Goal: Transaction & Acquisition: Purchase product/service

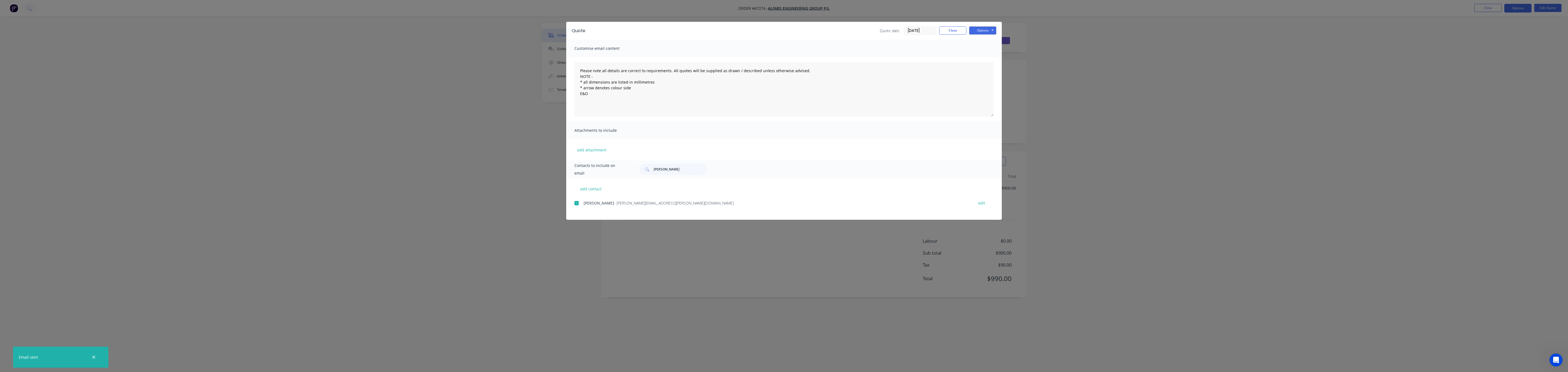
click at [937, 31] on div "Quote date 27/08/25 Close Options Preview Print Email" at bounding box center [937, 30] width 116 height 9
click at [953, 27] on button "Close" at bounding box center [953, 30] width 27 height 8
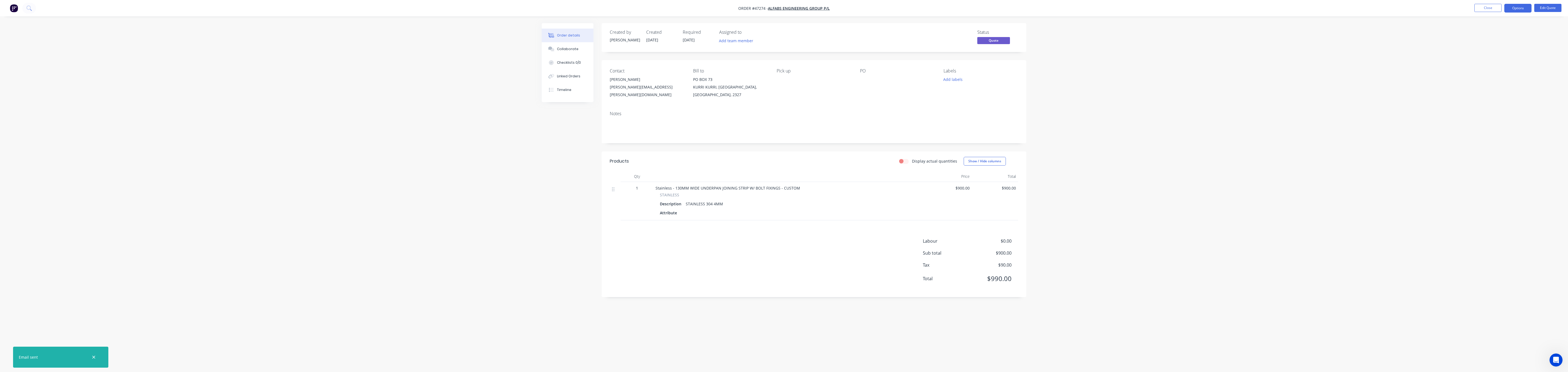
click at [1503, 8] on ul "Close Options Edit Quote" at bounding box center [1517, 8] width 100 height 9
click at [1485, 9] on button "Close" at bounding box center [1488, 7] width 27 height 8
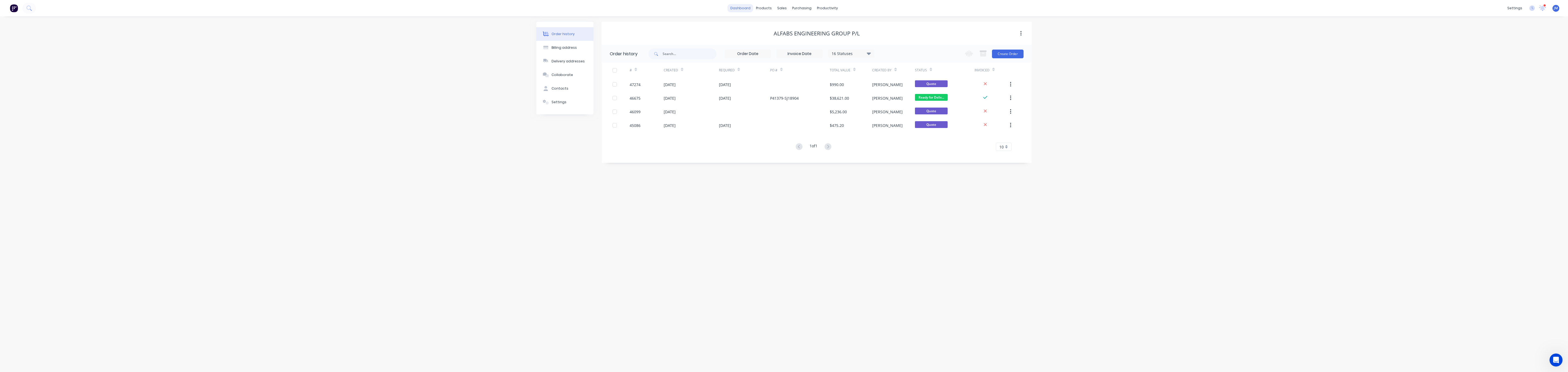
click at [748, 9] on link "dashboard" at bounding box center [740, 8] width 26 height 8
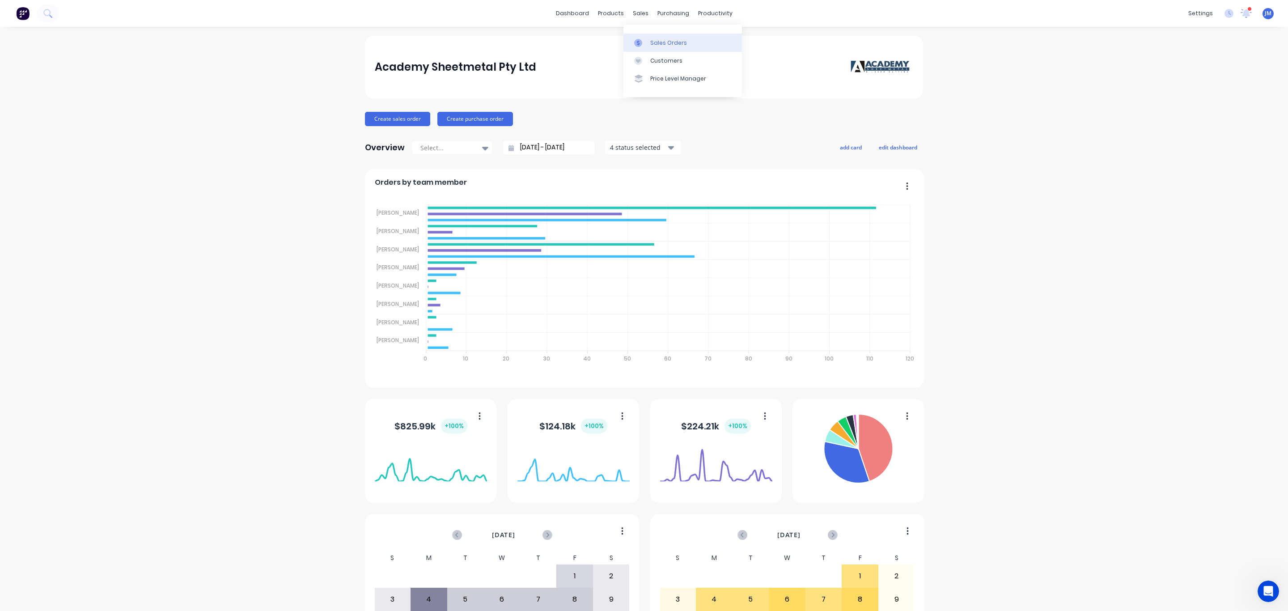
click at [642, 37] on link "Sales Orders" at bounding box center [682, 43] width 119 height 18
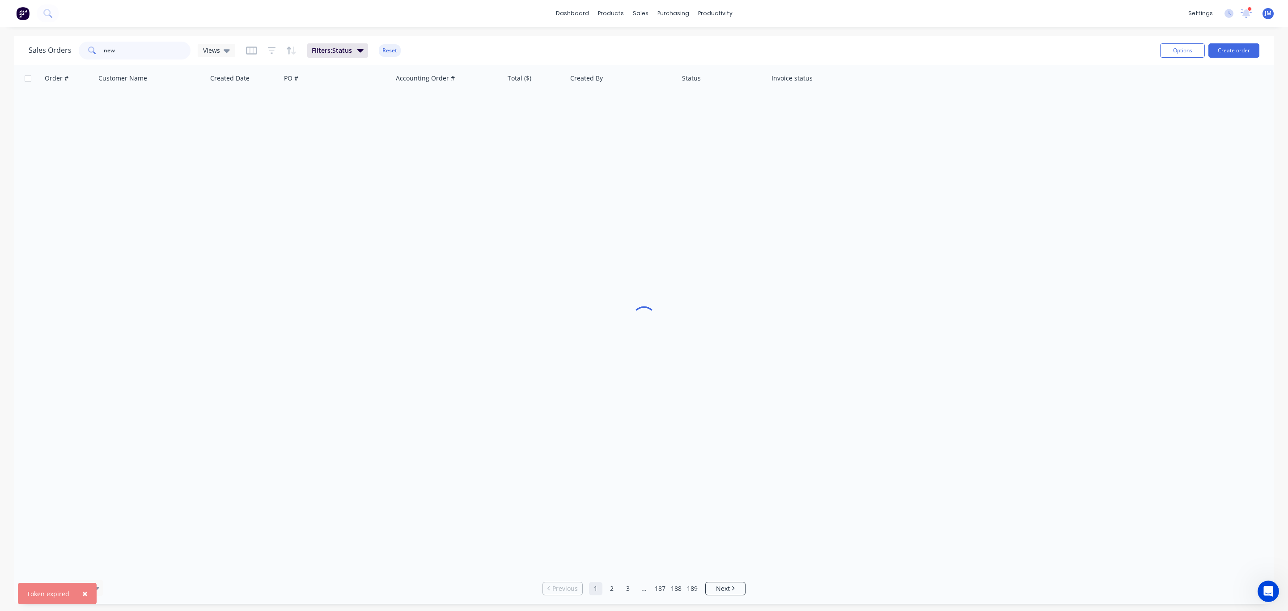
click at [123, 50] on input "new" at bounding box center [147, 51] width 87 height 18
drag, startPoint x: 123, startPoint y: 50, endPoint x: 114, endPoint y: 50, distance: 8.5
click at [122, 50] on input "new" at bounding box center [147, 51] width 87 height 18
drag, startPoint x: 240, startPoint y: 191, endPoint x: 187, endPoint y: 124, distance: 85.3
click at [244, 188] on div at bounding box center [643, 319] width 1259 height 508
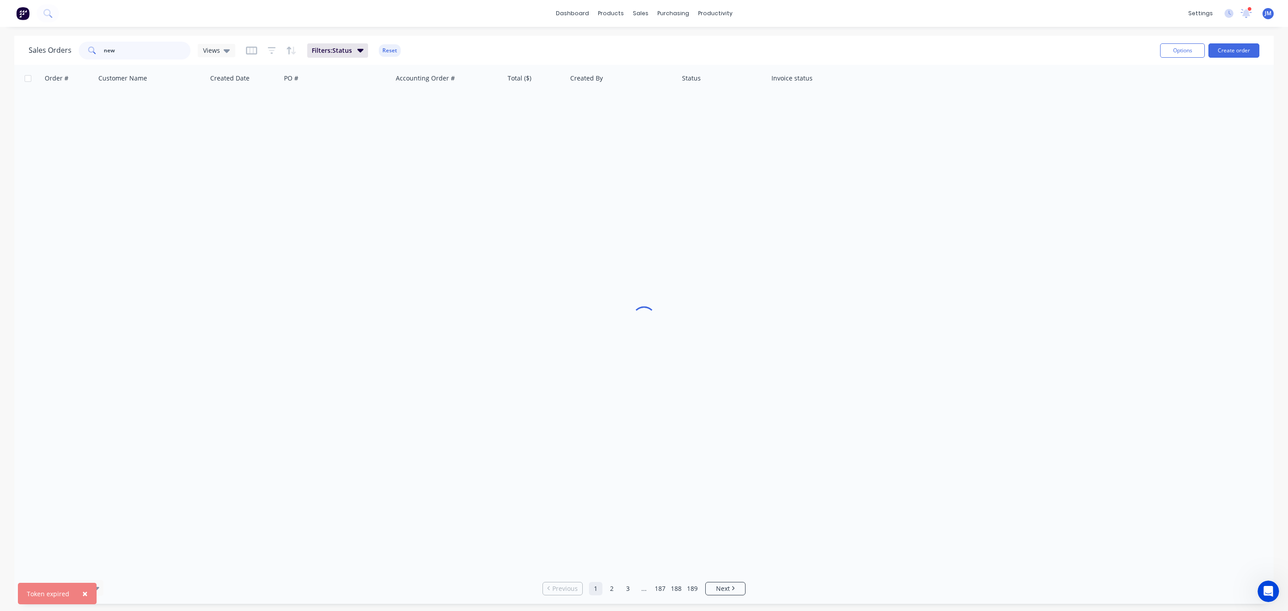
click at [131, 56] on input "new" at bounding box center [147, 51] width 87 height 18
drag, startPoint x: 103, startPoint y: 46, endPoint x: 63, endPoint y: 47, distance: 40.3
click at [63, 47] on div "Sales Orders new Views" at bounding box center [132, 51] width 207 height 18
click at [0, 46] on html "dashboard products sales purchasing productivity dashboard products Product Cat…" at bounding box center [643, 305] width 1287 height 610
paste input "F40504"
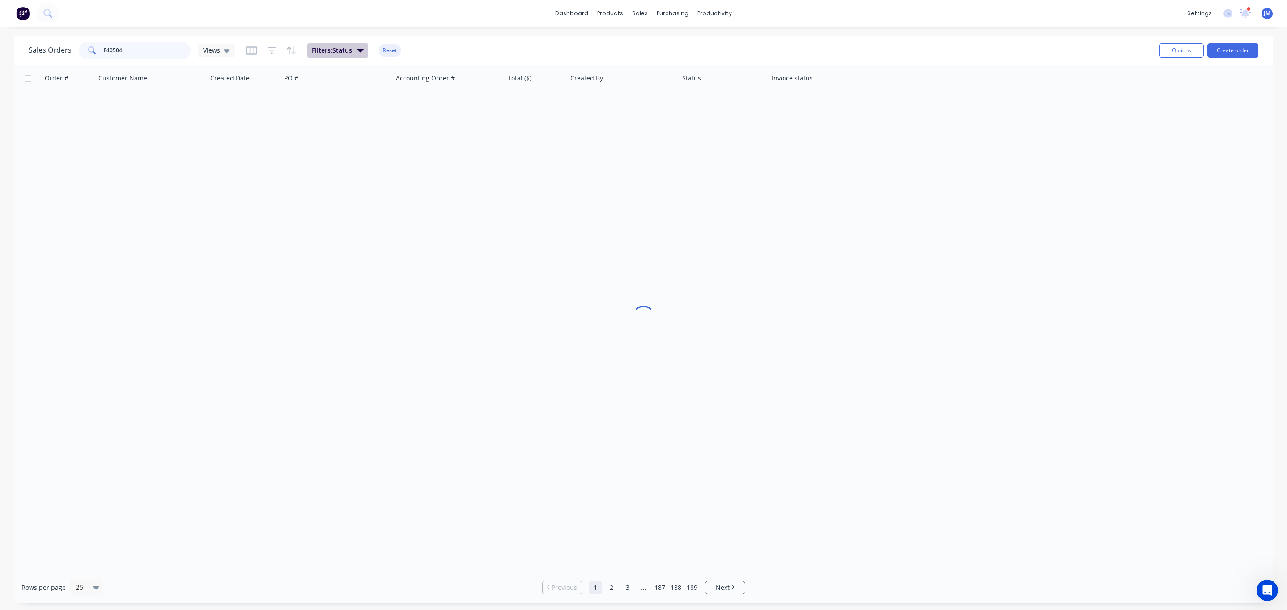
type input "F40504"
click at [327, 54] on span "Filters: Status" at bounding box center [332, 50] width 40 height 9
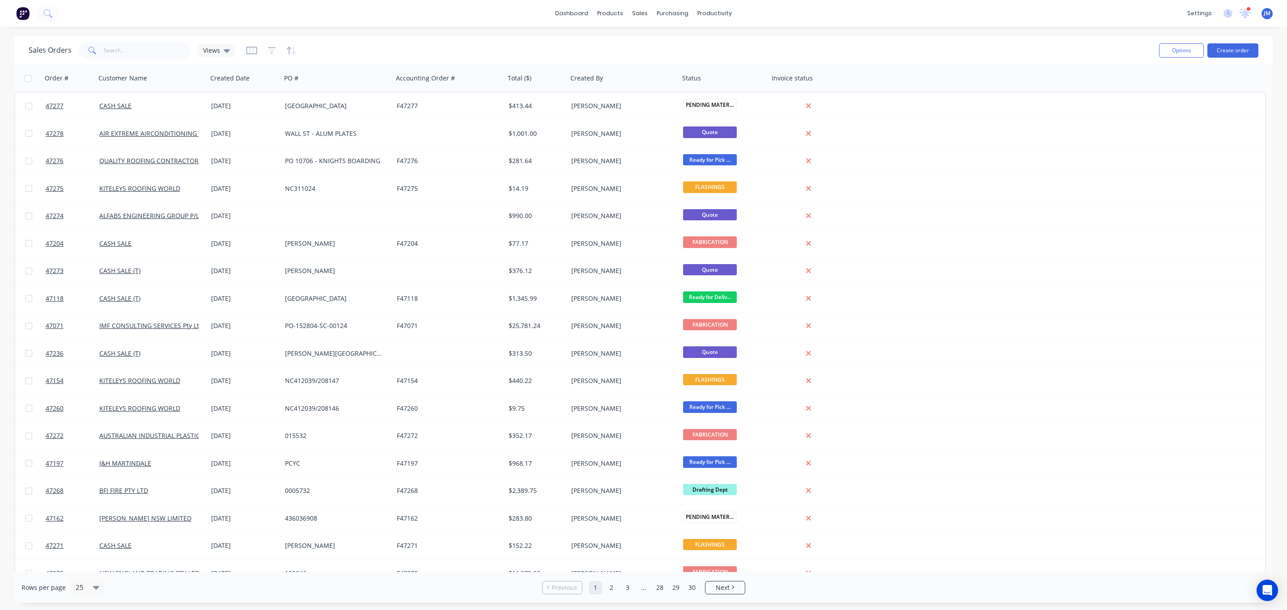
click at [243, 52] on div "Sales Orders Views" at bounding box center [590, 50] width 1123 height 22
click at [250, 48] on icon "button" at bounding box center [251, 50] width 11 height 9
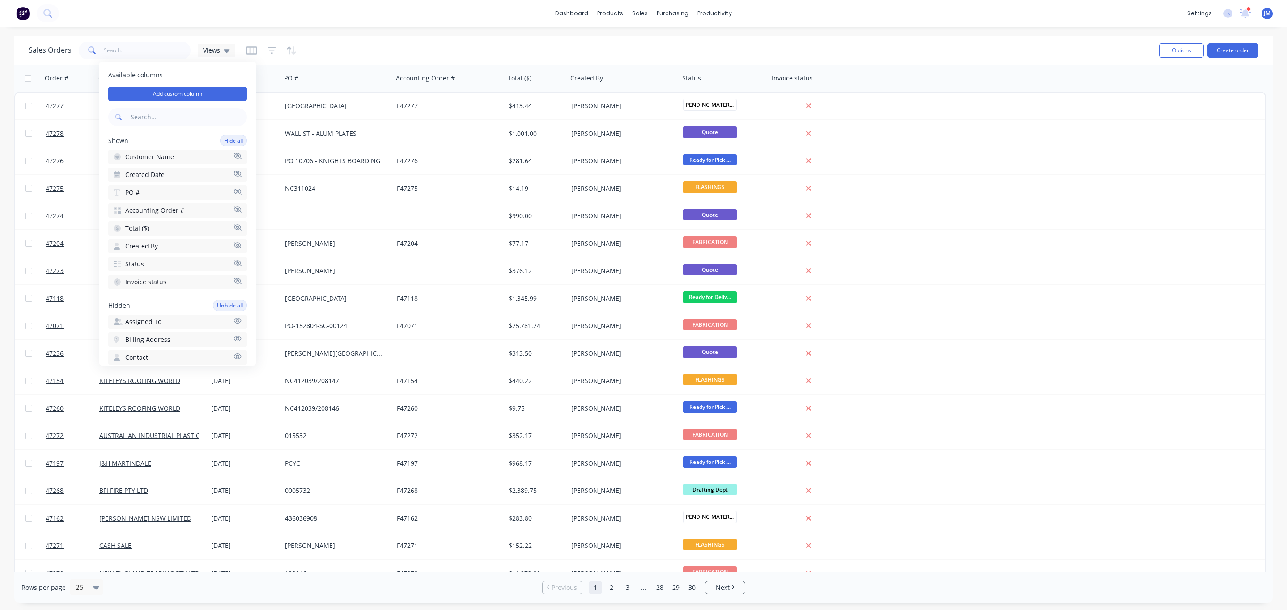
click at [329, 47] on div "Sales Orders Views" at bounding box center [590, 50] width 1123 height 22
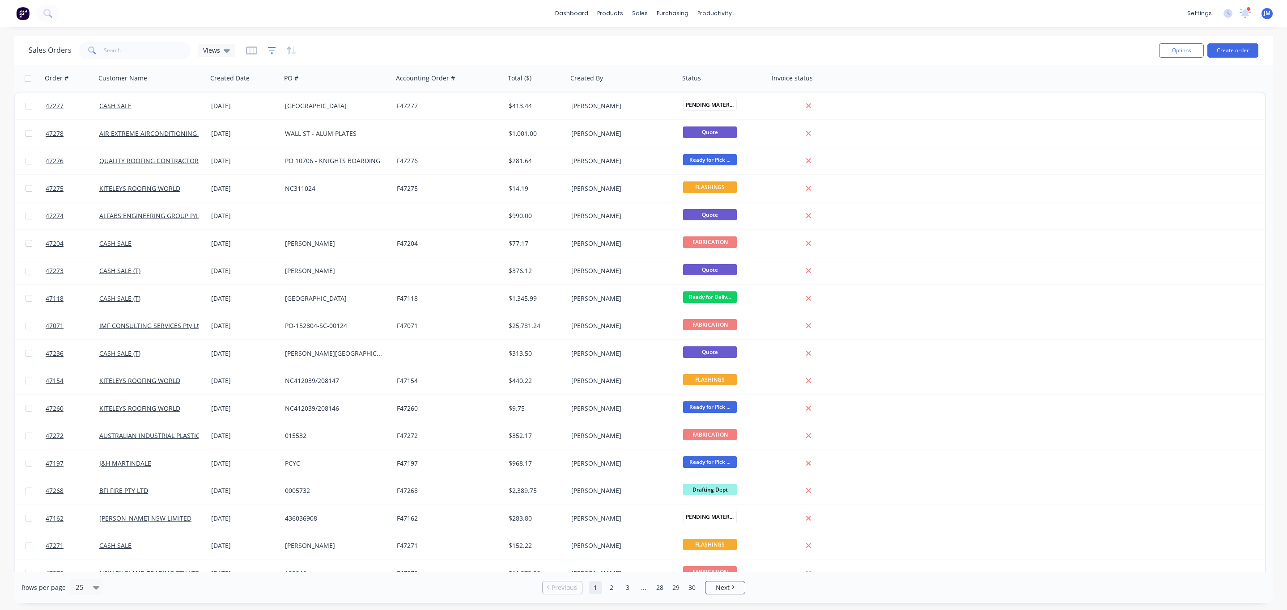
click at [269, 47] on icon "button" at bounding box center [272, 50] width 8 height 7
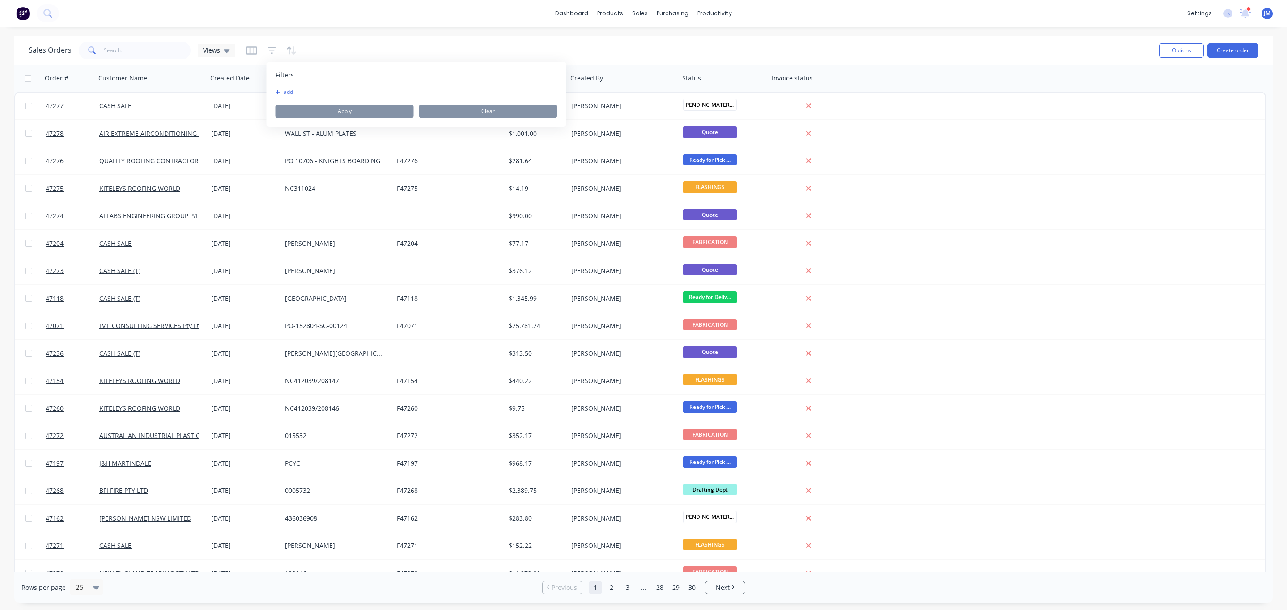
click at [286, 90] on button "add" at bounding box center [286, 92] width 22 height 7
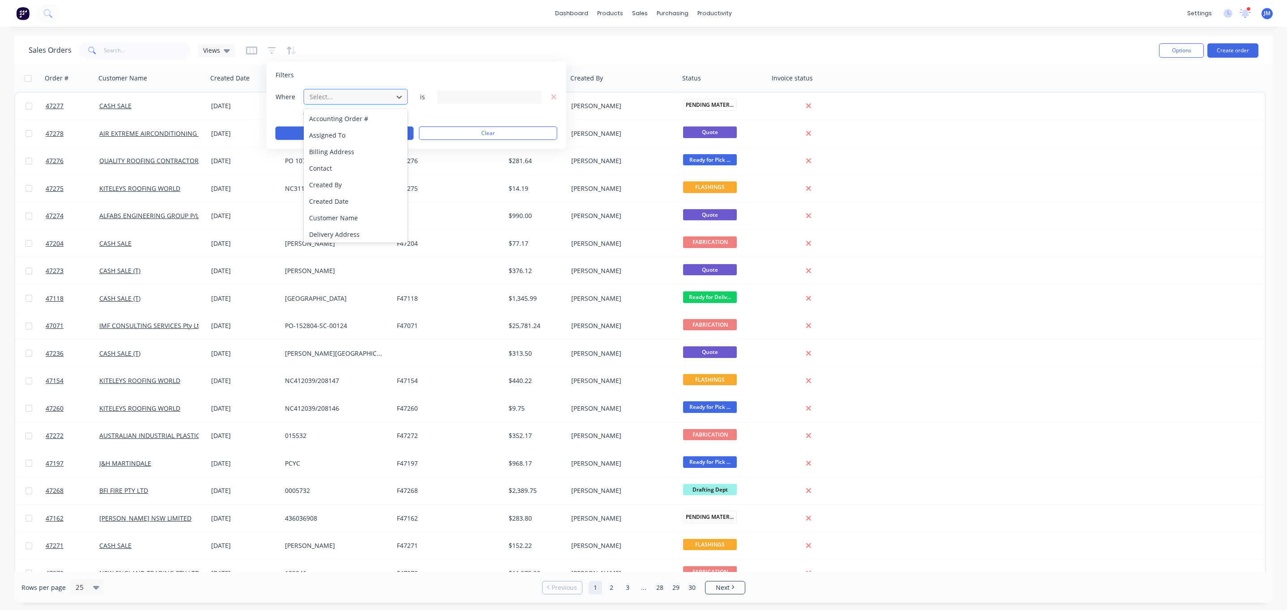
click at [337, 97] on div at bounding box center [349, 96] width 80 height 11
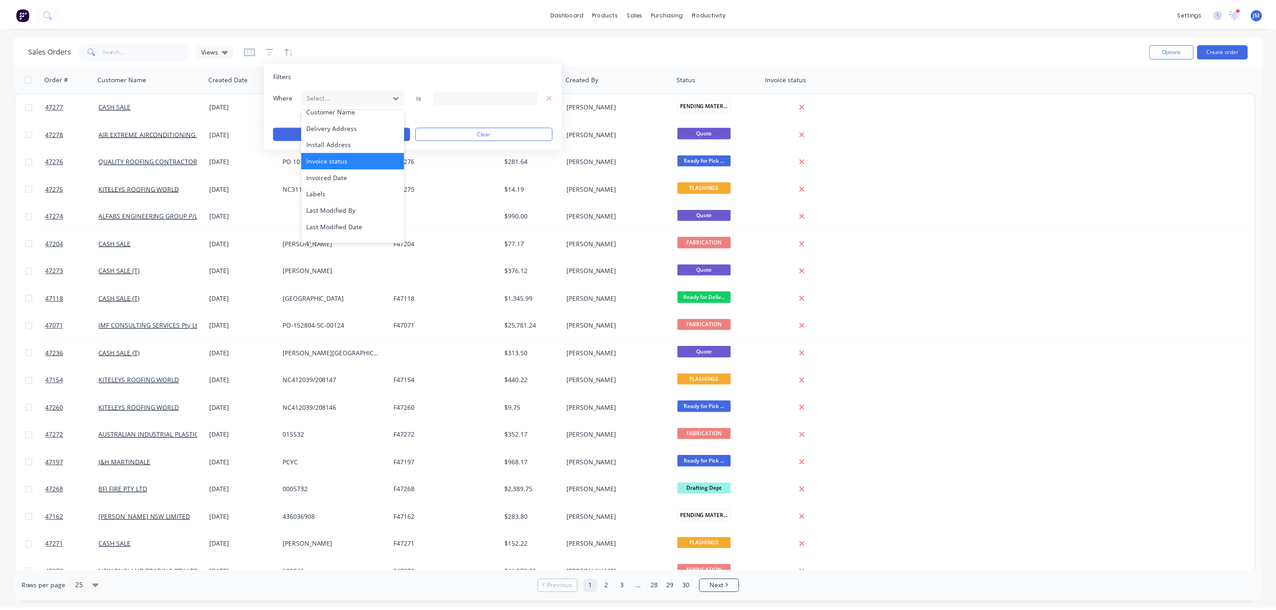
scroll to position [216, 0]
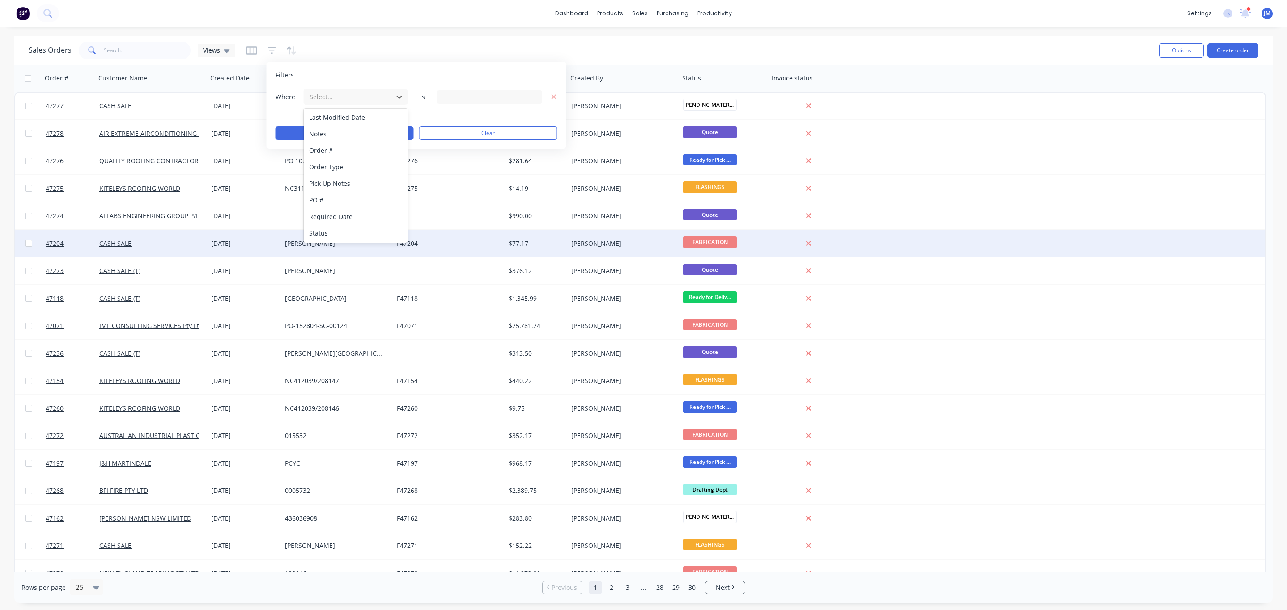
click at [340, 230] on div "Status" at bounding box center [356, 233] width 104 height 17
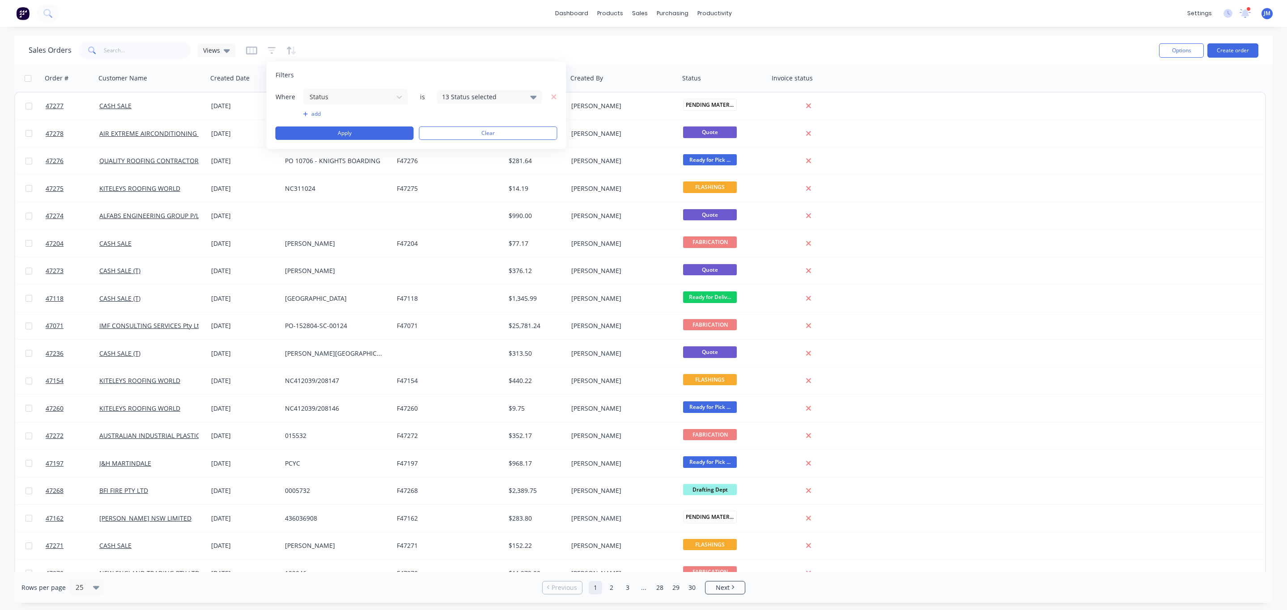
click at [467, 89] on div "Where Status is 13 Status selected" at bounding box center [416, 97] width 282 height 17
click at [469, 91] on div "13 Status selected" at bounding box center [489, 96] width 105 height 13
click at [475, 148] on div "All" at bounding box center [517, 146] width 107 height 9
click at [351, 136] on button "Apply" at bounding box center [344, 133] width 138 height 13
click at [348, 57] on button "Filters: Status" at bounding box center [337, 50] width 61 height 14
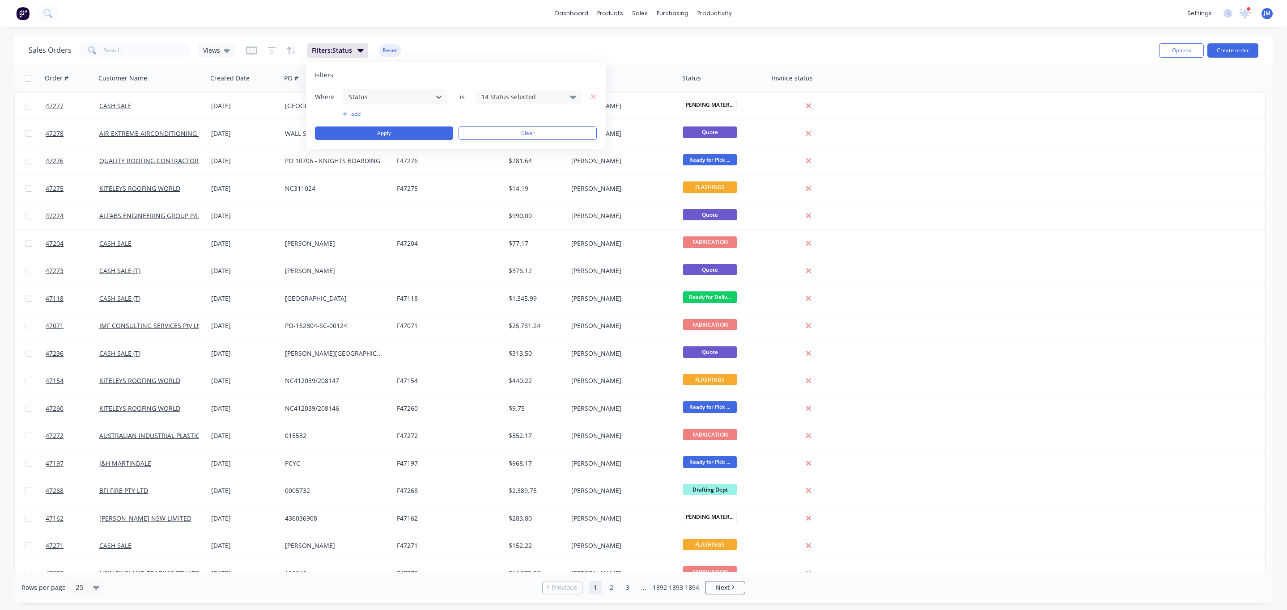
click at [537, 101] on div "14 Status selected" at bounding box center [521, 96] width 81 height 9
click at [548, 70] on div "Filters Where Status is 14 Status selected add Apply Clear" at bounding box center [456, 105] width 300 height 87
click at [133, 54] on input "text" at bounding box center [147, 51] width 87 height 18
paste input "F40504"
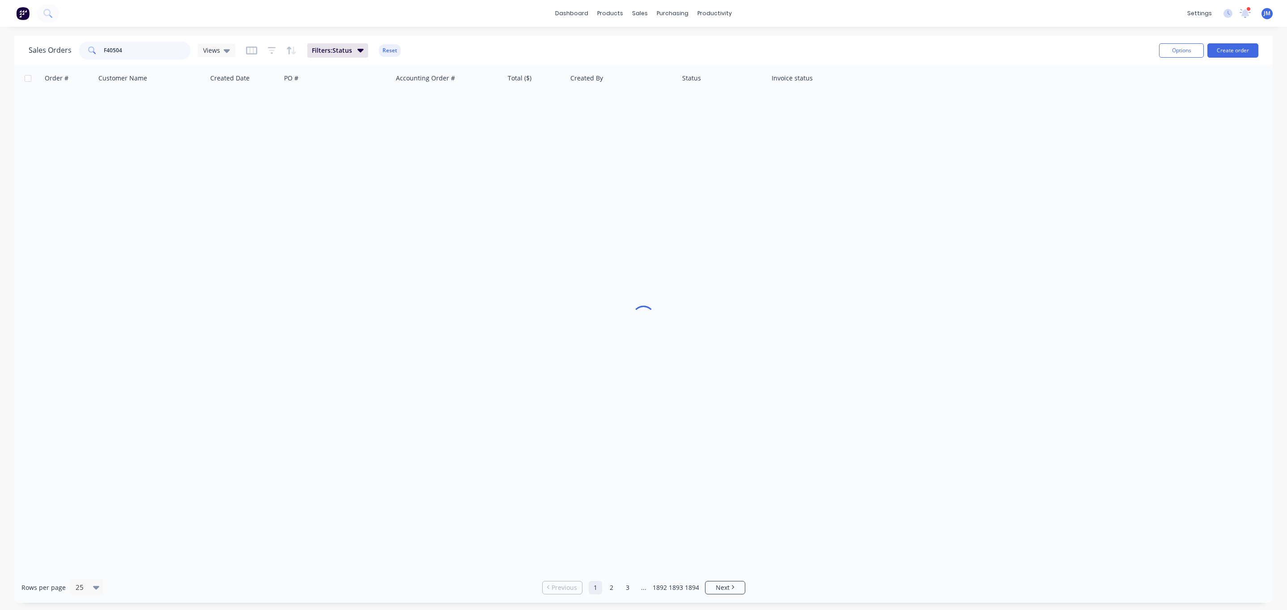
drag, startPoint x: 105, startPoint y: 48, endPoint x: 76, endPoint y: 54, distance: 29.6
click at [76, 54] on div "Sales Orders F40504 Views" at bounding box center [132, 51] width 207 height 18
type input "40504"
drag, startPoint x: 142, startPoint y: 98, endPoint x: 117, endPoint y: 95, distance: 25.2
click at [117, 95] on div at bounding box center [643, 319] width 1258 height 508
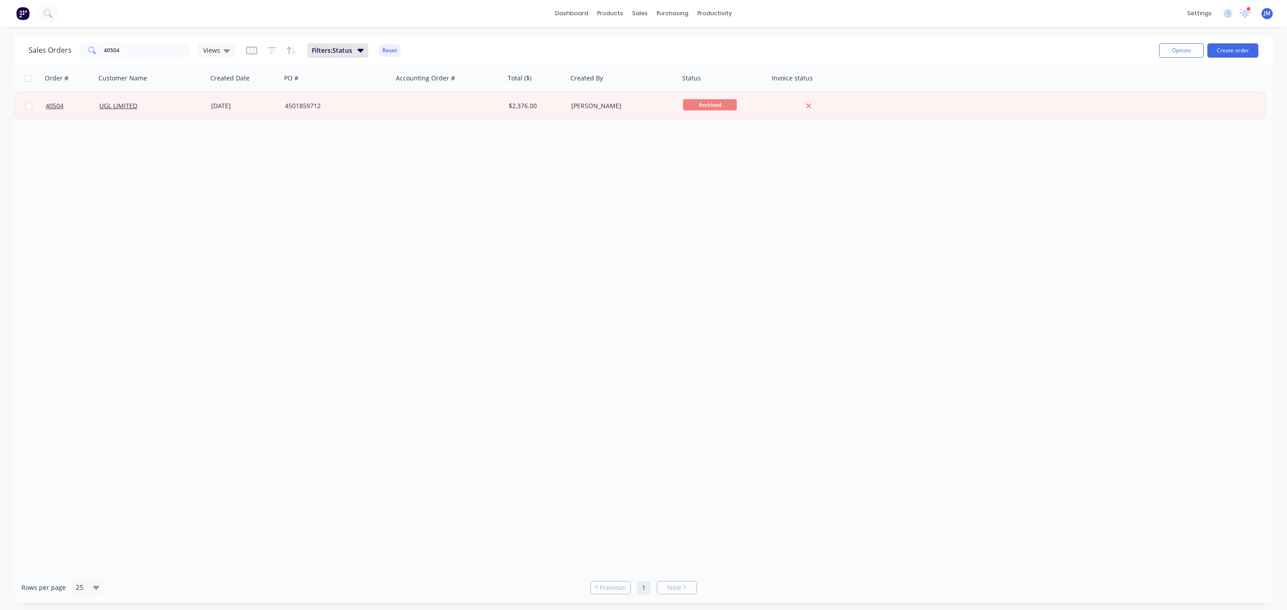
click at [131, 101] on div "UGL LIMITED" at bounding box center [152, 106] width 112 height 27
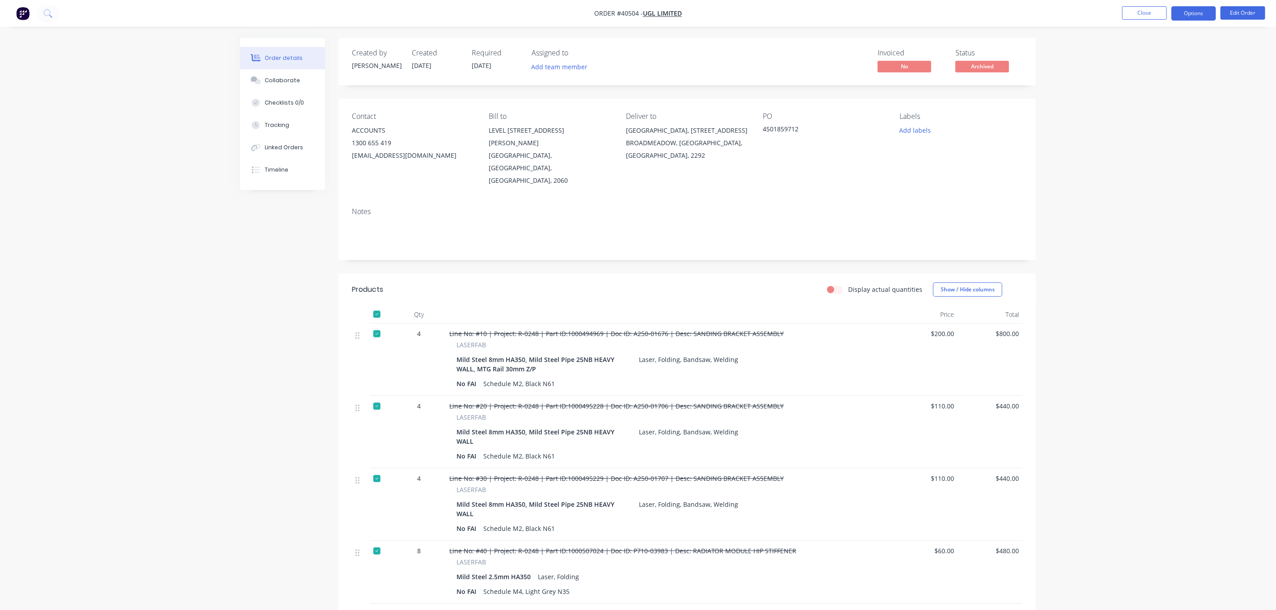
click at [1200, 13] on button "Options" at bounding box center [1194, 13] width 45 height 14
click at [1159, 218] on div "Duplicate" at bounding box center [1167, 215] width 82 height 13
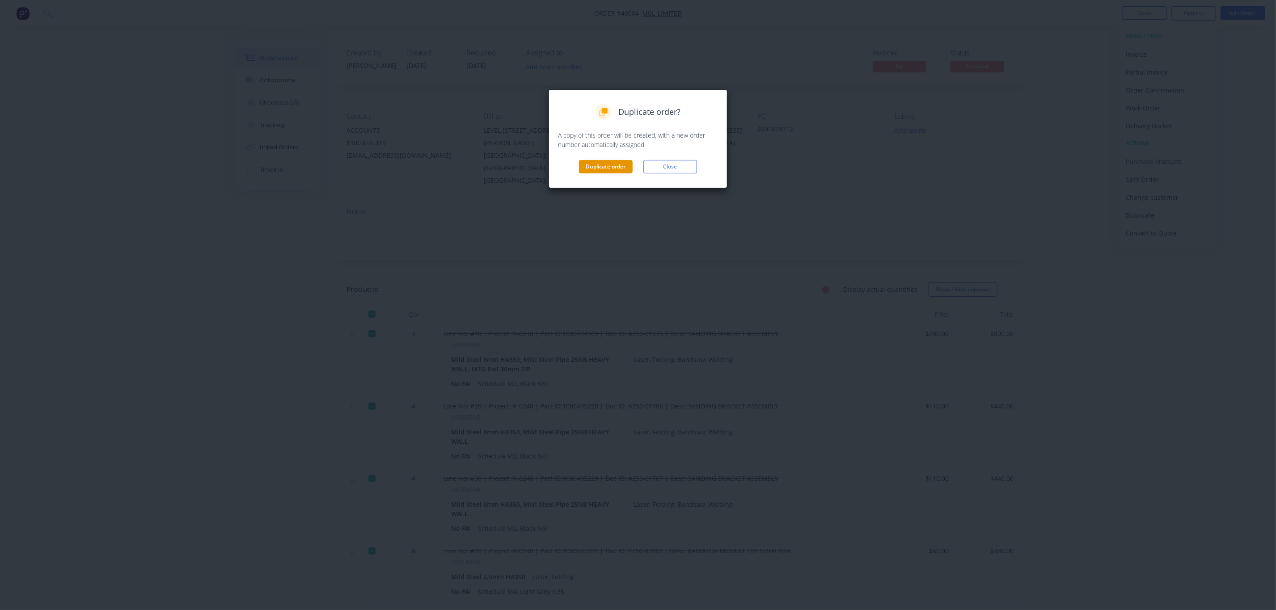
click at [587, 164] on button "Duplicate order" at bounding box center [606, 166] width 54 height 13
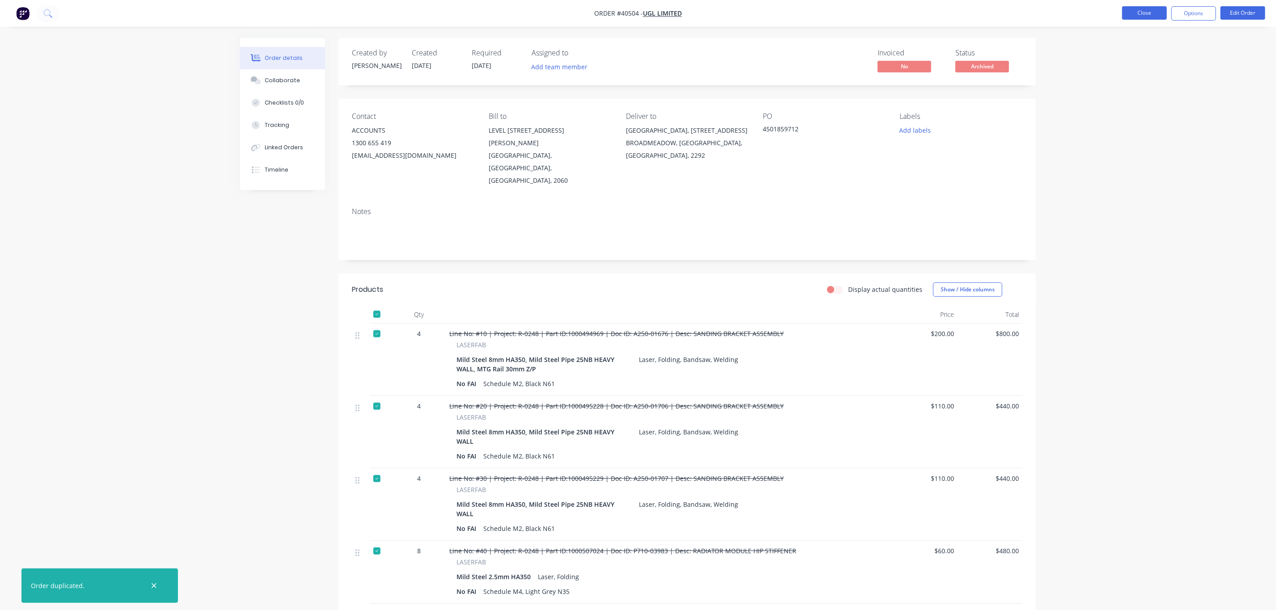
click at [1142, 17] on button "Close" at bounding box center [1145, 12] width 45 height 13
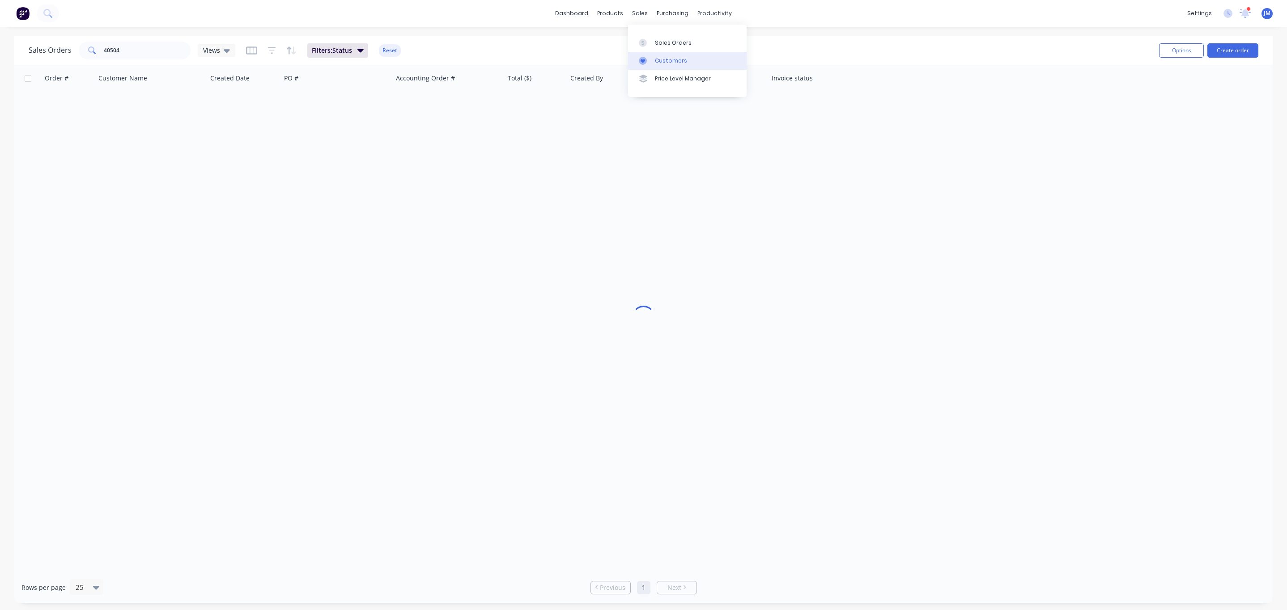
click at [649, 64] on div at bounding box center [645, 61] width 13 height 8
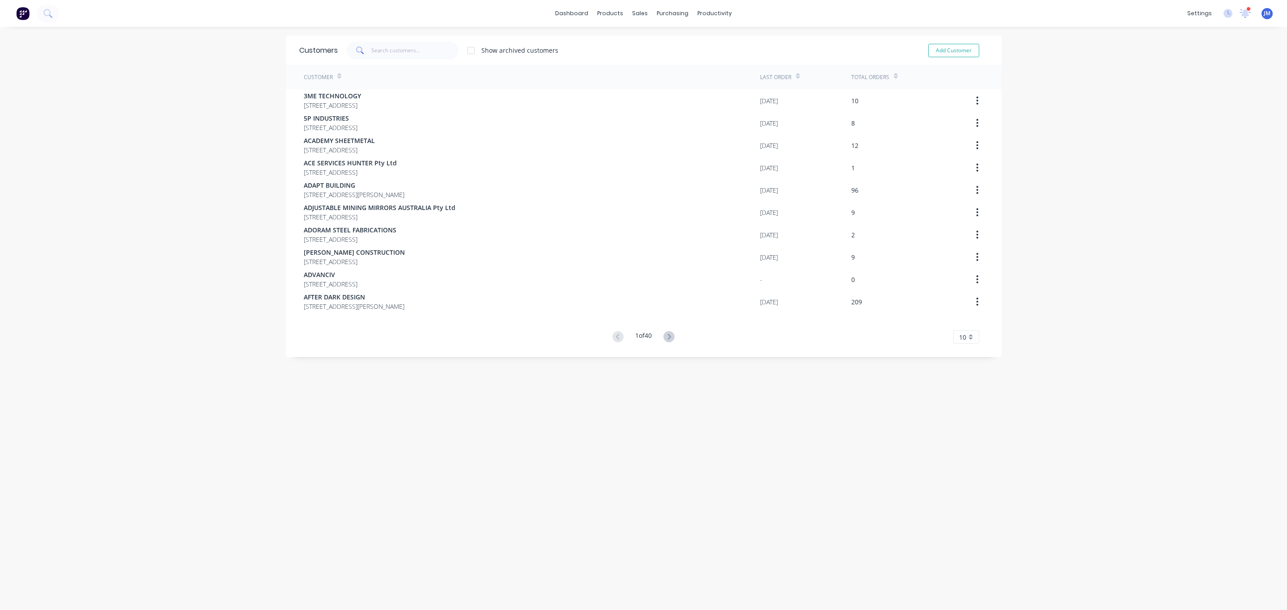
drag, startPoint x: 365, startPoint y: 41, endPoint x: 380, endPoint y: 47, distance: 16.2
click at [365, 42] on span at bounding box center [359, 51] width 25 height 18
click at [385, 49] on input "text" at bounding box center [414, 51] width 87 height 18
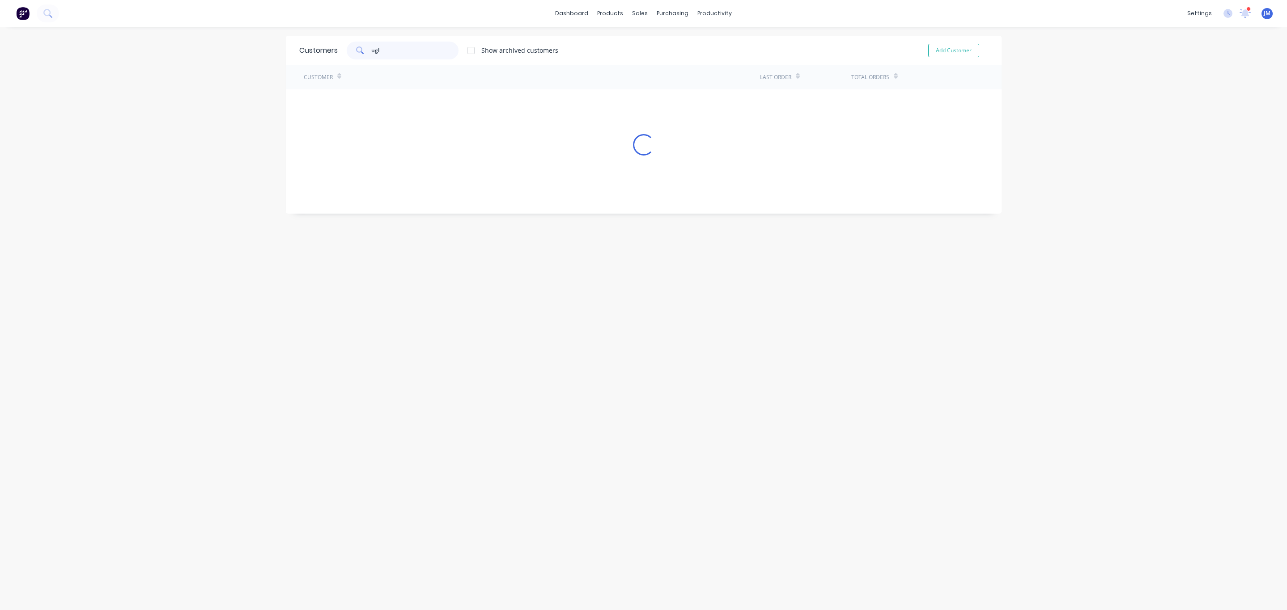
type input "ugl"
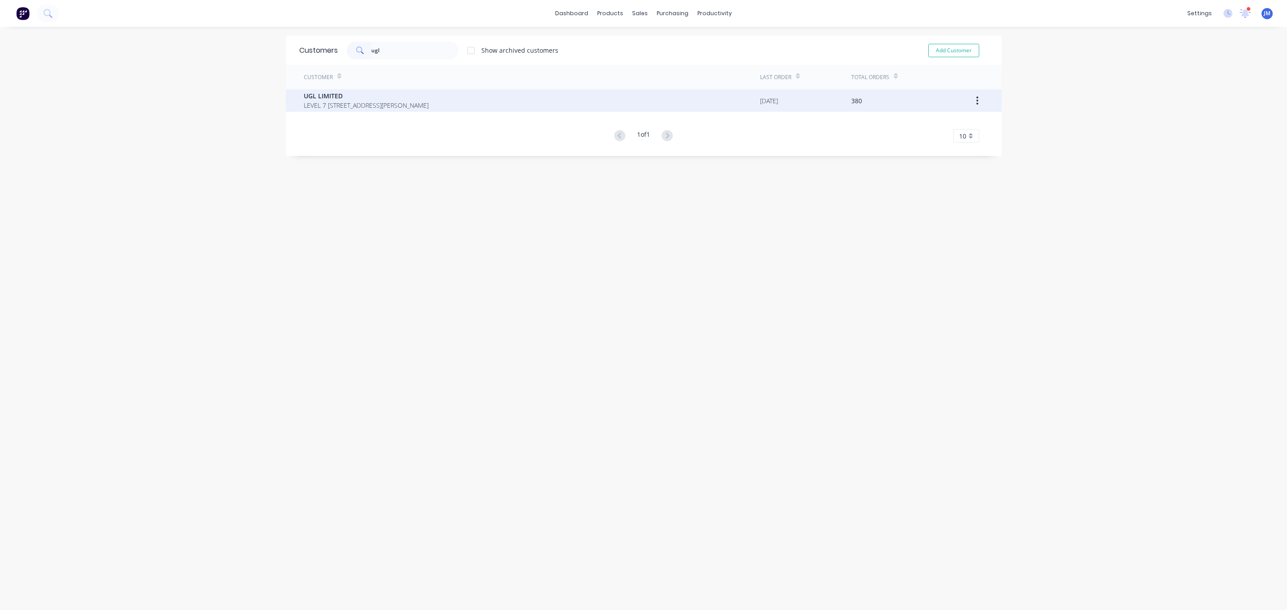
click at [378, 105] on span "LEVEL 7 [STREET_ADDRESS][PERSON_NAME]" at bounding box center [366, 105] width 125 height 9
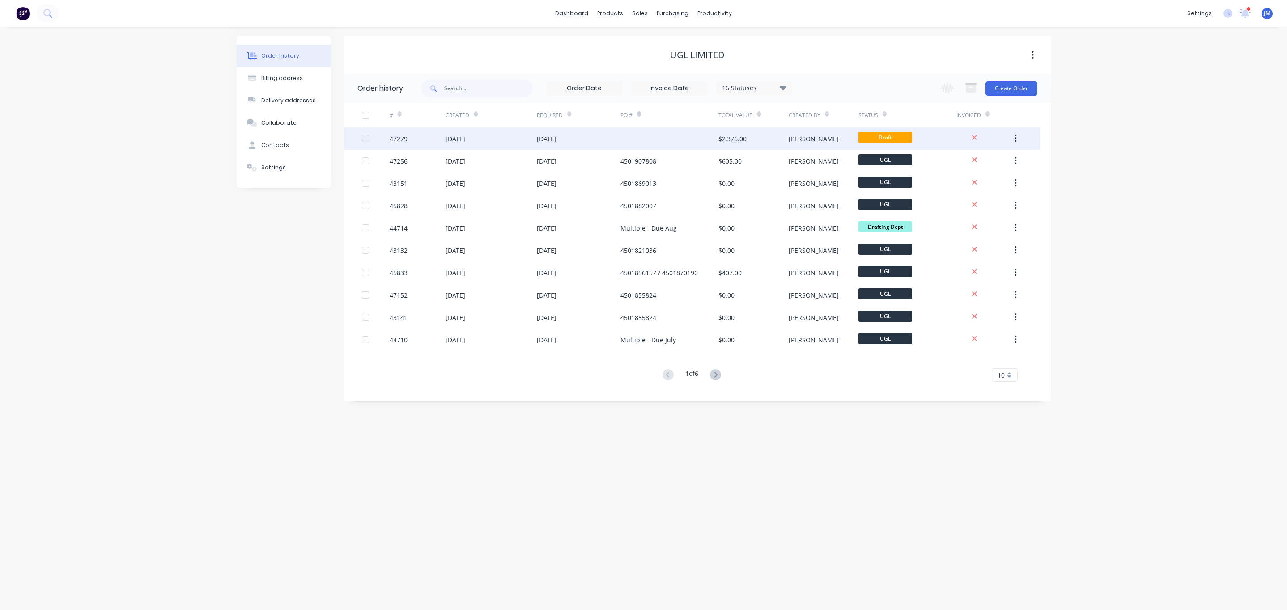
click at [498, 133] on div "[DATE]" at bounding box center [490, 138] width 91 height 22
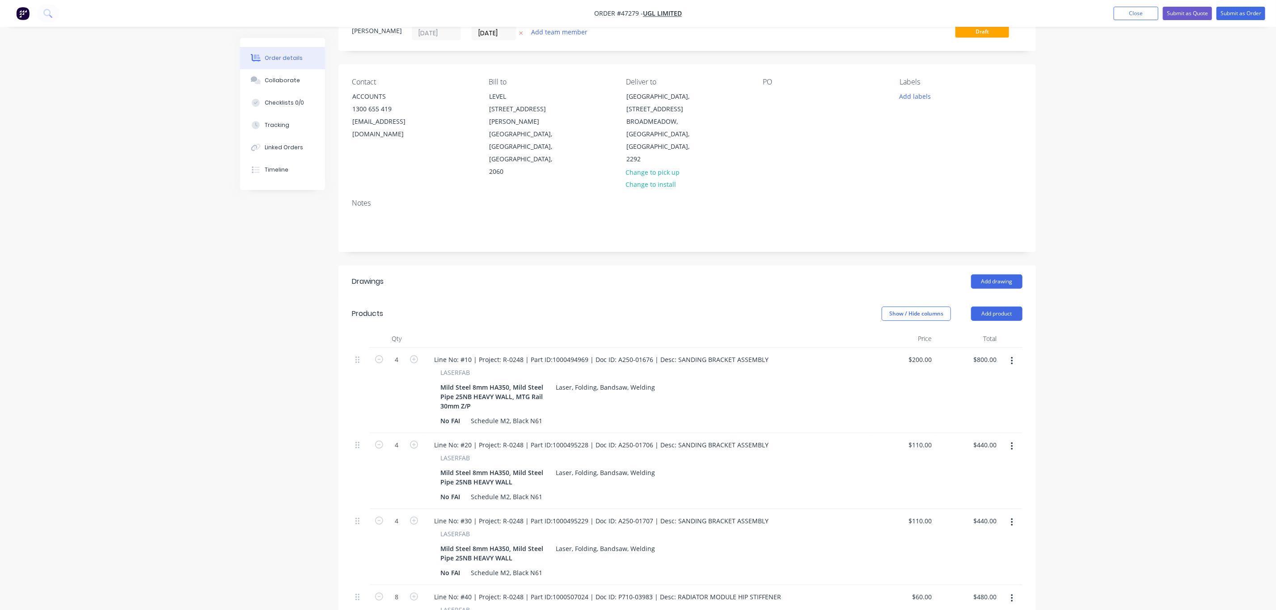
scroll to position [134, 0]
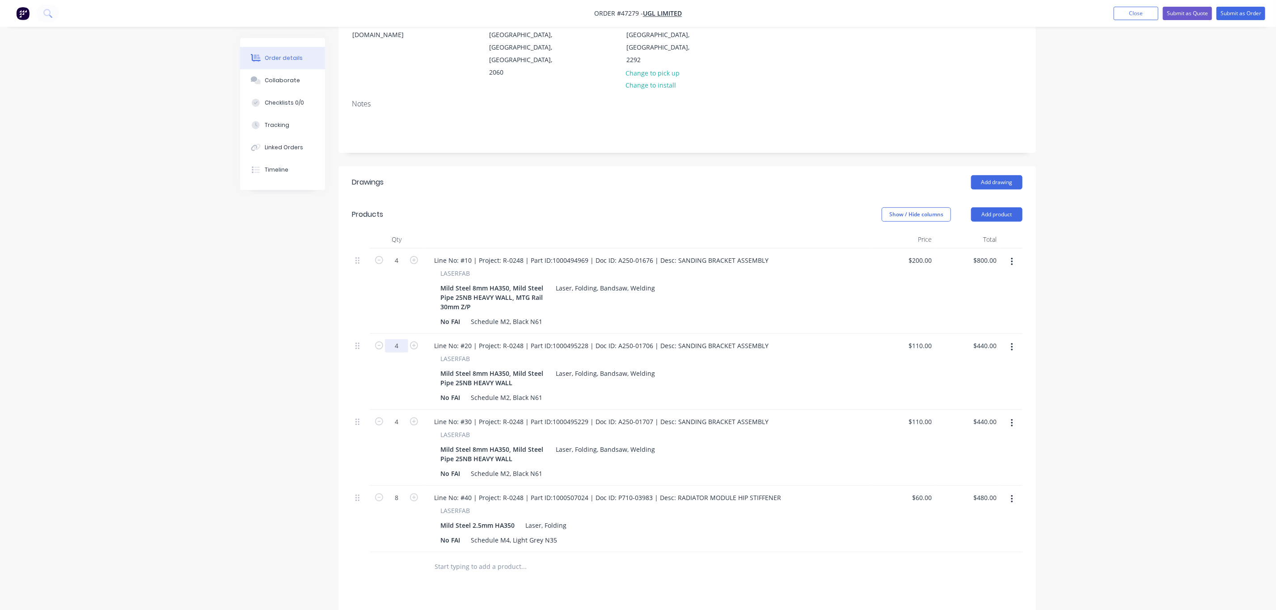
click at [395, 267] on input "4" at bounding box center [396, 260] width 23 height 13
type input "8"
type input "$880.00"
click at [395, 267] on input "4" at bounding box center [396, 260] width 23 height 13
type input "8"
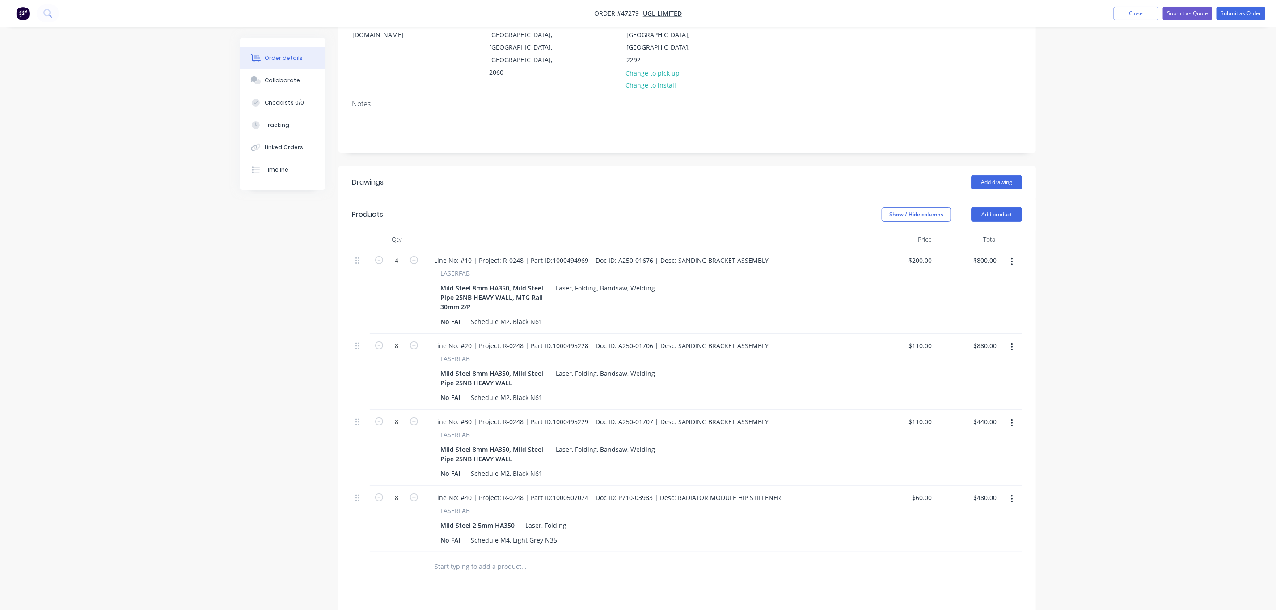
type input "$880.00"
click at [1046, 570] on div "Order details Collaborate Checklists 0/0 Tracking Linked Orders Timeline Order …" at bounding box center [638, 328] width 1276 height 924
click at [1008, 491] on button "button" at bounding box center [1012, 499] width 21 height 16
click at [977, 570] on div "Delete" at bounding box center [980, 576] width 69 height 13
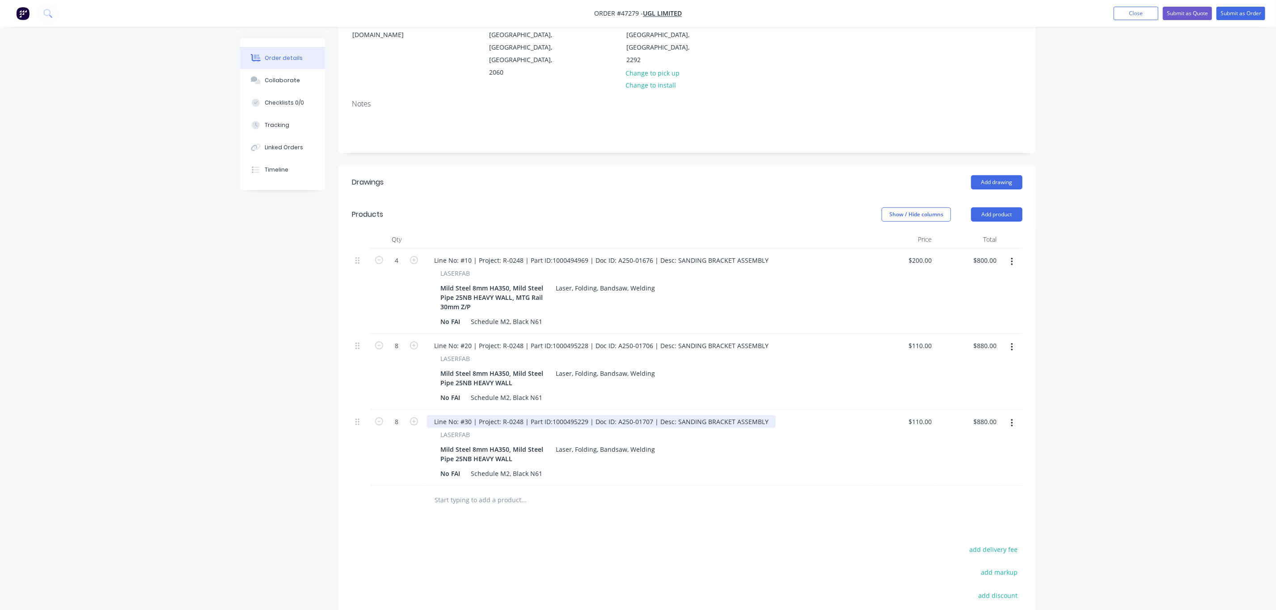
click at [639, 415] on div "Line No: #30 | Project: R-0248 | Part ID:1000495229 | Doc ID: A250-01707 | Desc…" at bounding box center [601, 421] width 349 height 13
drag, startPoint x: 474, startPoint y: 397, endPoint x: 463, endPoint y: 401, distance: 11.5
click at [463, 415] on div "Line No: #30 | Project: R-0248 | Part ID:1000495229 | Doc ID: A250-01707 | Desc…" at bounding box center [601, 421] width 349 height 13
drag, startPoint x: 526, startPoint y: 396, endPoint x: 392, endPoint y: 400, distance: 134.7
click at [392, 410] on div "8 Line No: #30 | Project: R-0248 | Part ID:1000495229 | Doc ID: A250-01707 | De…" at bounding box center [687, 448] width 671 height 76
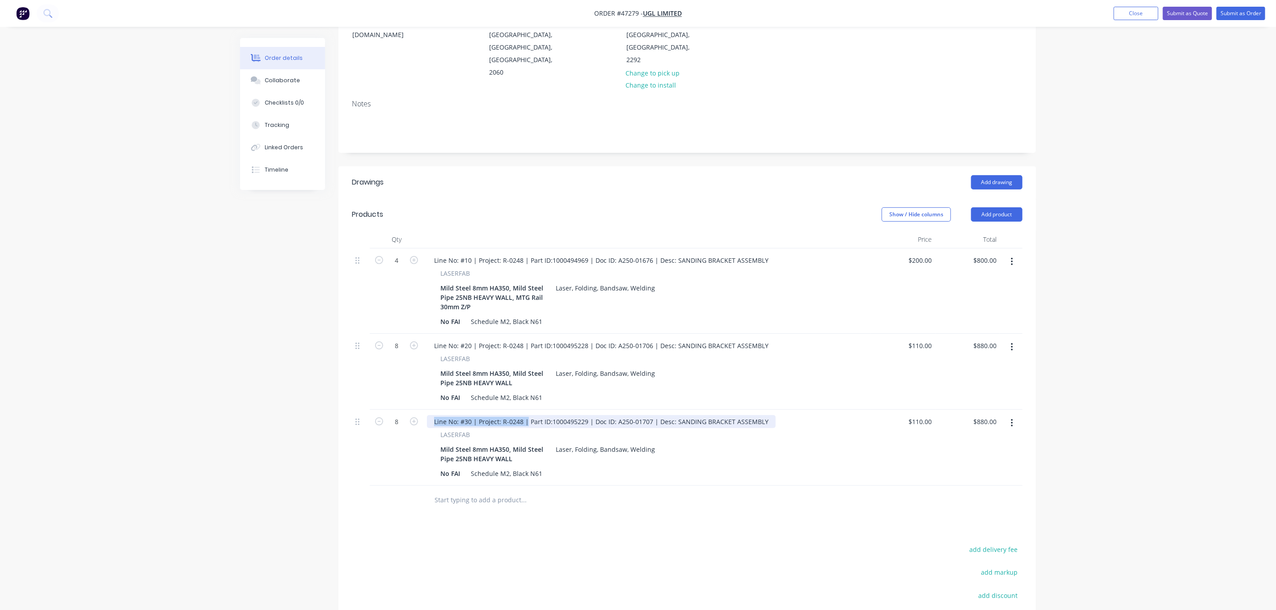
click at [525, 415] on div "Line No: #30 | Project: R-0248 | Part ID:1000495229 | Doc ID: A250-01707 | Desc…" at bounding box center [601, 421] width 349 height 13
click at [471, 415] on div "Line No: #30 | Project: xxxx | Part ID:1000495229 | Doc ID: A250-01707 | Desc: …" at bounding box center [597, 421] width 341 height 13
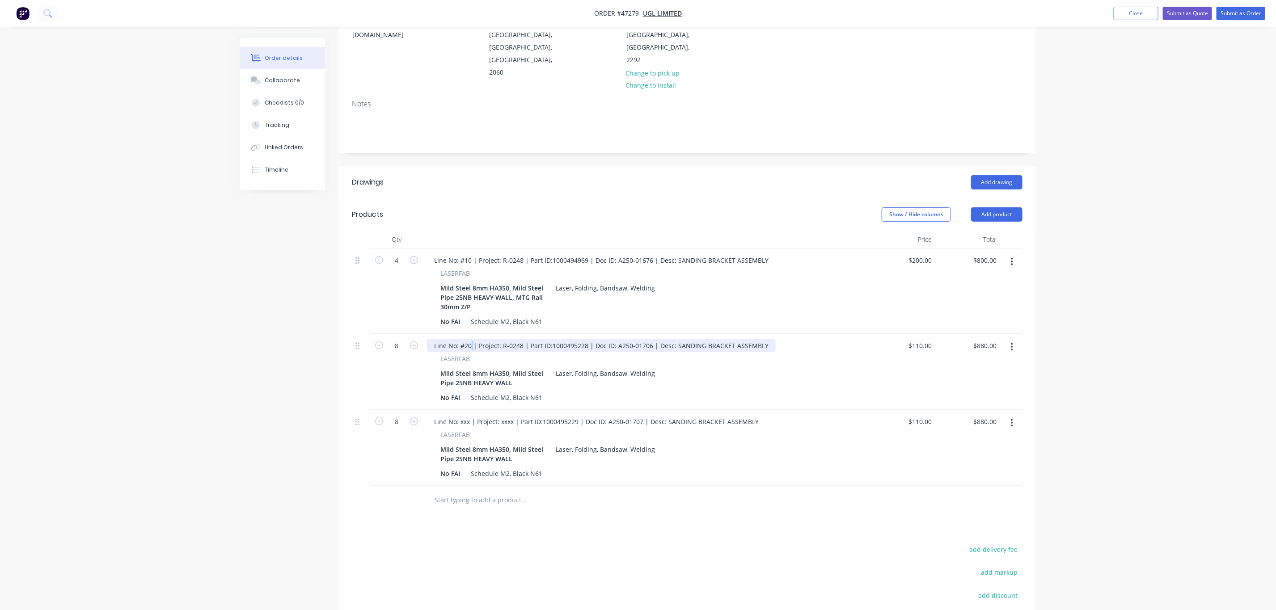
click at [469, 339] on div "Line No: #20 | Project: R-0248 | Part ID:1000495228 | Doc ID: A250-01706 | Desc…" at bounding box center [601, 345] width 349 height 13
drag, startPoint x: 475, startPoint y: 329, endPoint x: 502, endPoint y: 342, distance: 29.4
click at [476, 334] on div "Line No: #20 | Project: R-0248 | Part ID:1000495228 | Doc ID: A250-01706 | Desc…" at bounding box center [647, 372] width 447 height 76
click at [473, 339] on div "Line No: #20 | Project: R-0248 | Part ID:1000495228 | Doc ID: A250-01706 | Desc…" at bounding box center [601, 345] width 349 height 13
click at [521, 339] on div "Line No: xxx | Project: R-0248 | Part ID:1000495228 | Doc ID: A250-01706 | Desc…" at bounding box center [600, 345] width 347 height 13
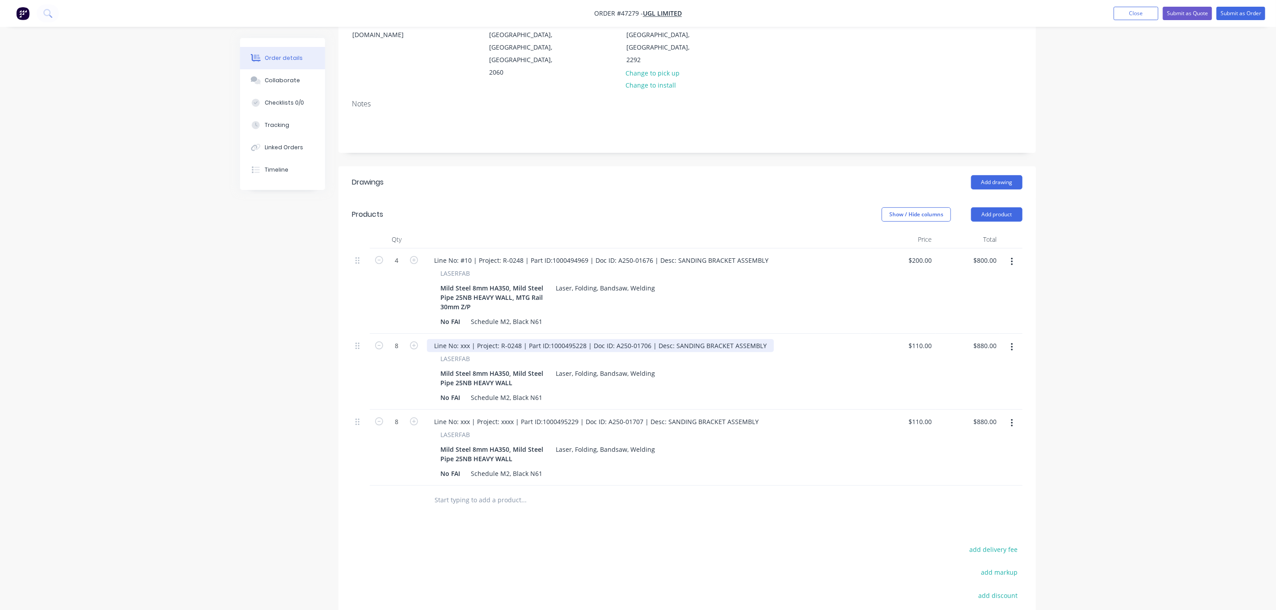
click at [520, 339] on div "Line No: xxx | Project: R-0248 | Part ID:1000495228 | Doc ID: A250-01706 | Desc…" at bounding box center [600, 345] width 347 height 13
drag, startPoint x: 521, startPoint y: 236, endPoint x: 499, endPoint y: 234, distance: 22.0
click at [499, 254] on div "Line No: #10 | Project: R-0248 | Part ID:1000494969 | Doc ID: A250-01676 | Desc…" at bounding box center [601, 260] width 349 height 13
click at [498, 254] on div "Line No: #10 | Project: R-0248 | Part ID:1000494969 | Doc ID: A250-01676 | Desc…" at bounding box center [601, 260] width 349 height 13
drag, startPoint x: 519, startPoint y: 234, endPoint x: 500, endPoint y: 234, distance: 19.7
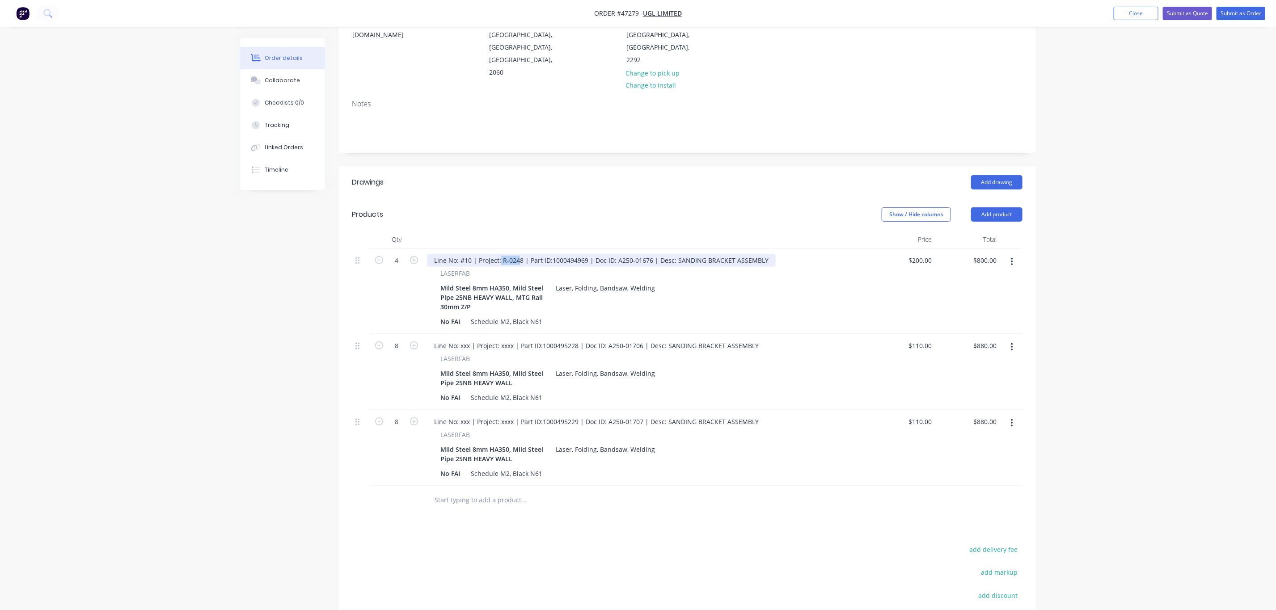
click at [500, 254] on div "Line No: #10 | Project: R-0248 | Part ID:1000494969 | Doc ID: A250-01676 | Desc…" at bounding box center [601, 260] width 349 height 13
click at [614, 283] on div "Mild Steel 8mm HA350, Mild Steel Pipe 25NB HEAVY WALL, MTG Rail 30mm Z/P Laser,…" at bounding box center [645, 298] width 417 height 32
click at [620, 315] on div "No FAI Schedule M2, Black N61" at bounding box center [645, 321] width 417 height 13
click at [1201, 374] on div "Order details Collaborate Checklists 0/0 Tracking Linked Orders Timeline Order …" at bounding box center [638, 295] width 1276 height 858
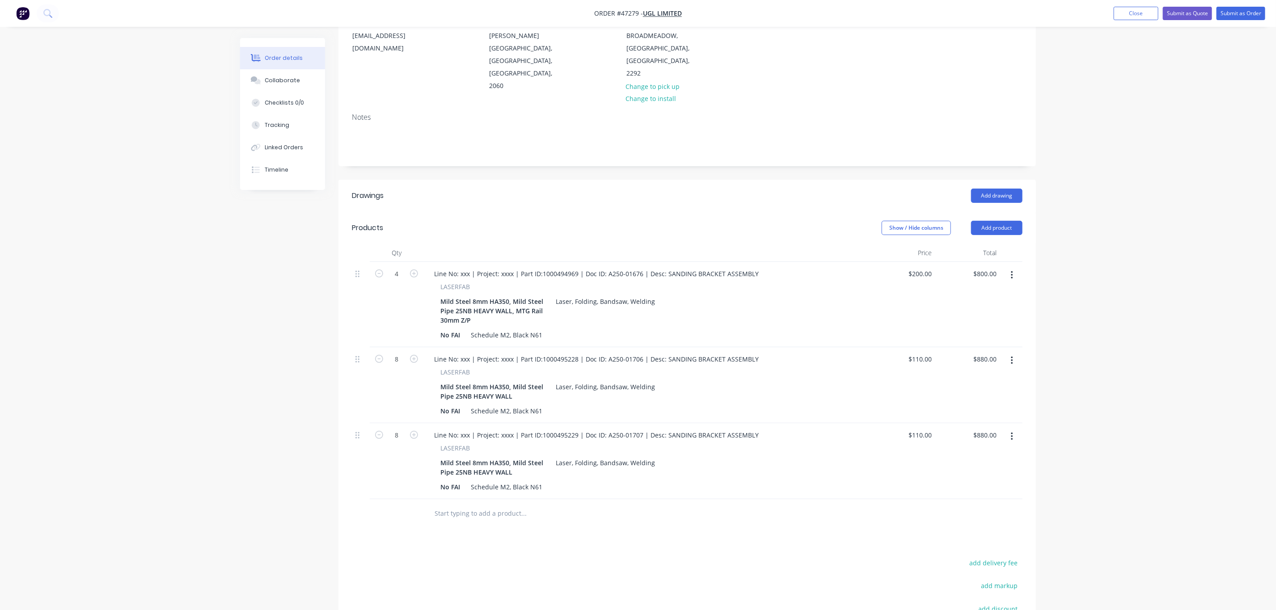
scroll to position [0, 0]
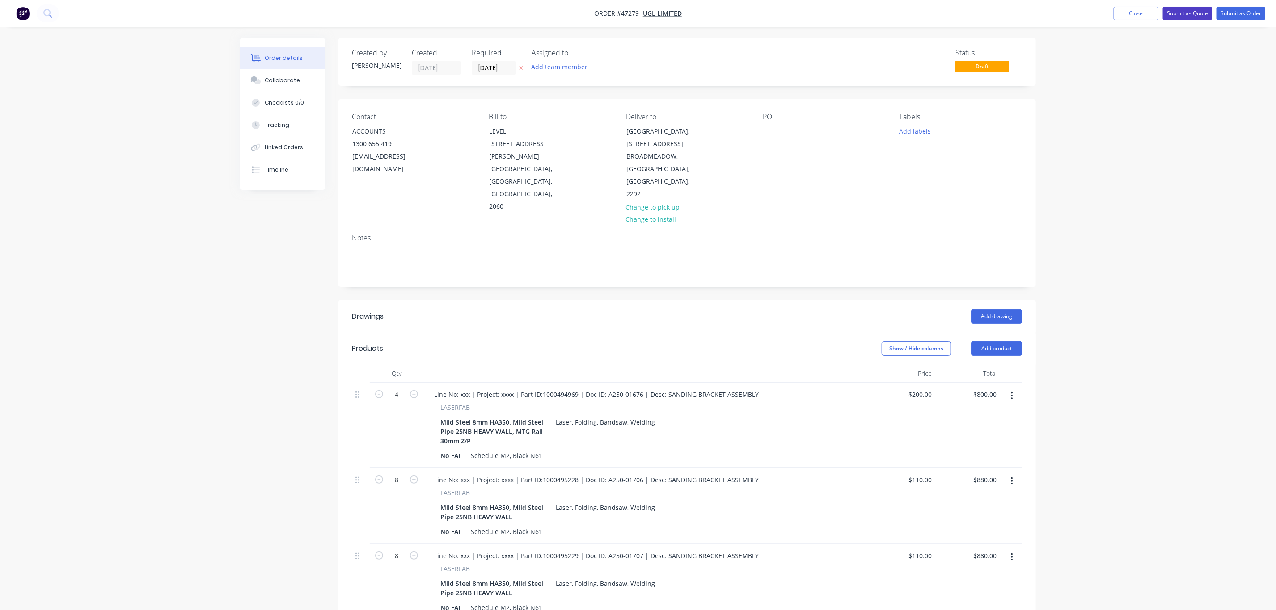
click at [1193, 11] on button "Submit as Quote" at bounding box center [1187, 13] width 49 height 13
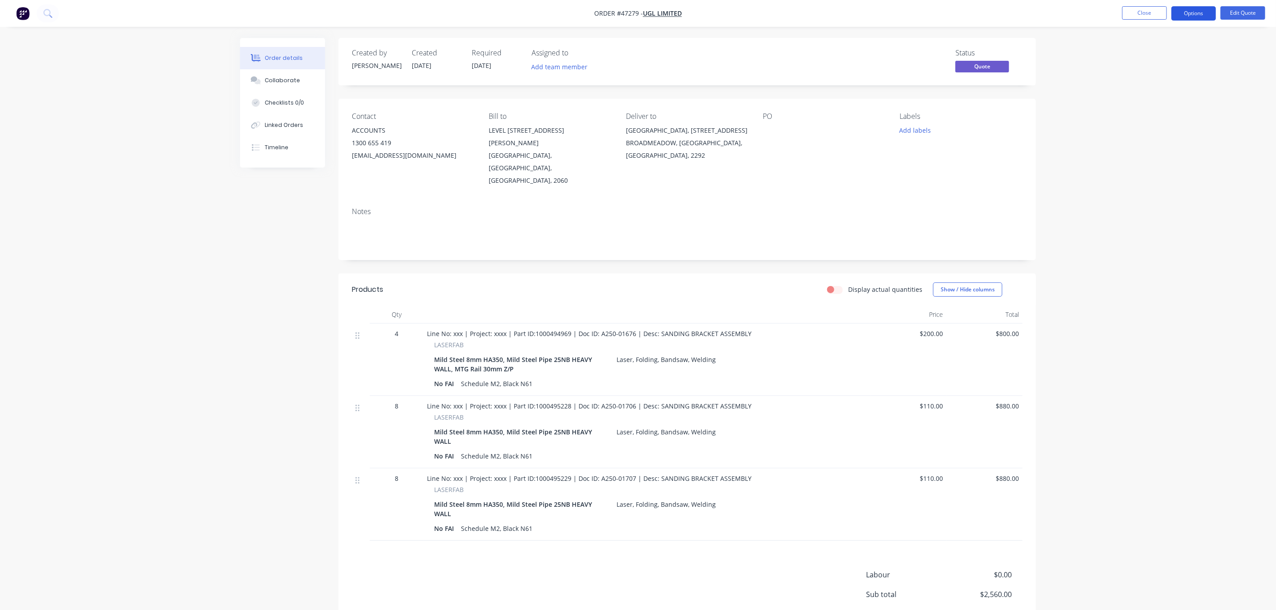
click at [1187, 19] on button "Options" at bounding box center [1194, 13] width 45 height 14
click at [1181, 49] on div "Quote" at bounding box center [1167, 54] width 82 height 13
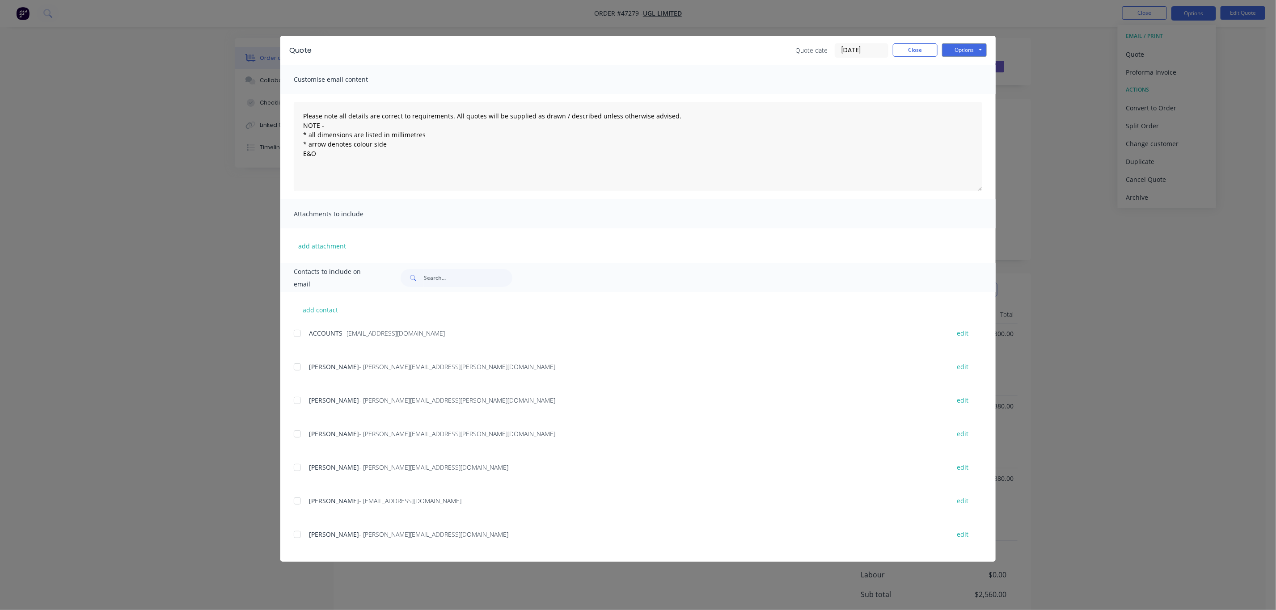
click at [962, 39] on div "Quote Quote date [DATE] Close Options Preview Print Email" at bounding box center [638, 50] width 716 height 29
click at [974, 54] on button "Options" at bounding box center [964, 49] width 45 height 13
click at [976, 79] on button "Print" at bounding box center [970, 80] width 57 height 15
click at [910, 51] on button "Close" at bounding box center [915, 49] width 45 height 13
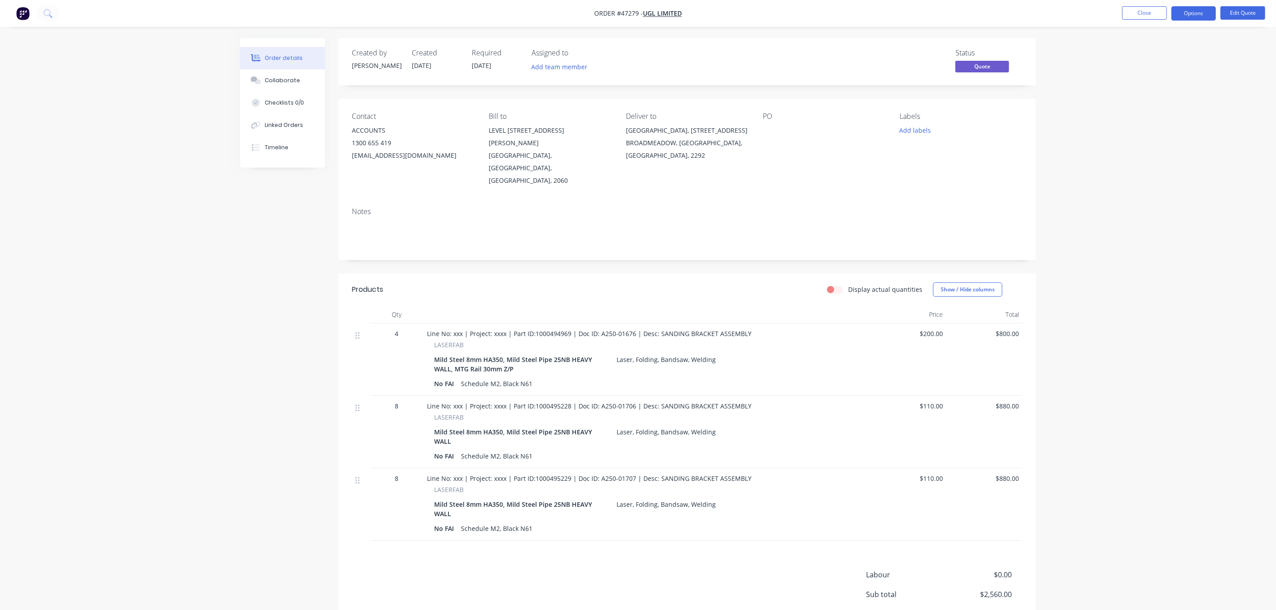
click at [1135, 23] on nav "Order #47279 - UGL LIMITED Close Options Edit Quote" at bounding box center [638, 13] width 1276 height 27
click at [1132, 18] on button "Close" at bounding box center [1145, 12] width 45 height 13
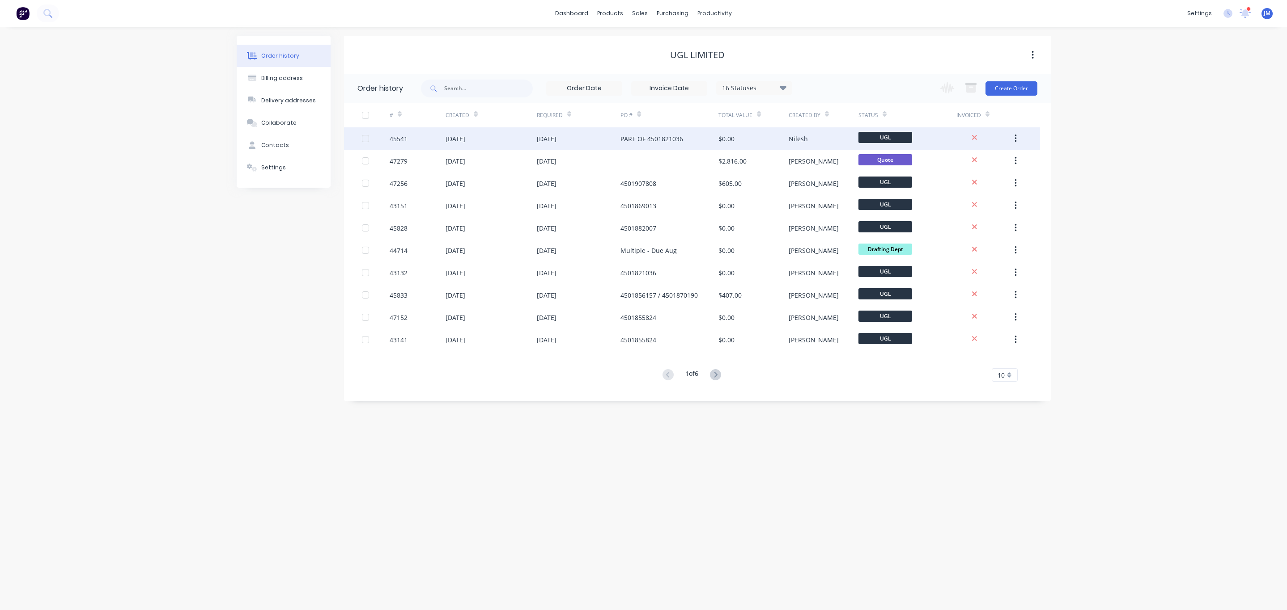
click at [451, 131] on div "[DATE]" at bounding box center [490, 138] width 91 height 22
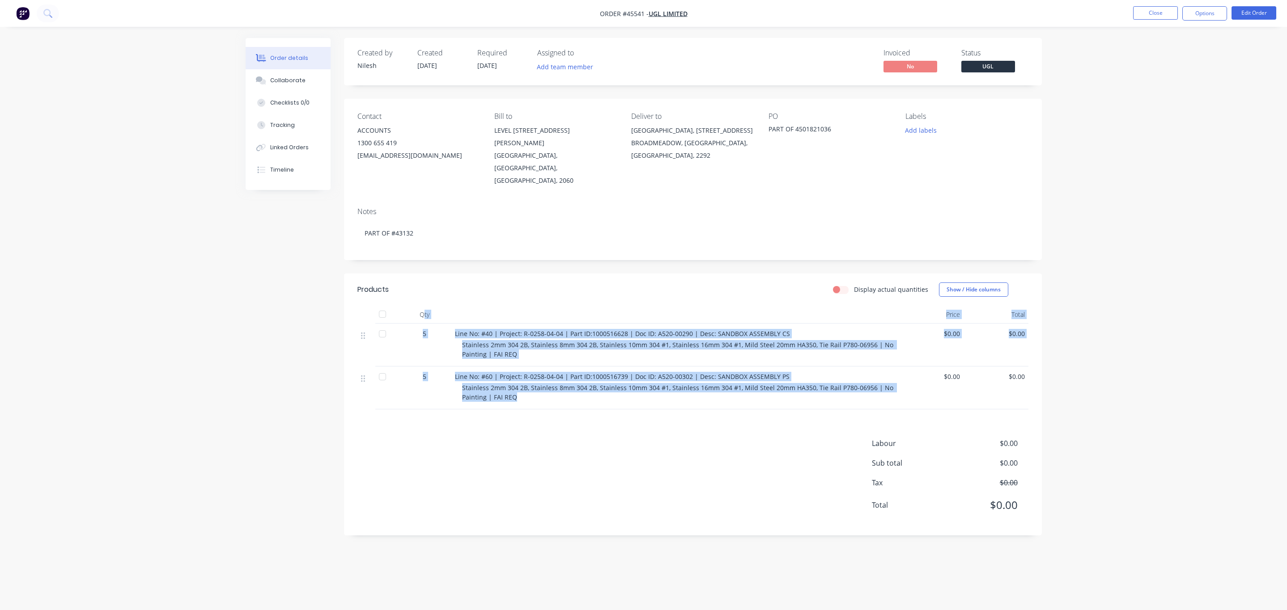
drag, startPoint x: 508, startPoint y: 364, endPoint x: 423, endPoint y: 285, distance: 116.5
click at [423, 306] on div "Qty Price Total 5 Line No: #40 | Project: R-0258-04-04 | Part ID:1000516628 | D…" at bounding box center [692, 358] width 671 height 104
click at [538, 306] on div at bounding box center [674, 315] width 447 height 18
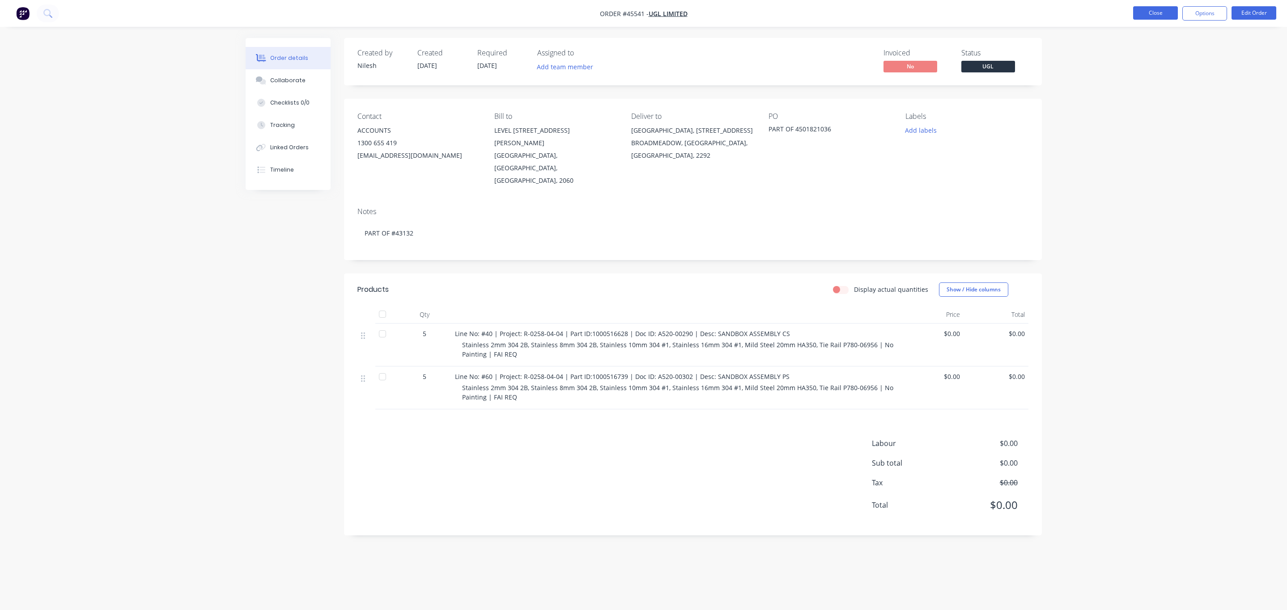
click at [1154, 10] on button "Close" at bounding box center [1155, 12] width 45 height 13
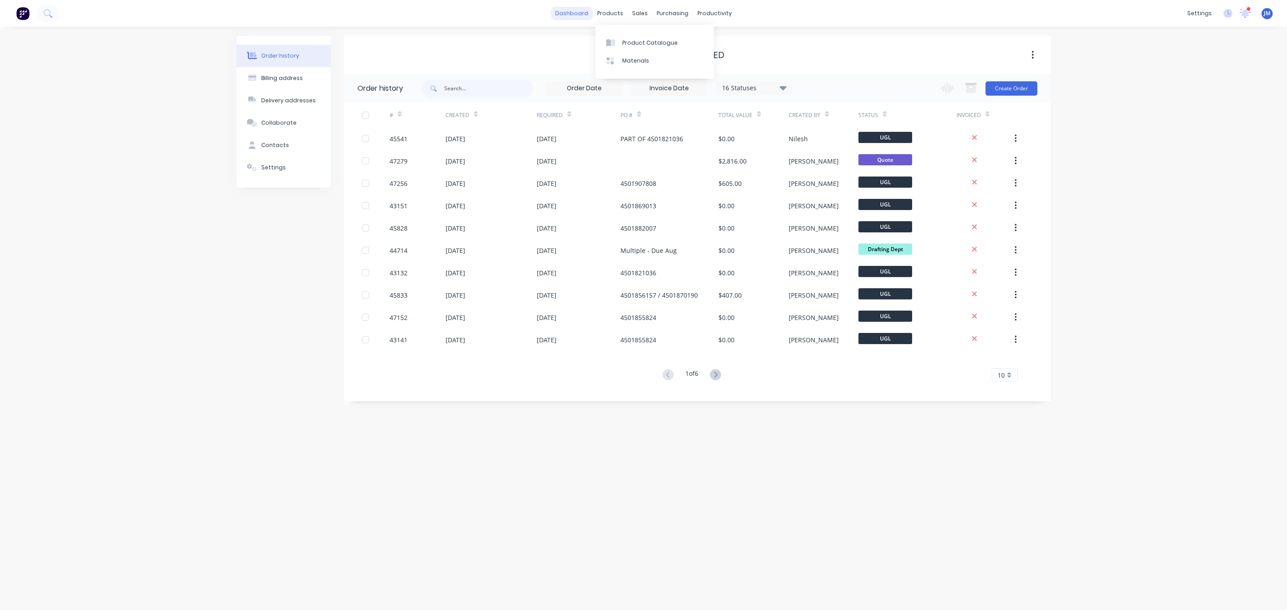
click at [593, 10] on link "dashboard" at bounding box center [572, 13] width 42 height 13
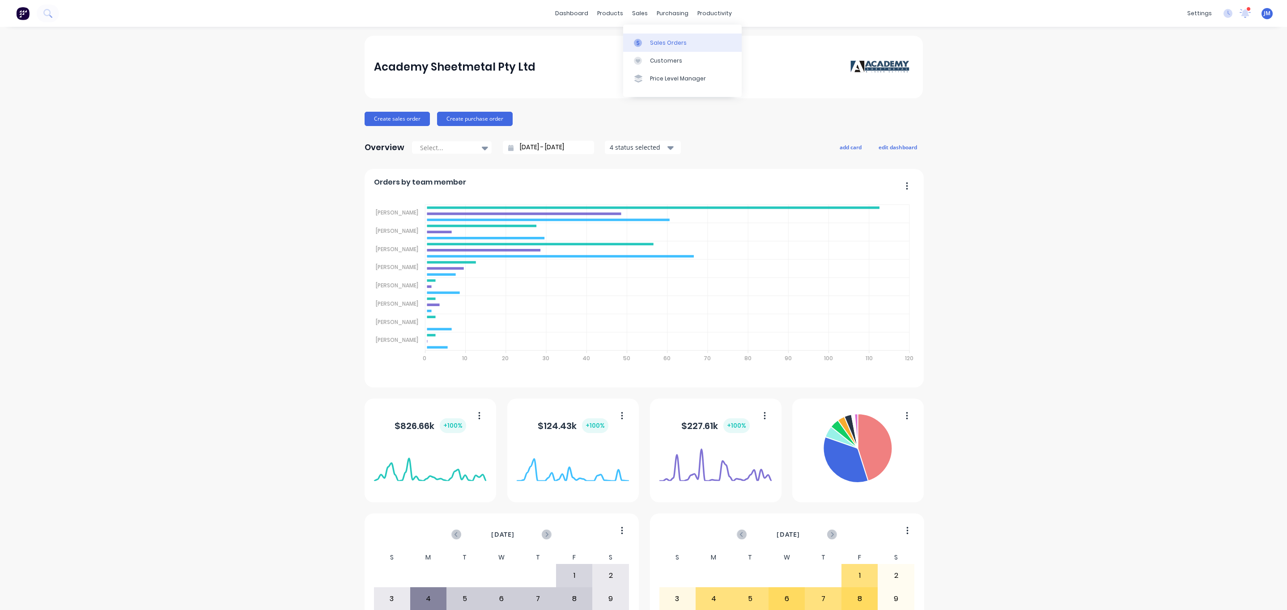
click at [646, 42] on div at bounding box center [640, 43] width 13 height 8
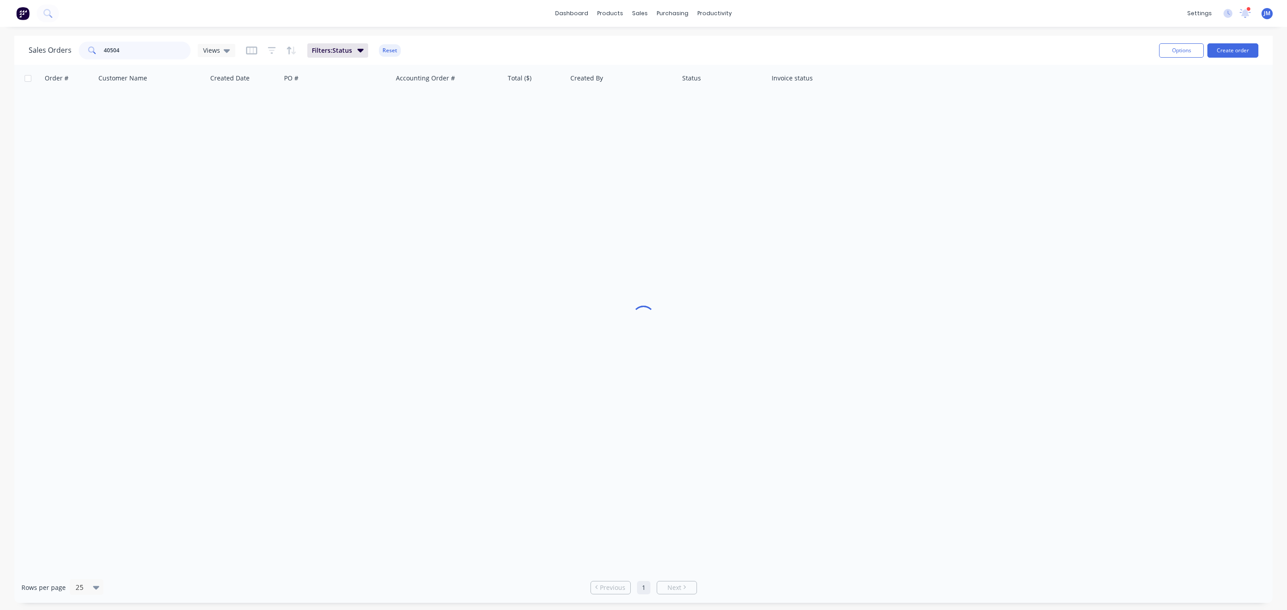
drag, startPoint x: 141, startPoint y: 51, endPoint x: 35, endPoint y: 49, distance: 106.0
click at [35, 49] on div "Sales Orders 40504 Views" at bounding box center [132, 51] width 207 height 18
type input "giant"
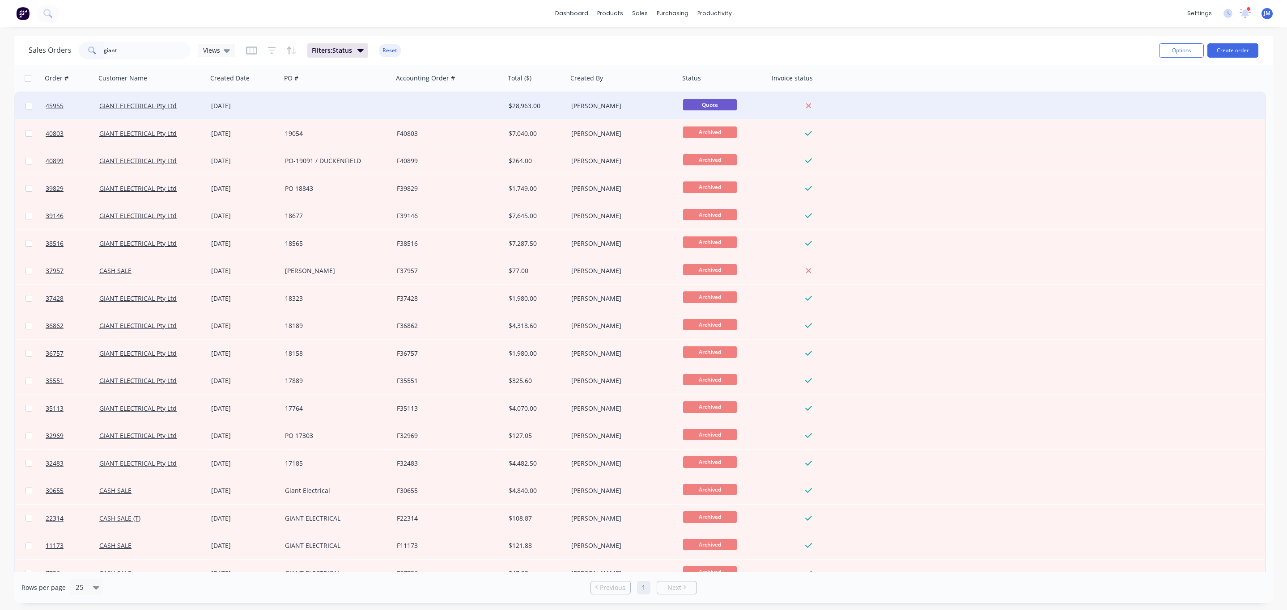
click at [291, 109] on div at bounding box center [337, 106] width 112 height 27
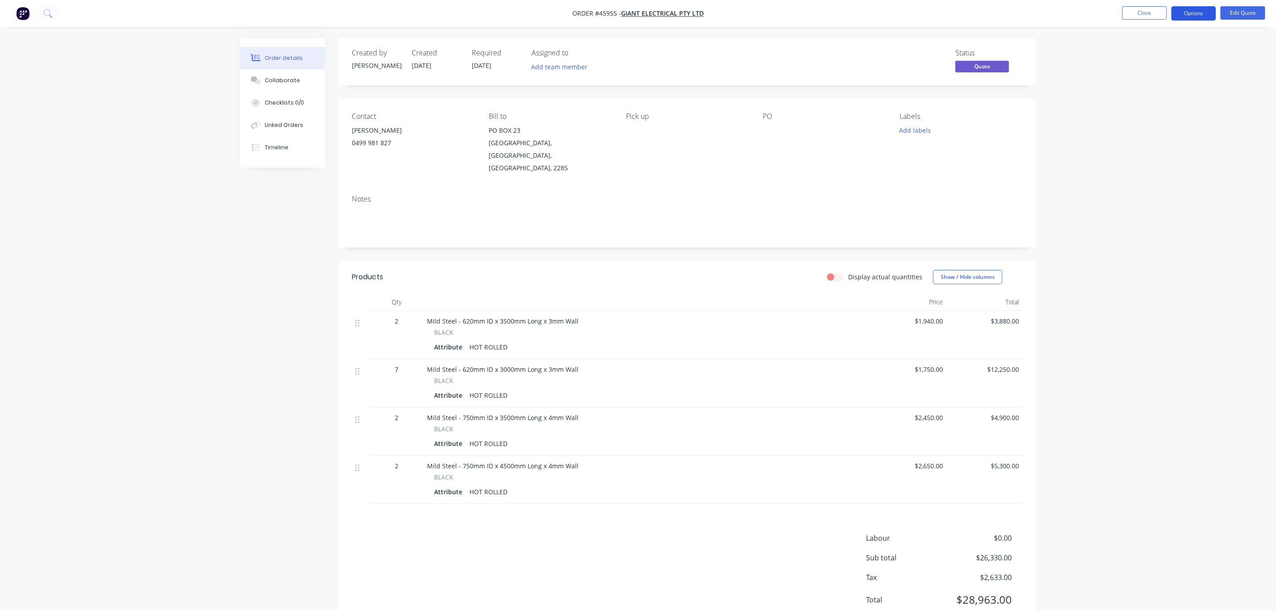
click at [1185, 19] on button "Options" at bounding box center [1194, 13] width 45 height 14
click at [1161, 160] on div "Duplicate" at bounding box center [1167, 161] width 82 height 13
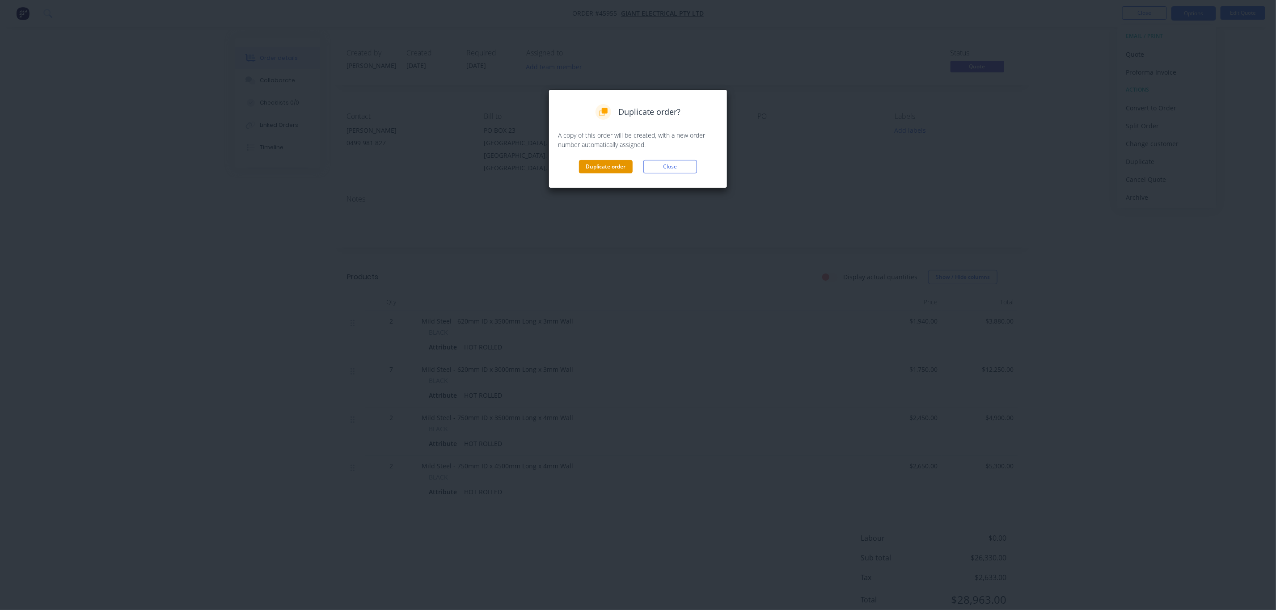
click at [613, 171] on button "Duplicate order" at bounding box center [606, 166] width 54 height 13
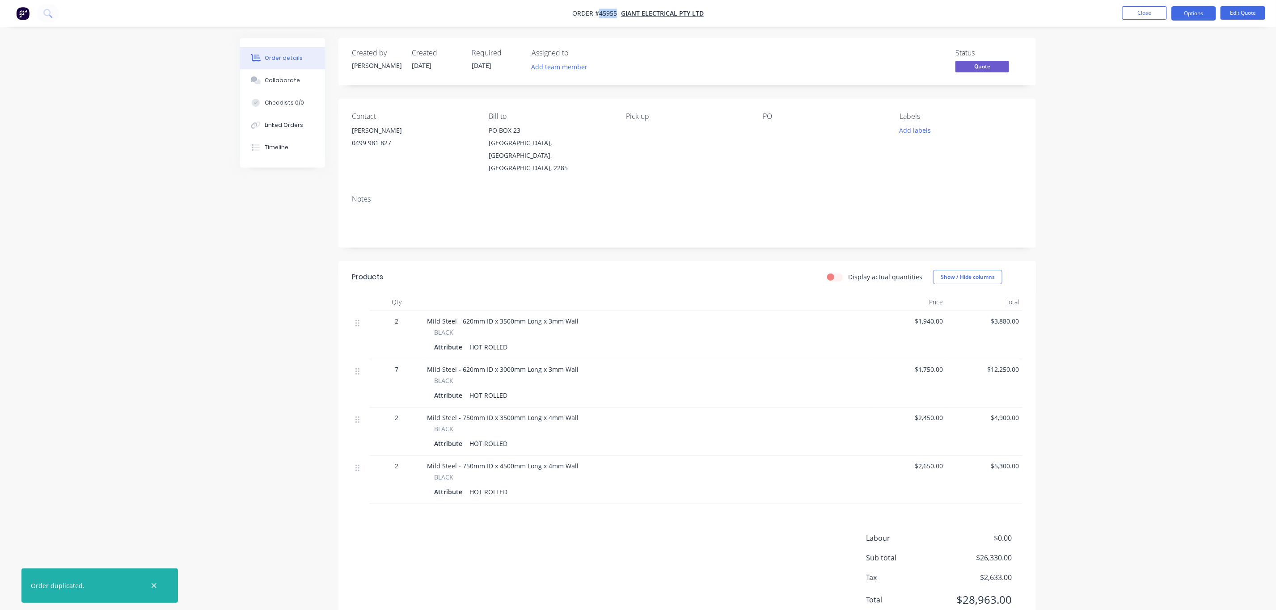
drag, startPoint x: 617, startPoint y: 17, endPoint x: 597, endPoint y: 11, distance: 20.9
click at [597, 11] on span "Order #45955 -" at bounding box center [596, 13] width 49 height 8
copy span "45955"
click at [1162, 11] on button "Close" at bounding box center [1145, 12] width 45 height 13
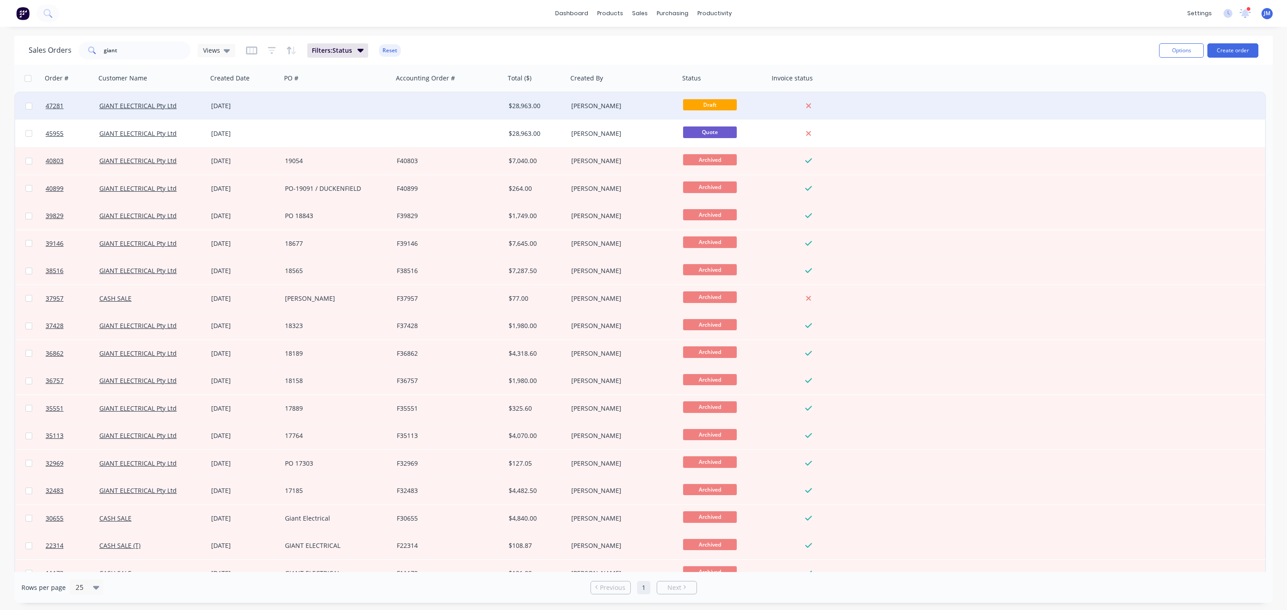
click at [293, 100] on div at bounding box center [337, 106] width 112 height 27
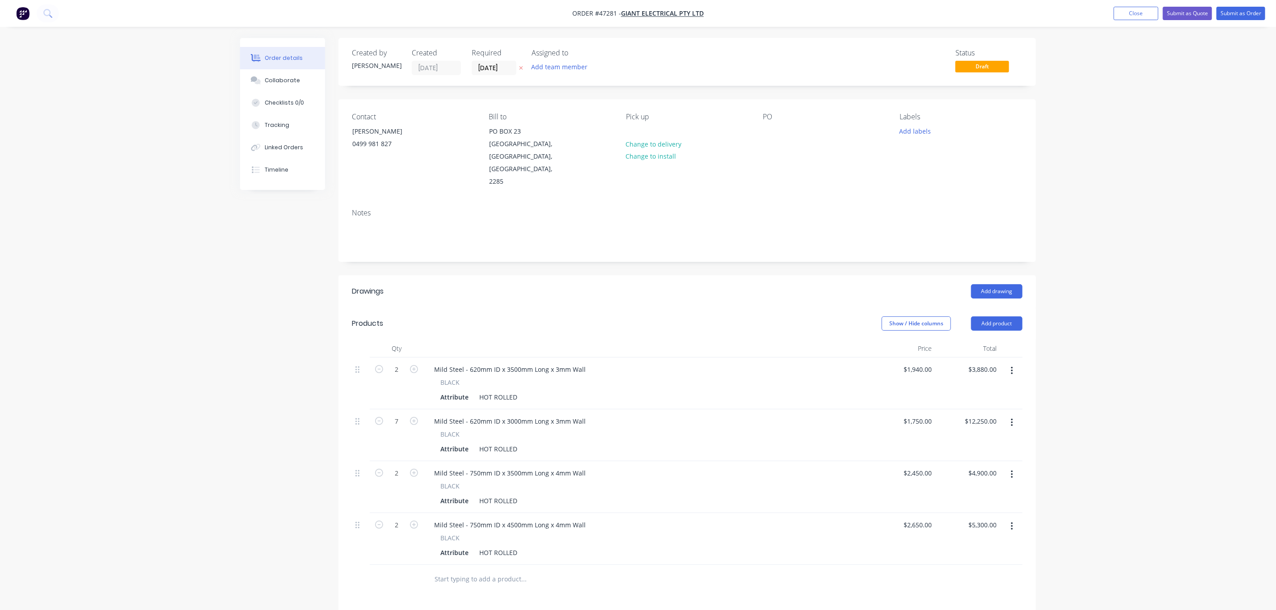
click at [1016, 363] on button "button" at bounding box center [1012, 371] width 21 height 16
click at [989, 442] on div "Delete" at bounding box center [980, 448] width 69 height 13
click at [402, 363] on input "7" at bounding box center [396, 369] width 23 height 13
type input "1"
type input "$1,750.00"
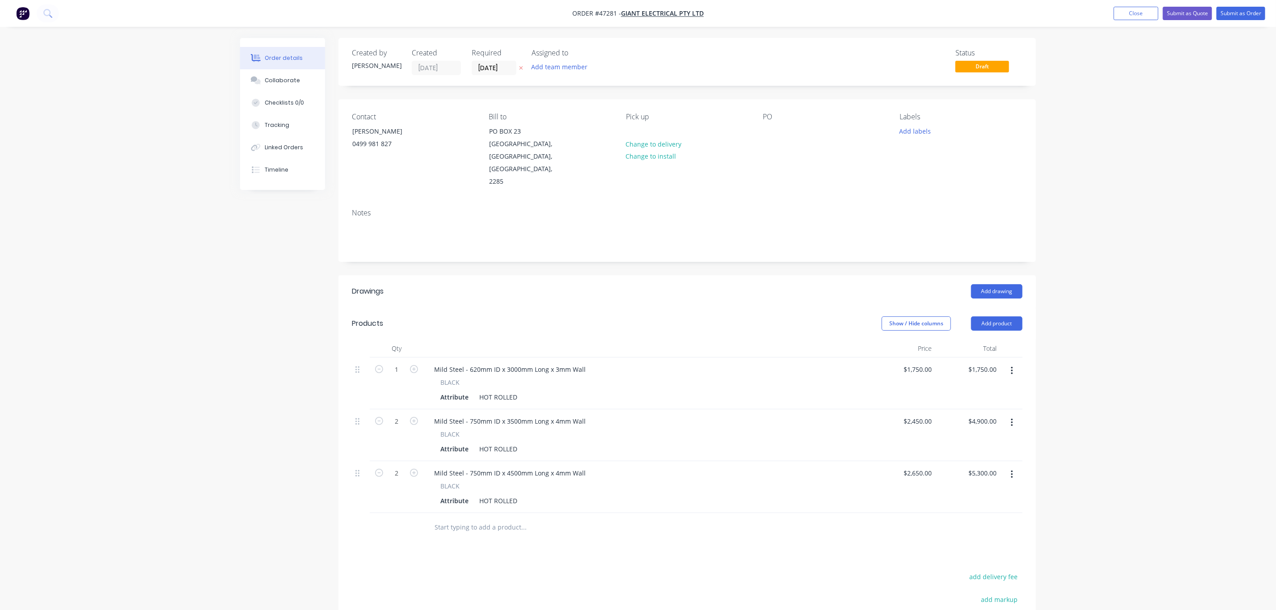
click at [1009, 415] on button "button" at bounding box center [1012, 423] width 21 height 16
click at [977, 494] on div "Delete" at bounding box center [980, 500] width 69 height 13
click at [477, 415] on div "Mild Steel - 750mm ID x 4500mm Long x 4mm Wall" at bounding box center [510, 421] width 166 height 13
click at [515, 415] on div "Mild Steel - 460mm ID x 4500mm Long x 4mm Wall" at bounding box center [510, 421] width 166 height 13
click at [555, 415] on div "Mild Steel - 460mm ID x 2400mm Long x 4mm Wall" at bounding box center [510, 421] width 166 height 13
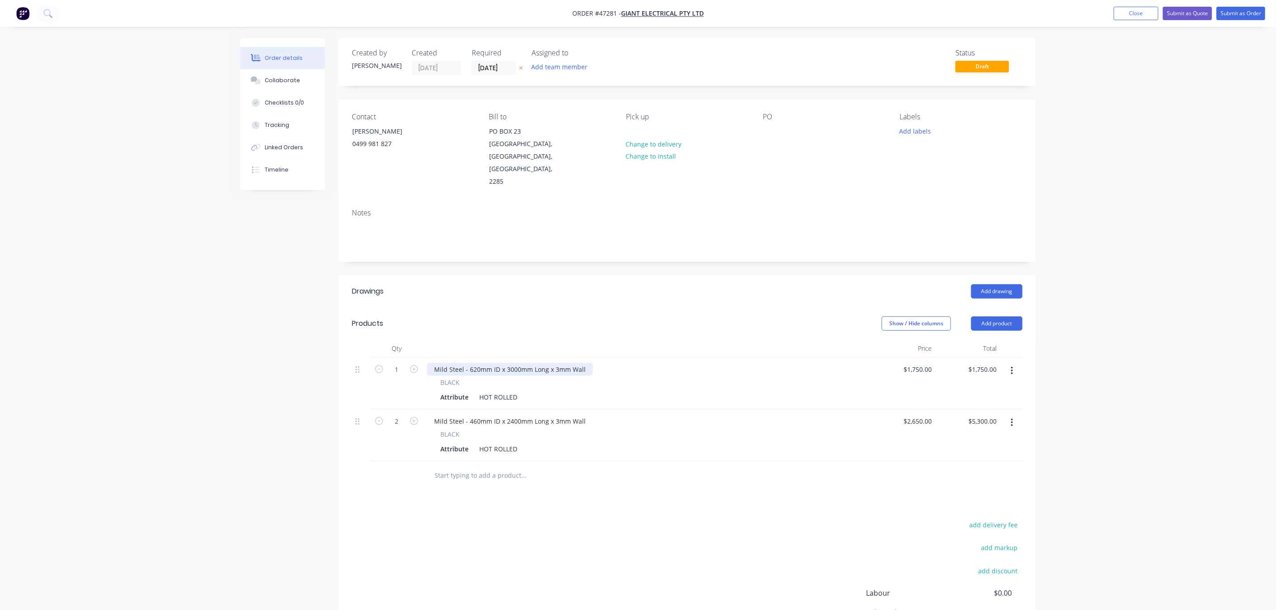
click at [472, 363] on div "Mild Steel - 620mm ID x 3000mm Long x 3mm Wall" at bounding box center [510, 369] width 166 height 13
click at [475, 363] on div "Mild Steel - 620mm ID x 3000mm Long x 3mm Wall" at bounding box center [510, 369] width 166 height 13
click at [920, 363] on input "1750" at bounding box center [919, 369] width 33 height 13
type input "$1,950.00"
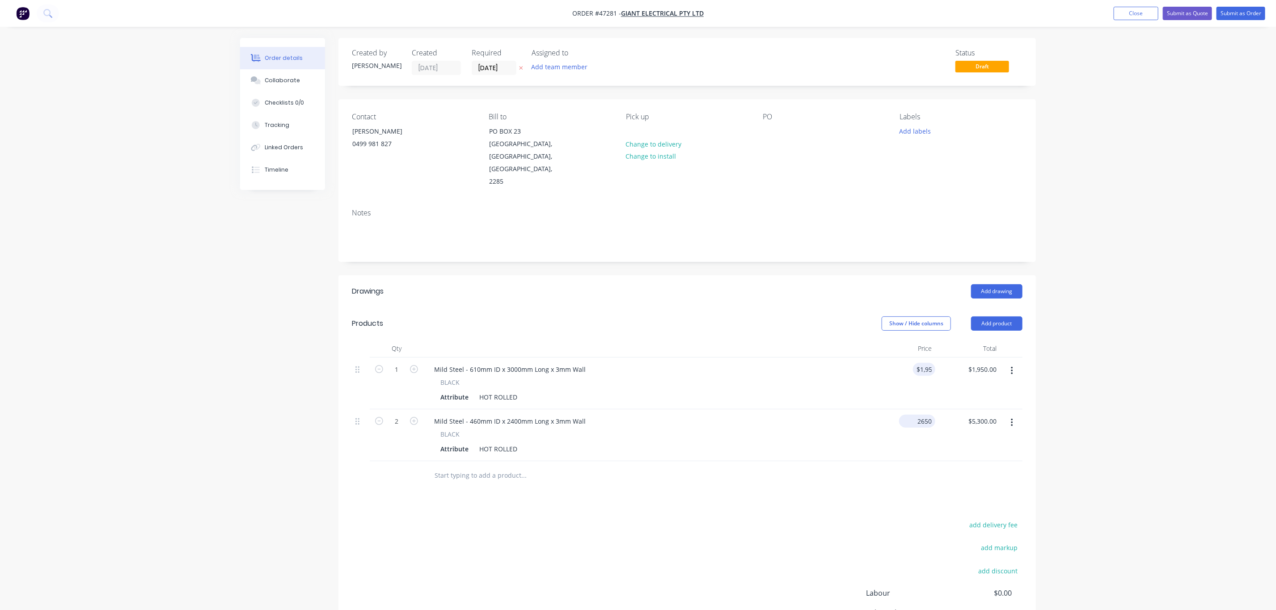
click at [920, 415] on input "2650" at bounding box center [919, 421] width 33 height 13
type input "$1,350.00"
type input "$2,700.00"
click at [902, 462] on div at bounding box center [687, 476] width 671 height 29
click at [948, 376] on div "$1,950.00 $1,950.00" at bounding box center [968, 384] width 65 height 52
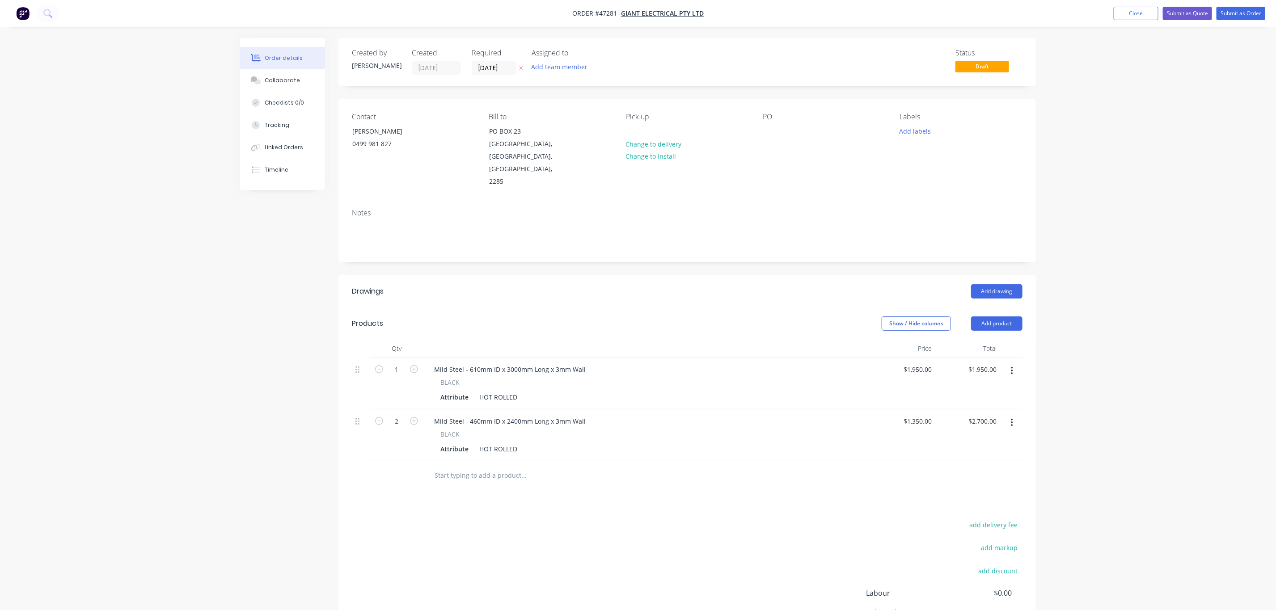
click at [962, 462] on div at bounding box center [687, 476] width 671 height 29
click at [374, 416] on button "button" at bounding box center [379, 420] width 12 height 9
type input "1"
type input "$1,350.00"
click at [420, 462] on div at bounding box center [397, 476] width 54 height 29
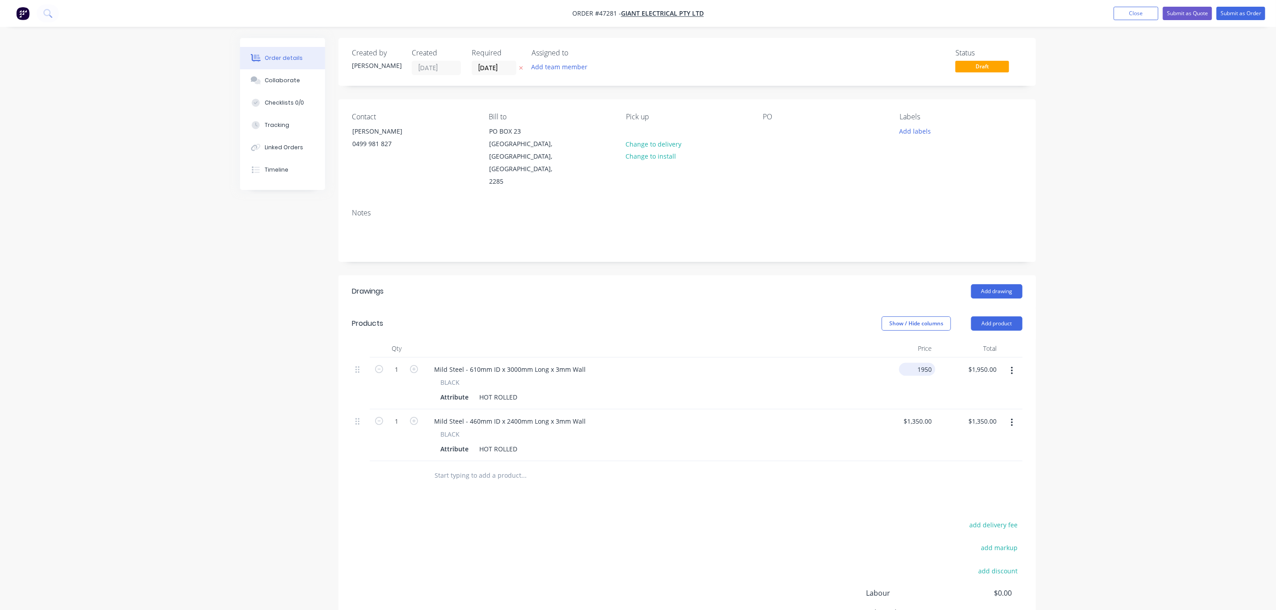
click at [914, 358] on div "1950 $1,950.00" at bounding box center [903, 384] width 65 height 52
click at [709, 391] on div "Attribute HOT ROLLED" at bounding box center [645, 397] width 417 height 13
click at [1103, 220] on div "Order details Collaborate Checklists 0/0 Tracking Linked Orders Timeline Order …" at bounding box center [638, 349] width 1276 height 699
click at [926, 363] on input "1950" at bounding box center [919, 369] width 33 height 13
type input "$2,050.00"
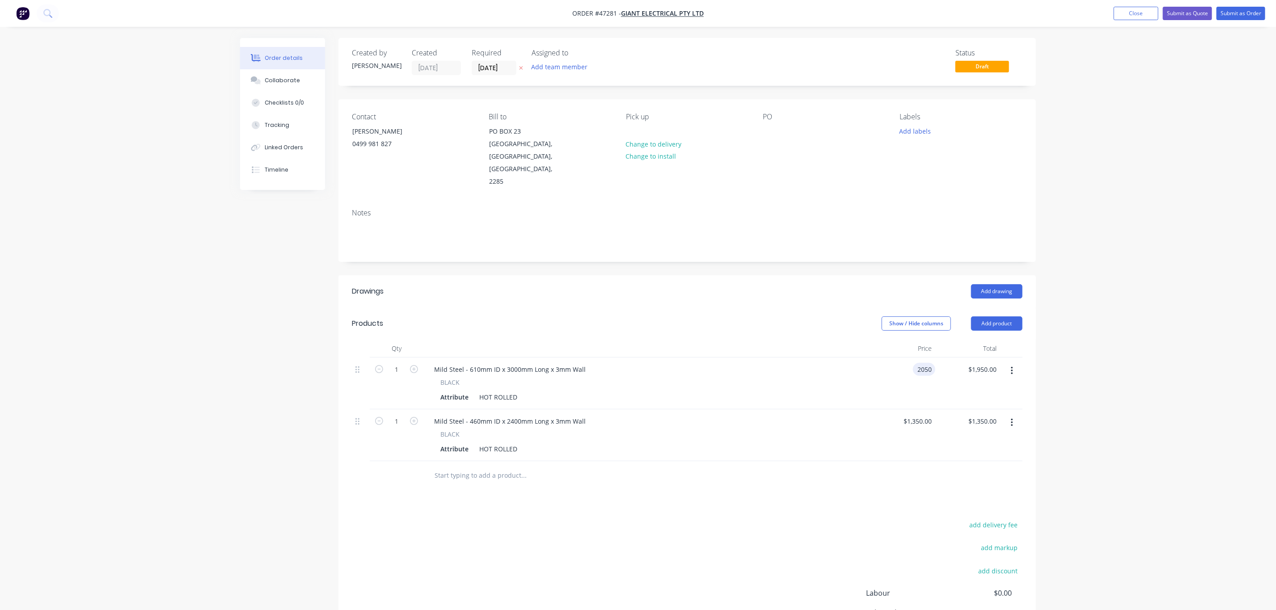
type input "2050.00"
type input "2050"
type input "$2,050.00"
click at [900, 358] on div "2050 $2,050.00" at bounding box center [903, 384] width 65 height 52
type input "$1,950.00"
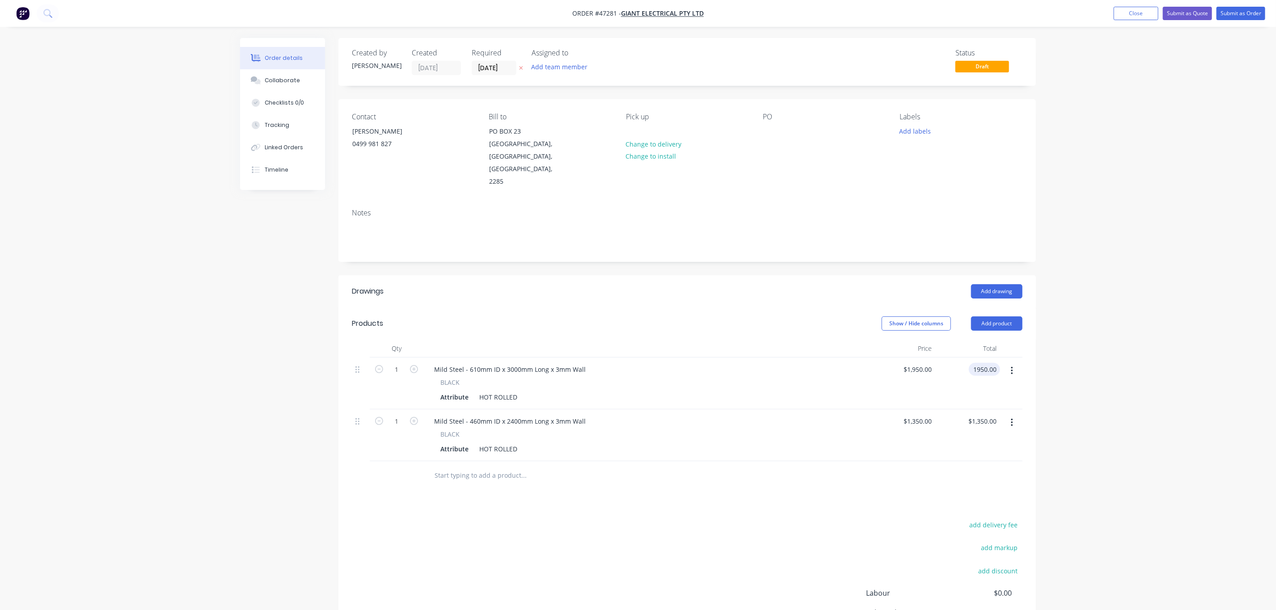
type input "$1,950.00"
click at [993, 340] on div "Total" at bounding box center [968, 349] width 65 height 18
click at [1063, 334] on div "Order details Collaborate Checklists 0/0 Tracking Linked Orders Timeline Order …" at bounding box center [638, 349] width 1276 height 699
click at [407, 131] on div "[PERSON_NAME]" at bounding box center [389, 131] width 74 height 13
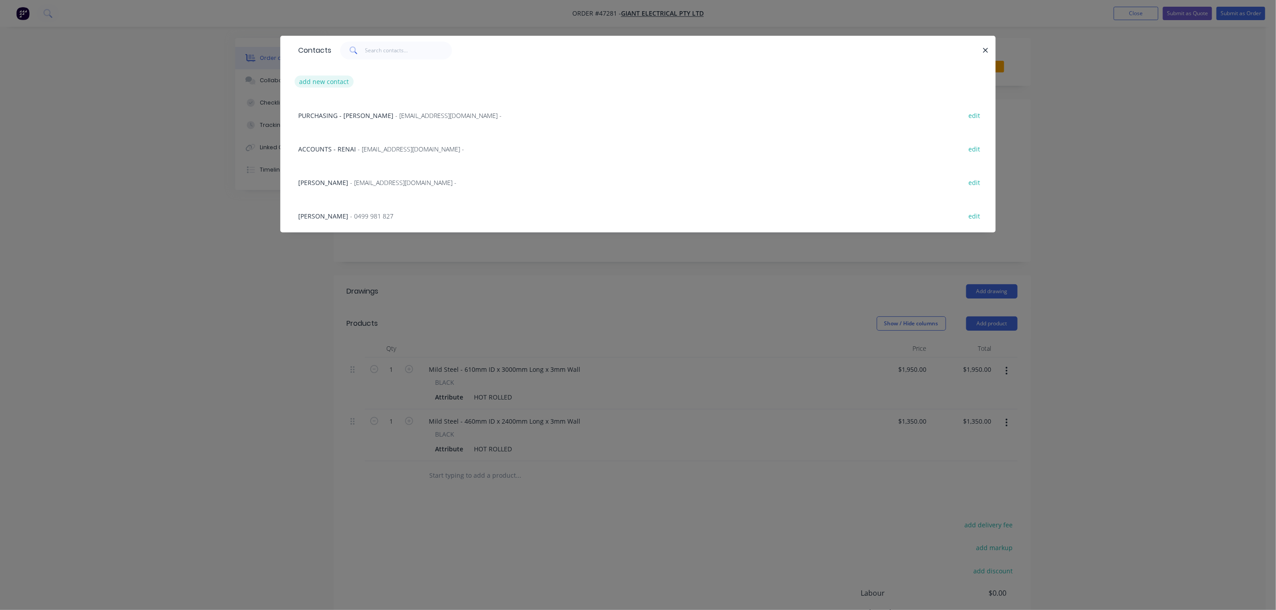
click at [333, 81] on button "add new contact" at bounding box center [324, 82] width 59 height 12
select select "AU"
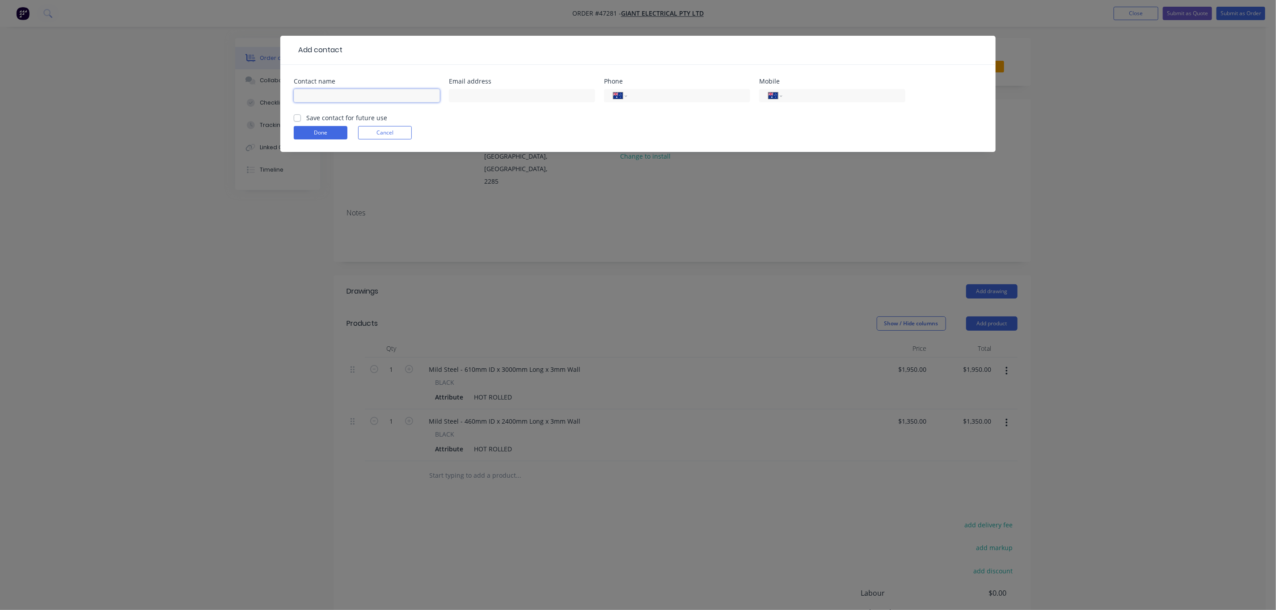
click at [323, 94] on input "text" at bounding box center [367, 95] width 146 height 13
type input "[PERSON_NAME]"
click at [517, 89] on input "text" at bounding box center [522, 95] width 146 height 13
paste input "[PERSON_NAME] <[PERSON_NAME][EMAIL_ADDRESS][DOMAIN_NAME]>"
type input "[PERSON_NAME] <[PERSON_NAME][EMAIL_ADDRESS][DOMAIN_NAME]>"
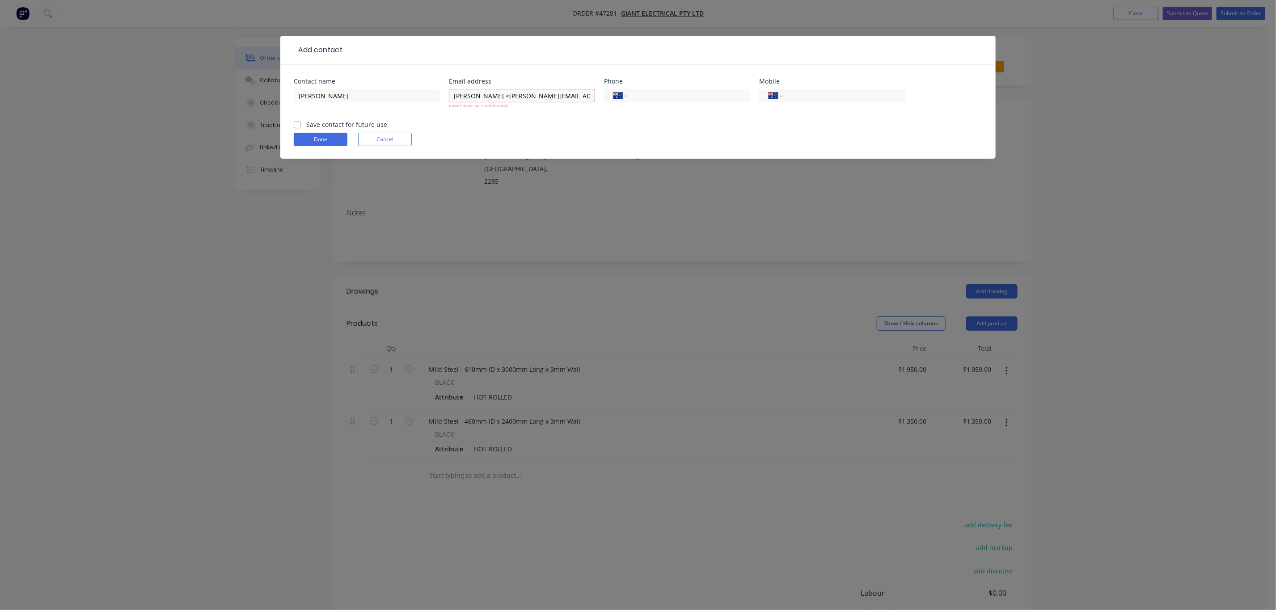
click at [298, 114] on form "Contact name [PERSON_NAME] Email address [PERSON_NAME] <[PERSON_NAME][EMAIL_ADD…" at bounding box center [638, 118] width 689 height 80
click at [302, 121] on div "Save contact for future use" at bounding box center [340, 124] width 93 height 9
click at [306, 123] on label "Save contact for future use" at bounding box center [346, 124] width 81 height 9
click at [298, 123] on input "Save contact for future use" at bounding box center [297, 124] width 7 height 8
checkbox input "true"
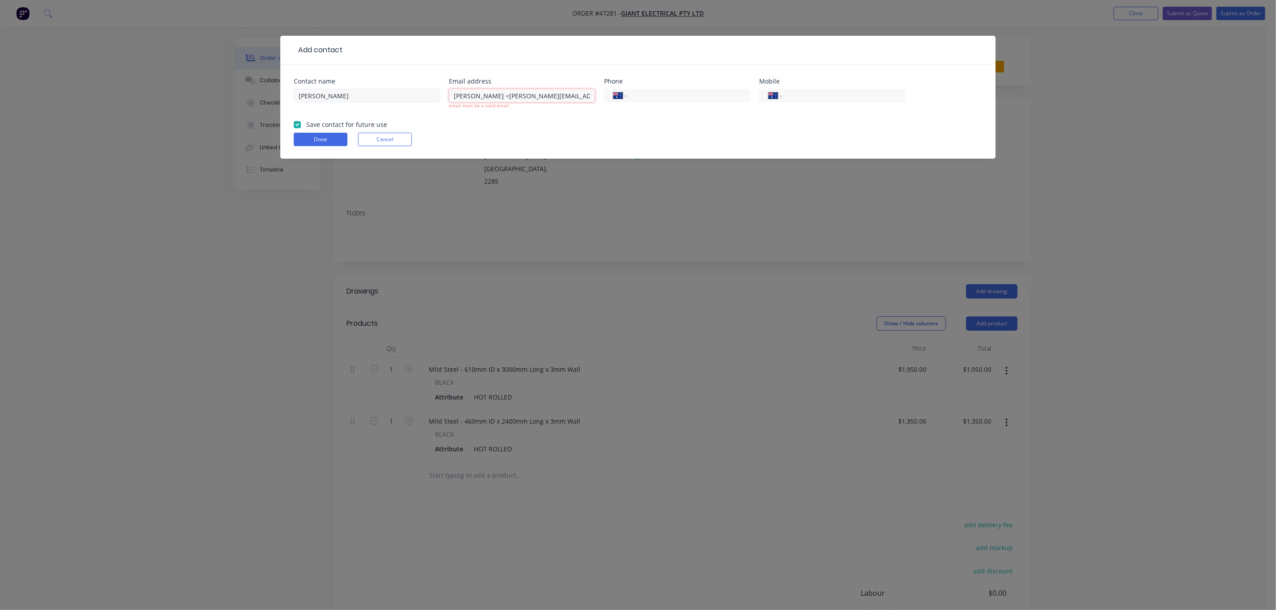
drag, startPoint x: 494, startPoint y: 96, endPoint x: 368, endPoint y: 89, distance: 126.3
click at [373, 92] on div "Contact name [PERSON_NAME] Email address [PERSON_NAME] <[PERSON_NAME][EMAIL_ADD…" at bounding box center [638, 99] width 689 height 42
click at [565, 96] on input "[EMAIL_ADDRESS][DOMAIN_NAME]>" at bounding box center [522, 95] width 146 height 13
type input "[EMAIL_ADDRESS][DOMAIN_NAME]"
click at [320, 140] on button "Done" at bounding box center [321, 139] width 54 height 13
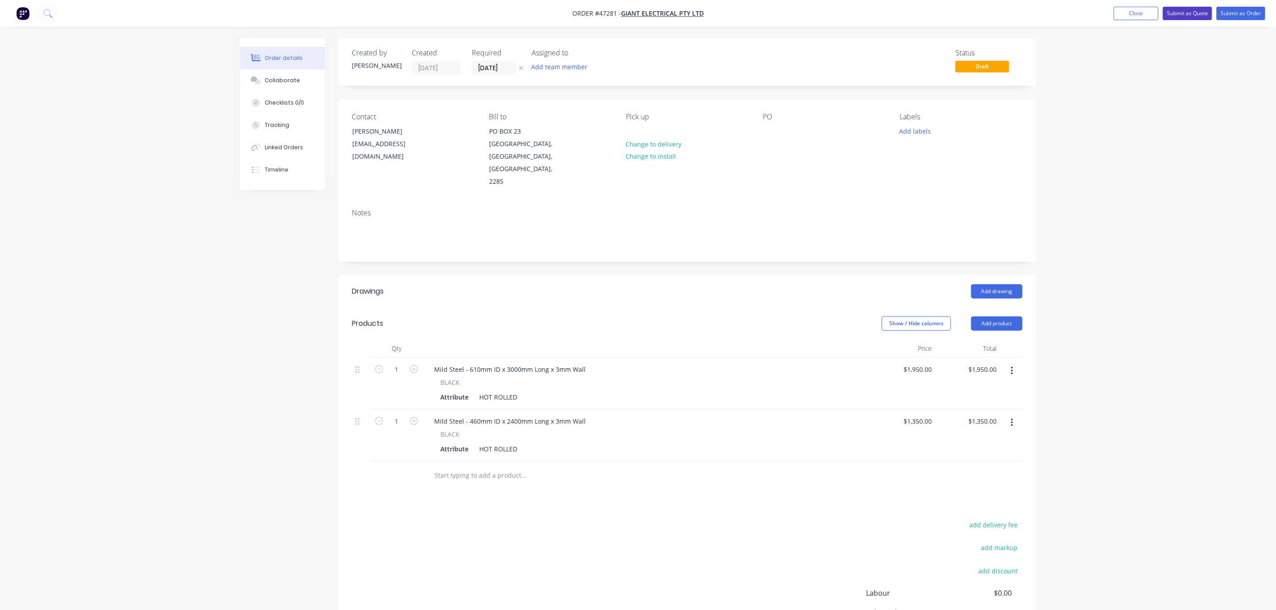
click at [1186, 16] on button "Submit as Quote" at bounding box center [1187, 13] width 49 height 13
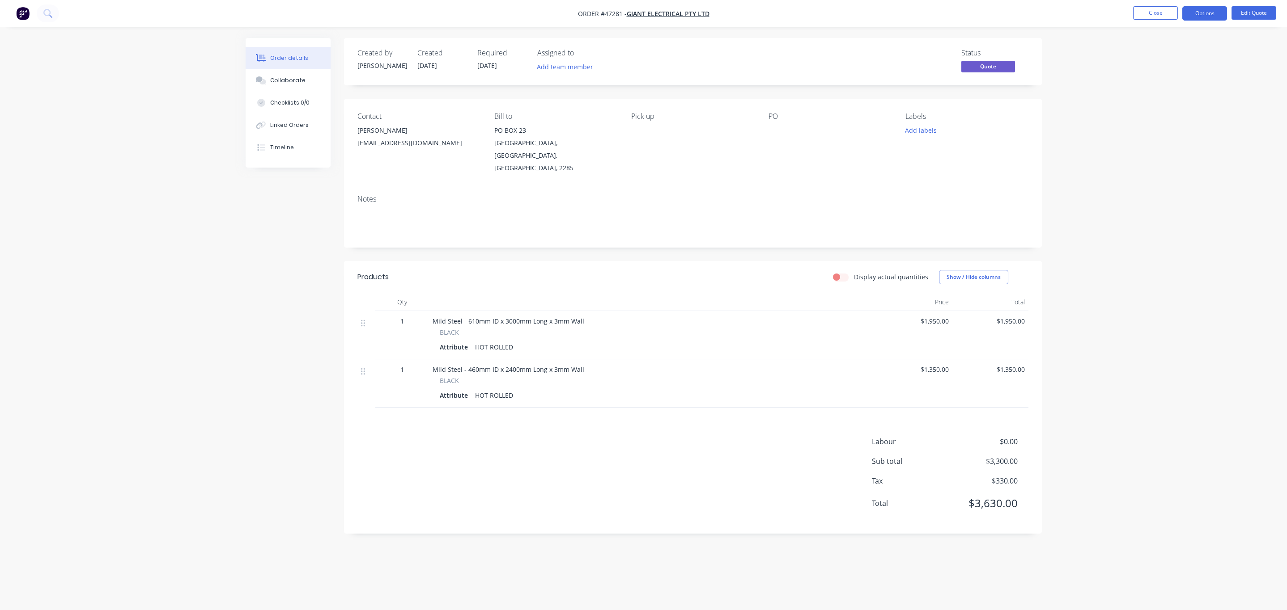
click at [1186, 16] on button "Options" at bounding box center [1204, 13] width 45 height 14
click at [1187, 55] on div "Quote" at bounding box center [1177, 54] width 82 height 13
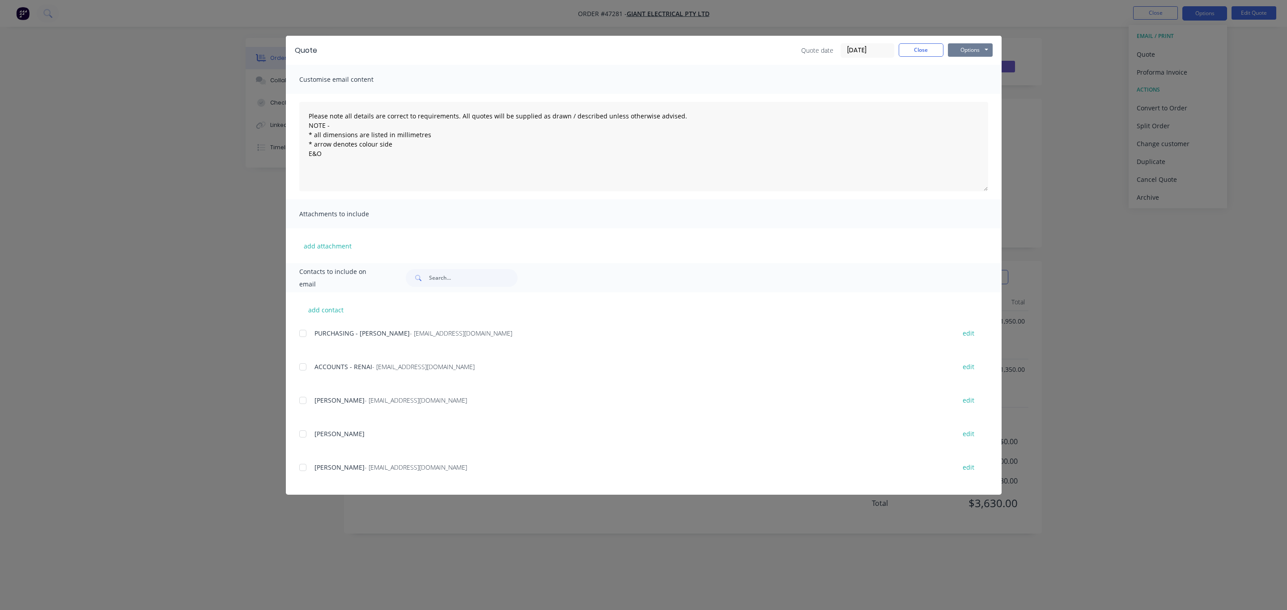
click at [975, 54] on button "Options" at bounding box center [970, 49] width 45 height 13
click at [972, 90] on button "Email" at bounding box center [976, 95] width 57 height 15
click at [972, 90] on div "Customise email content" at bounding box center [644, 79] width 716 height 29
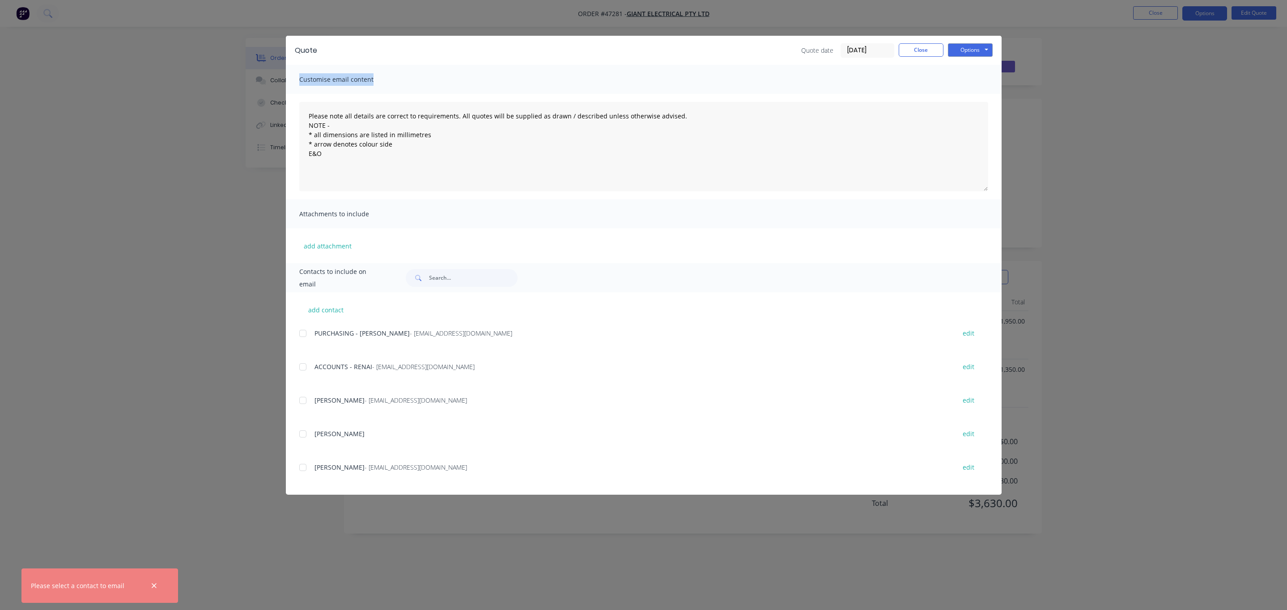
click at [972, 90] on div "Customise email content" at bounding box center [644, 79] width 716 height 29
click at [957, 55] on div "Options Preview Print Email" at bounding box center [970, 50] width 45 height 14
click at [965, 48] on button "Options" at bounding box center [970, 49] width 45 height 13
click at [961, 85] on button "Print" at bounding box center [976, 80] width 57 height 15
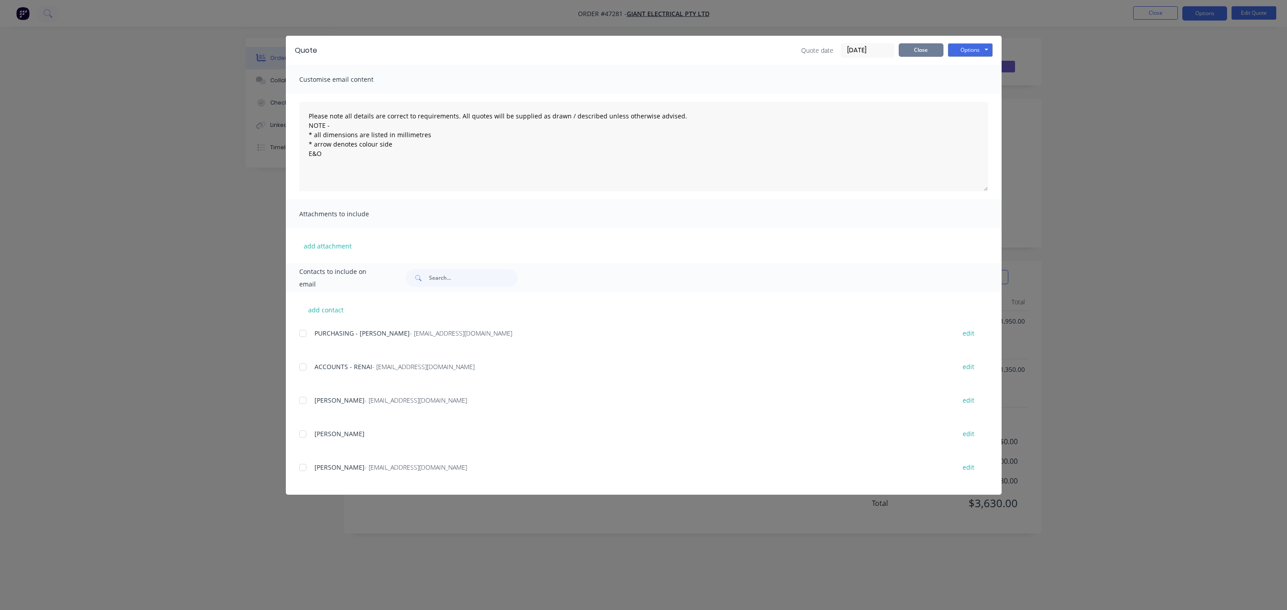
drag, startPoint x: 932, startPoint y: 47, endPoint x: 1010, endPoint y: 28, distance: 80.2
click at [932, 47] on button "Close" at bounding box center [920, 49] width 45 height 13
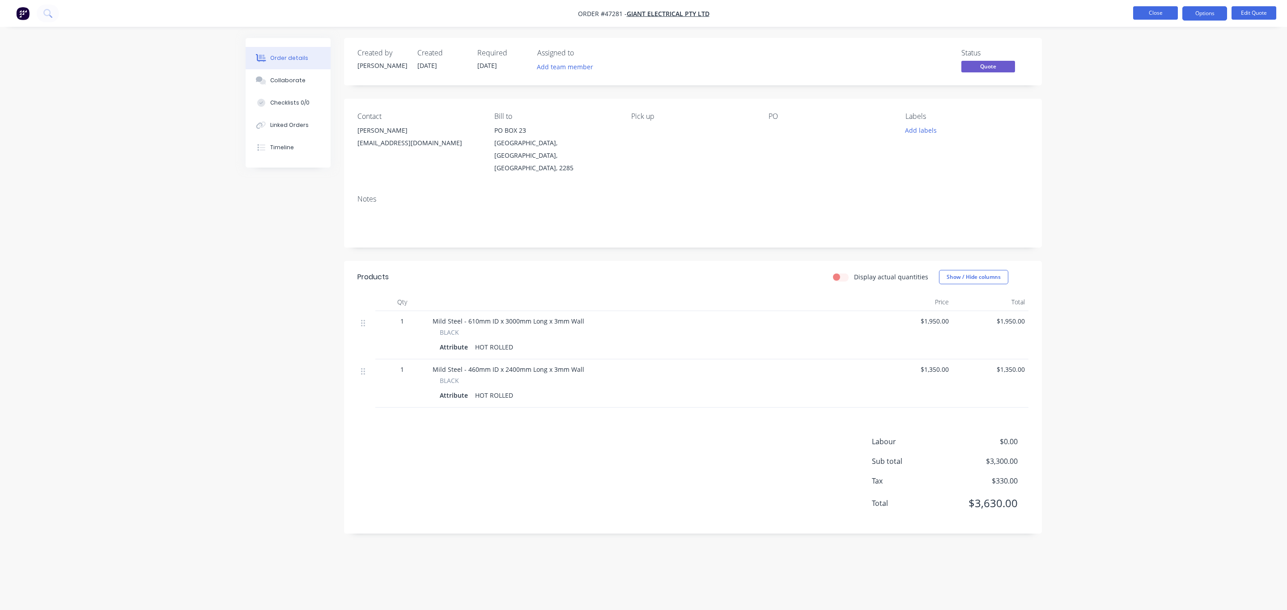
click at [1148, 10] on button "Close" at bounding box center [1155, 12] width 45 height 13
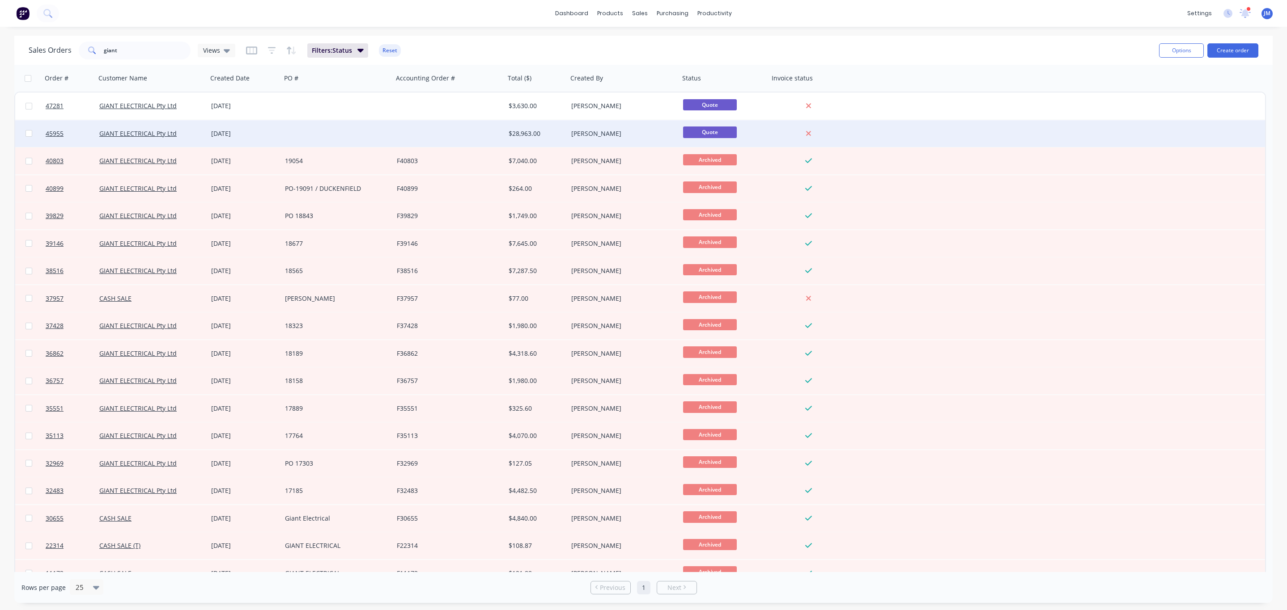
click at [412, 133] on div at bounding box center [449, 133] width 112 height 27
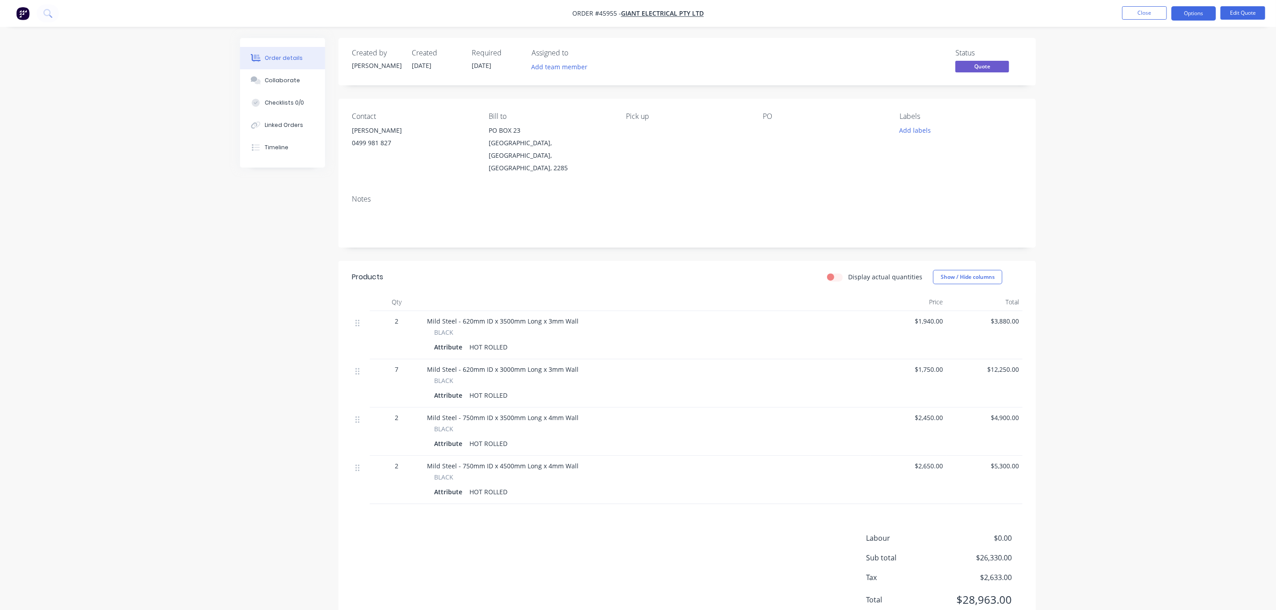
click at [1146, 21] on nav "Order #45955 - GIANT ELECTRICAL Pty Ltd Close Options Edit Quote" at bounding box center [638, 13] width 1276 height 27
click at [1144, 15] on button "Close" at bounding box center [1145, 12] width 45 height 13
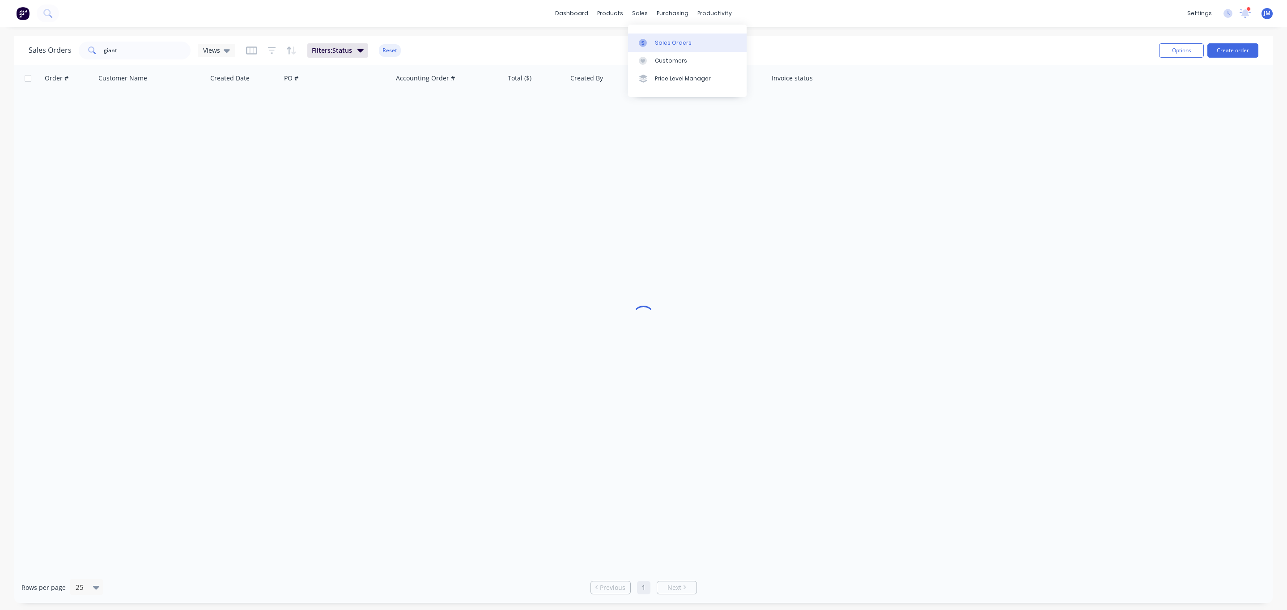
click at [648, 39] on div at bounding box center [645, 43] width 13 height 8
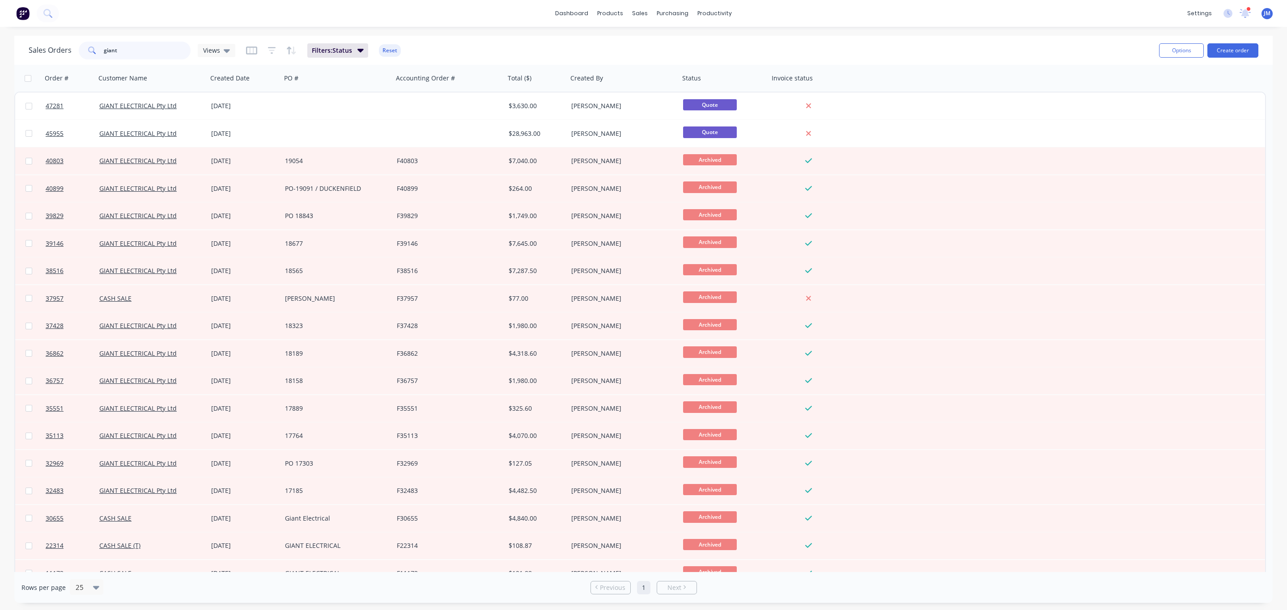
drag, startPoint x: 142, startPoint y: 51, endPoint x: -60, endPoint y: 35, distance: 203.2
click at [0, 35] on html "dashboard products sales purchasing productivity dashboard products Product Cat…" at bounding box center [643, 305] width 1287 height 610
type input "[MEDICAL_DATA]"
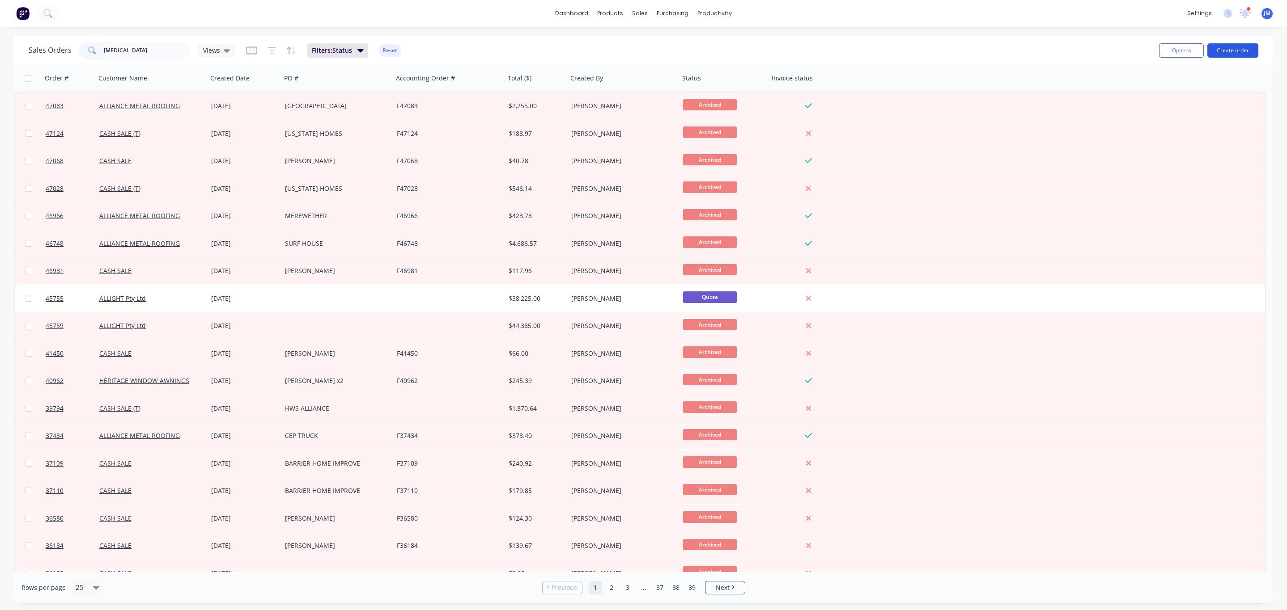
click at [1257, 56] on button "Create order" at bounding box center [1232, 50] width 51 height 14
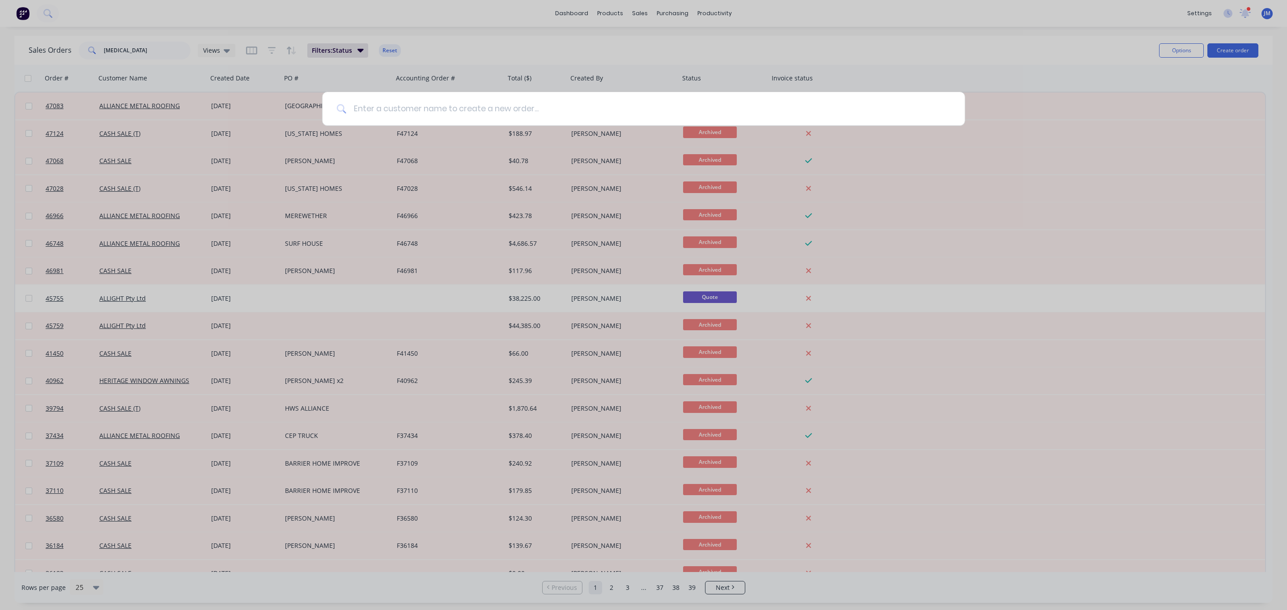
click at [364, 112] on input at bounding box center [648, 109] width 604 height 34
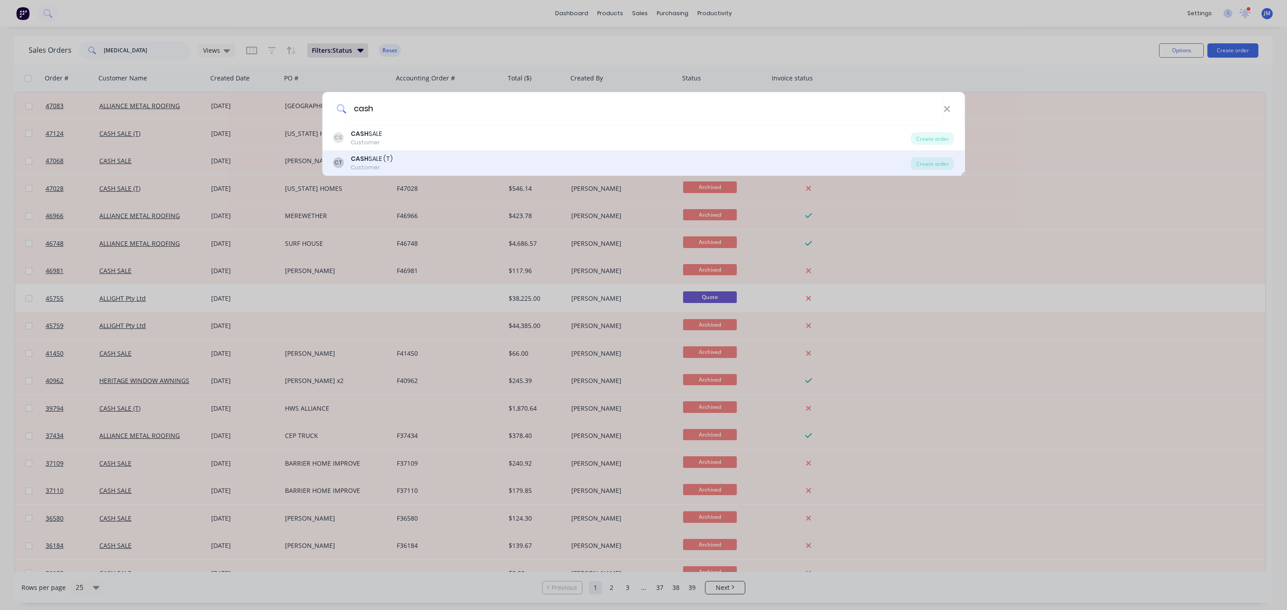
type input "cash"
click at [432, 154] on div "CT CASH SALE (T) Customer" at bounding box center [622, 162] width 578 height 17
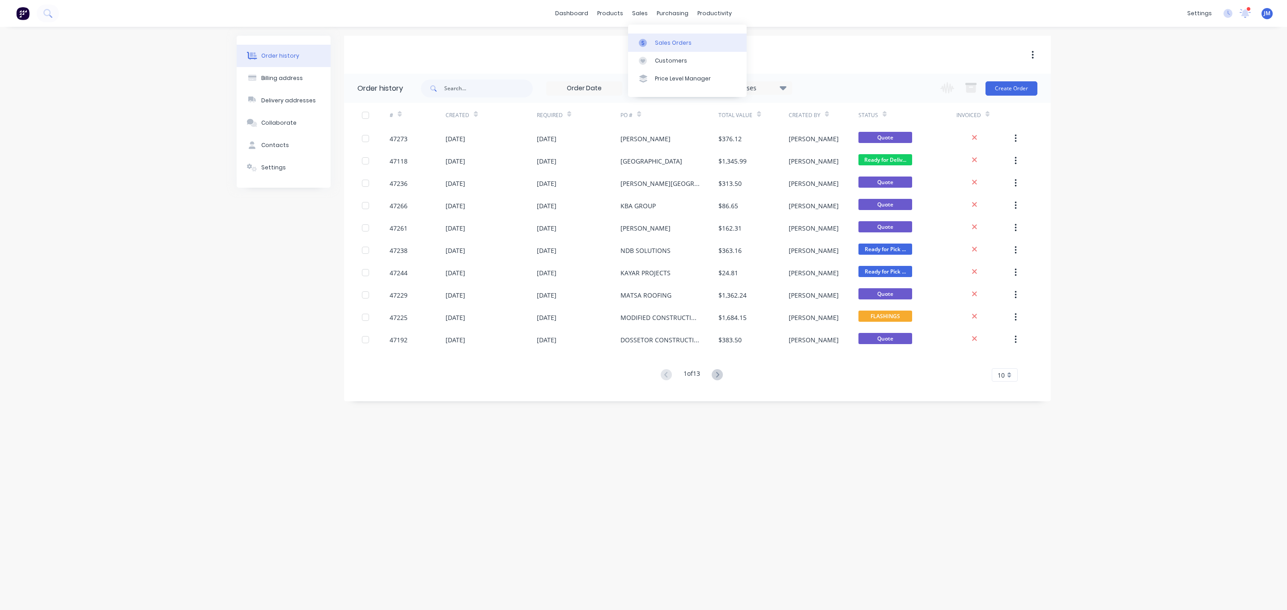
click at [648, 34] on link "Sales Orders" at bounding box center [687, 43] width 119 height 18
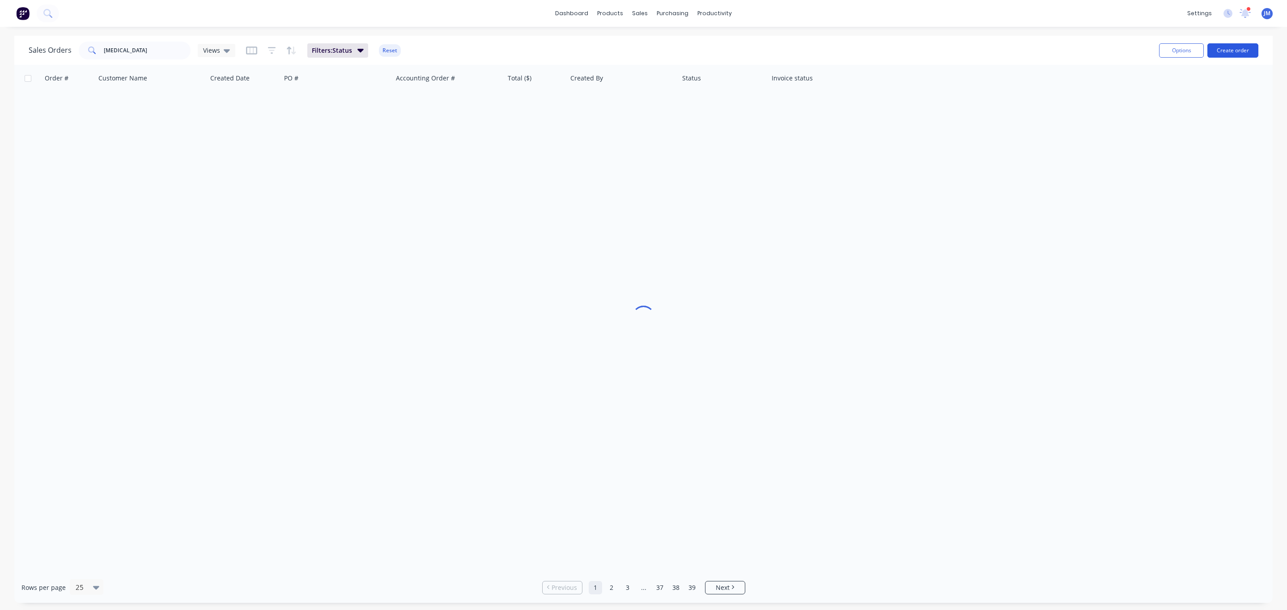
click at [1219, 54] on button "Create order" at bounding box center [1232, 50] width 51 height 14
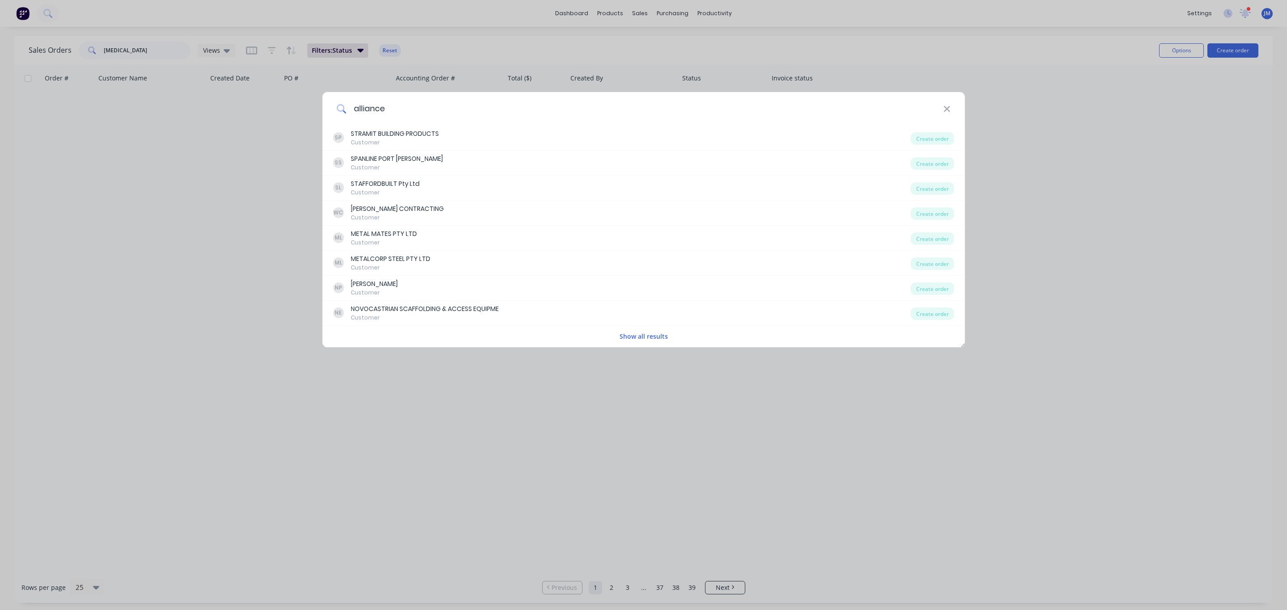
type input "alliance"
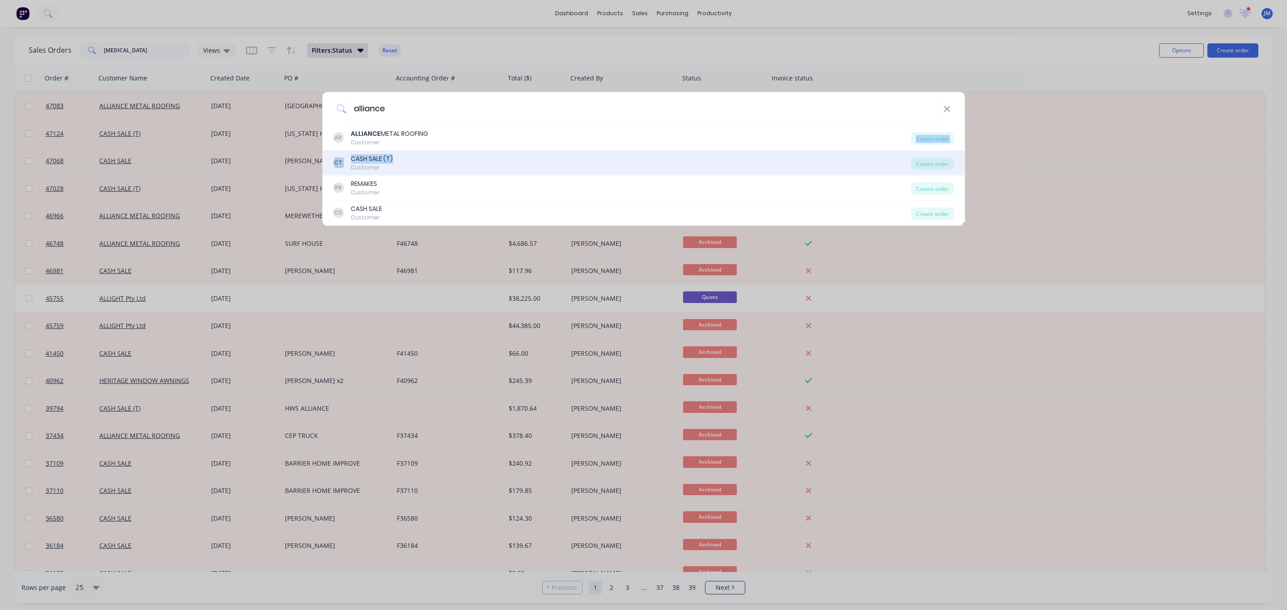
drag, startPoint x: 545, startPoint y: 117, endPoint x: 555, endPoint y: 150, distance: 34.5
click at [555, 150] on div "AR ALLIANCE METAL ROOFING Customer Create order CT CASH SALE (T) Customer Creat…" at bounding box center [643, 176] width 643 height 100
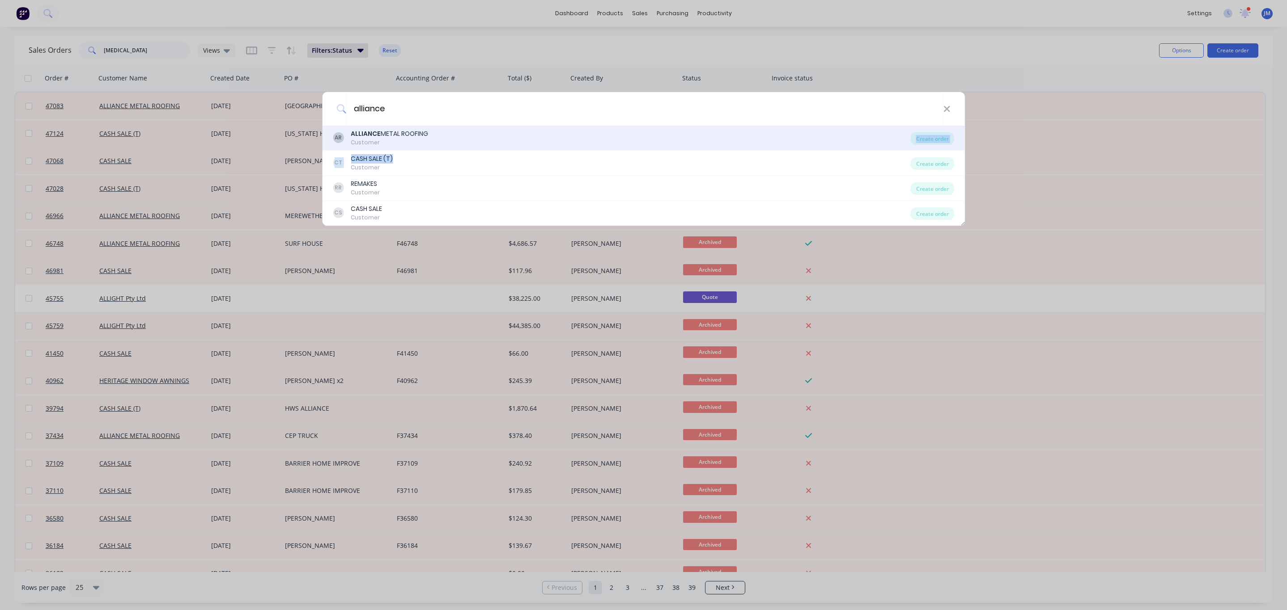
click at [549, 143] on div "AR ALLIANCE METAL ROOFING Customer" at bounding box center [622, 137] width 578 height 17
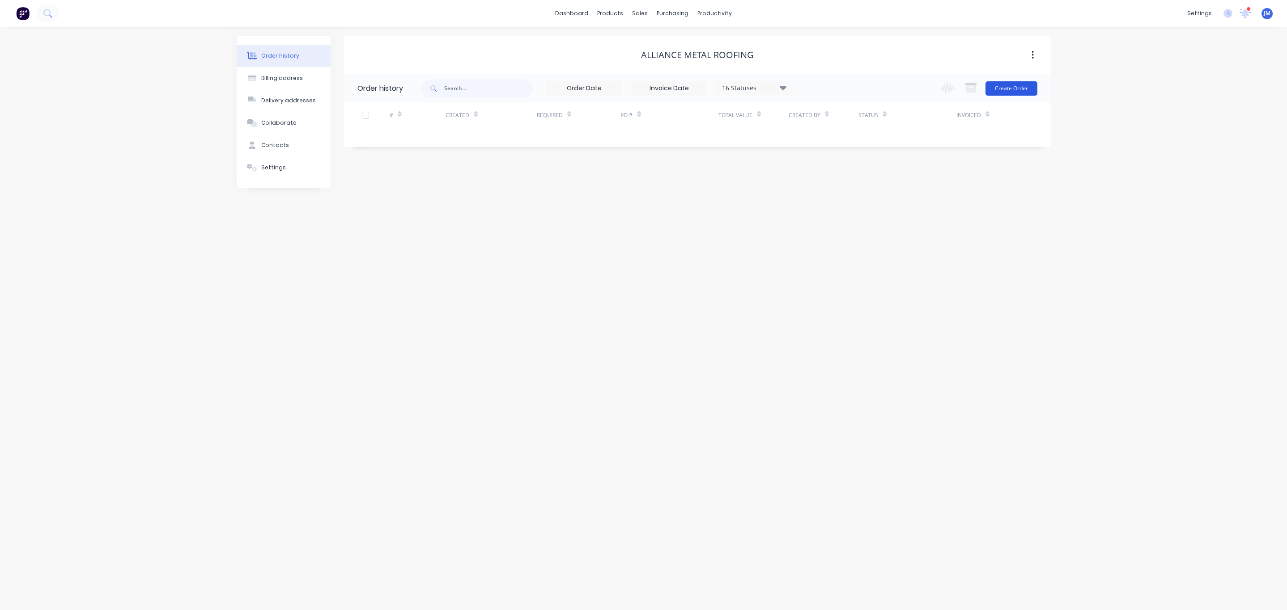
click at [1031, 94] on button "Create Order" at bounding box center [1011, 88] width 52 height 14
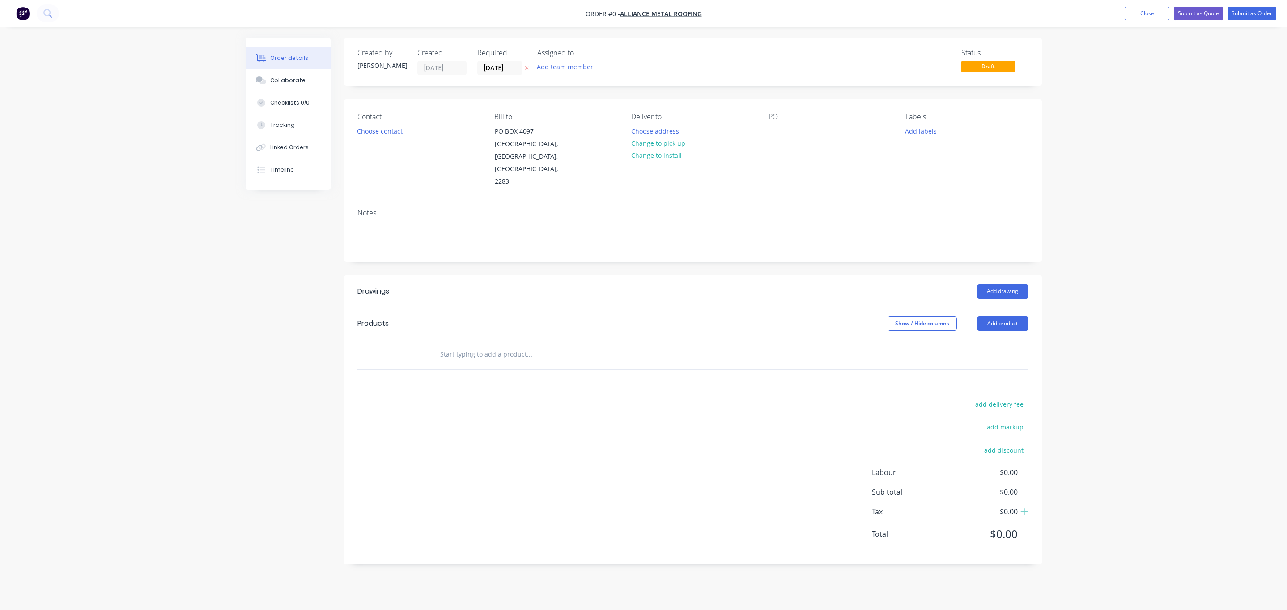
click at [376, 141] on div "Contact Choose contact" at bounding box center [418, 151] width 123 height 76
click at [385, 133] on button "Choose contact" at bounding box center [379, 131] width 55 height 12
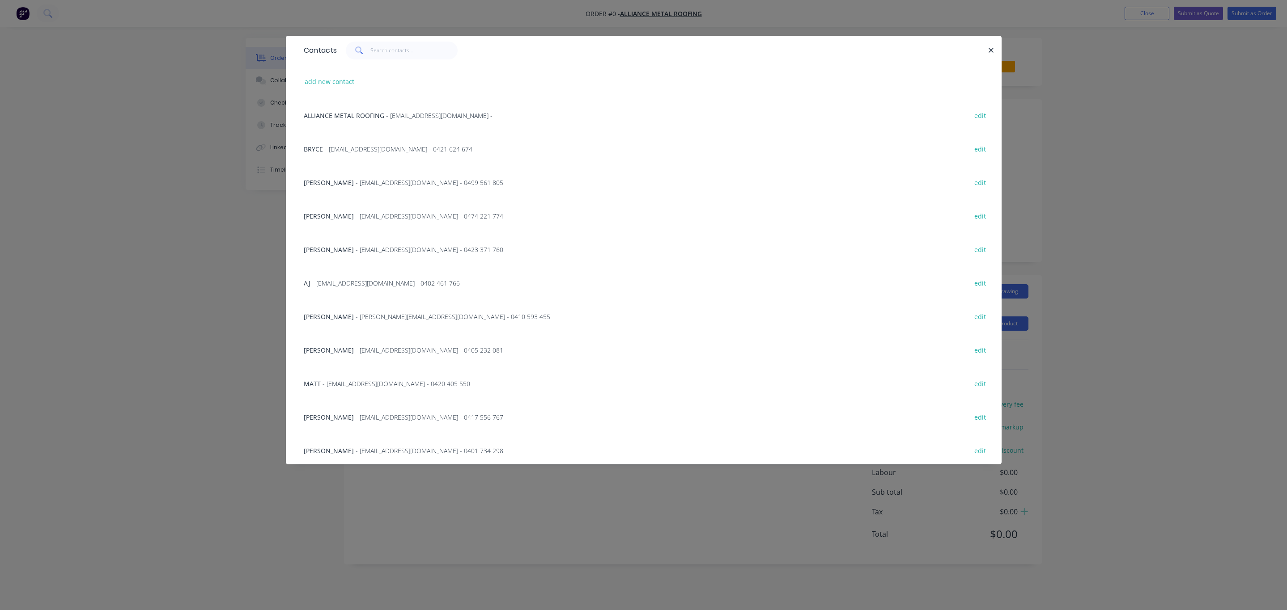
click at [356, 316] on span "- [PERSON_NAME][EMAIL_ADDRESS][DOMAIN_NAME] - 0410 593 455" at bounding box center [453, 317] width 195 height 8
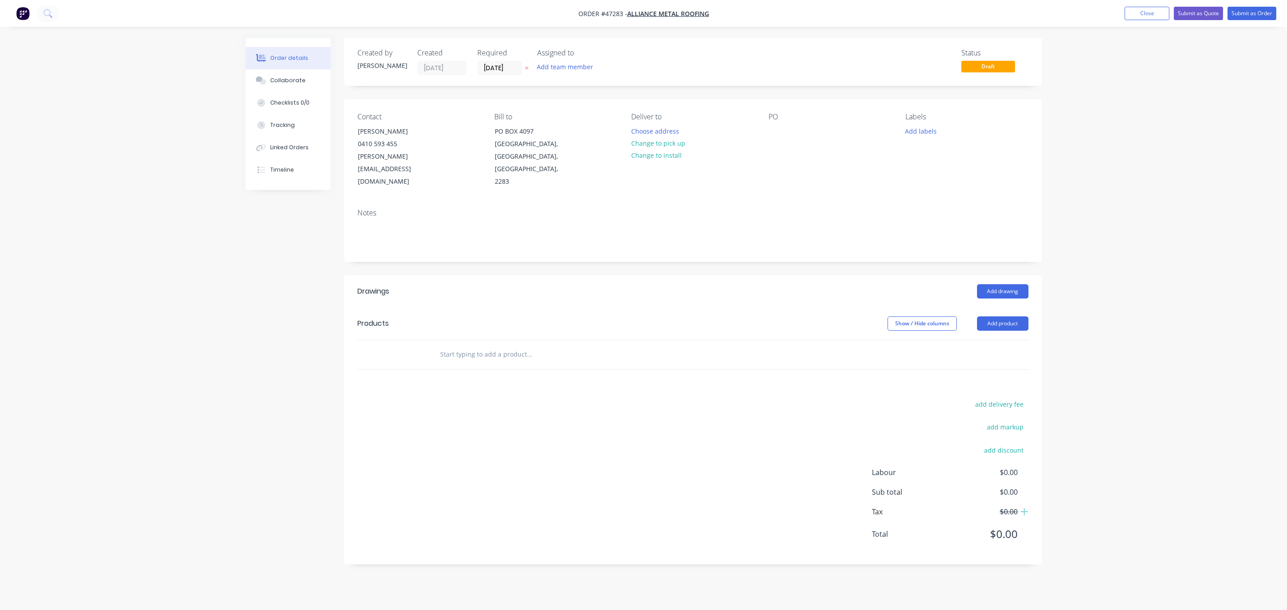
drag, startPoint x: 662, startPoint y: 137, endPoint x: 667, endPoint y: 137, distance: 4.9
click at [662, 138] on button "Change to pick up" at bounding box center [658, 143] width 64 height 12
click at [789, 128] on div "PO" at bounding box center [829, 151] width 123 height 76
click at [784, 131] on div "PO" at bounding box center [829, 151] width 123 height 76
click at [1005, 317] on button "Add product" at bounding box center [1002, 324] width 51 height 14
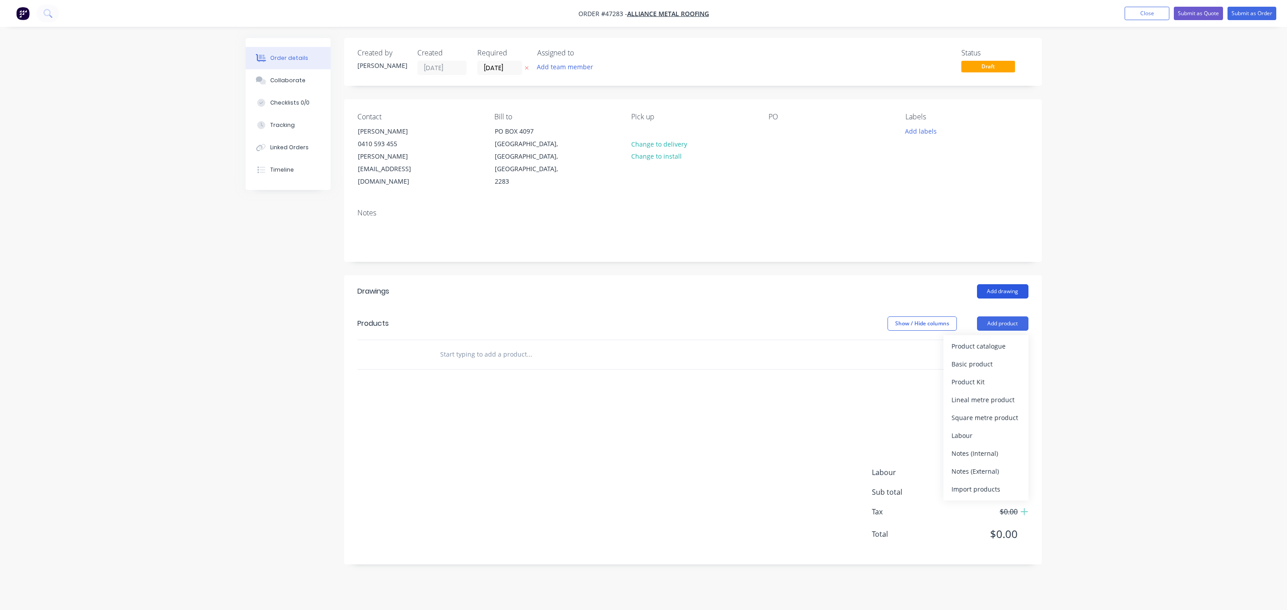
click at [998, 284] on button "Add drawing" at bounding box center [1002, 291] width 51 height 14
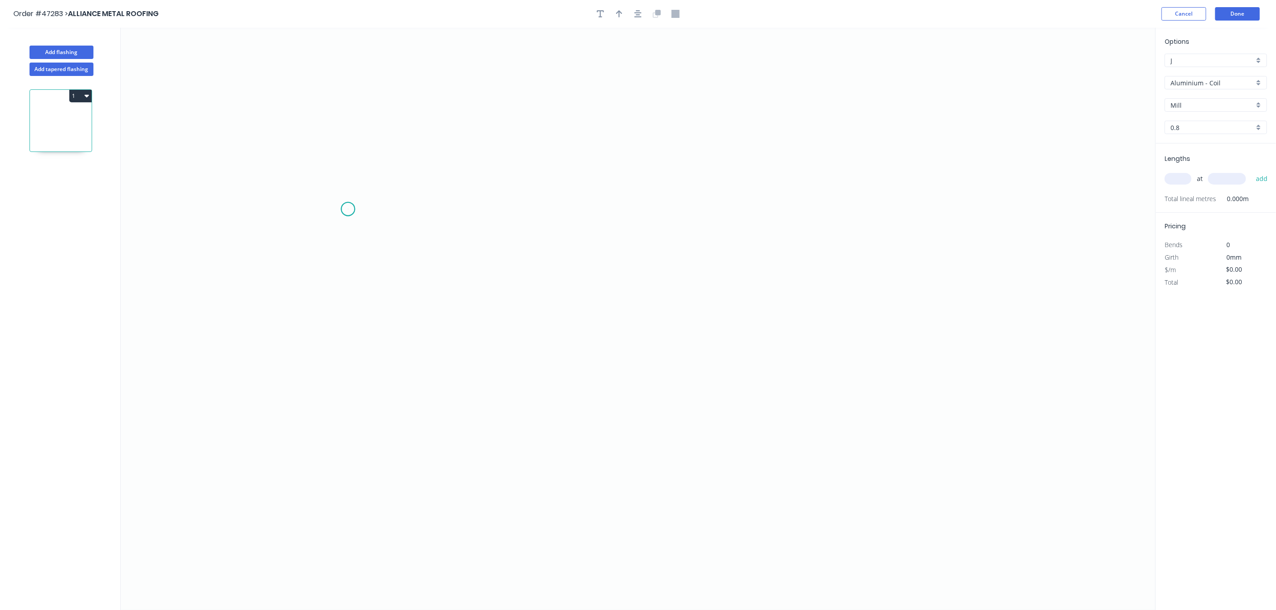
click at [348, 210] on icon "0" at bounding box center [638, 319] width 1035 height 583
click at [62, 69] on button "Add tapered flashing" at bounding box center [62, 69] width 64 height 13
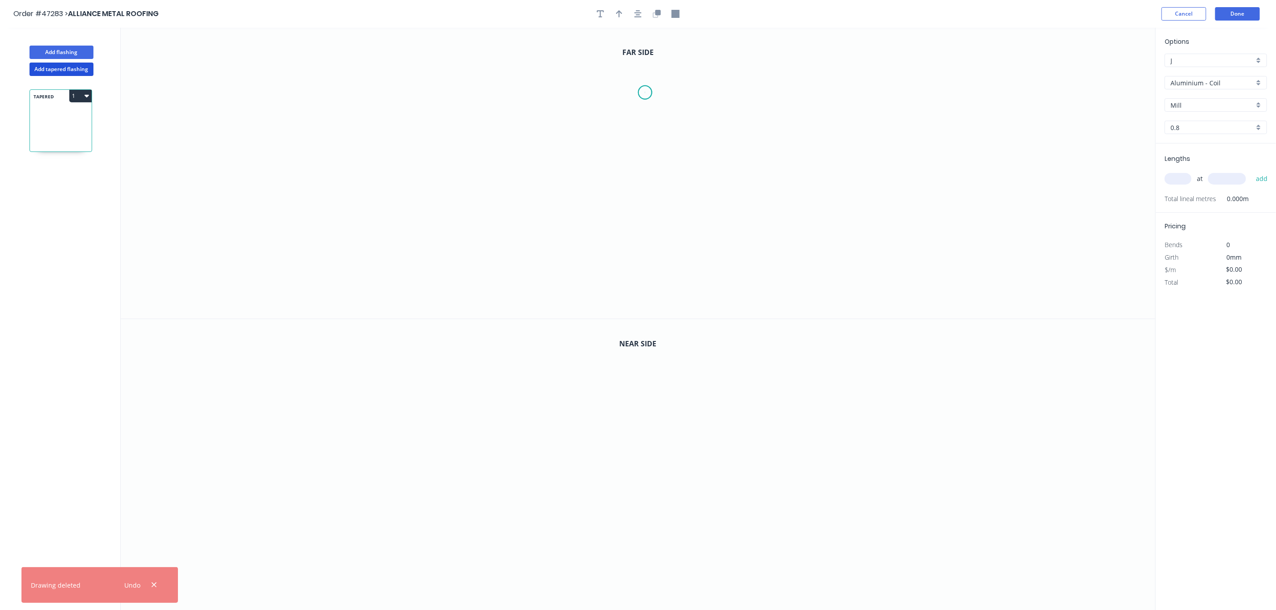
click at [644, 93] on icon "0" at bounding box center [638, 173] width 1035 height 291
click at [616, 91] on icon "0" at bounding box center [638, 173] width 1035 height 291
drag, startPoint x: 612, startPoint y: 231, endPoint x: 628, endPoint y: 229, distance: 16.3
click at [612, 231] on icon "0 ?" at bounding box center [638, 173] width 1035 height 291
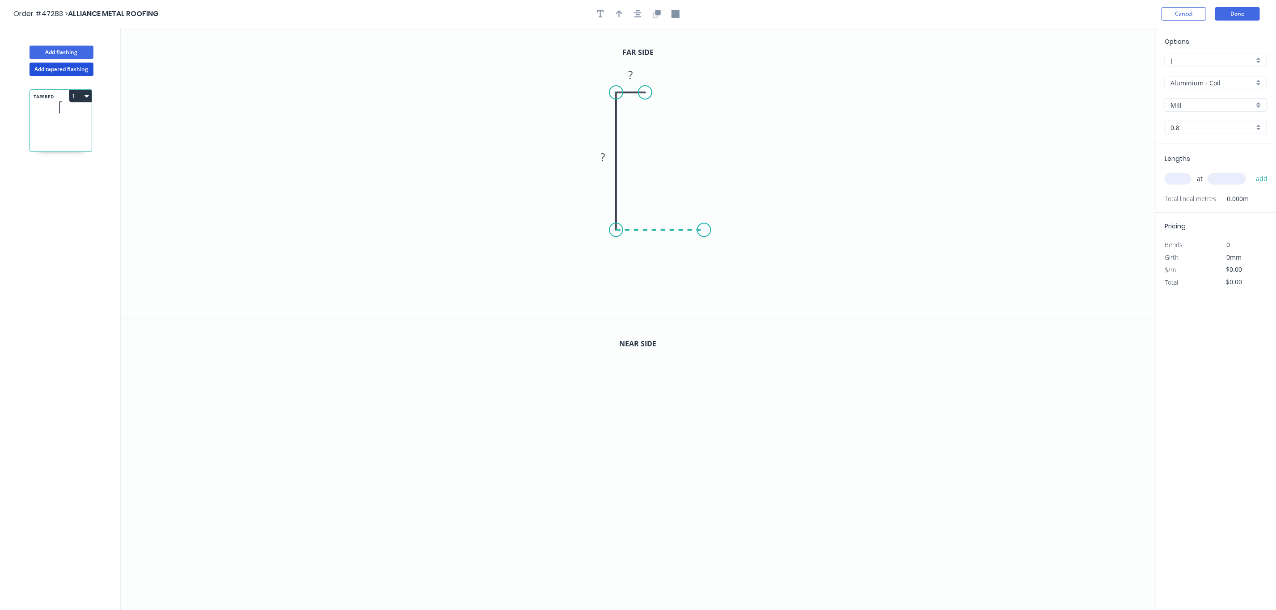
click at [704, 237] on icon "0 ? ?" at bounding box center [638, 173] width 1035 height 291
click at [697, 400] on icon "0" at bounding box center [638, 465] width 1035 height 292
click at [656, 11] on icon "button" at bounding box center [658, 12] width 5 height 5
click at [633, 76] on rect at bounding box center [631, 75] width 18 height 13
click at [638, 365] on rect at bounding box center [631, 367] width 18 height 13
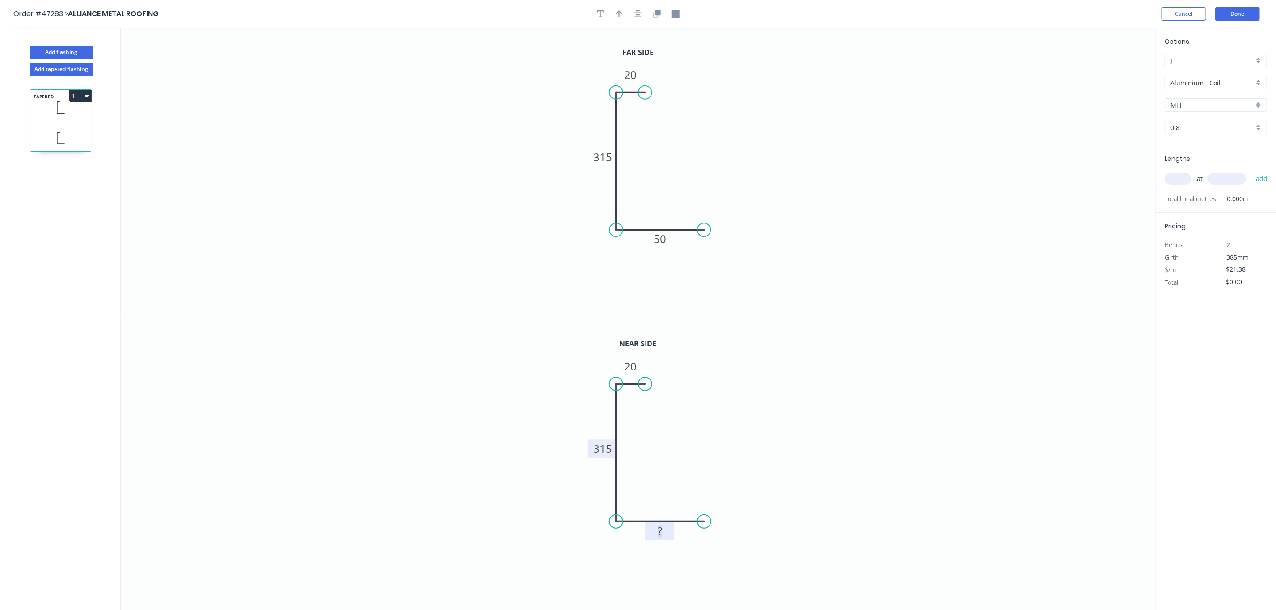
click at [594, 451] on tspan "315" at bounding box center [602, 448] width 19 height 15
type input "$21.38"
click at [1188, 174] on input "text" at bounding box center [1178, 179] width 27 height 12
type input "1"
type input "2205"
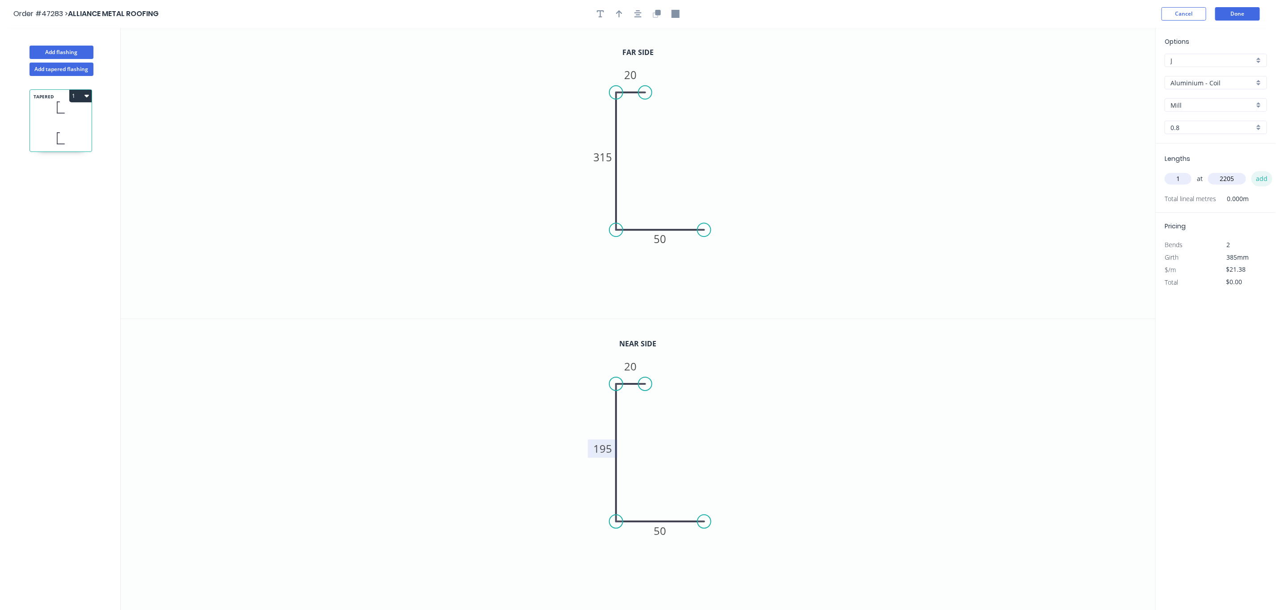
click at [1261, 178] on button "add" at bounding box center [1262, 178] width 21 height 15
type input "$47.14"
type input "1"
type input "2155"
click at [1263, 182] on button "add" at bounding box center [1262, 178] width 21 height 15
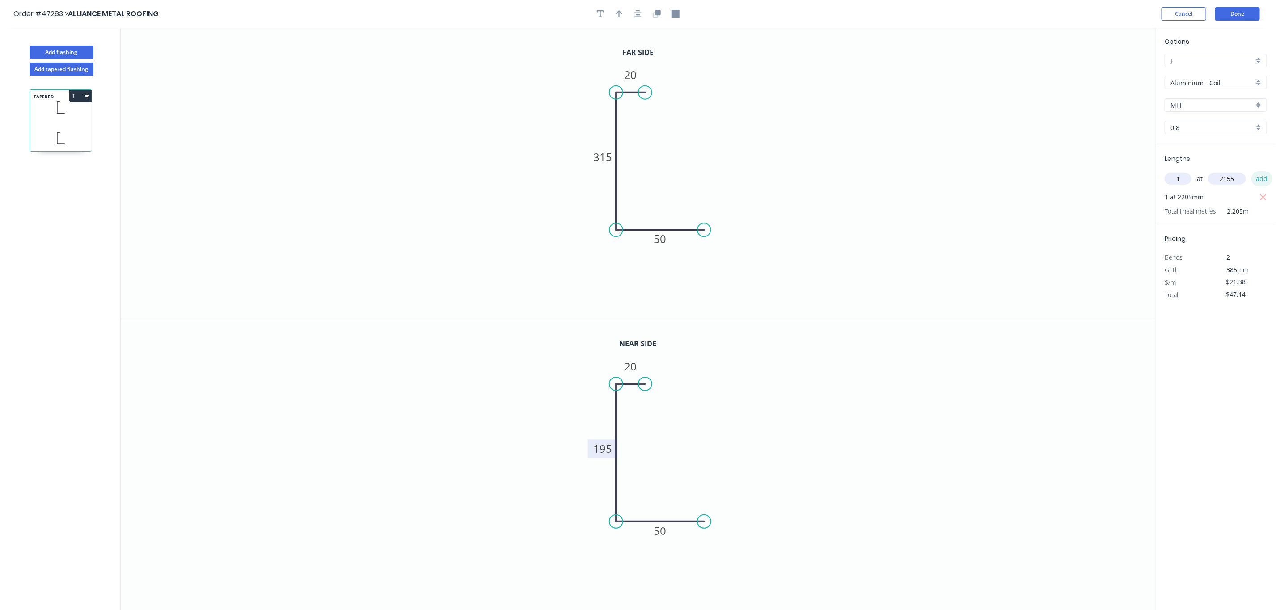
type input "$93.22"
click at [1201, 129] on input "0.8" at bounding box center [1213, 127] width 84 height 9
click at [1203, 179] on div "1.6" at bounding box center [1216, 176] width 102 height 16
type input "1.6"
type input "$1.00"
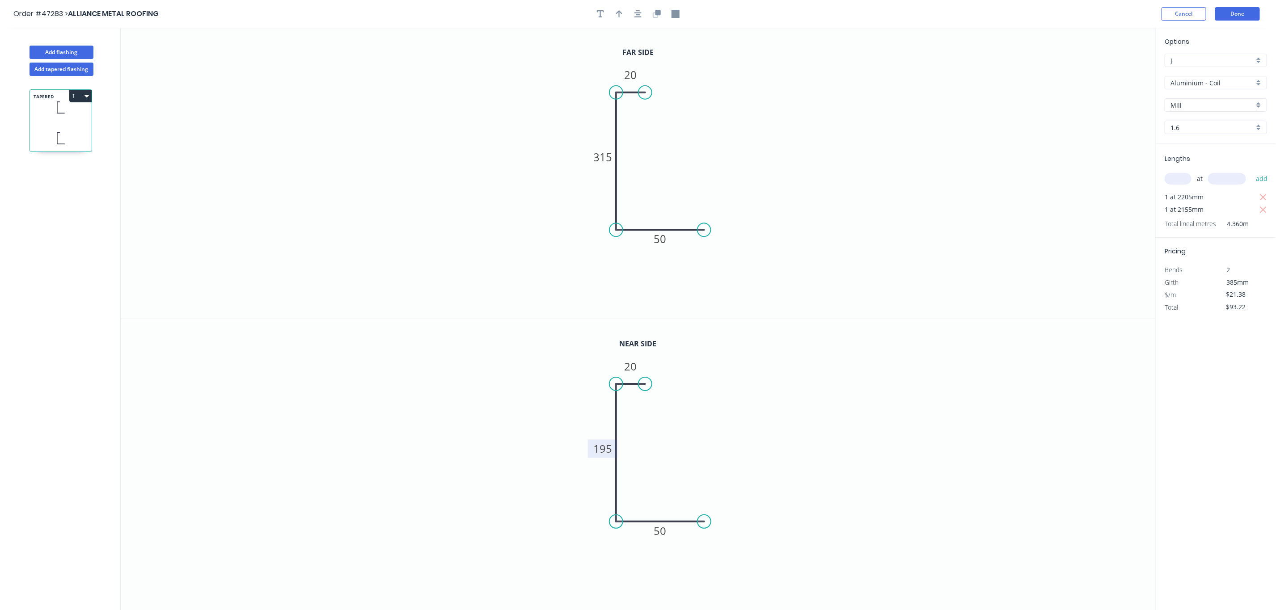
type input "$4.36"
click at [1234, 12] on button "Done" at bounding box center [1238, 13] width 45 height 13
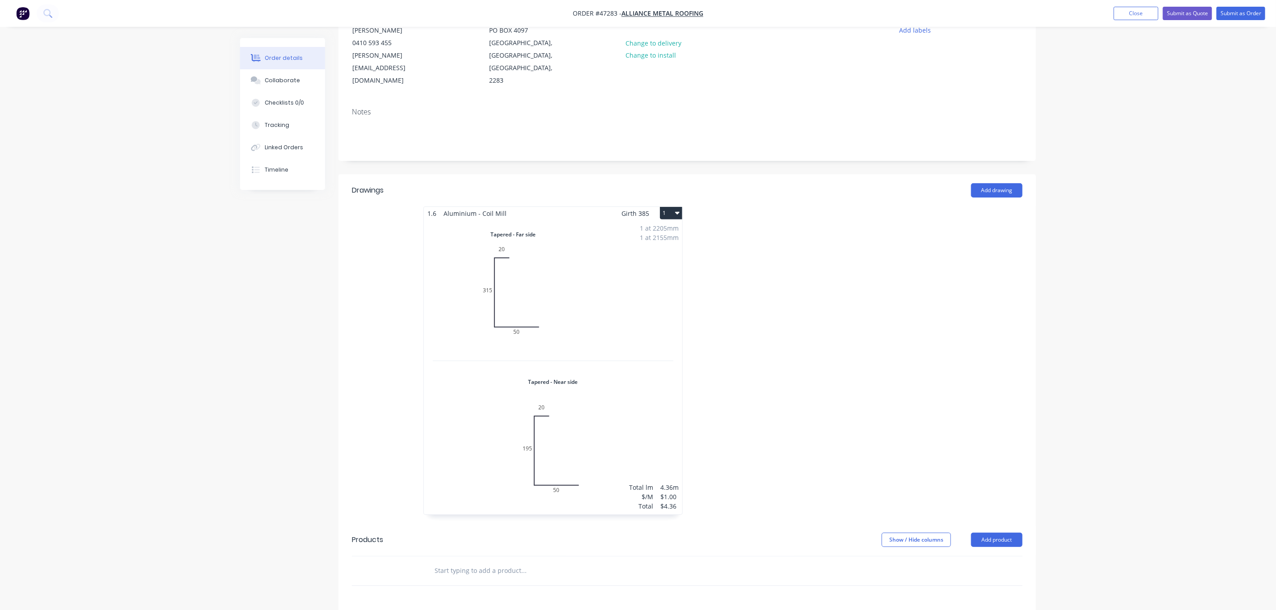
scroll to position [201, 0]
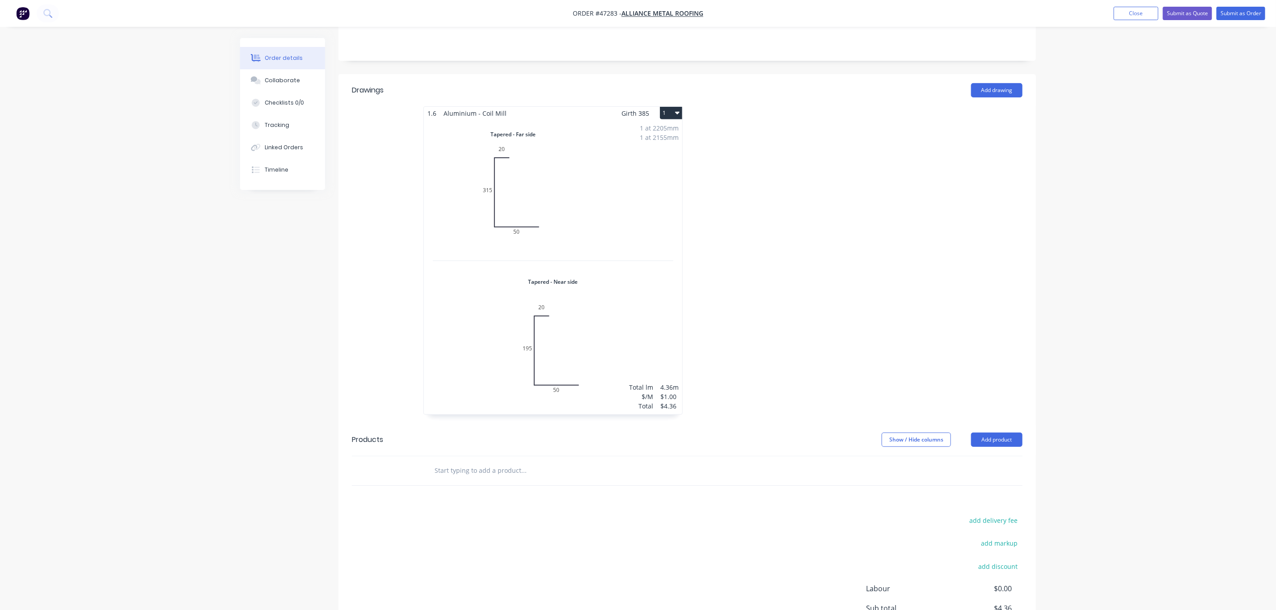
click at [673, 107] on button "1" at bounding box center [671, 113] width 22 height 13
click at [639, 146] on div "Duplicate" at bounding box center [640, 152] width 69 height 13
click at [785, 212] on div "Total lm $/M Total 0m $1.00 $0.00" at bounding box center [821, 267] width 258 height 295
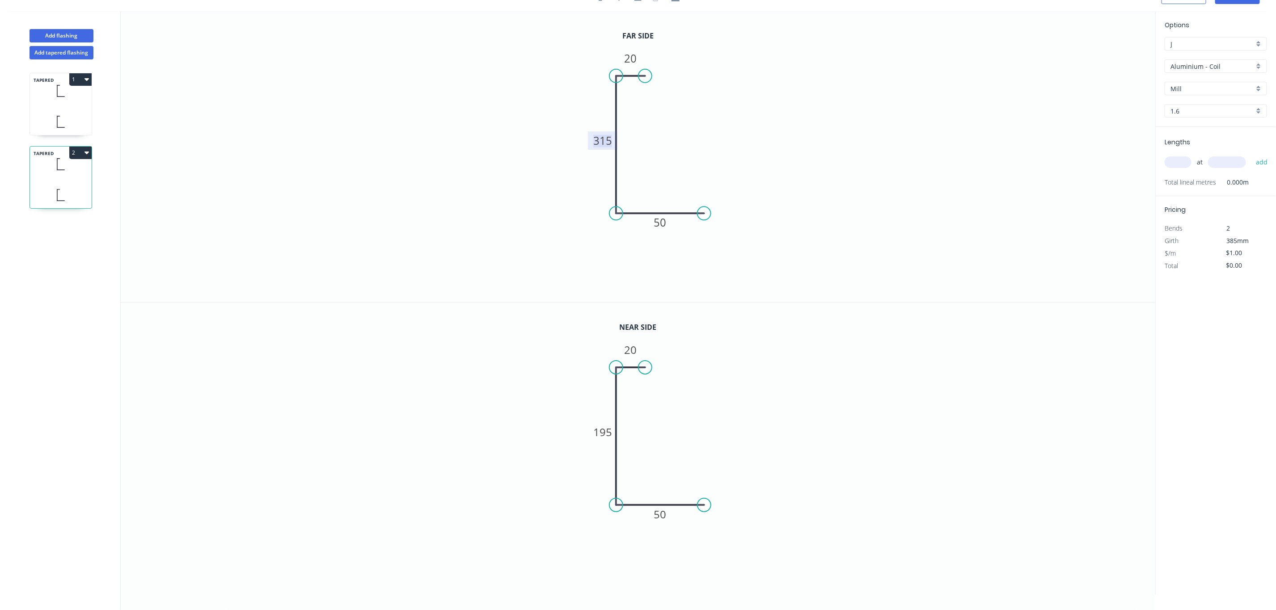
click at [602, 144] on tspan "315" at bounding box center [602, 140] width 19 height 15
click at [600, 425] on tspan "195" at bounding box center [602, 432] width 19 height 15
click at [1191, 155] on div "at add" at bounding box center [1217, 162] width 104 height 15
click at [1181, 165] on input "text" at bounding box center [1178, 163] width 27 height 12
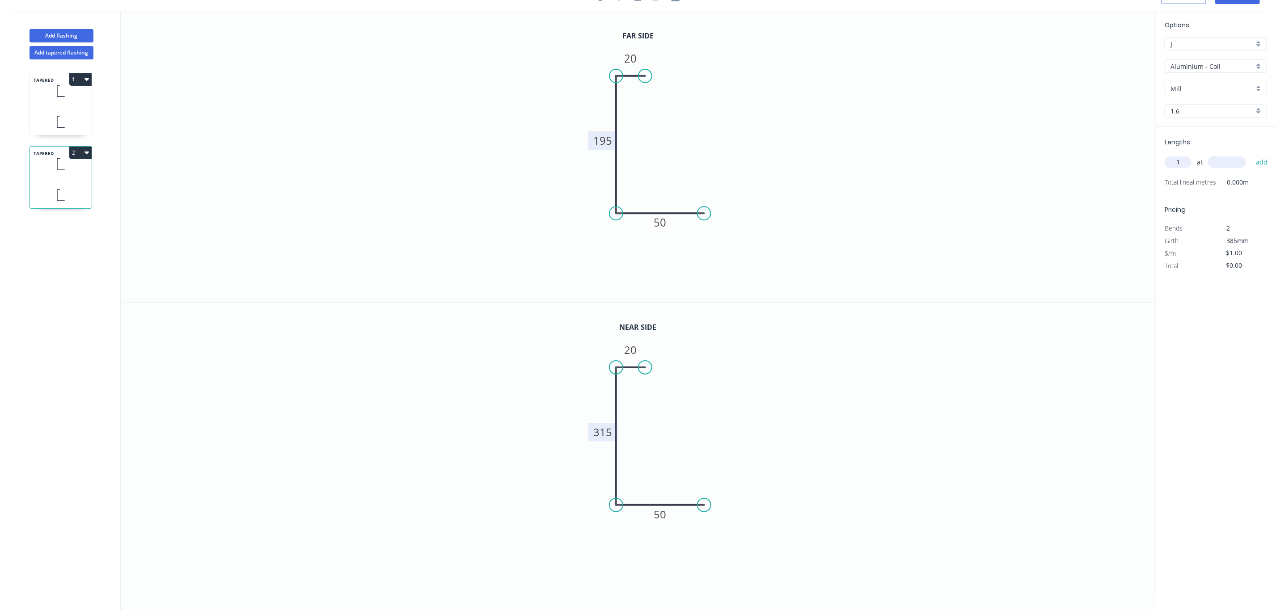
type input "1"
type input "2155"
click at [1263, 161] on button "add" at bounding box center [1262, 162] width 21 height 15
type input "$2.16"
type input "1"
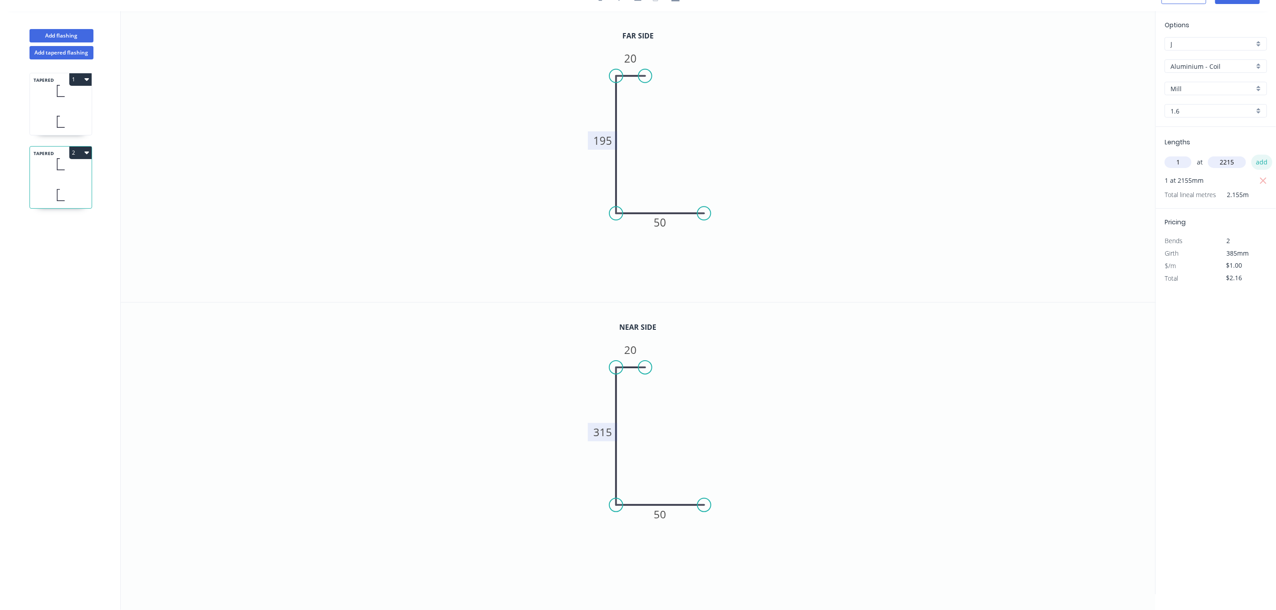
type input "2215"
click at [1257, 160] on button "add" at bounding box center [1262, 162] width 21 height 15
type input "$4.37"
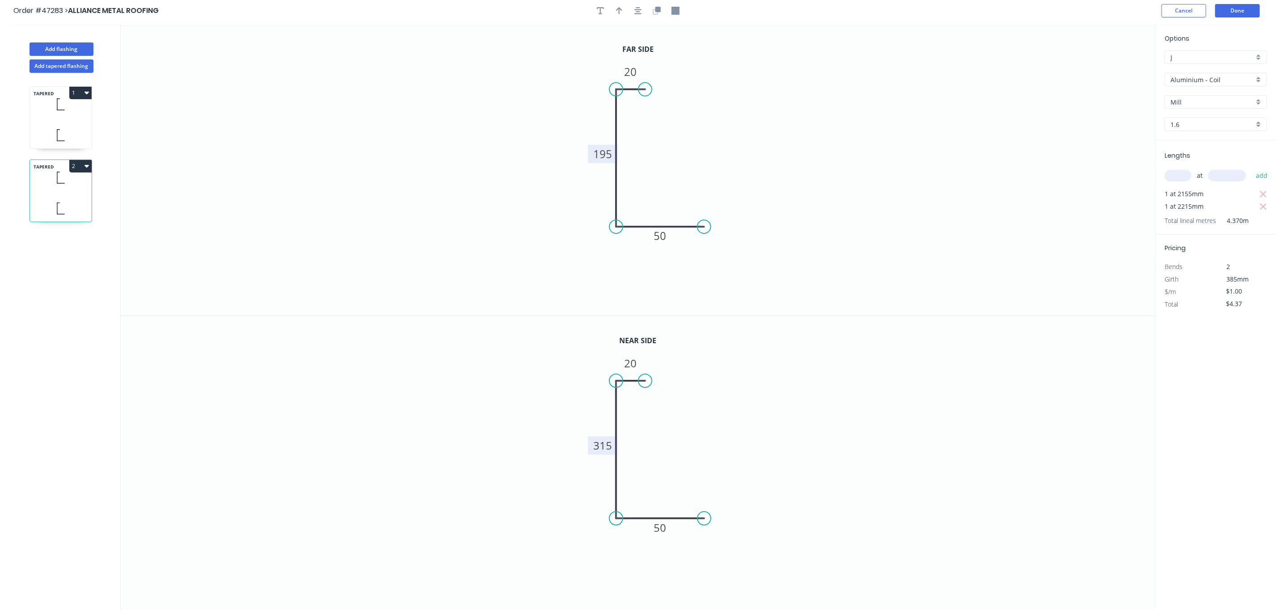
scroll to position [0, 0]
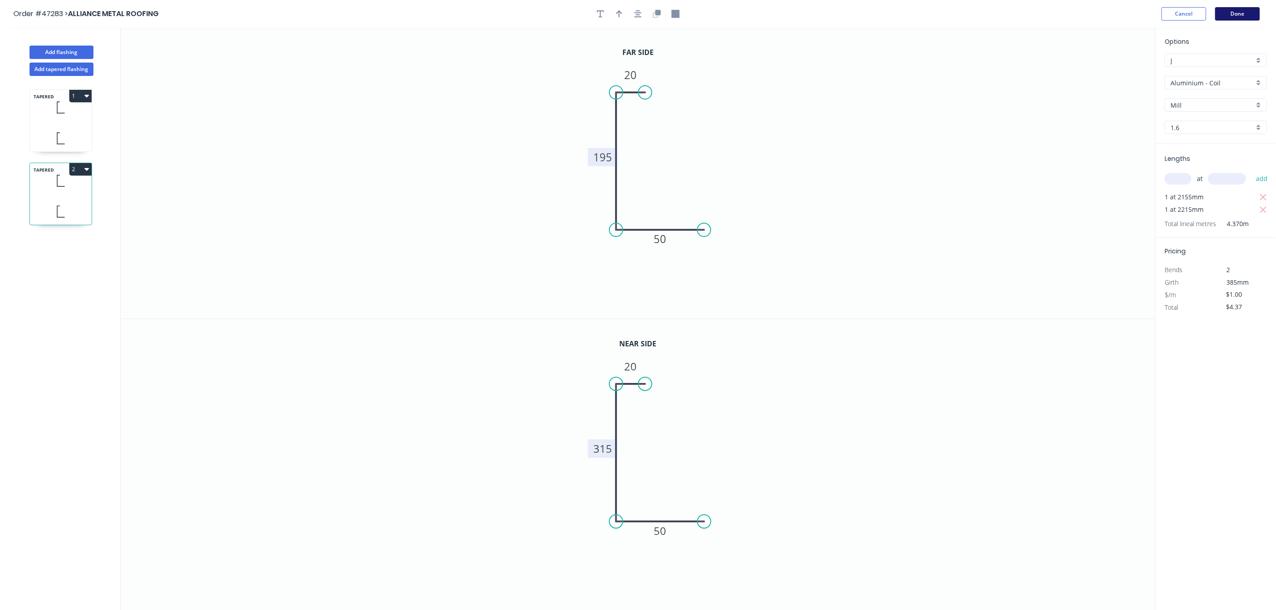
click at [1232, 13] on button "Done" at bounding box center [1238, 13] width 45 height 13
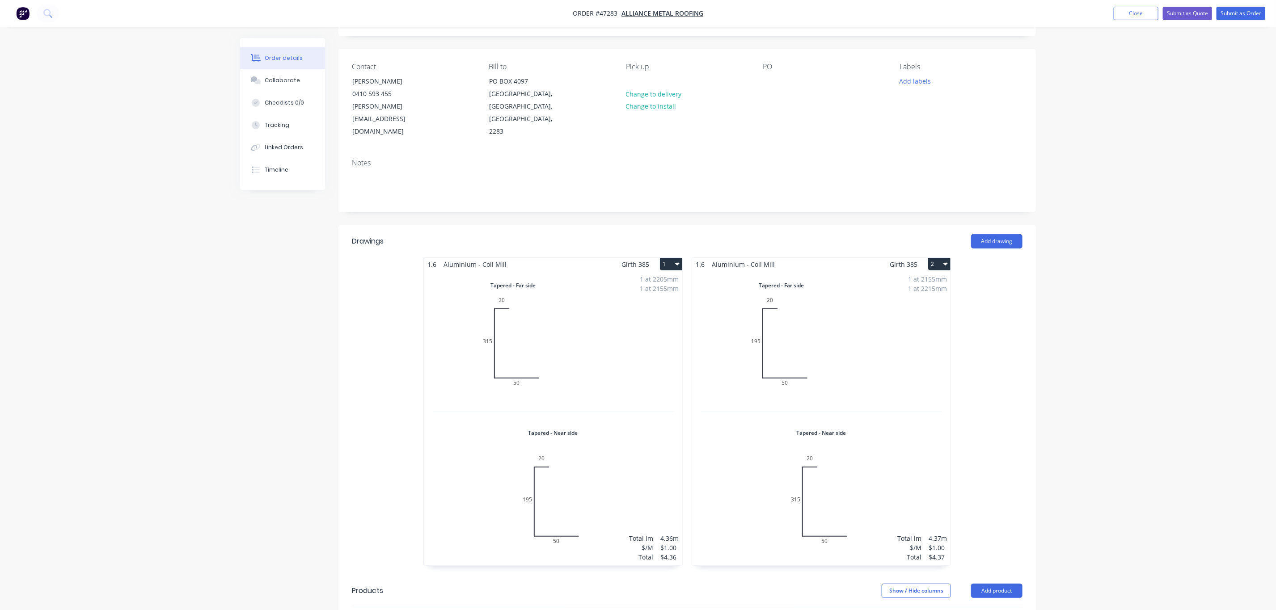
scroll to position [134, 0]
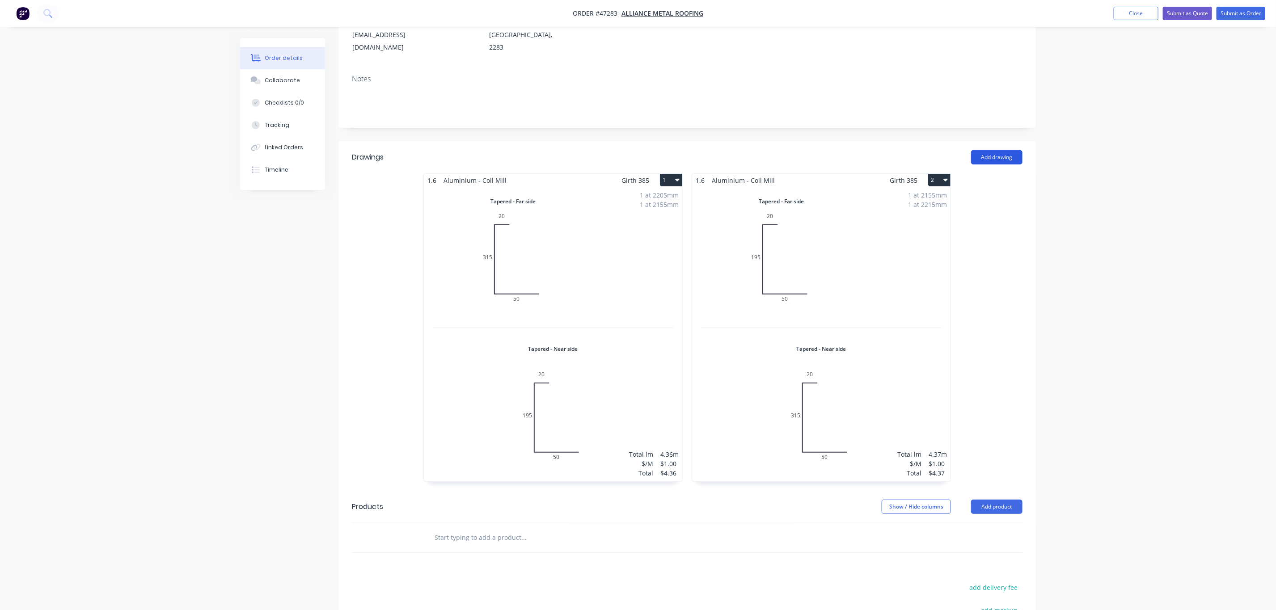
click at [990, 150] on button "Add drawing" at bounding box center [996, 157] width 51 height 14
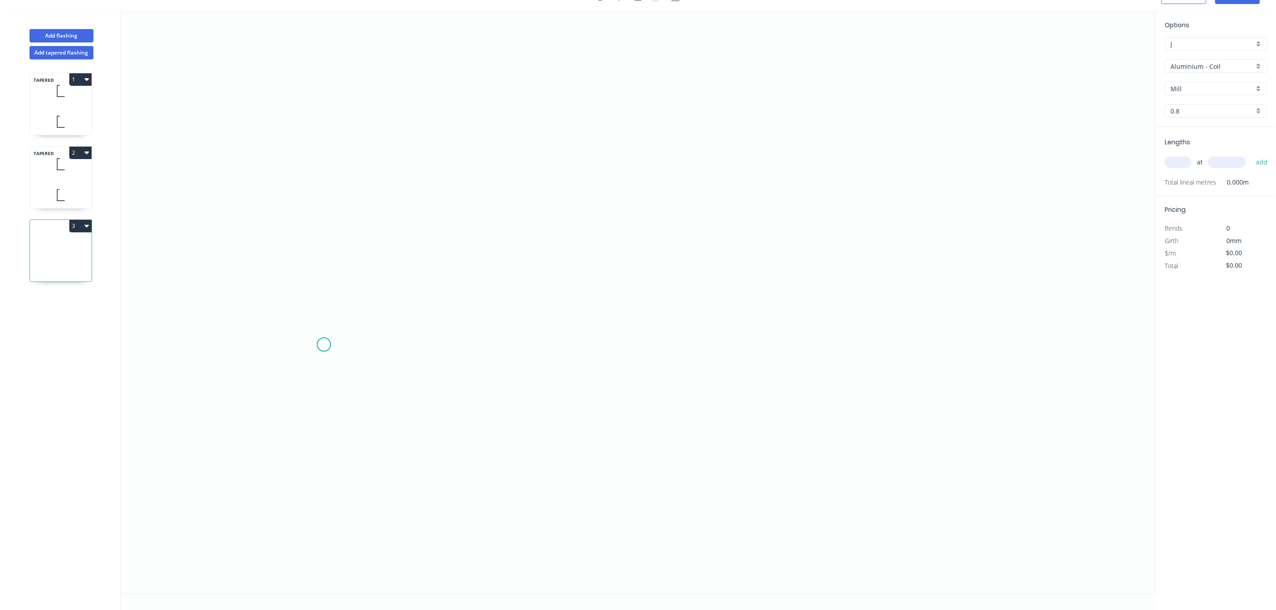
click at [353, 362] on icon "0" at bounding box center [638, 302] width 1035 height 583
click at [353, 332] on icon at bounding box center [353, 347] width 0 height 31
click at [585, 244] on icon "0 ?" at bounding box center [638, 302] width 1035 height 583
click at [844, 326] on icon "0 ? ? ? º" at bounding box center [638, 302] width 1035 height 583
click at [844, 366] on icon "0 ? ? ? ? º ? º" at bounding box center [638, 302] width 1035 height 583
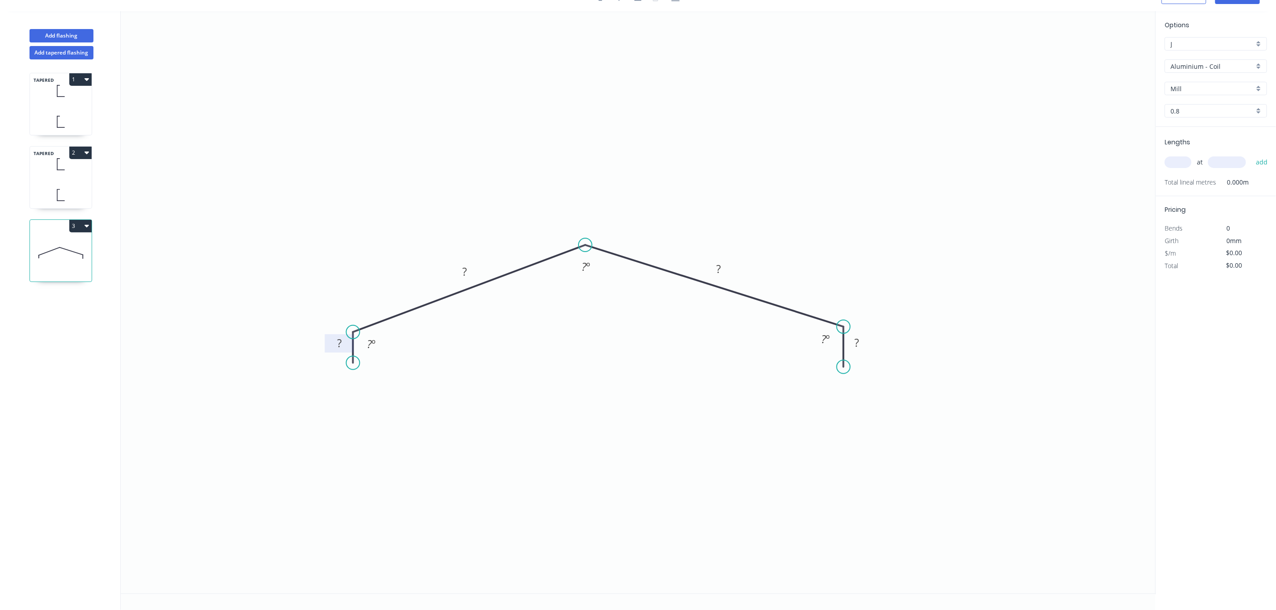
click at [341, 345] on tspan "?" at bounding box center [340, 343] width 4 height 15
click at [577, 264] on rect at bounding box center [586, 267] width 18 height 13
click at [369, 347] on tspan "?" at bounding box center [369, 344] width 5 height 15
click at [818, 338] on rect at bounding box center [826, 340] width 18 height 13
click at [856, 338] on tspan "?" at bounding box center [857, 342] width 4 height 15
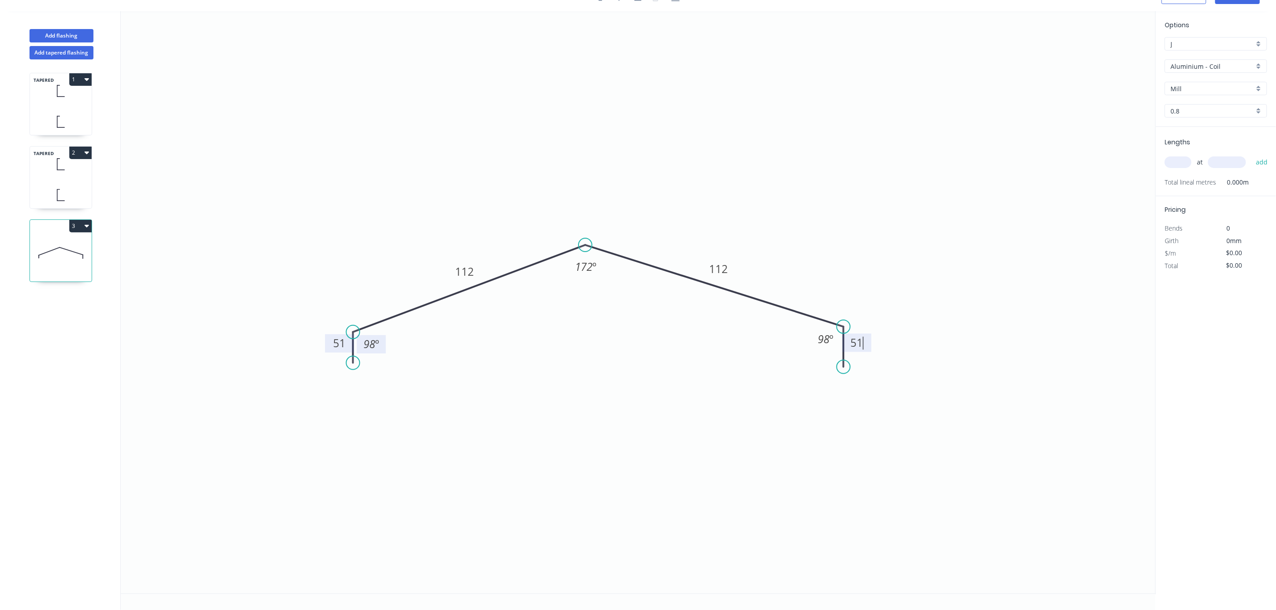
type input "$19.36"
click at [954, 378] on icon "0 51 112 112 51 98 º 172 º 98 º" at bounding box center [638, 302] width 1035 height 583
click at [1173, 157] on input "text" at bounding box center [1178, 163] width 27 height 12
type input "6"
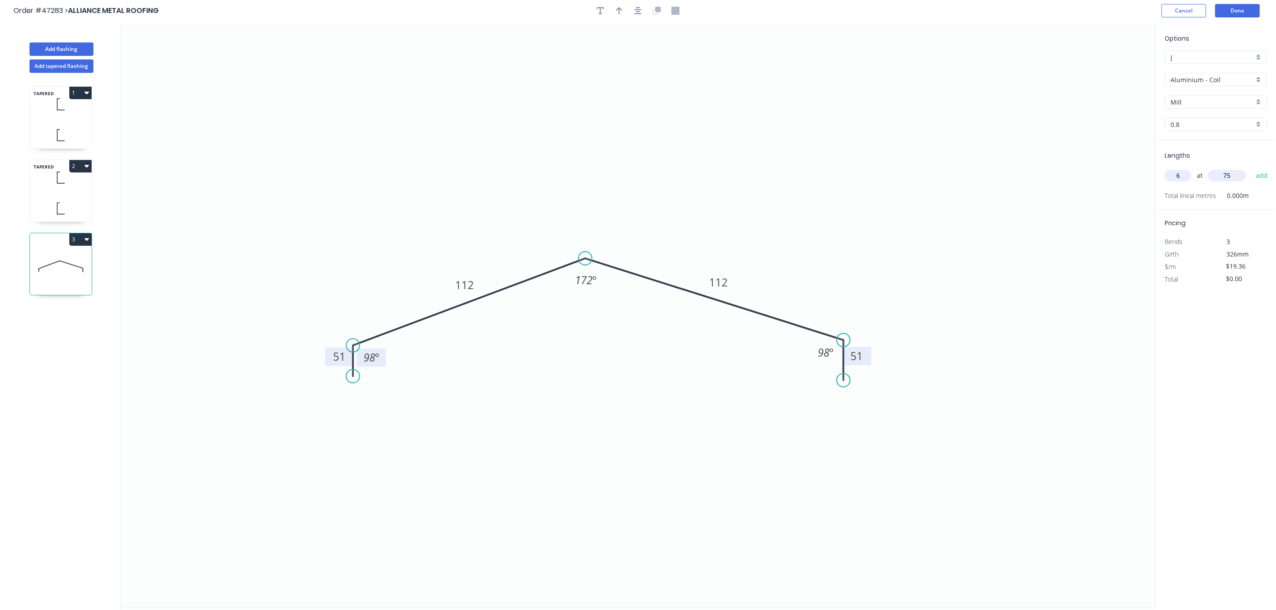
scroll to position [0, 0]
type input "75"
click at [1184, 123] on input "0.8" at bounding box center [1213, 127] width 84 height 9
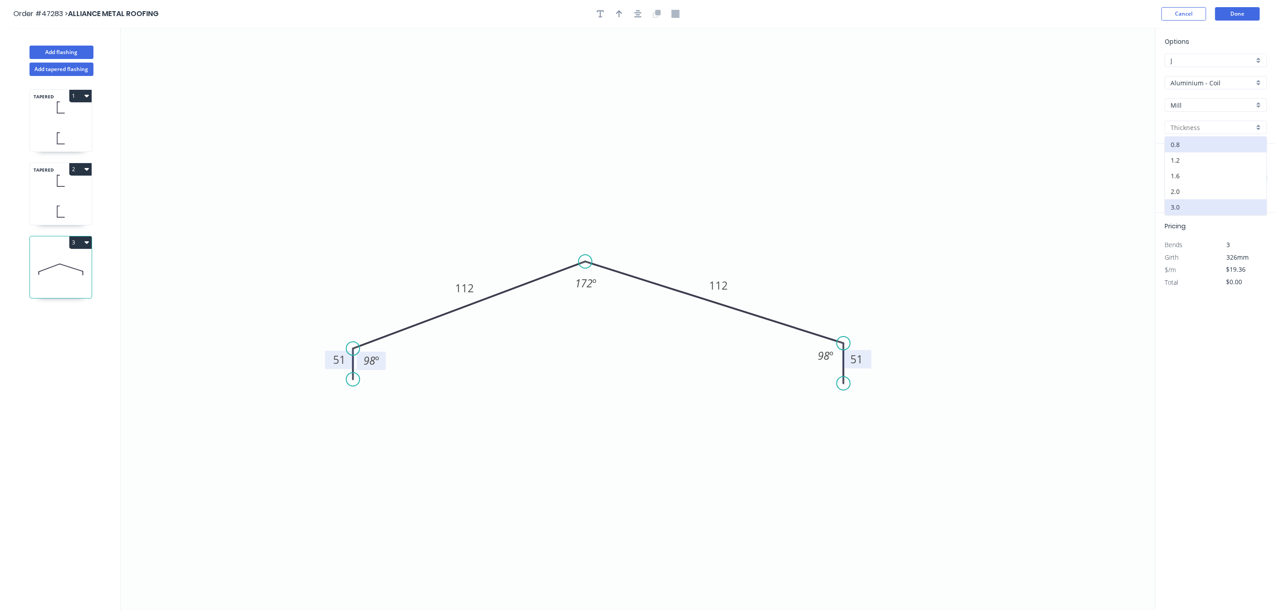
scroll to position [18, 0]
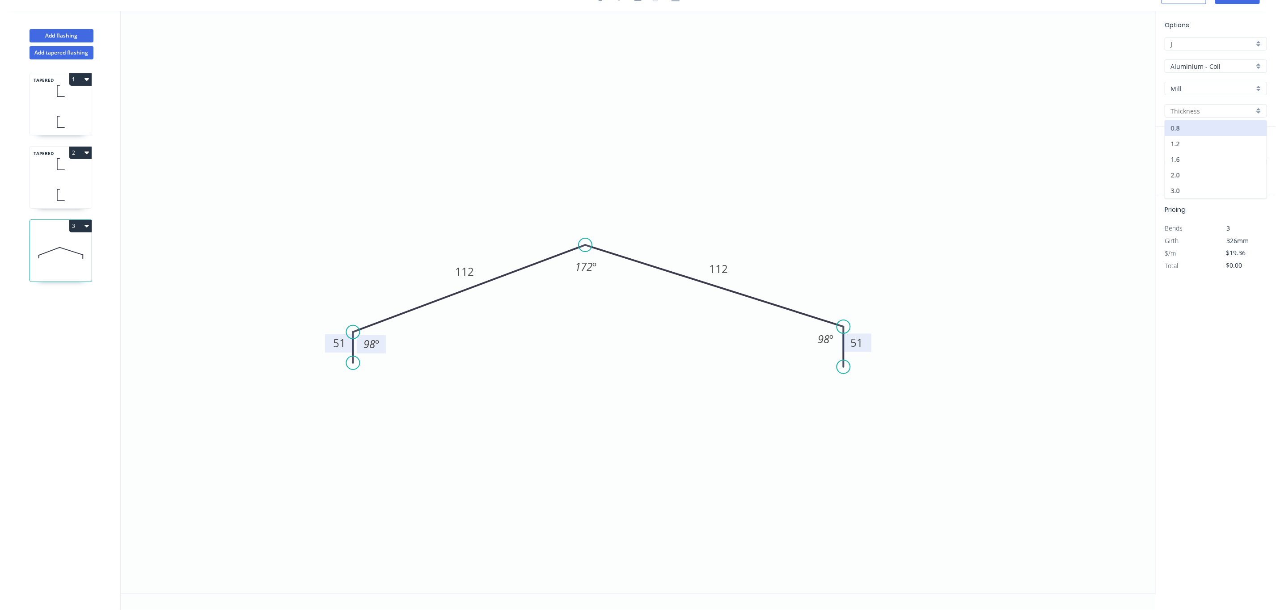
click at [1203, 164] on div "1.6" at bounding box center [1216, 160] width 102 height 16
type input "1.6"
type input "$1.00"
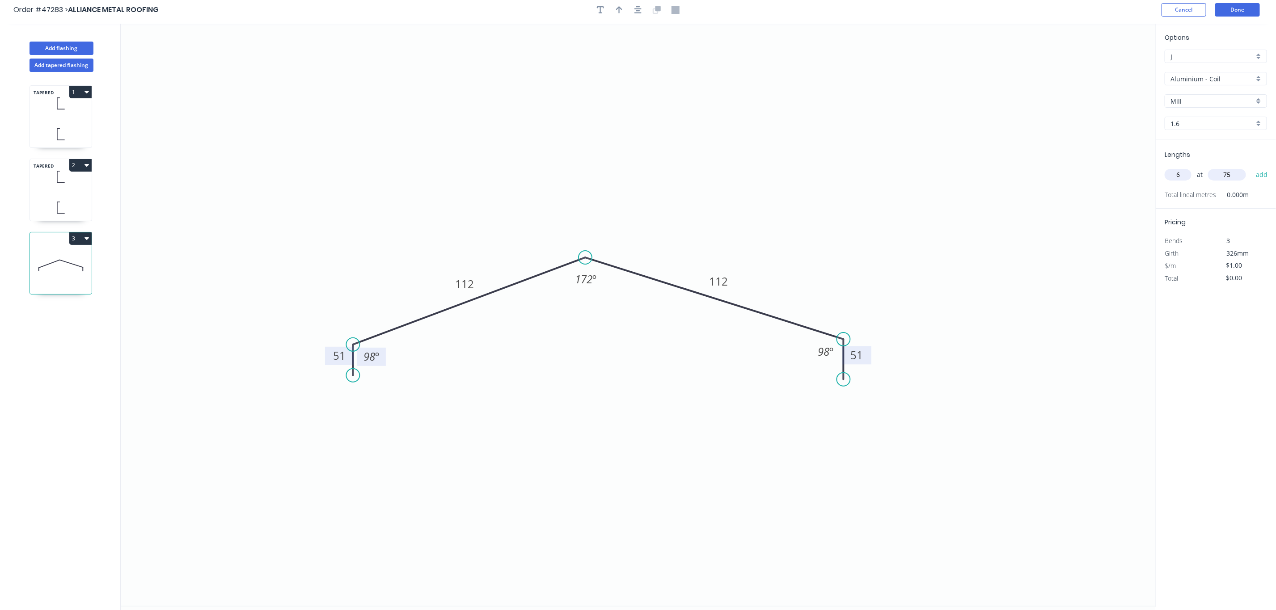
scroll to position [0, 0]
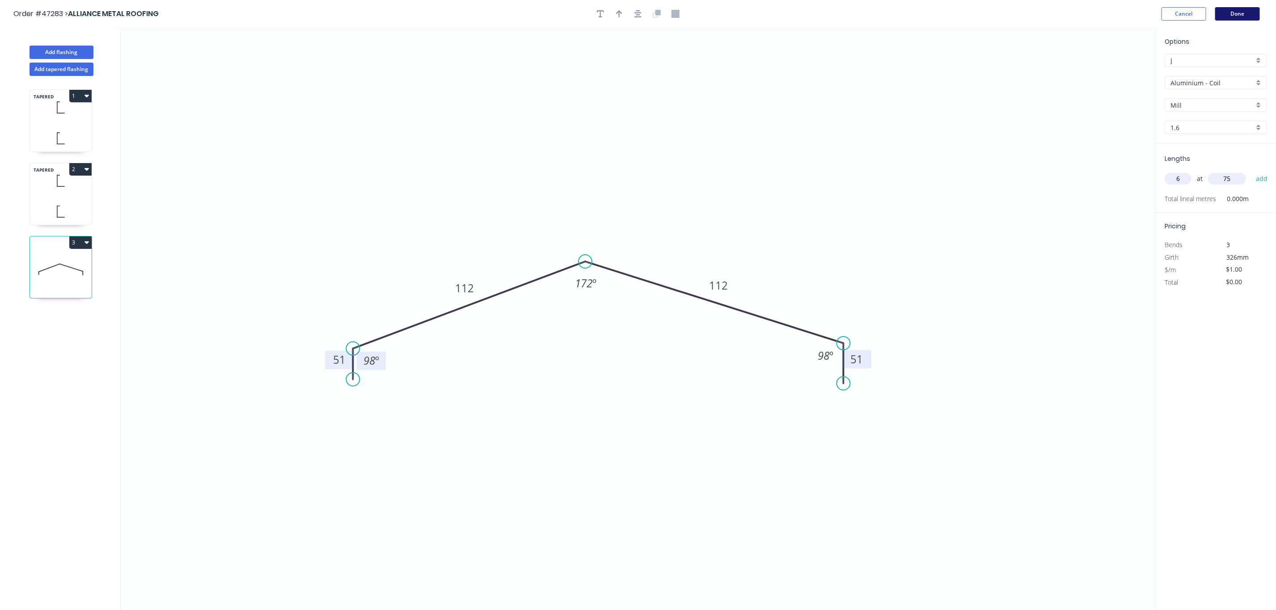
click at [1232, 13] on button "Done" at bounding box center [1238, 13] width 45 height 13
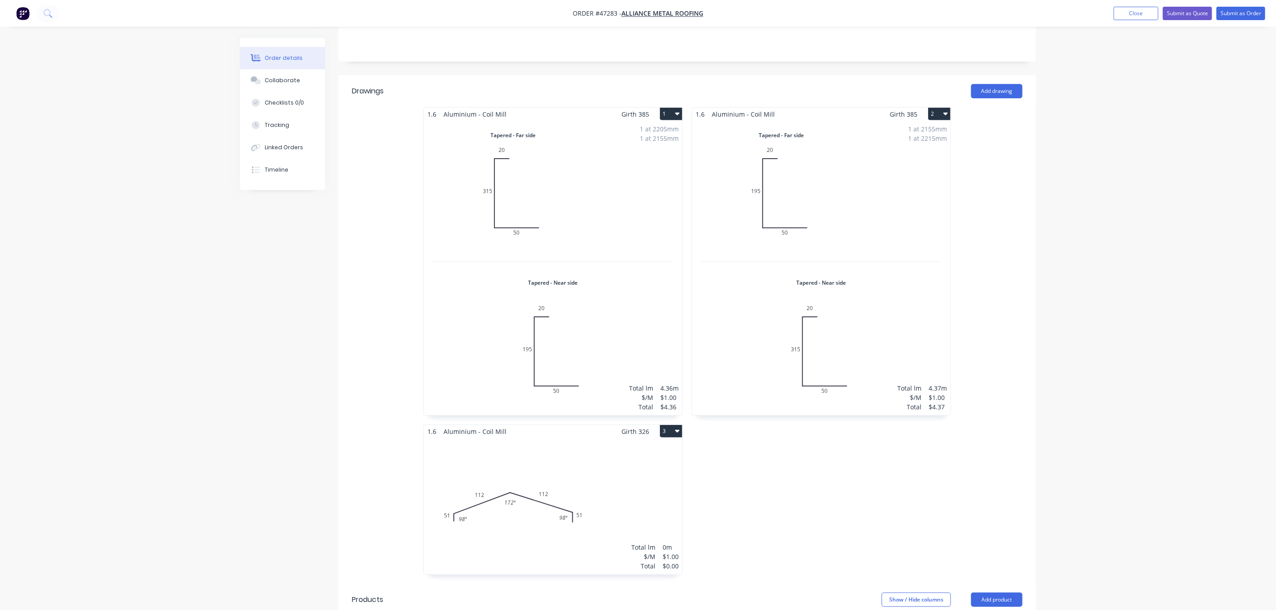
scroll to position [201, 0]
click at [618, 437] on div "Total lm $/M Total 0m $1.00 $0.00" at bounding box center [553, 505] width 258 height 136
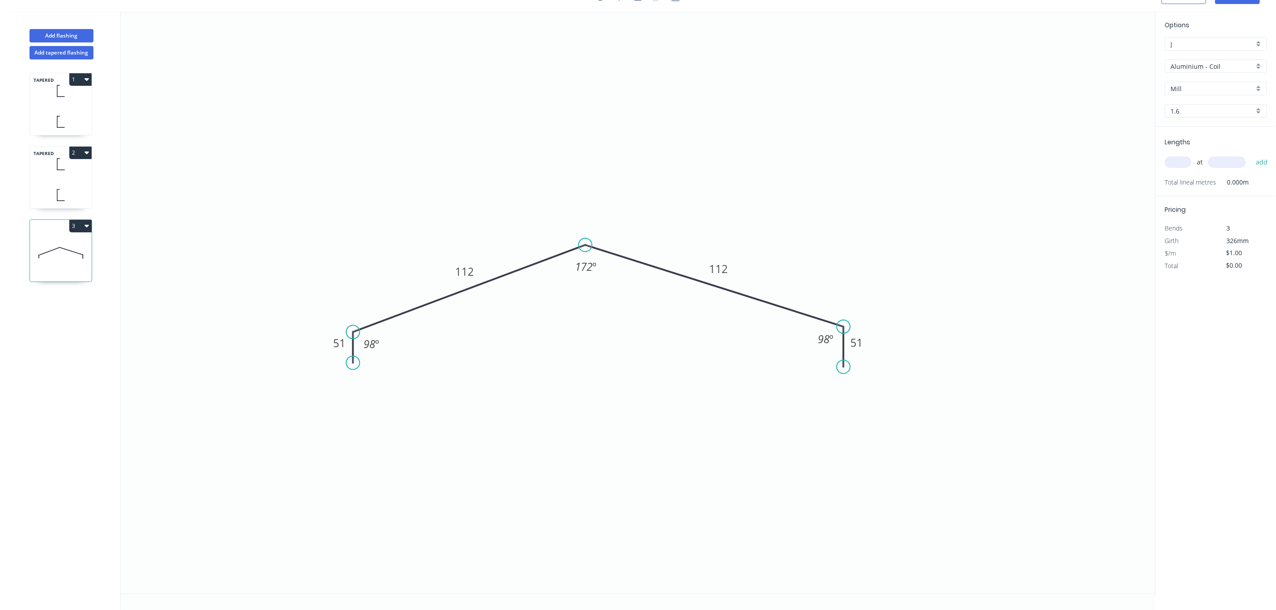
click at [704, 131] on icon "0 51 112 112 51 98 º 172 º 98 º" at bounding box center [638, 302] width 1035 height 583
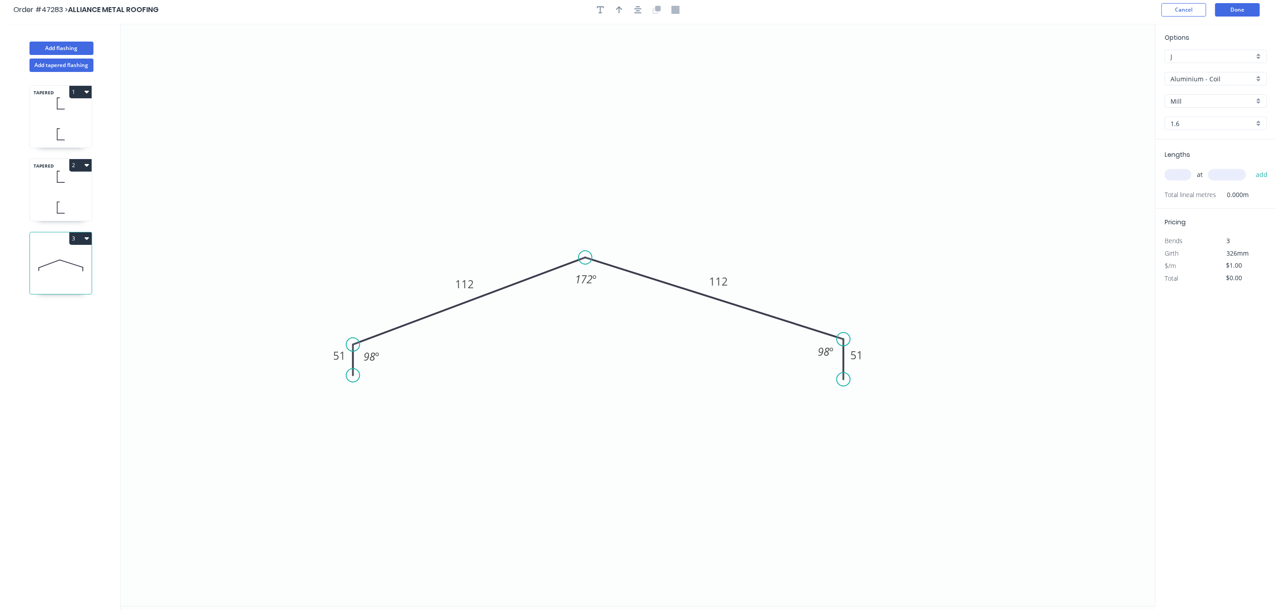
scroll to position [0, 0]
click at [600, 21] on header "Order #47283 > ALLIANCE METAL ROOFING Cancel Done" at bounding box center [638, 14] width 1276 height 28
click at [600, 23] on header "Order #47283 > ALLIANCE METAL ROOFING Cancel Done" at bounding box center [638, 14] width 1276 height 28
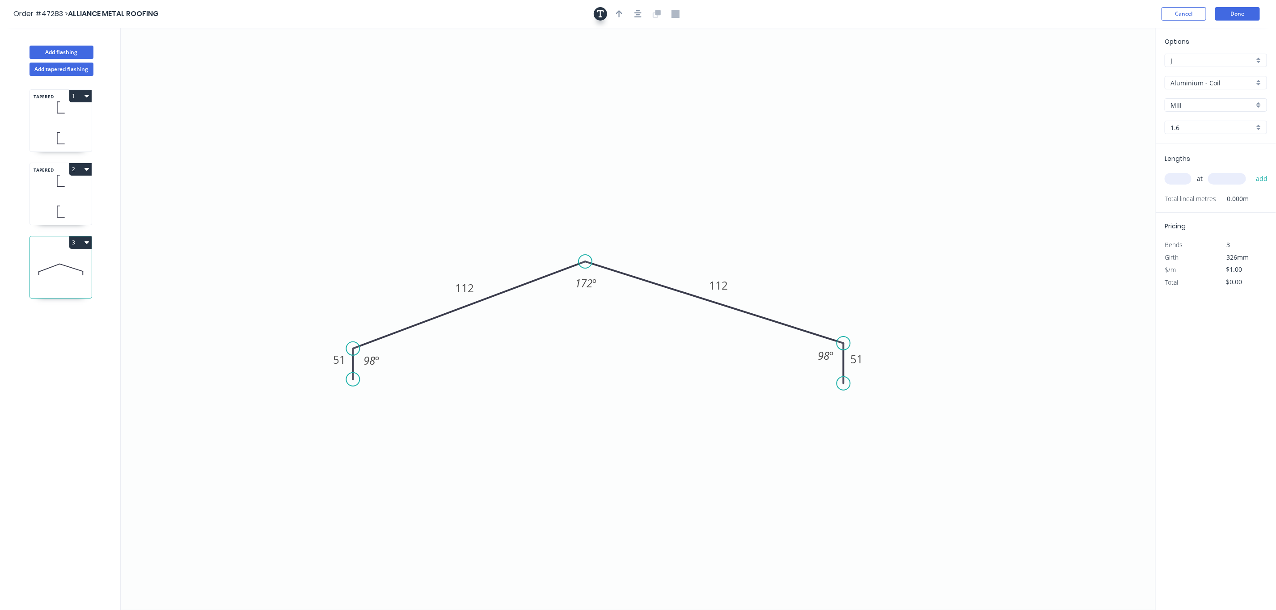
click at [600, 7] on button "button" at bounding box center [600, 13] width 13 height 13
drag, startPoint x: 183, startPoint y: 71, endPoint x: 499, endPoint y: 170, distance: 331.4
click at [499, 170] on textarea at bounding box center [495, 162] width 72 height 33
click at [812, 189] on icon "Supplied Mill finish 51 112 112 51 98 º 172 º 98 º" at bounding box center [638, 319] width 1035 height 583
type textarea "Supplied Mill finish"
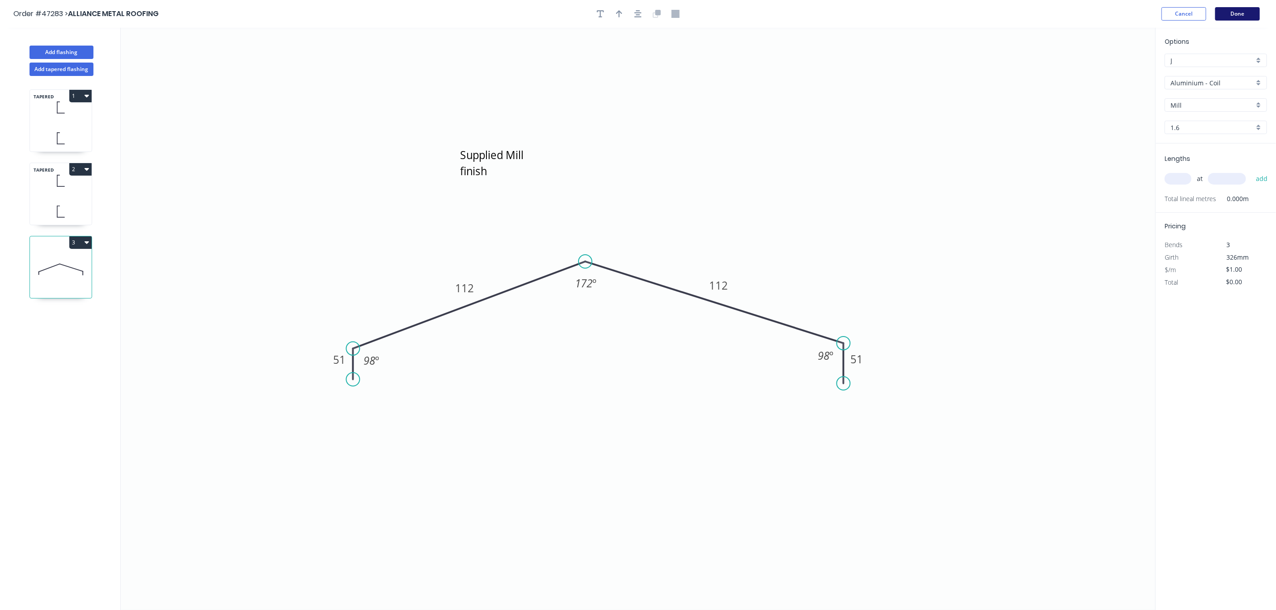
click at [1251, 8] on button "Done" at bounding box center [1238, 13] width 45 height 13
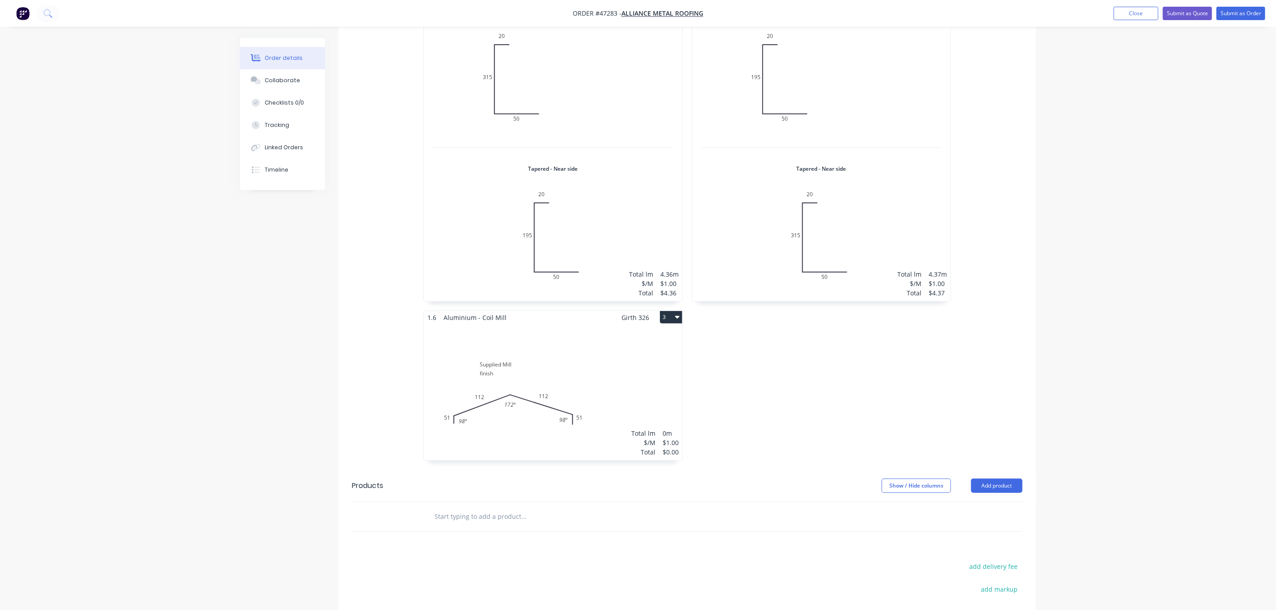
scroll to position [423, 0]
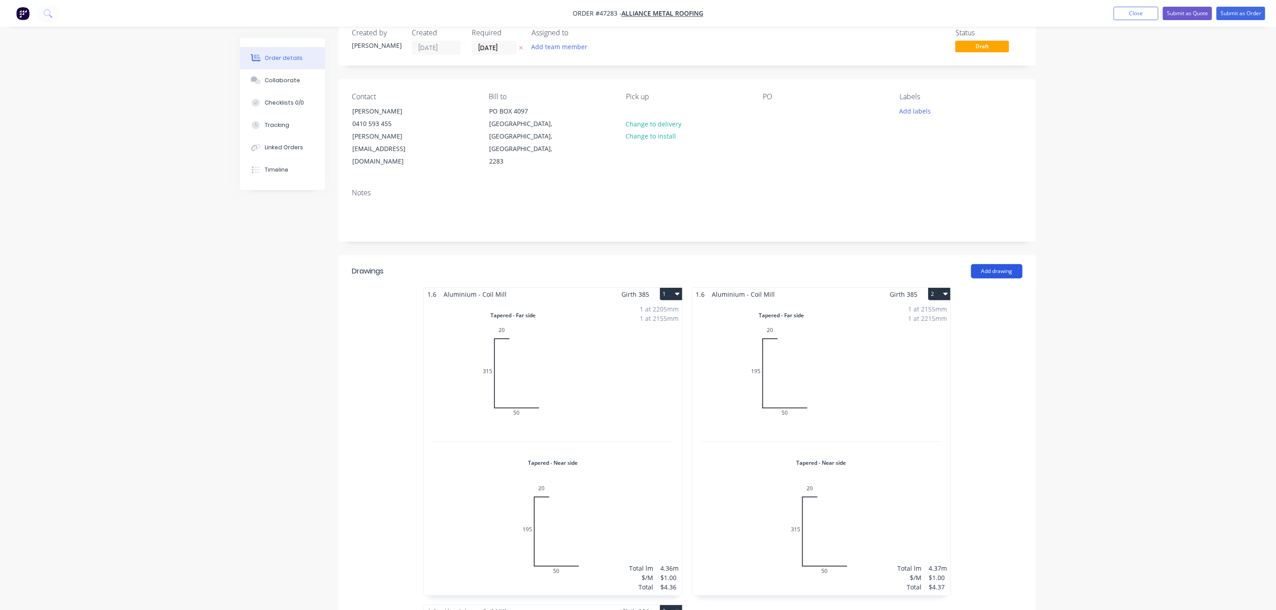
click at [1007, 264] on button "Add drawing" at bounding box center [996, 271] width 51 height 14
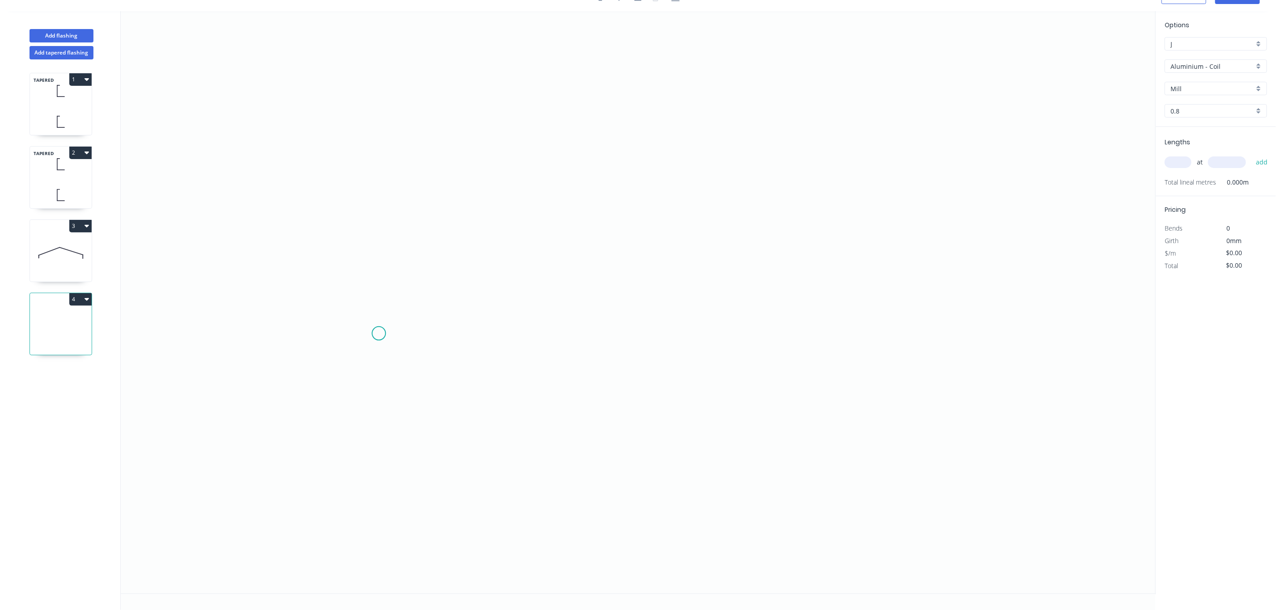
click at [371, 333] on icon "0" at bounding box center [638, 302] width 1035 height 583
click at [371, 282] on icon "0" at bounding box center [638, 302] width 1035 height 583
click at [810, 286] on icon "0 ?" at bounding box center [638, 302] width 1035 height 583
click at [813, 326] on icon "0 ? ?" at bounding box center [638, 302] width 1035 height 583
click at [354, 305] on rect at bounding box center [357, 305] width 18 height 13
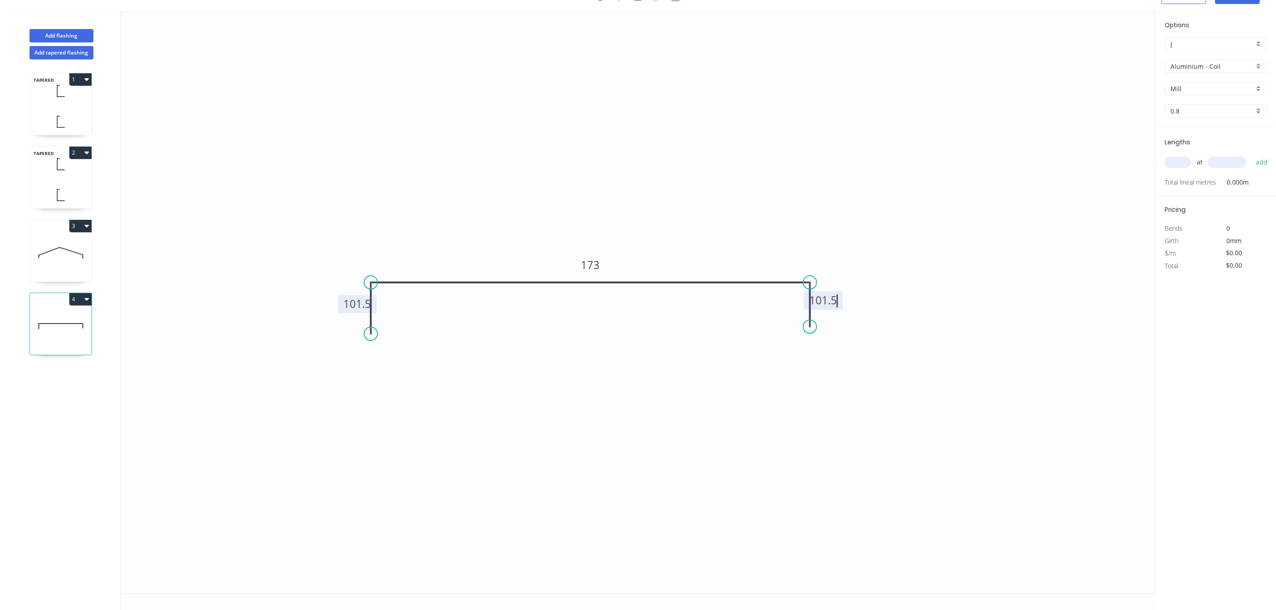
type input "$18.70"
click at [1171, 151] on div "at add" at bounding box center [1217, 162] width 104 height 24
click at [1183, 166] on input "text" at bounding box center [1178, 163] width 27 height 12
type input "3"
type input "75"
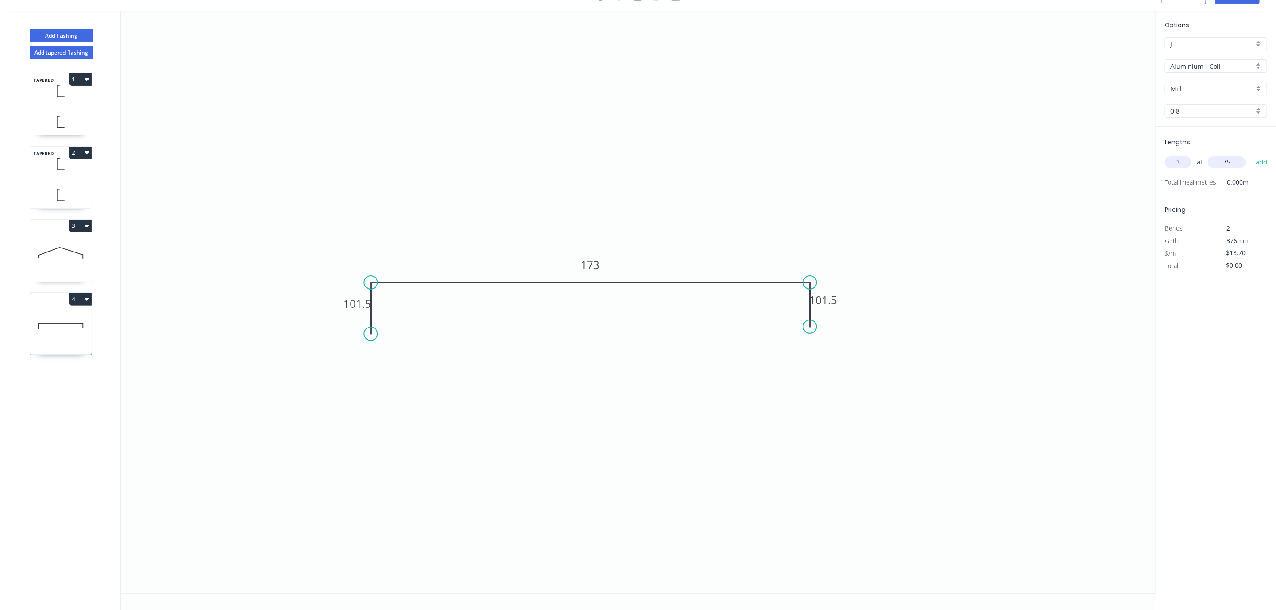
click at [1216, 106] on input "0.8" at bounding box center [1213, 110] width 84 height 9
click at [1204, 164] on div "1.6" at bounding box center [1216, 160] width 102 height 16
type input "1.6"
type input "$1.00"
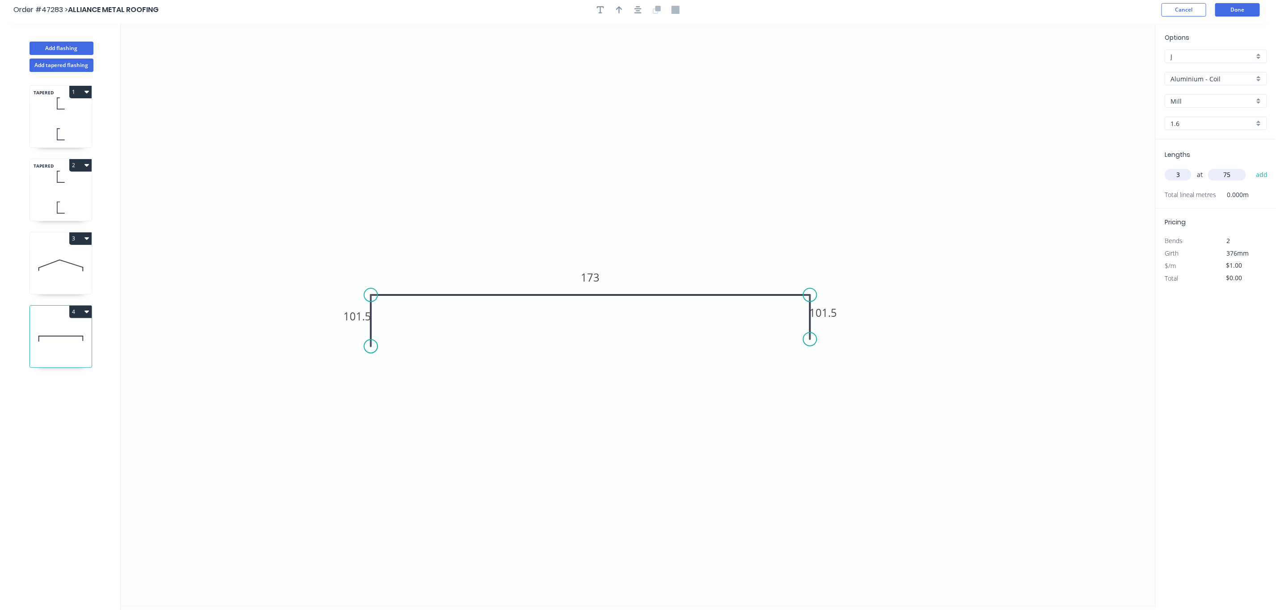
scroll to position [0, 0]
click at [1240, 4] on header "Order #47283 > ALLIANCE METAL ROOFING Cancel Done" at bounding box center [638, 14] width 1276 height 28
click at [1233, 14] on button "Done" at bounding box center [1238, 13] width 45 height 13
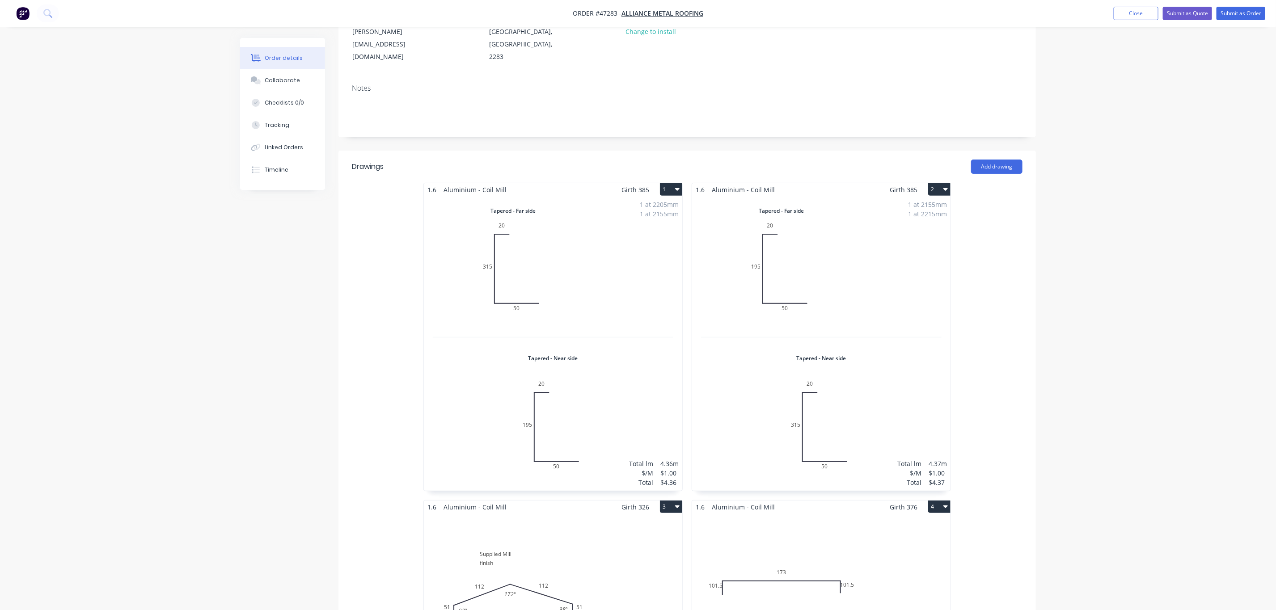
scroll to position [268, 0]
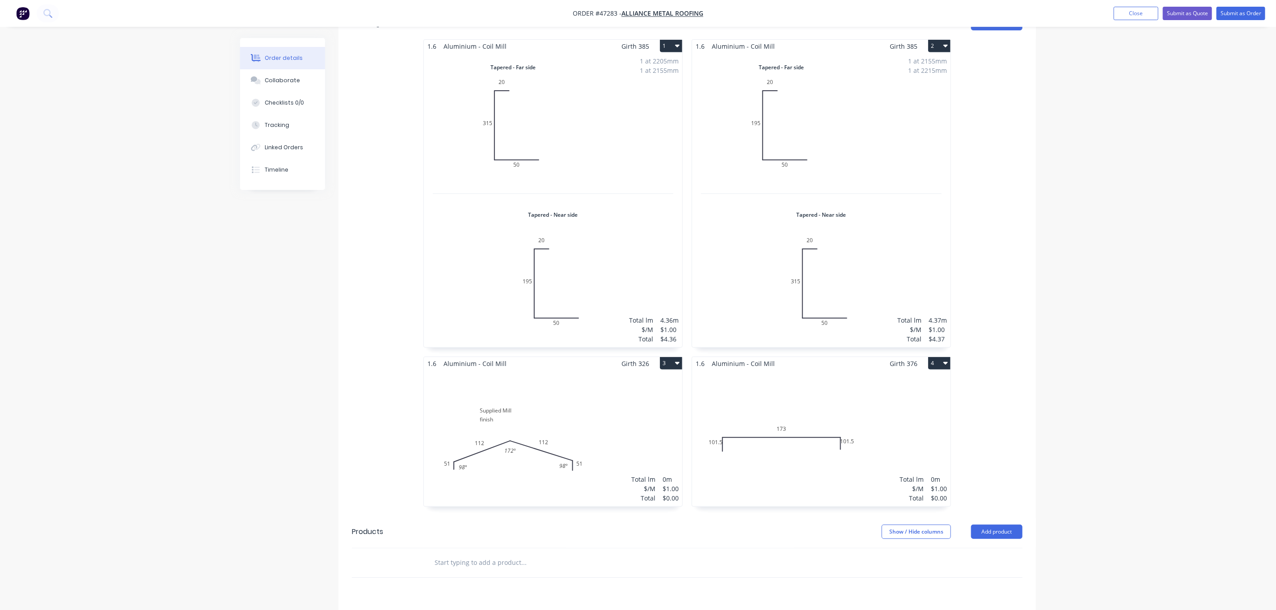
click at [804, 380] on div "Total lm $/M Total 0m $1.00 $0.00" at bounding box center [821, 438] width 258 height 136
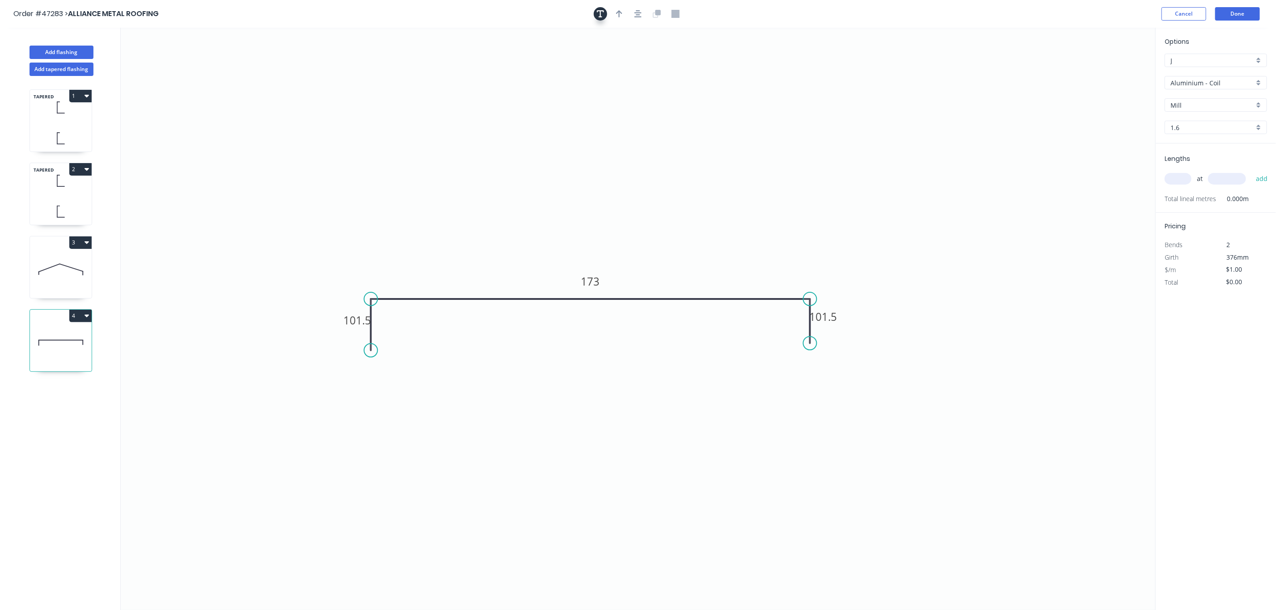
click at [599, 13] on icon "button" at bounding box center [600, 14] width 7 height 8
drag, startPoint x: 176, startPoint y: 83, endPoint x: 462, endPoint y: 225, distance: 319.2
click at [462, 225] on rect at bounding box center [464, 204] width 81 height 42
click at [459, 198] on textarea at bounding box center [464, 205] width 72 height 33
click at [470, 201] on textarea at bounding box center [464, 205] width 72 height 33
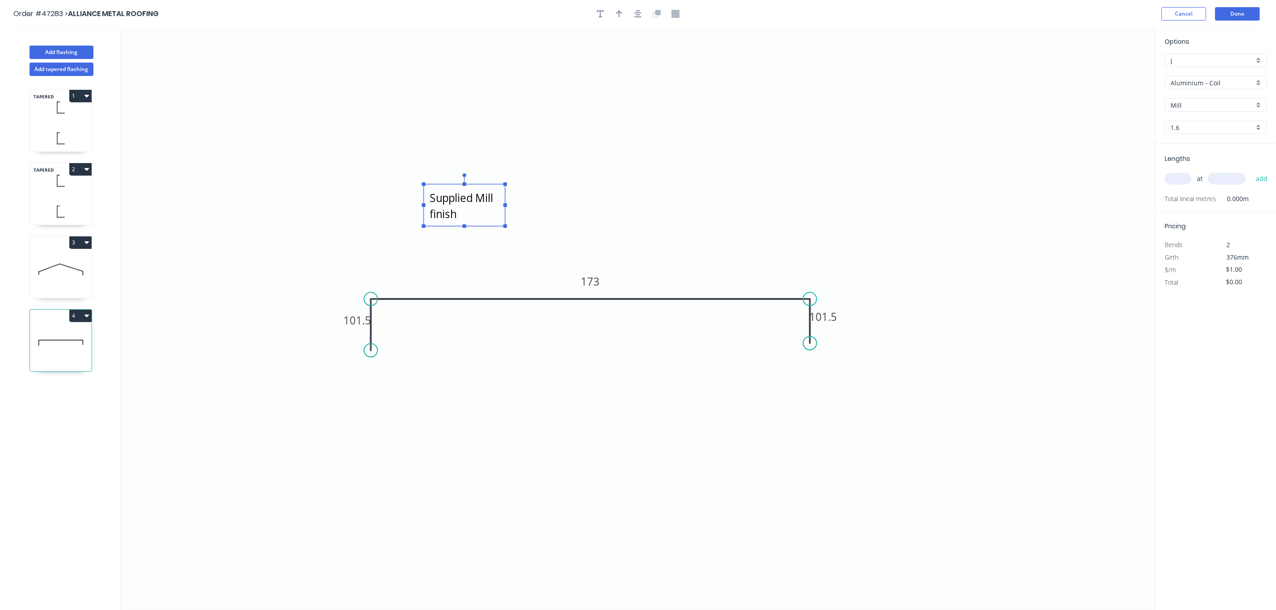
type textarea "Supplied Mill finish"
click at [595, 199] on icon "Supplied Mill finish 101.5 173 101.5" at bounding box center [638, 319] width 1035 height 583
click at [1227, 11] on button "Done" at bounding box center [1238, 13] width 45 height 13
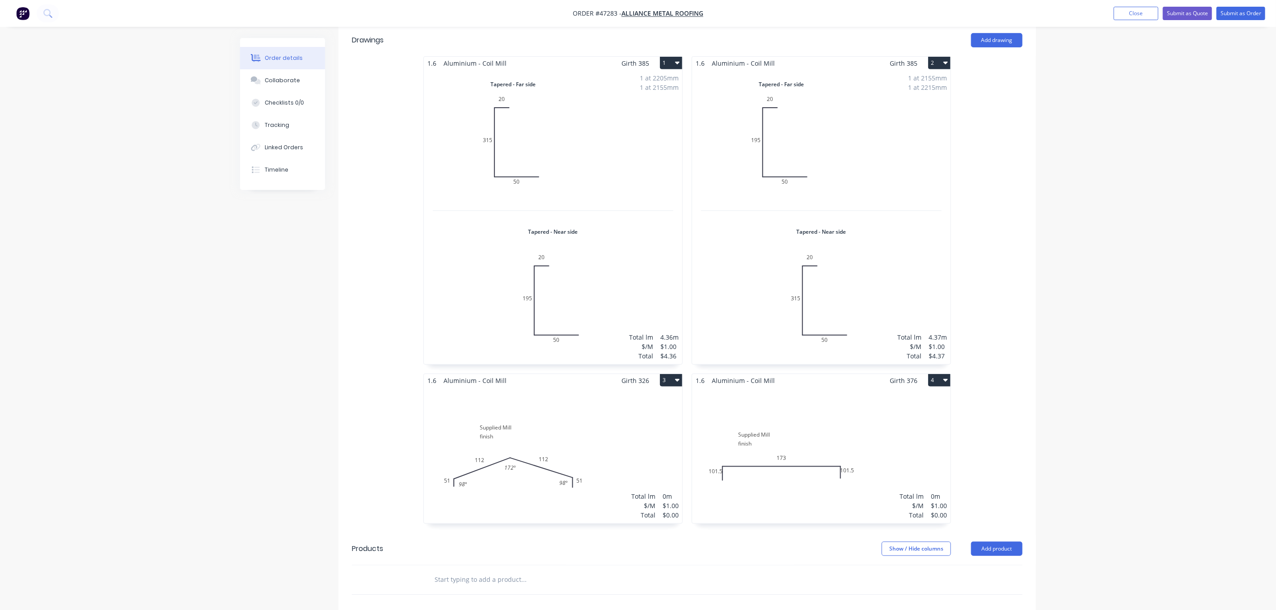
scroll to position [423, 0]
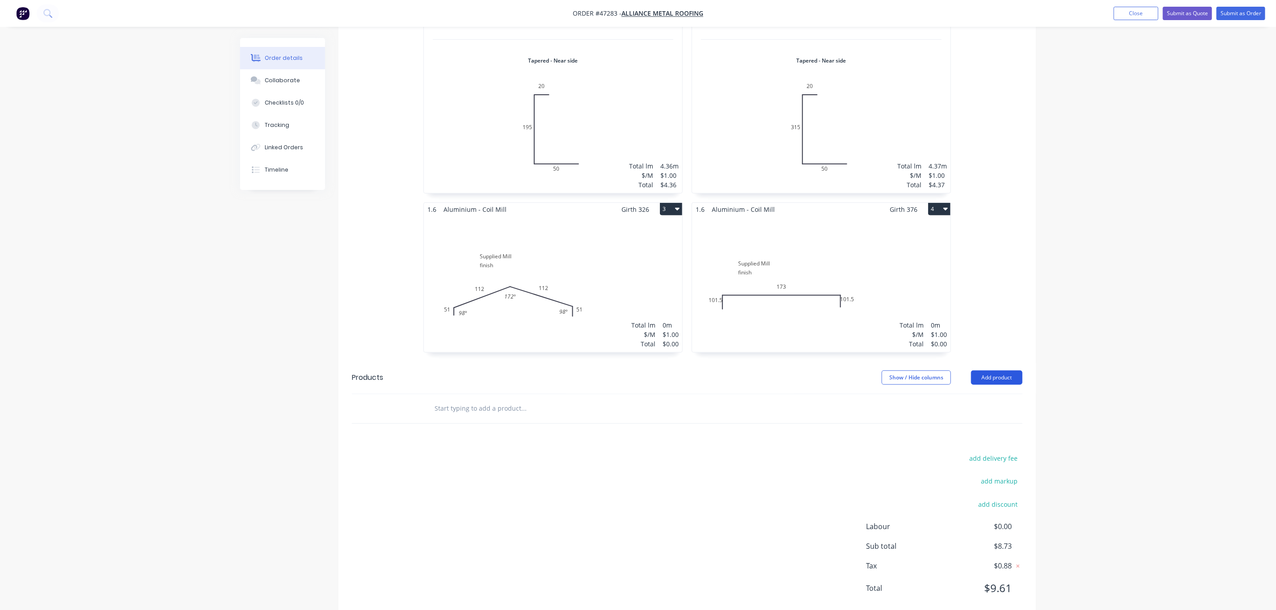
click at [985, 371] on button "Add product" at bounding box center [996, 378] width 51 height 14
click at [973, 394] on div "Product catalogue" at bounding box center [980, 400] width 69 height 13
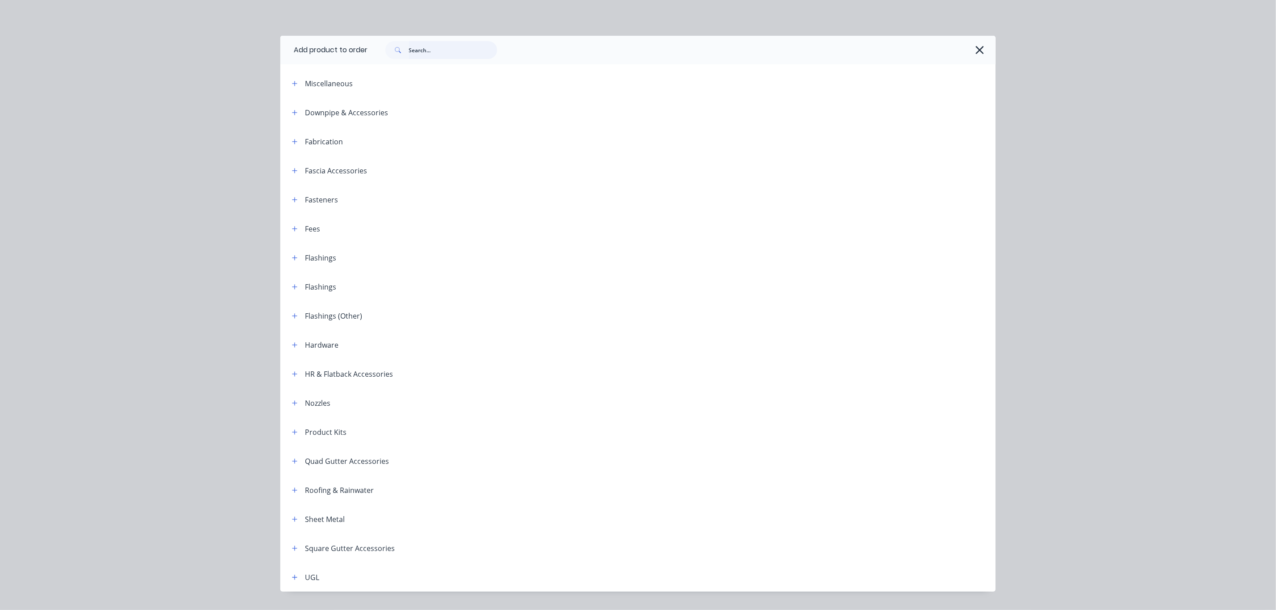
click at [425, 50] on input "text" at bounding box center [453, 50] width 89 height 18
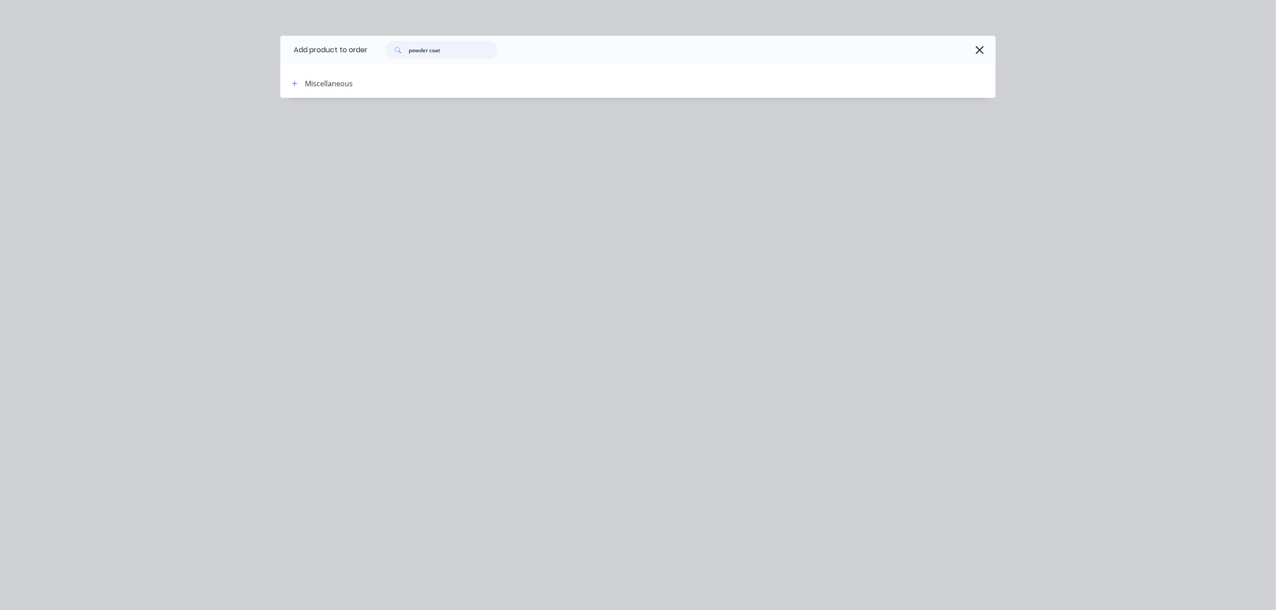
drag, startPoint x: 436, startPoint y: 50, endPoint x: 173, endPoint y: 43, distance: 263.5
click at [174, 43] on div "Add product to order powder coat Miscellaneous" at bounding box center [638, 305] width 1276 height 610
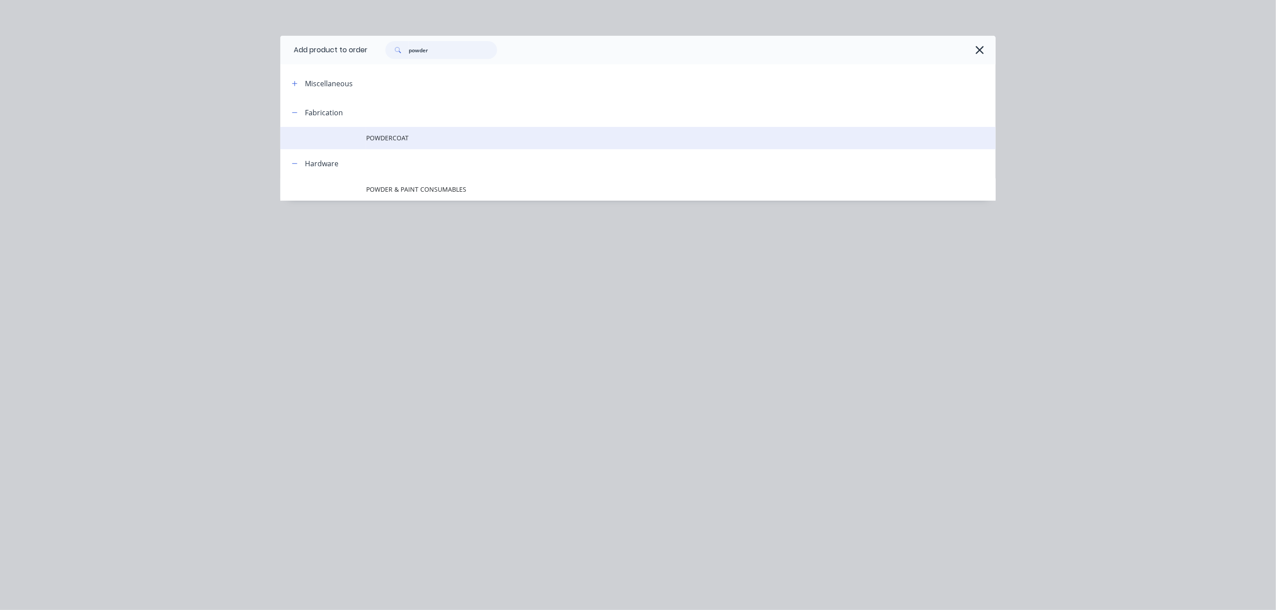
type input "powder"
click at [450, 132] on td "POWDERCOAT" at bounding box center [681, 138] width 630 height 22
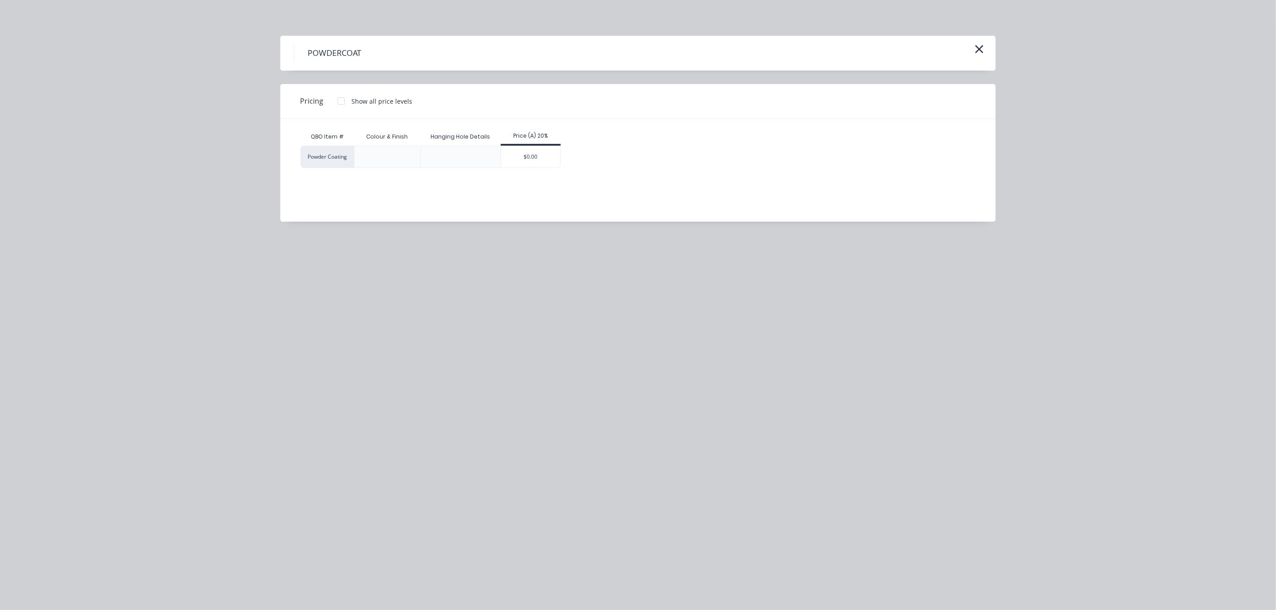
click at [545, 146] on div "$0.00" at bounding box center [531, 157] width 60 height 22
click at [543, 158] on div "$0.00" at bounding box center [530, 156] width 59 height 21
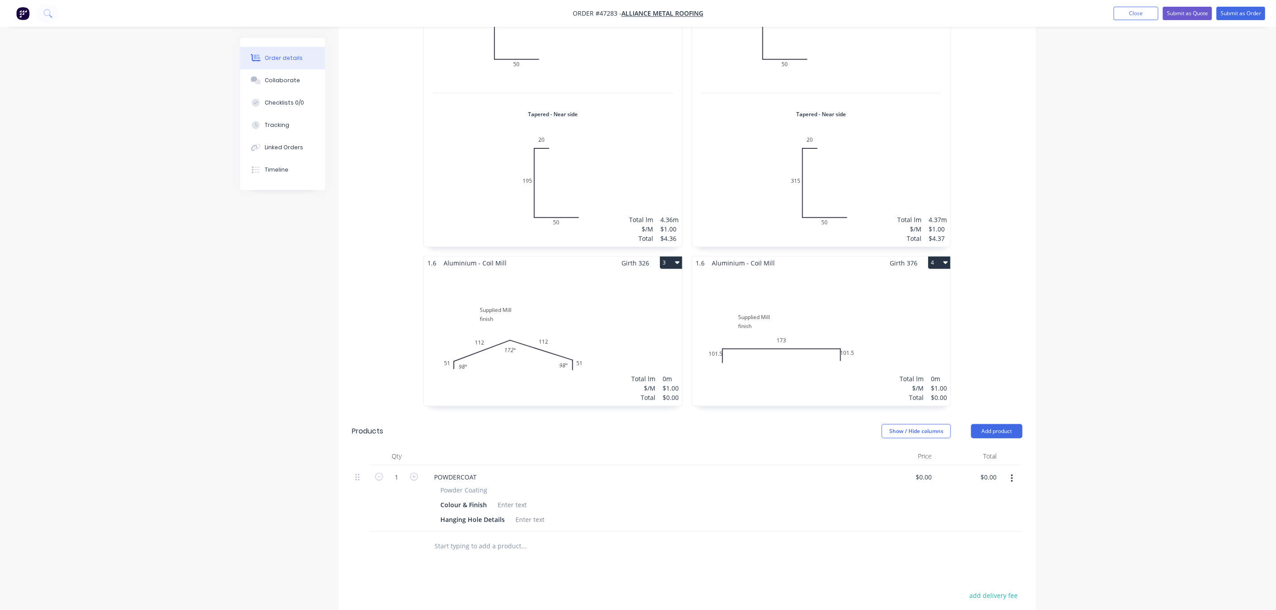
scroll to position [506, 0]
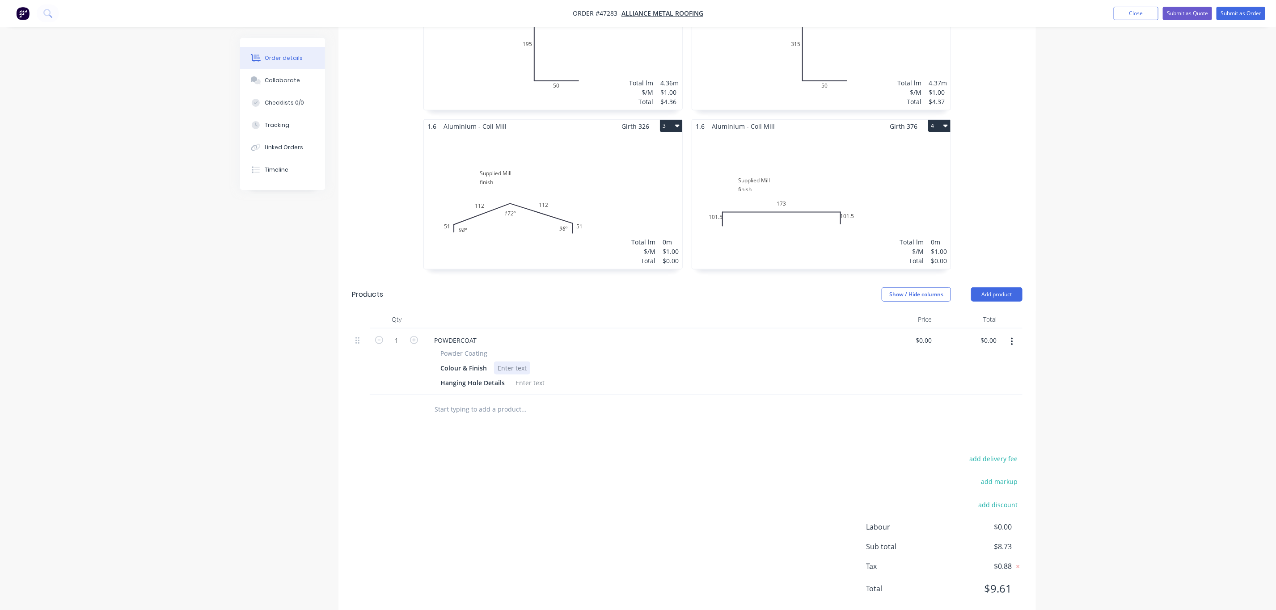
click at [512, 362] on div at bounding box center [512, 368] width 36 height 13
click at [522, 377] on div at bounding box center [530, 383] width 36 height 13
click at [533, 377] on div "Mimimal as required" at bounding box center [547, 383] width 70 height 13
click at [591, 414] on div "Drawings Add drawing 1.6 Aluminium - Coil Mill Girth 385 1 Tapered - Far side 0…" at bounding box center [688, 195] width 698 height 850
click at [478, 334] on div "POWDERCOAT" at bounding box center [455, 340] width 57 height 13
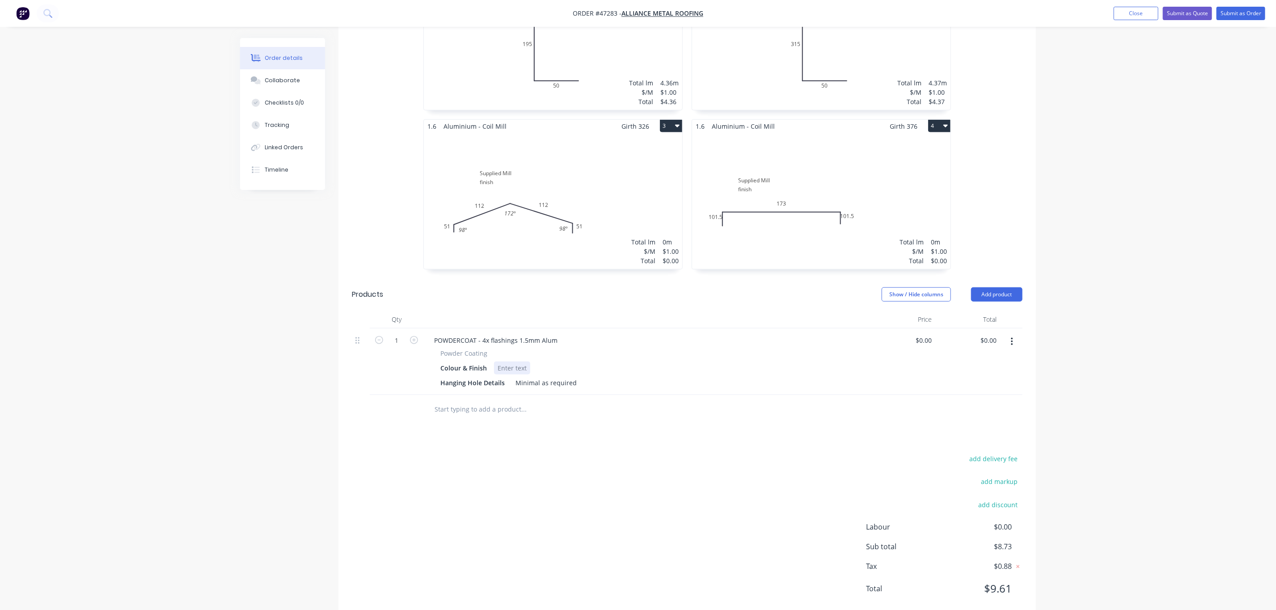
click at [513, 362] on div at bounding box center [512, 368] width 36 height 13
click at [718, 395] on div at bounding box center [585, 409] width 322 height 29
click at [920, 329] on div "0 $0.00" at bounding box center [903, 362] width 65 height 67
type input "$450.00"
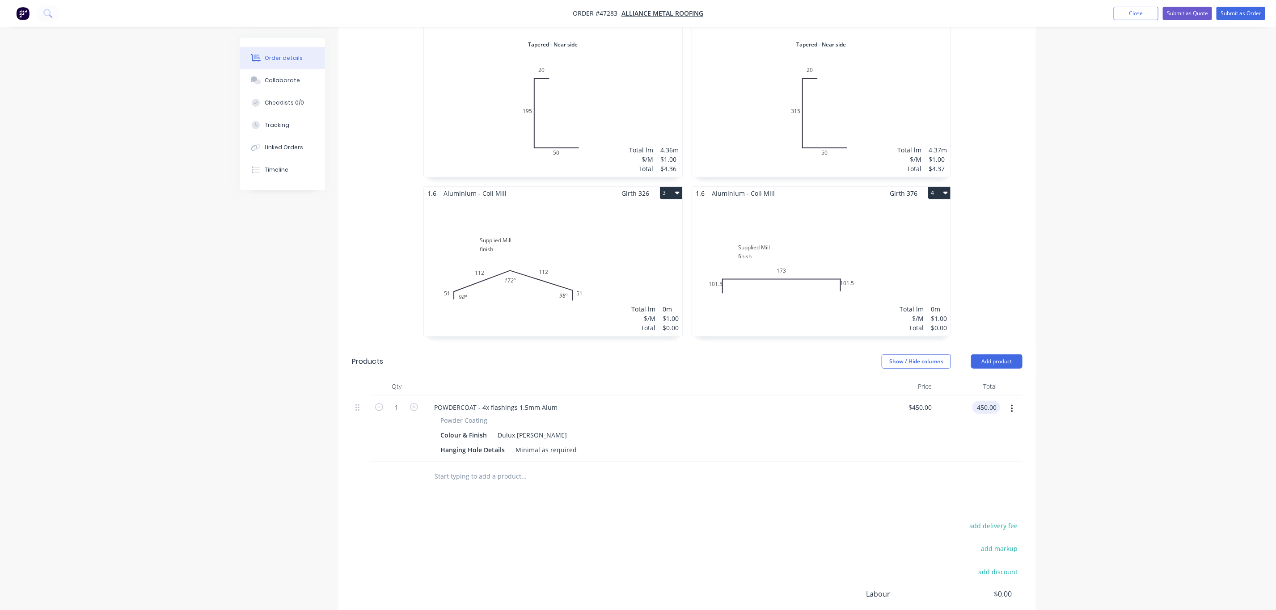
type input "$450.00"
click at [668, 314] on div "$1.00" at bounding box center [671, 318] width 16 height 9
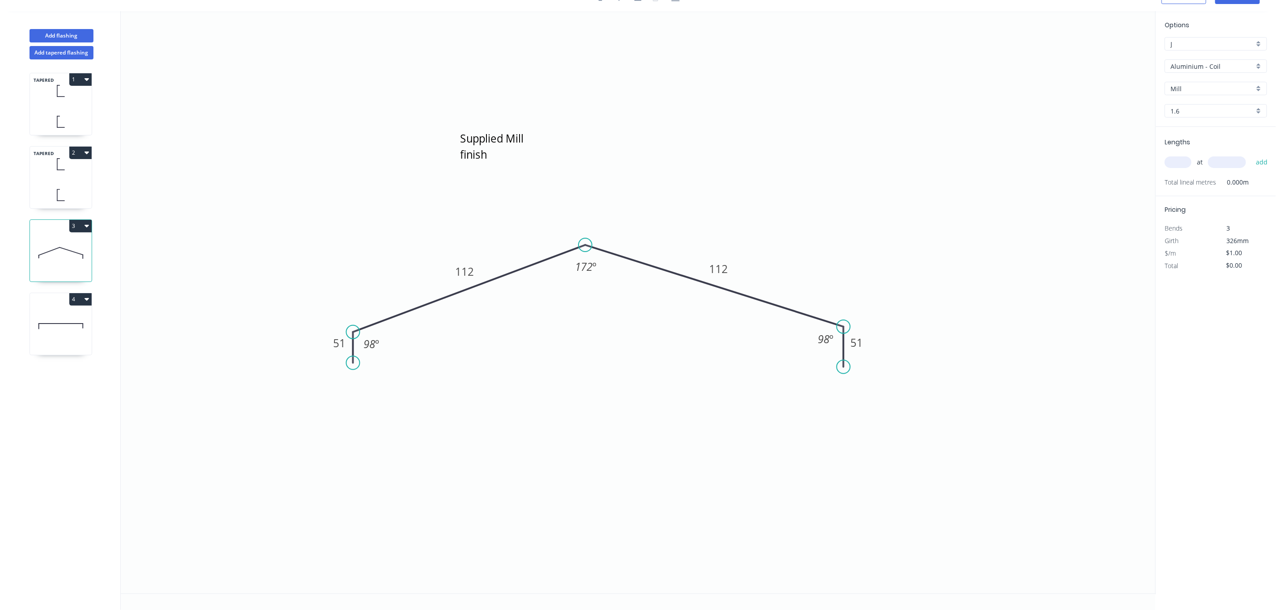
drag, startPoint x: 1248, startPoint y: 270, endPoint x: 1223, endPoint y: 271, distance: 25.1
click at [1223, 271] on div "Options J J Aluminium - Coil Aluminium - Coil Mill Mill 1.6 1.6 Lengths at add …" at bounding box center [1216, 303] width 121 height 584
type input "$120.00"
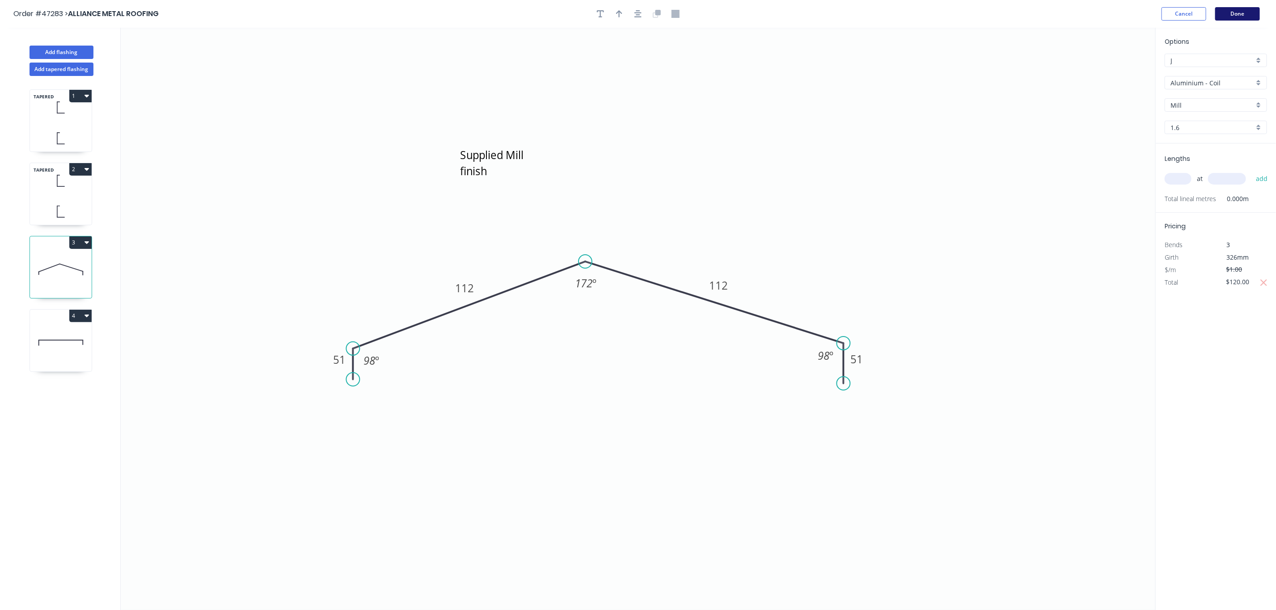
click at [1252, 13] on button "Done" at bounding box center [1238, 13] width 45 height 13
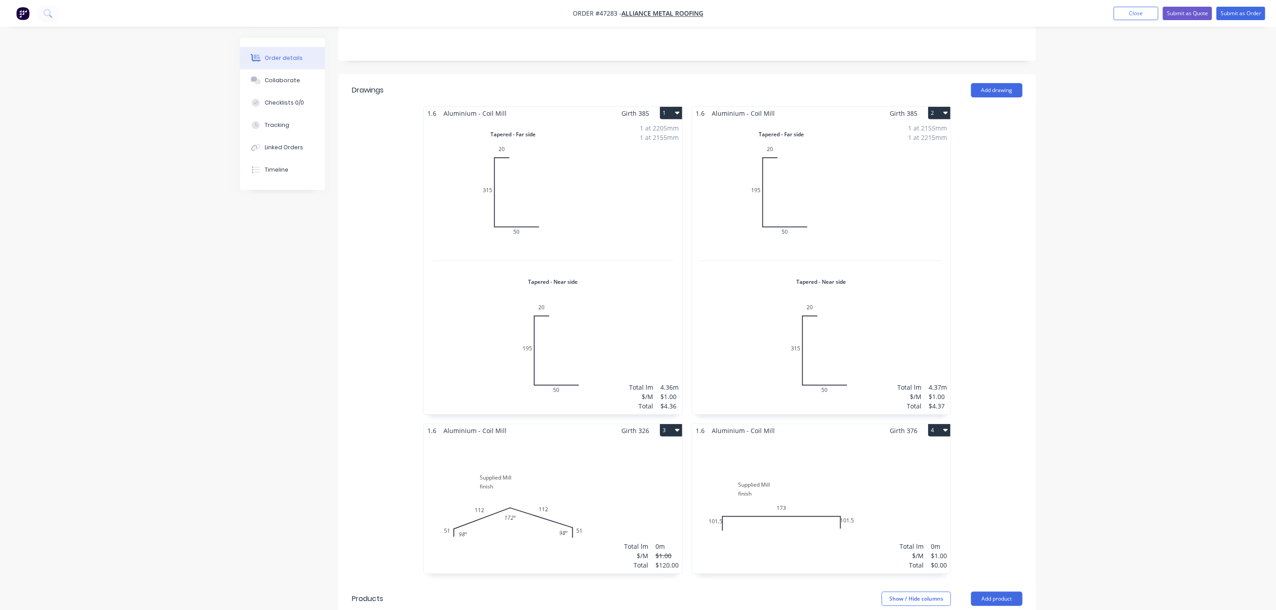
click at [926, 505] on div "Total lm $/M Total 0m $1.00 $0.00" at bounding box center [821, 505] width 258 height 136
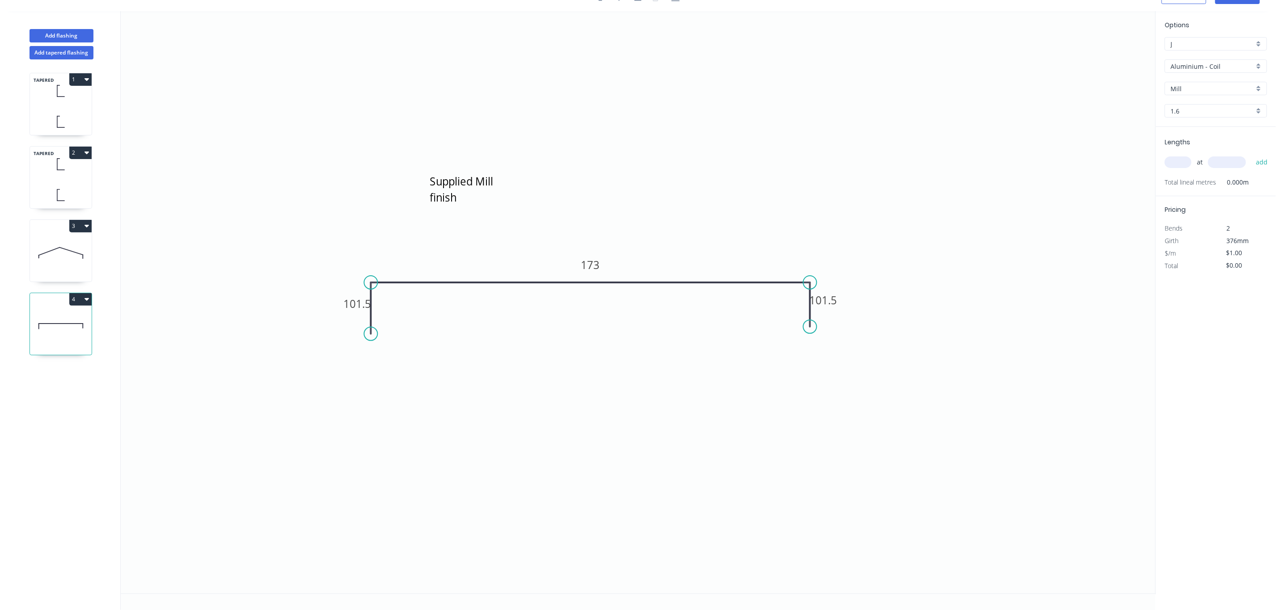
scroll to position [18, 0]
drag, startPoint x: 1240, startPoint y: 270, endPoint x: 1246, endPoint y: 263, distance: 8.6
click at [1240, 267] on div "$0.00" at bounding box center [1240, 266] width 48 height 13
drag, startPoint x: 1246, startPoint y: 263, endPoint x: 1208, endPoint y: 266, distance: 38.6
click at [1208, 266] on div "Total $0.00" at bounding box center [1216, 266] width 116 height 13
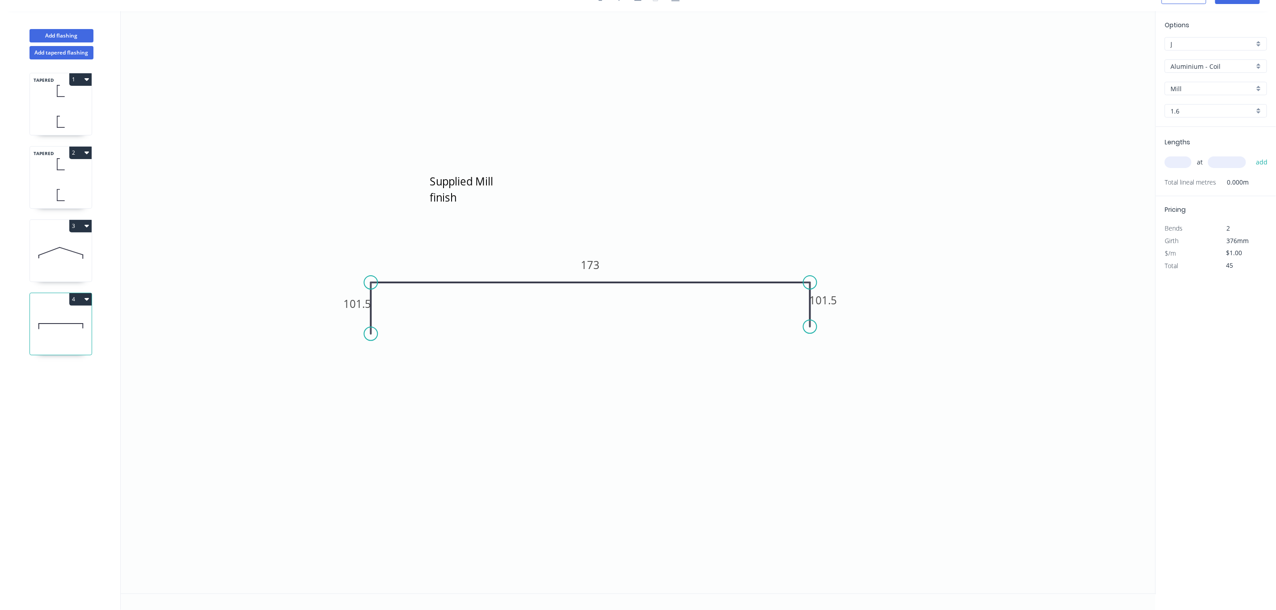
type input "$45.00"
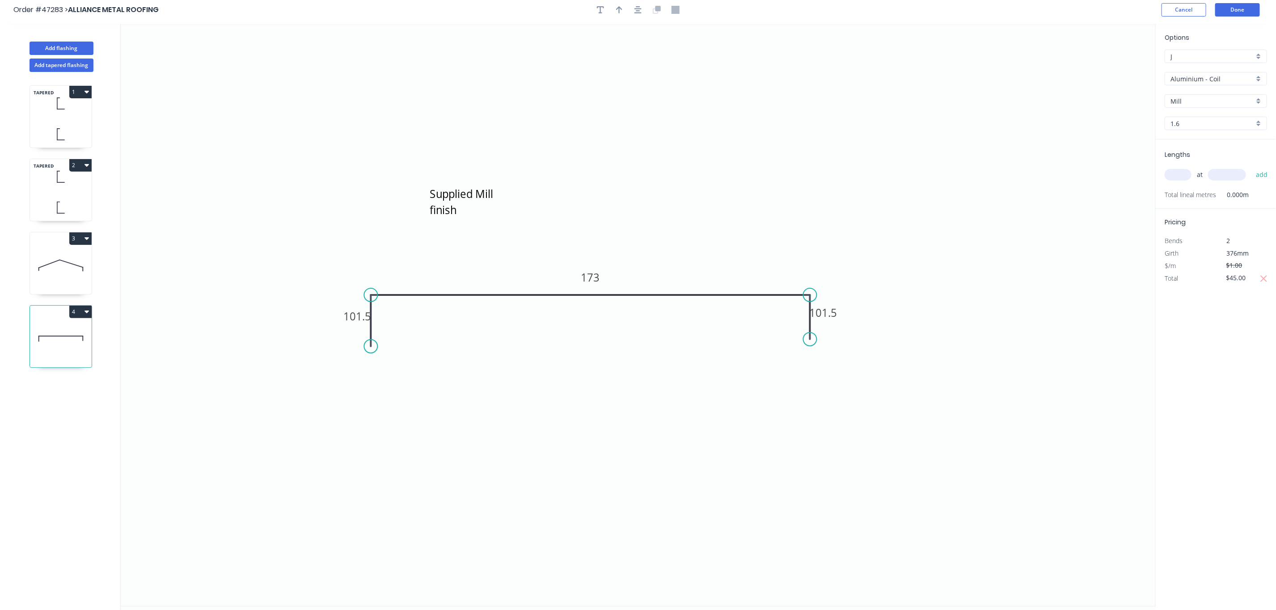
scroll to position [0, 0]
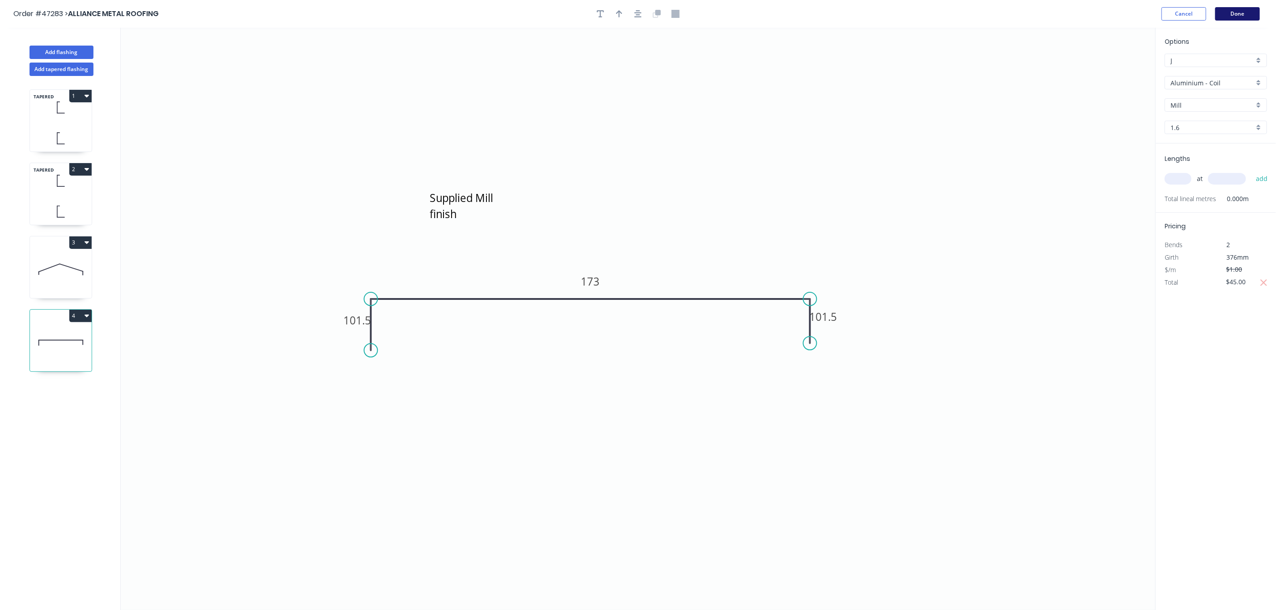
click at [1246, 19] on button "Done" at bounding box center [1238, 13] width 45 height 13
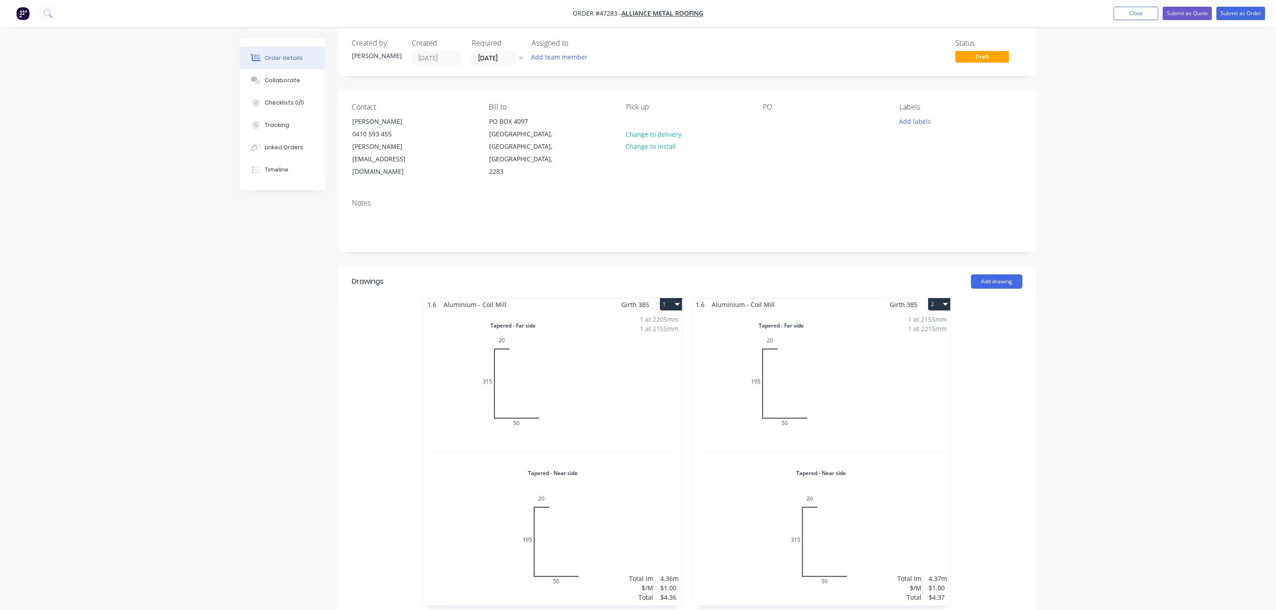
scroll to position [335, 0]
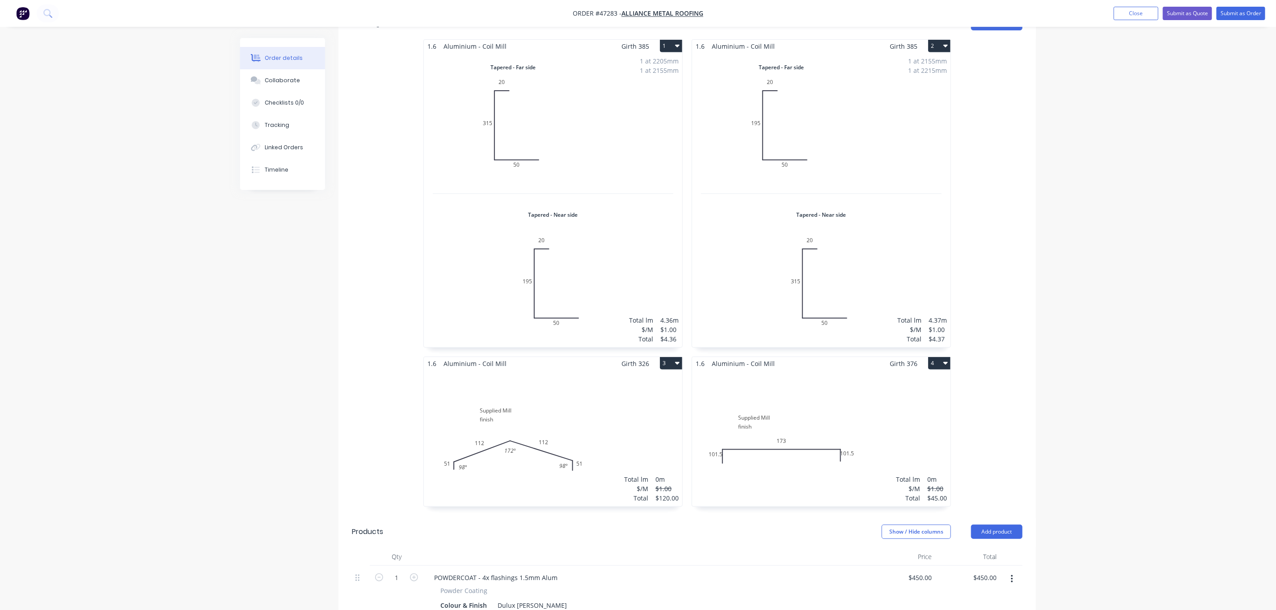
click at [659, 278] on div "1 at 2205mm 1 at 2155mm Total lm $/M Total 4.36m $1.00 $4.36" at bounding box center [553, 200] width 258 height 295
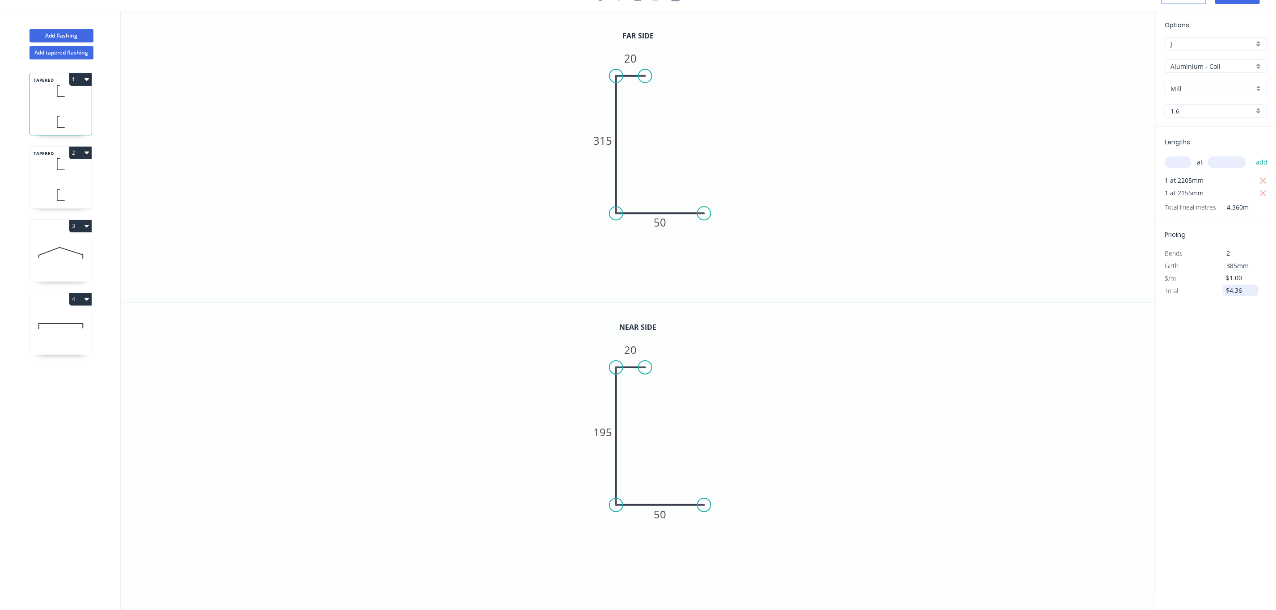
drag, startPoint x: 1255, startPoint y: 297, endPoint x: 1240, endPoint y: 294, distance: 15.5
click at [1240, 294] on div "Options J J Aluminium - Coil Aluminium - Coil Mill Mill 1.6 1.6 Lengths at add …" at bounding box center [1216, 303] width 121 height 584
drag, startPoint x: 1248, startPoint y: 289, endPoint x: 1228, endPoint y: 292, distance: 20.3
click at [1228, 292] on input "$4.36" at bounding box center [1242, 290] width 30 height 13
click at [1275, 360] on div "Options J J Aluminium - Coil Aluminium - Coil Mill Mill 1.6 1.6 Lengths at add …" at bounding box center [1216, 303] width 121 height 584
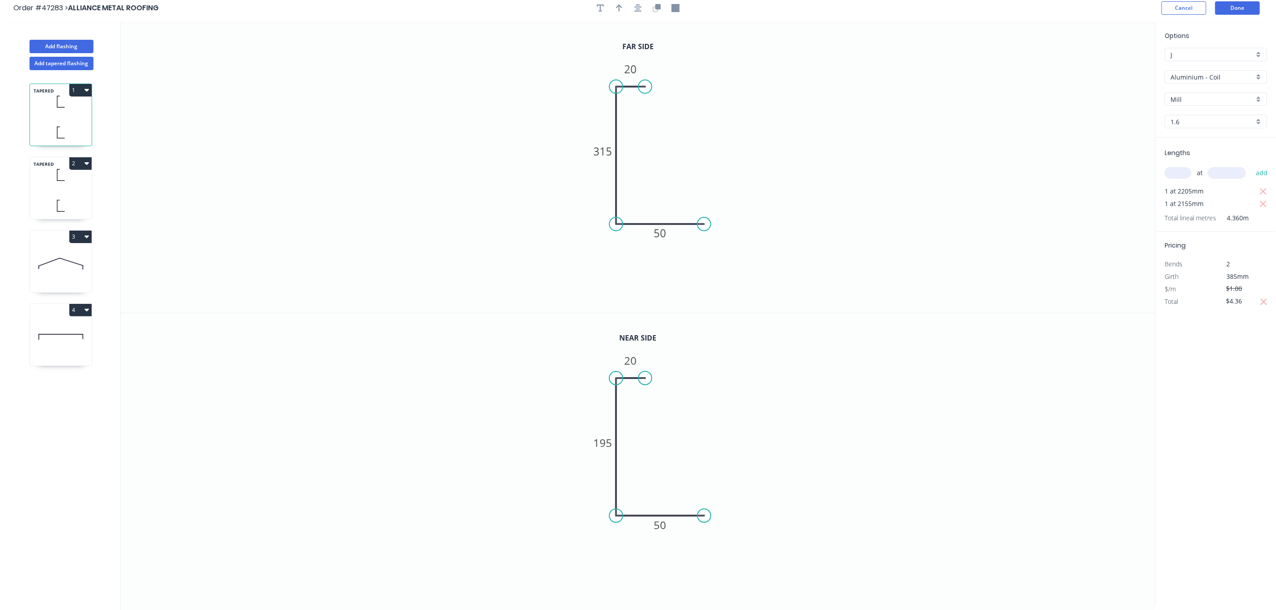
scroll to position [0, 0]
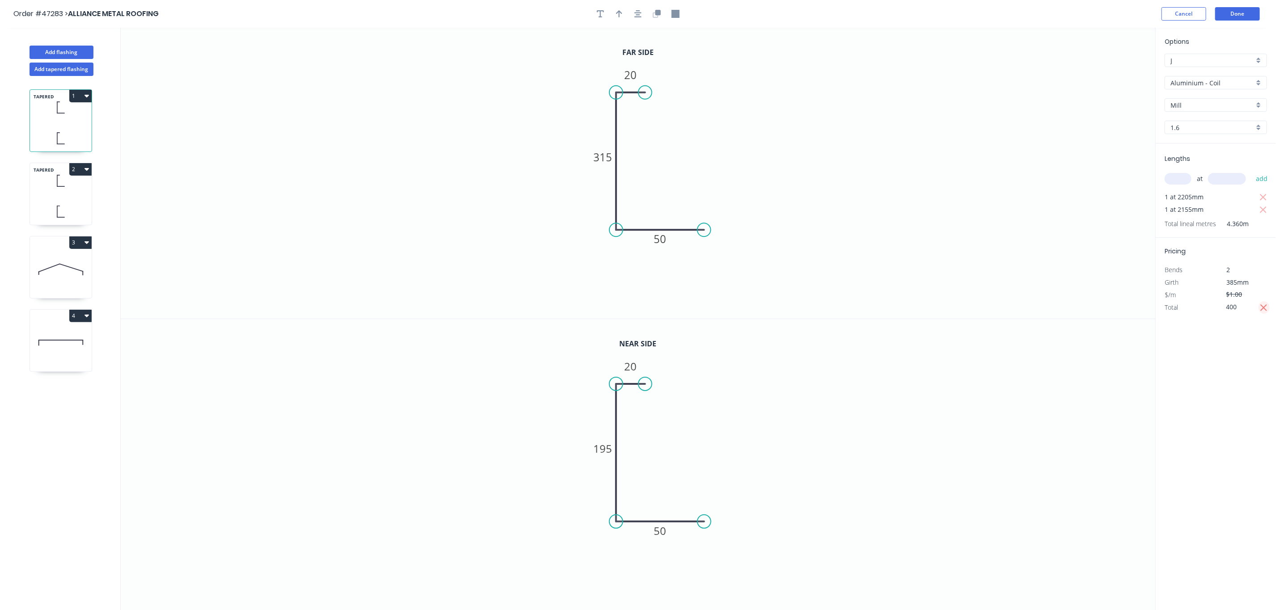
type input "$400.00"
click at [1244, 313] on input "$400.00" at bounding box center [1242, 307] width 30 height 13
drag, startPoint x: 1251, startPoint y: 309, endPoint x: 1220, endPoint y: 306, distance: 31.0
click at [1221, 308] on div "$400.00" at bounding box center [1240, 307] width 48 height 13
type input "$268.00"
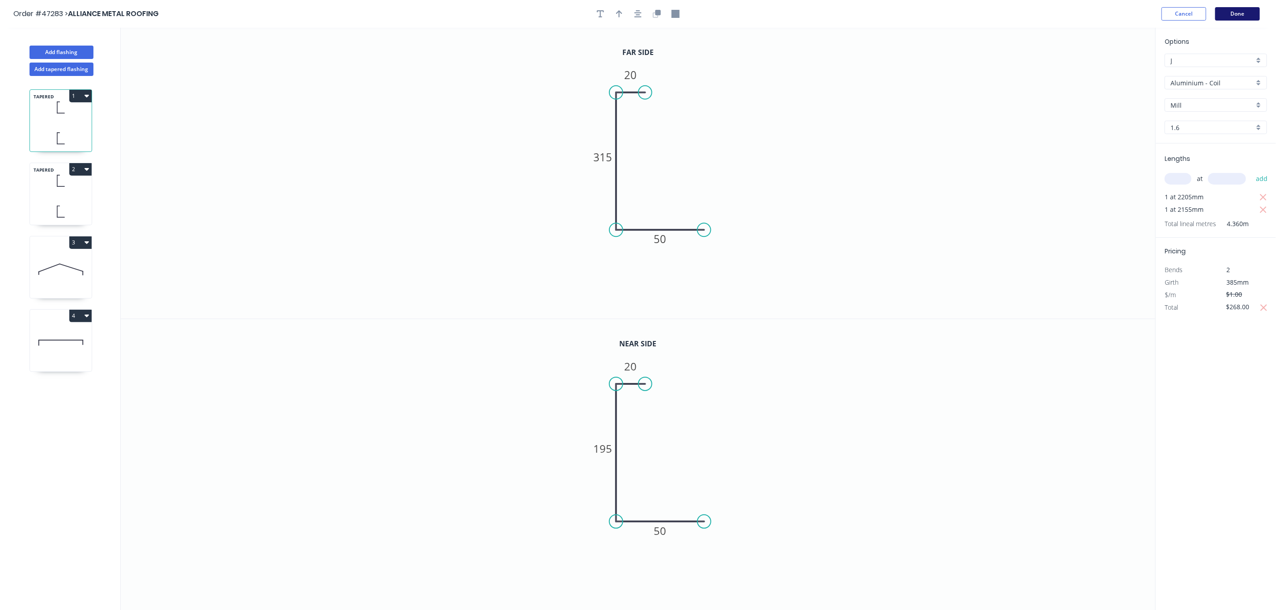
click at [1257, 18] on button "Done" at bounding box center [1238, 13] width 45 height 13
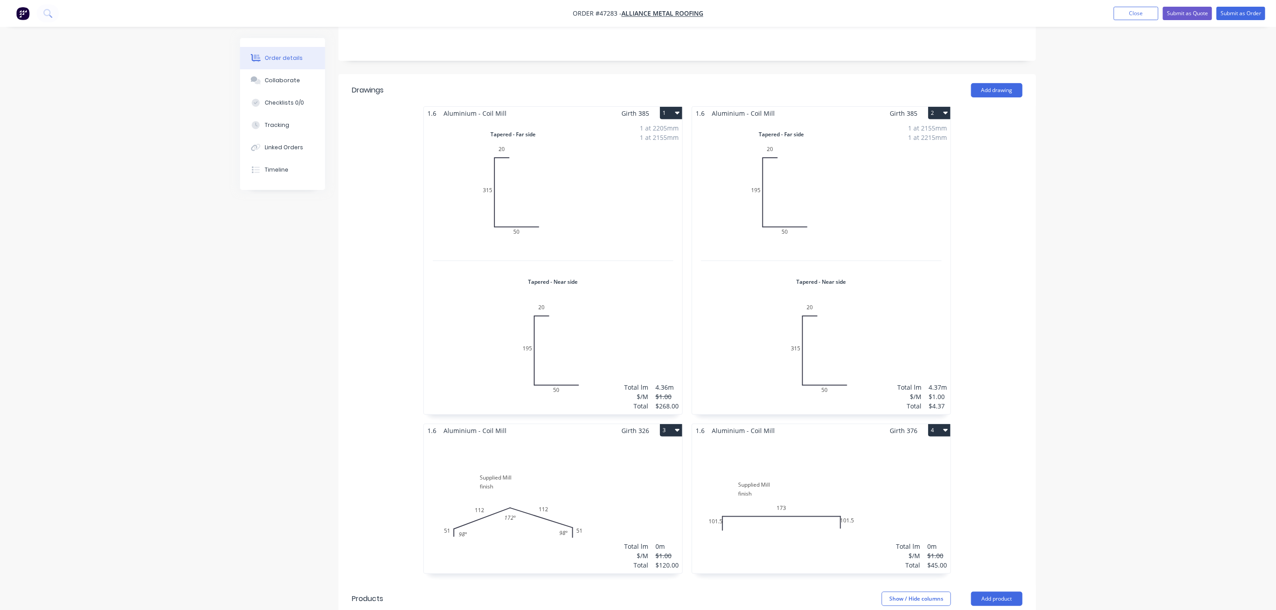
click at [902, 295] on div "1 at 2155mm 1 at 2215mm Total lm $/M Total 4.37m $1.00 $4.37" at bounding box center [821, 267] width 258 height 295
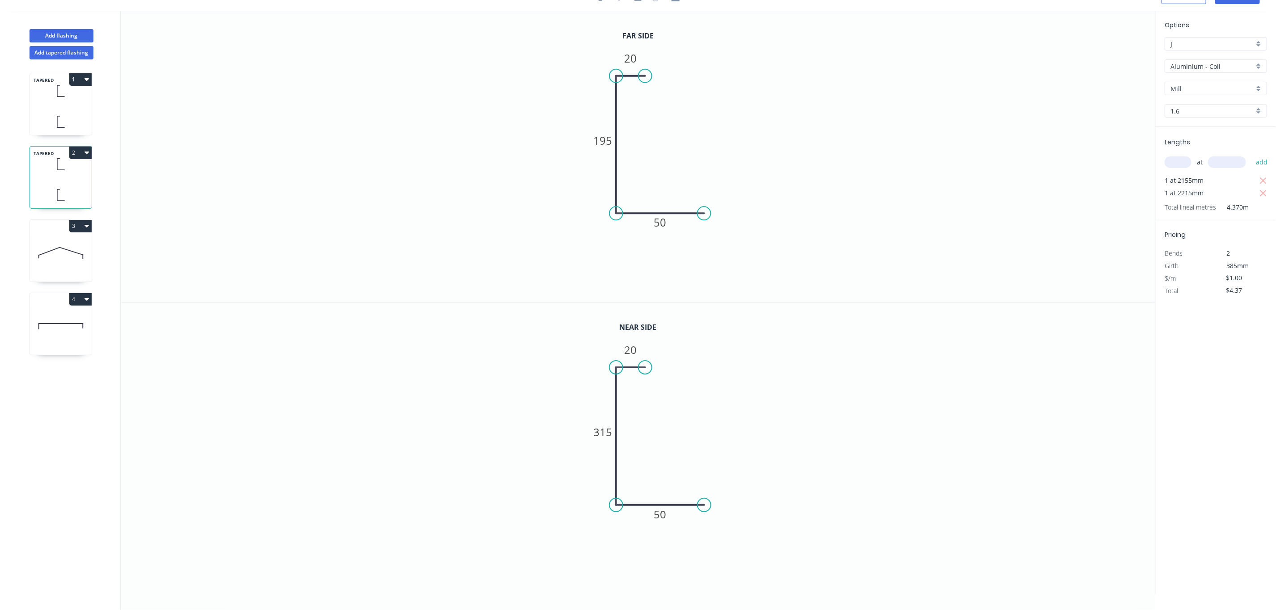
scroll to position [18, 0]
click at [1252, 275] on input "$1.00" at bounding box center [1242, 278] width 30 height 13
drag, startPoint x: 1244, startPoint y: 291, endPoint x: 1222, endPoint y: 292, distance: 22.0
click at [1222, 292] on div "$4.37" at bounding box center [1240, 291] width 48 height 13
type input "$268.00"
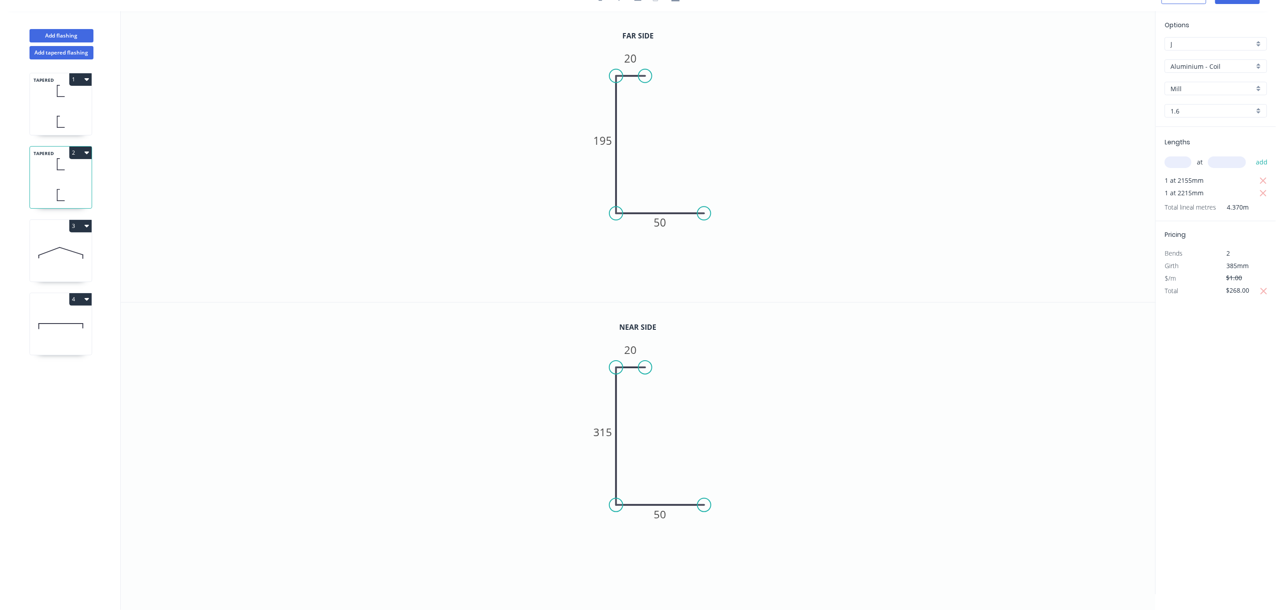
scroll to position [0, 0]
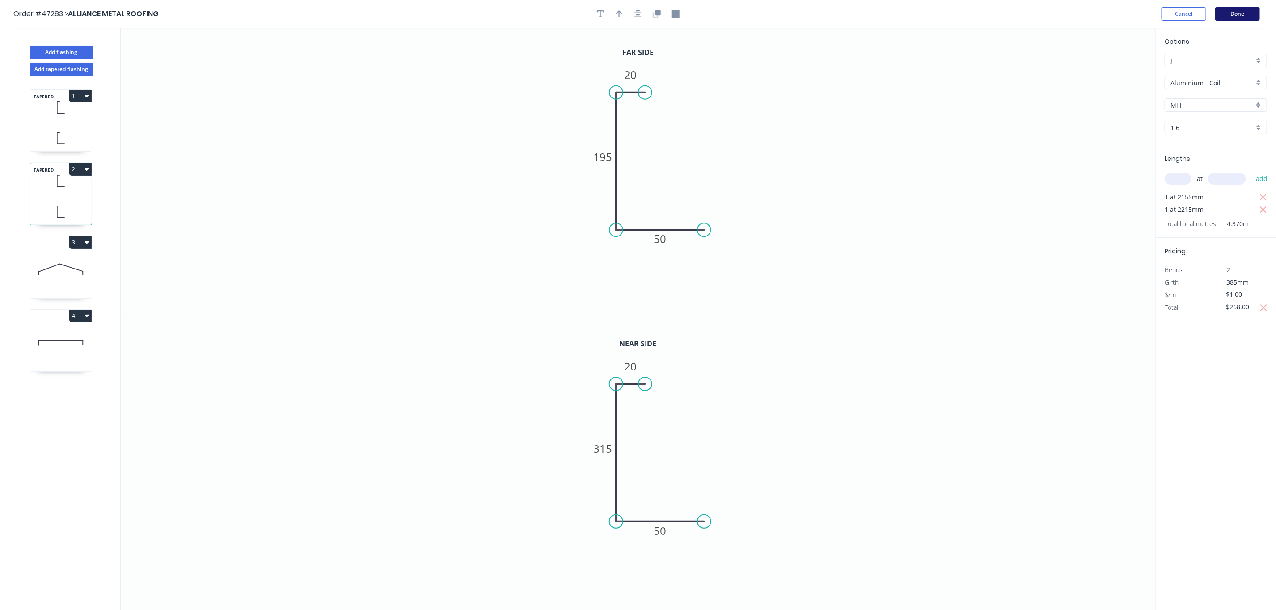
click at [1223, 13] on button "Done" at bounding box center [1238, 13] width 45 height 13
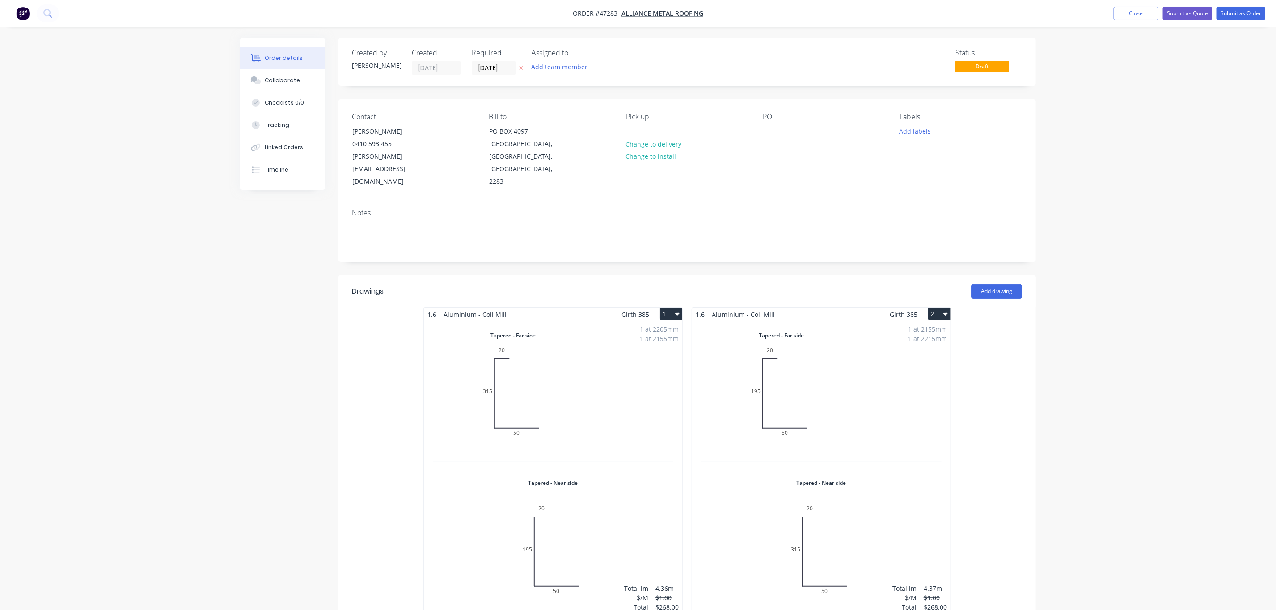
click at [784, 136] on div "PO" at bounding box center [824, 151] width 123 height 76
click at [780, 133] on div "PO" at bounding box center [824, 151] width 123 height 76
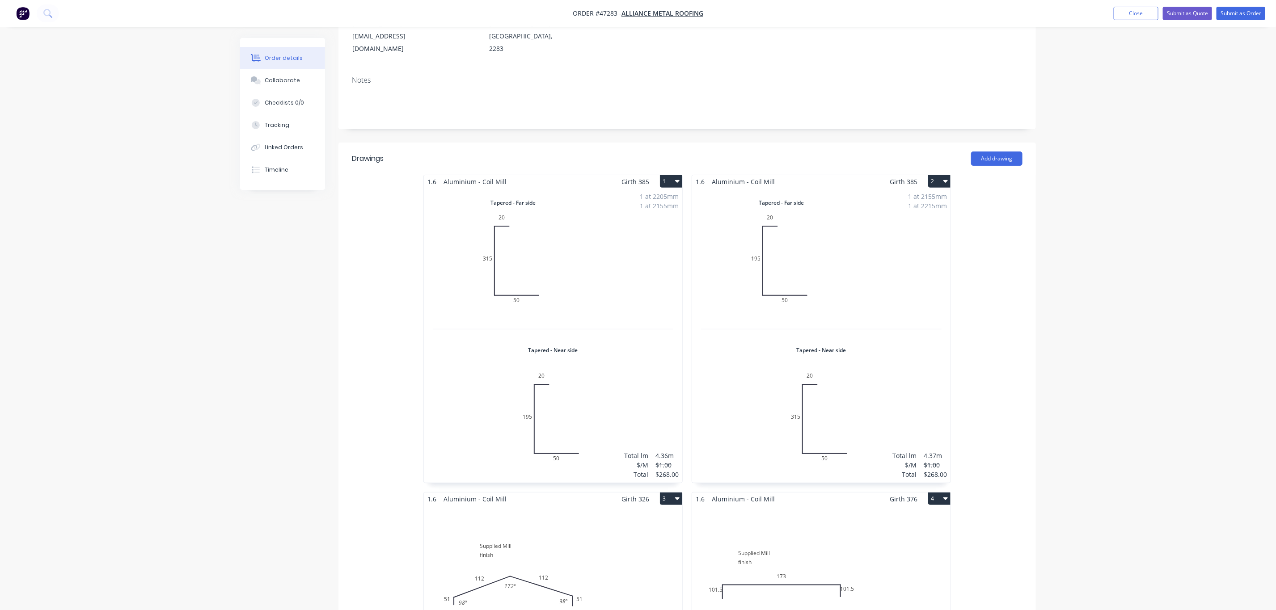
scroll to position [134, 0]
click at [620, 301] on div "1 at 2205mm 1 at 2155mm Total lm $/M Total 4.36m $1.00 $268.00" at bounding box center [553, 334] width 258 height 295
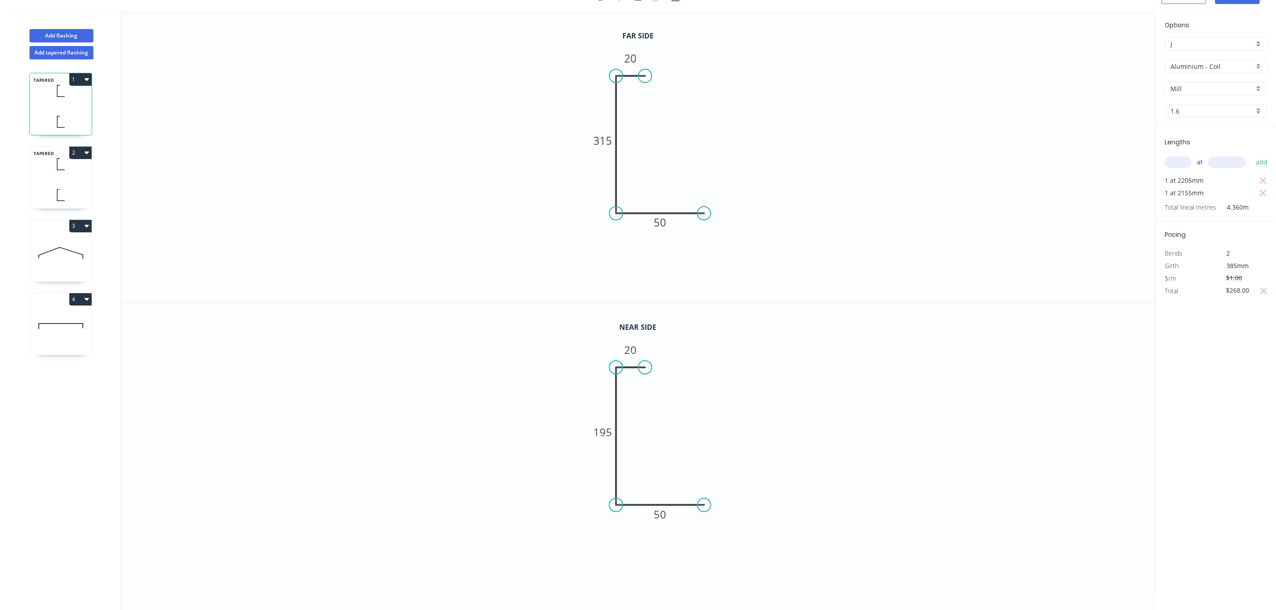
scroll to position [18, 0]
click at [1196, 109] on input "1.6" at bounding box center [1213, 110] width 84 height 9
click at [1097, 145] on icon "0 20 315 50" at bounding box center [638, 156] width 1035 height 291
type input "1.6"
click at [1184, 109] on input "1.6" at bounding box center [1213, 110] width 84 height 9
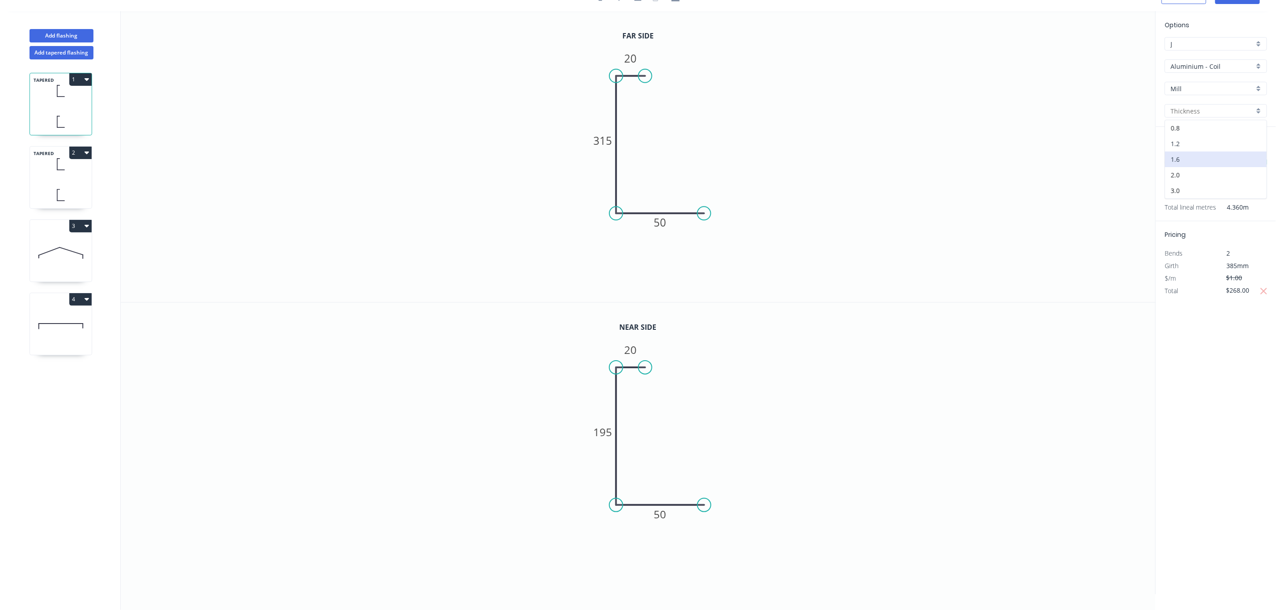
click at [1184, 144] on div "1.2" at bounding box center [1216, 144] width 102 height 16
type input "1.2"
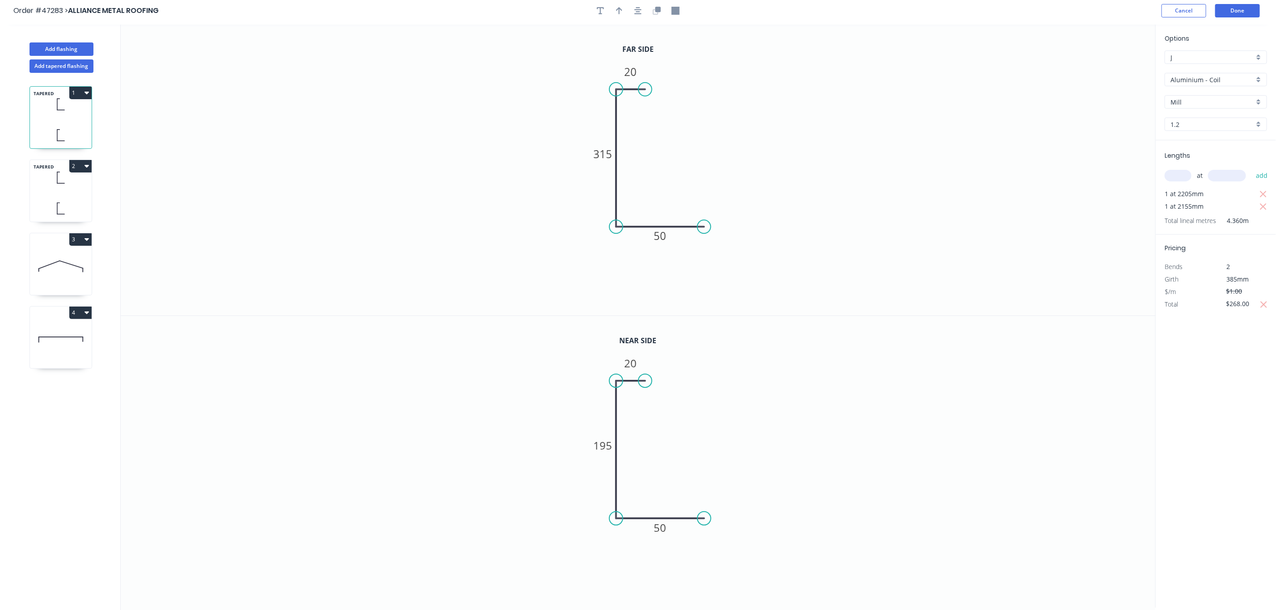
scroll to position [0, 0]
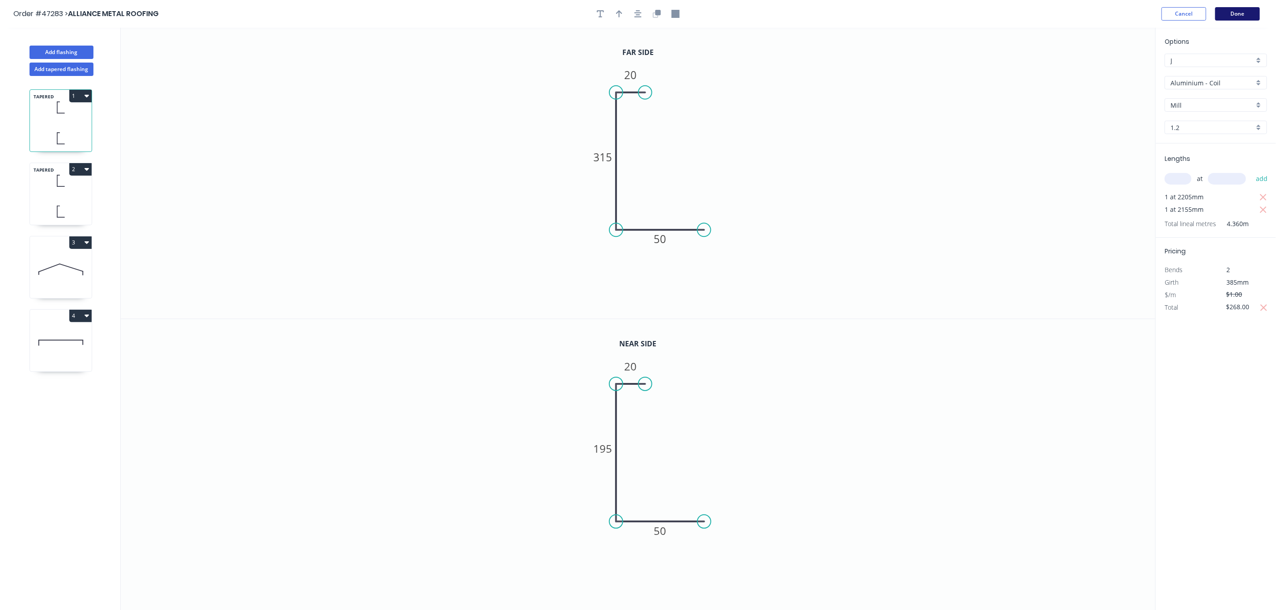
click at [1235, 16] on button "Done" at bounding box center [1238, 13] width 45 height 13
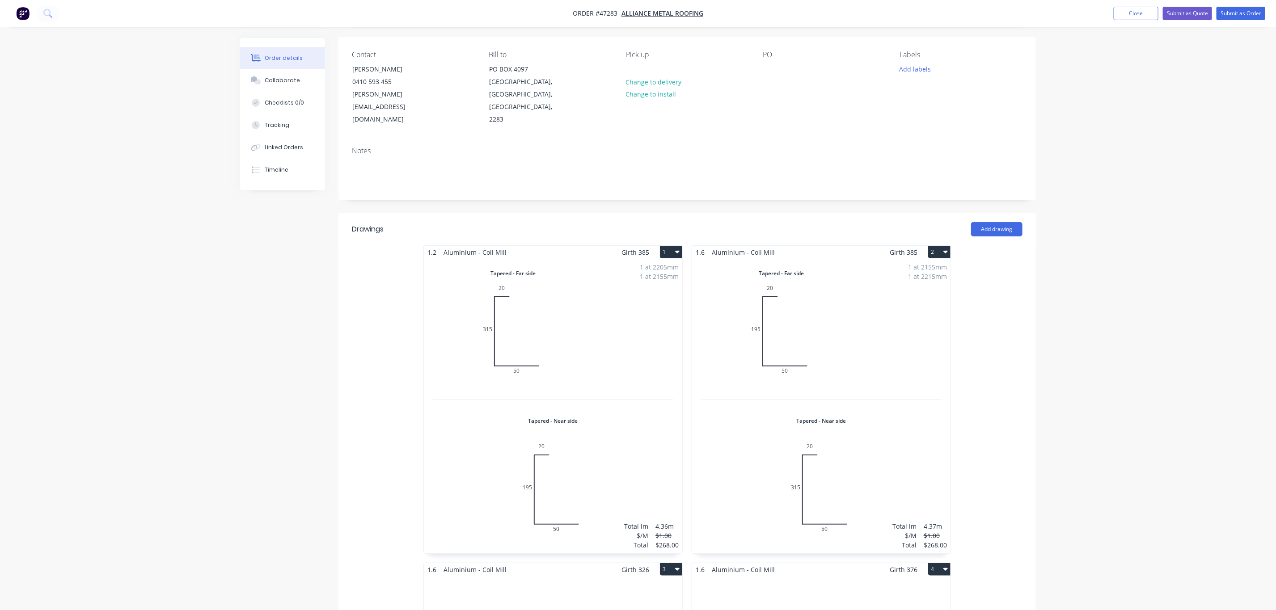
scroll to position [134, 0]
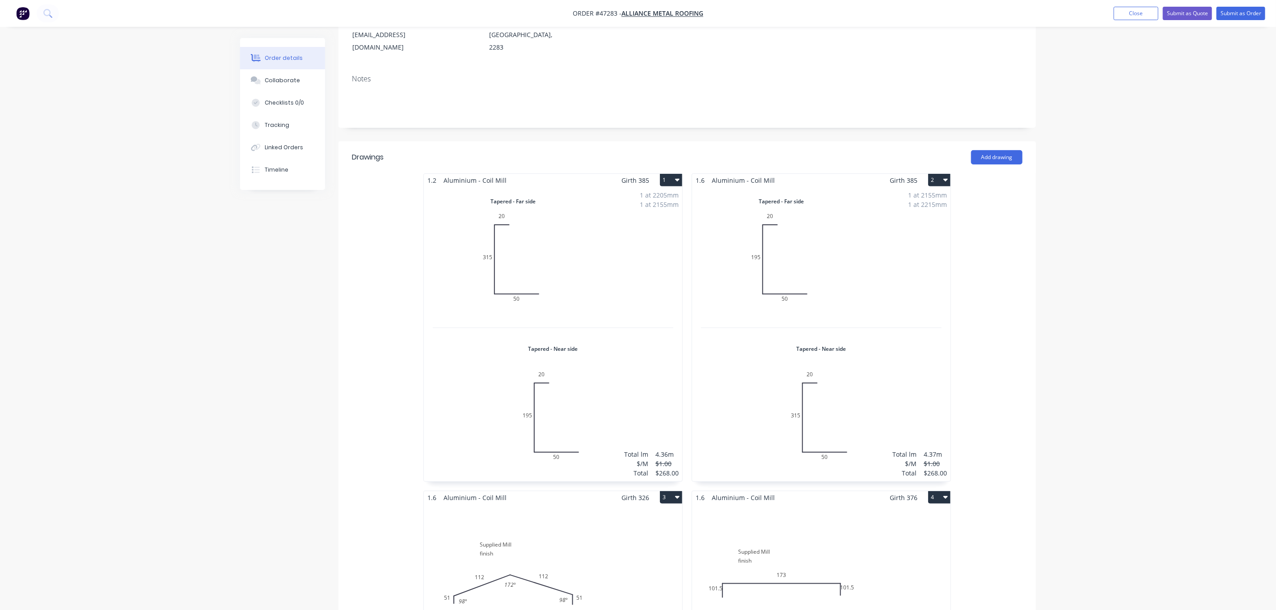
click at [508, 227] on div "1 at 2205mm 1 at 2155mm Total lm $/M Total 4.36m $1.00 $268.00" at bounding box center [553, 334] width 258 height 295
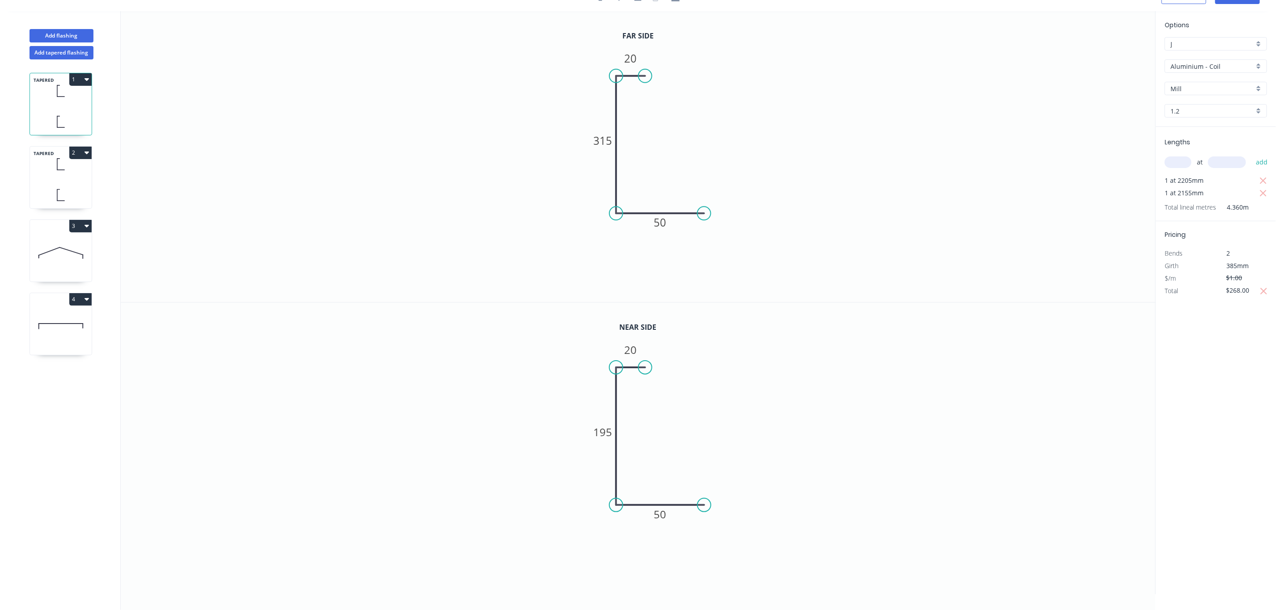
click at [1199, 106] on input "1.2" at bounding box center [1213, 110] width 84 height 9
click at [1193, 154] on div "1.6" at bounding box center [1216, 160] width 102 height 16
type input "1.6"
click at [968, 173] on icon "0 20 315 50" at bounding box center [638, 156] width 1035 height 291
click at [1192, 110] on input "1.6" at bounding box center [1213, 110] width 84 height 9
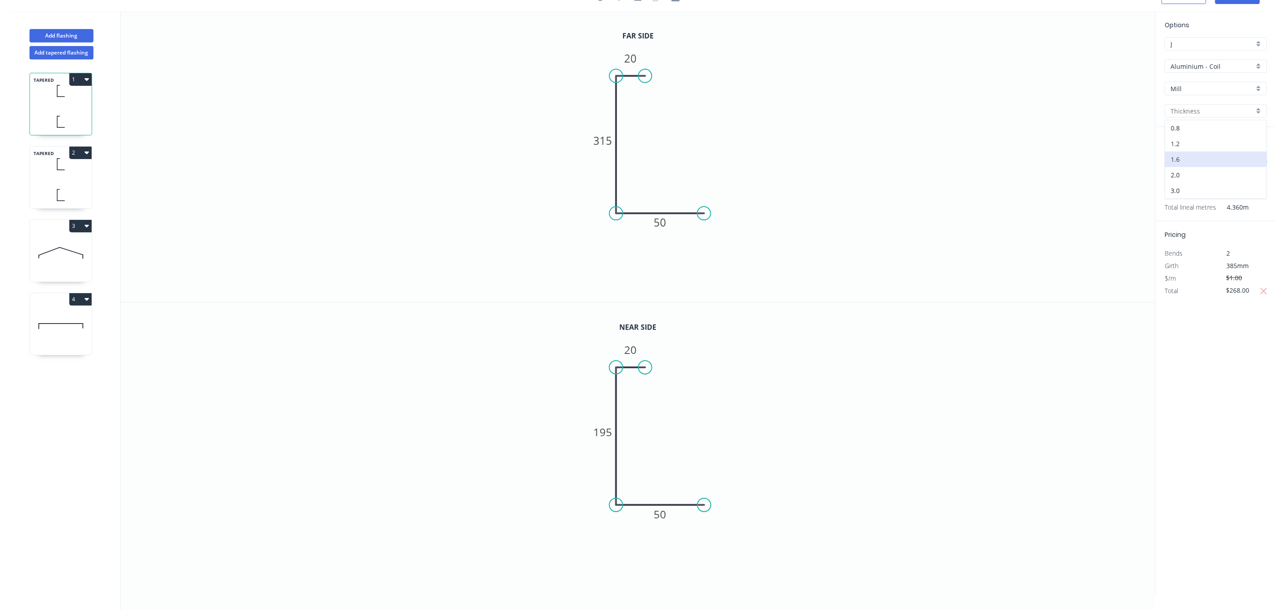
click at [1194, 141] on div "1.2" at bounding box center [1216, 144] width 102 height 16
type input "1.2"
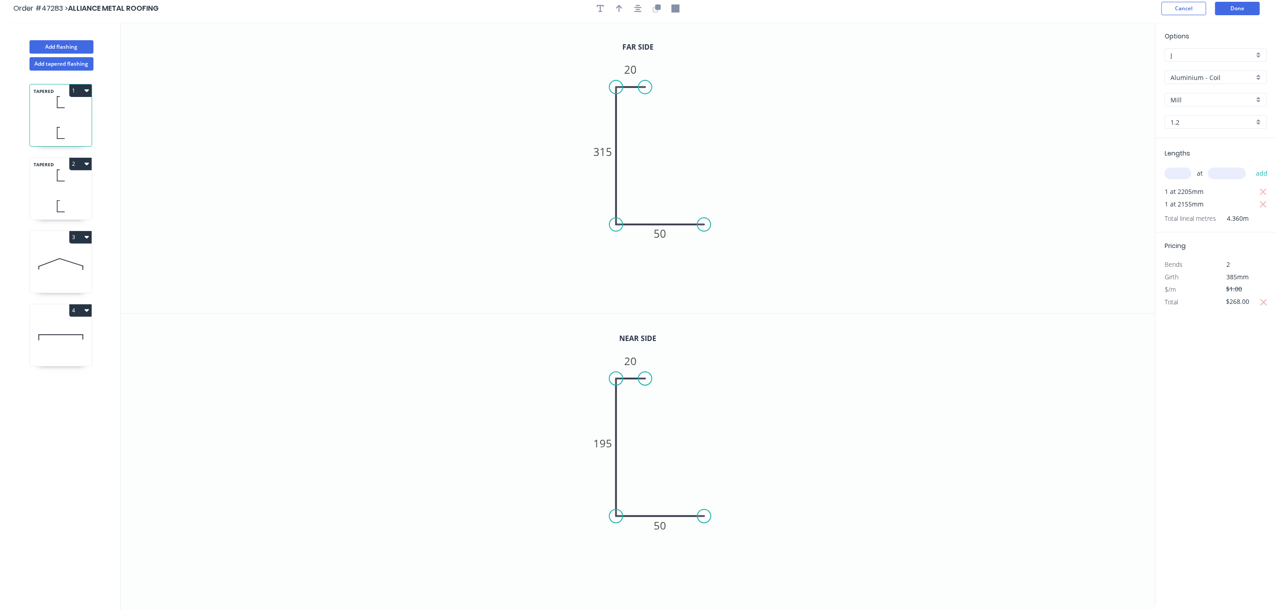
scroll to position [0, 0]
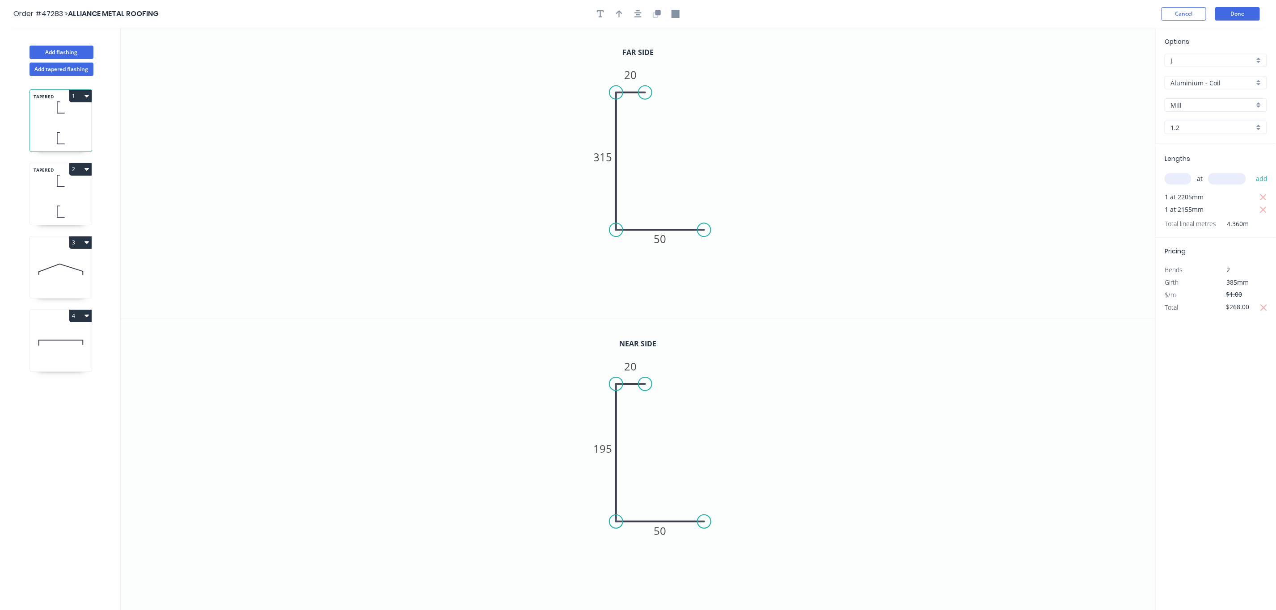
click at [1226, 21] on header "Order #47283 > ALLIANCE METAL ROOFING Cancel Done" at bounding box center [638, 14] width 1276 height 28
click at [1229, 11] on button "Done" at bounding box center [1238, 13] width 45 height 13
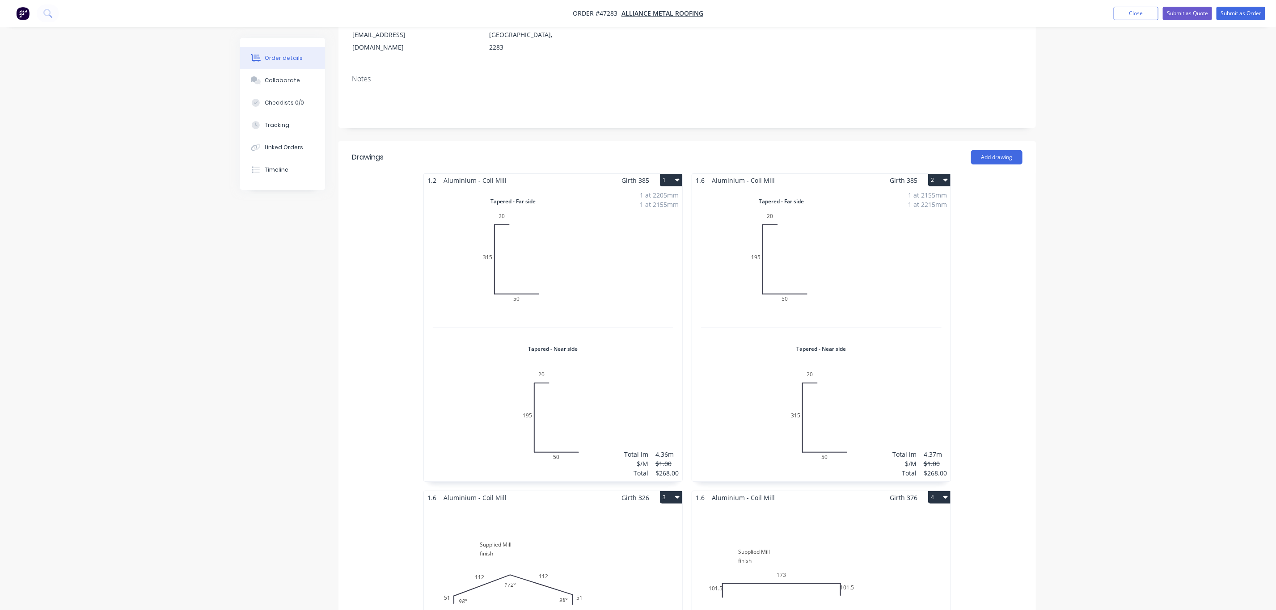
click at [880, 256] on div "1 at 2155mm 1 at 2215mm Total lm $/M Total 4.37m $1.00 $268.00" at bounding box center [821, 334] width 258 height 295
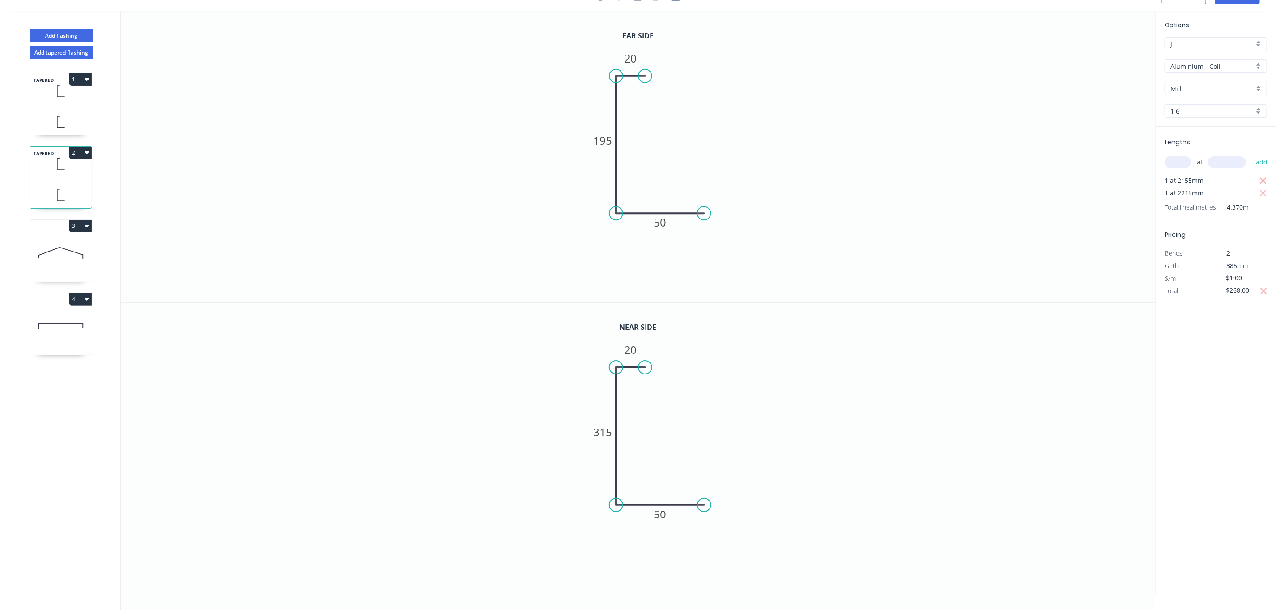
scroll to position [18, 0]
click at [1191, 113] on input "1.6" at bounding box center [1213, 110] width 84 height 9
click at [1191, 146] on div "1.2" at bounding box center [1216, 144] width 102 height 16
type input "1.2"
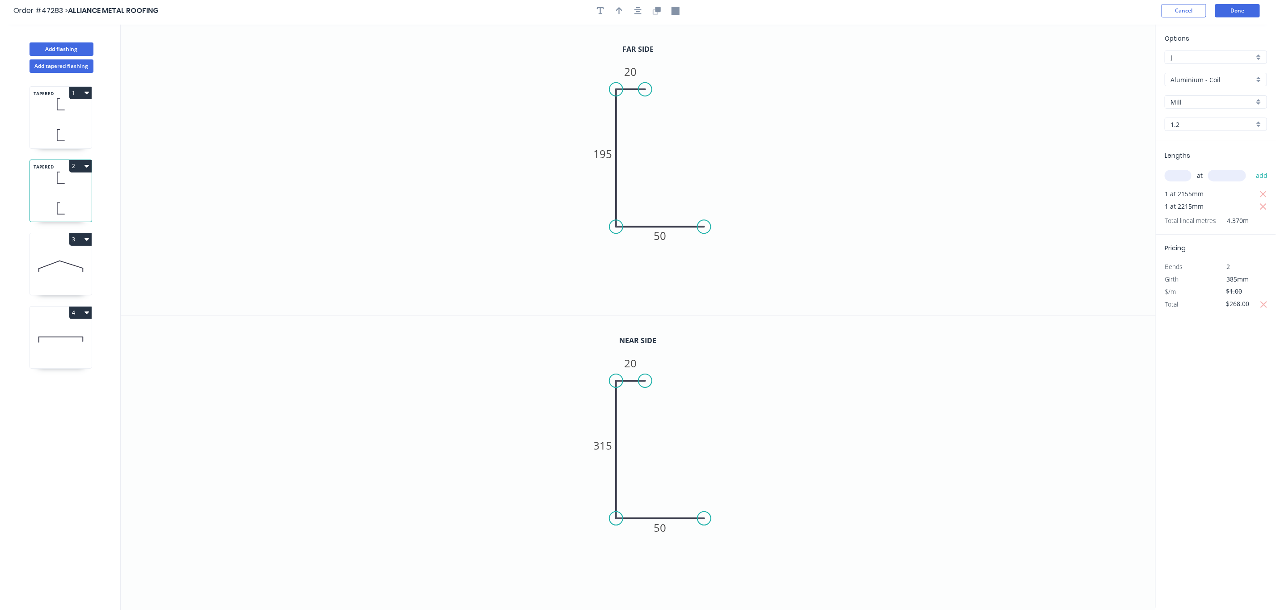
scroll to position [0, 0]
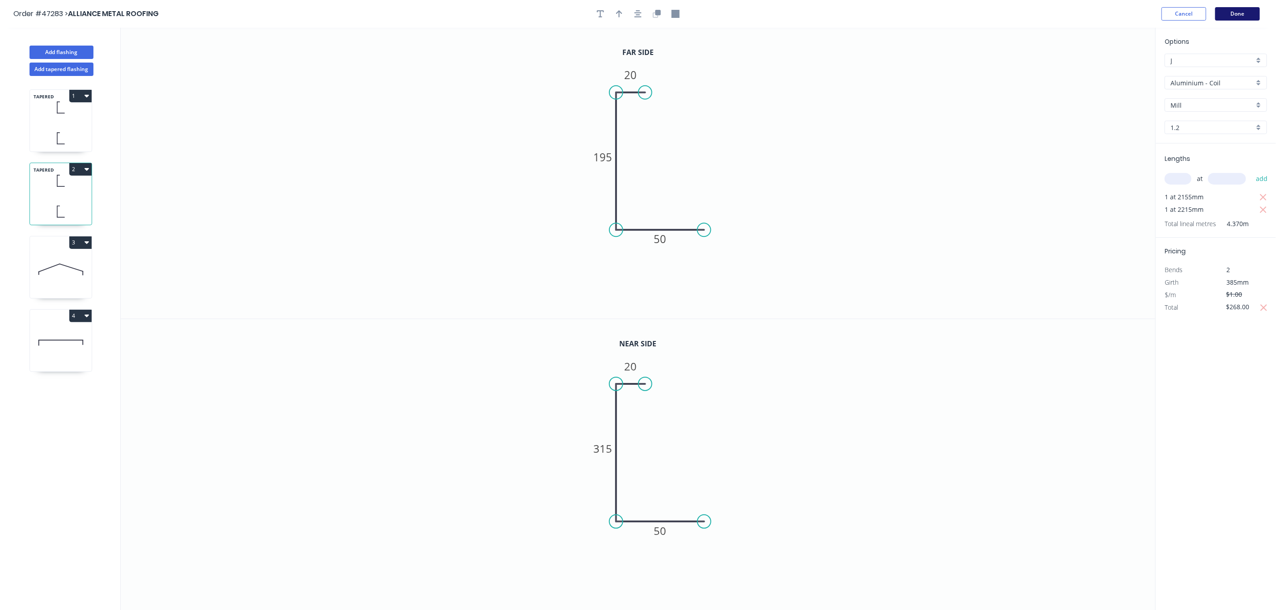
click at [1237, 19] on button "Done" at bounding box center [1238, 13] width 45 height 13
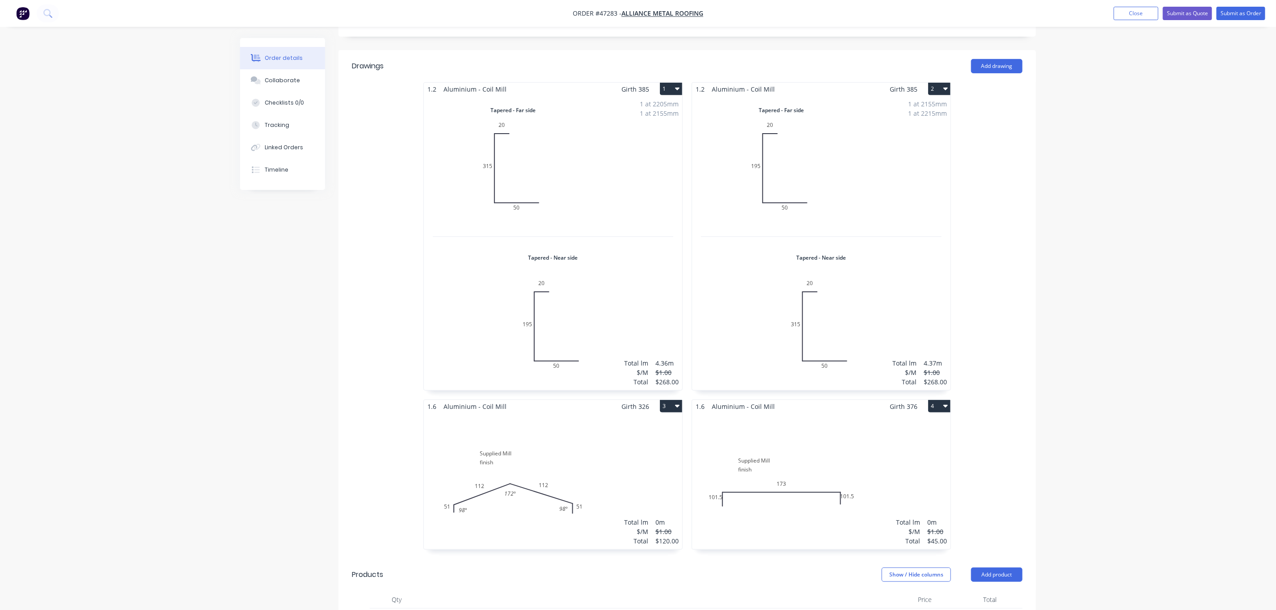
scroll to position [201, 0]
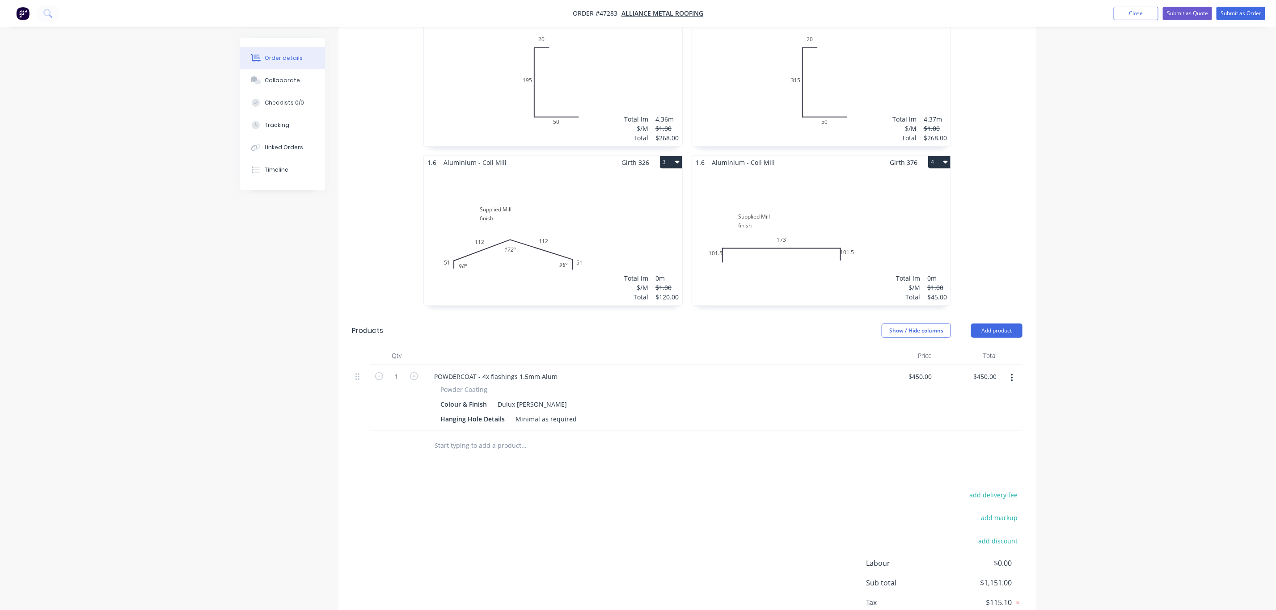
click at [593, 222] on div "Total lm $/M Total 0m $1.00 $120.00" at bounding box center [553, 237] width 258 height 136
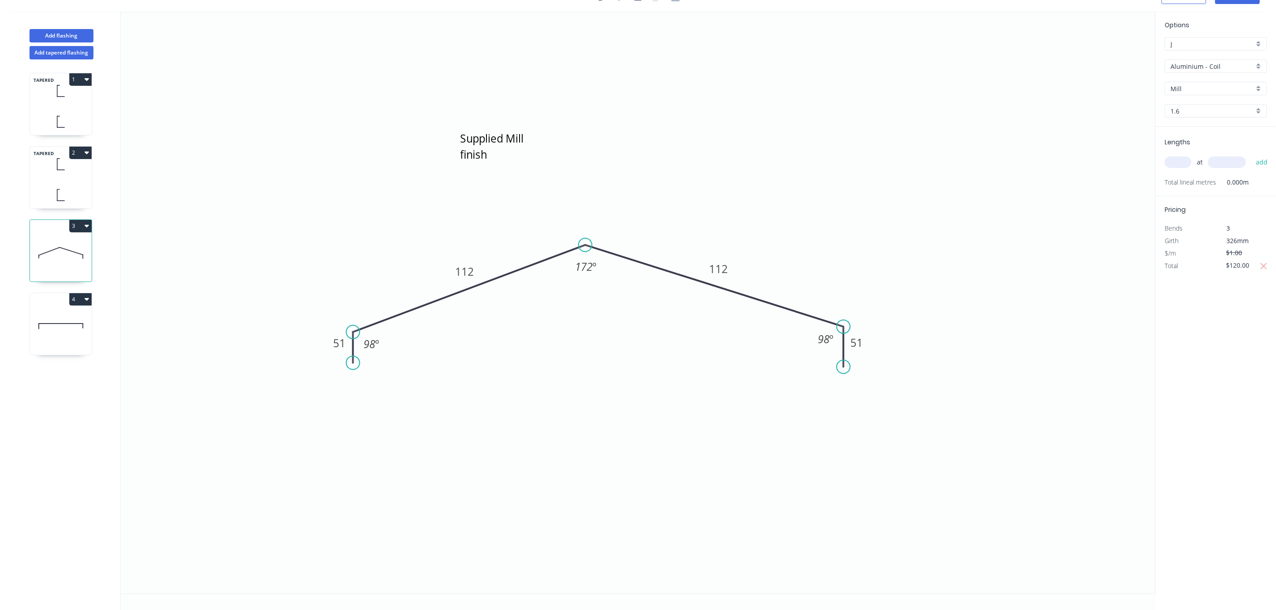
click at [1184, 109] on input "1.6" at bounding box center [1213, 110] width 84 height 9
click at [1189, 144] on div "1.2" at bounding box center [1216, 144] width 102 height 16
type input "1.2"
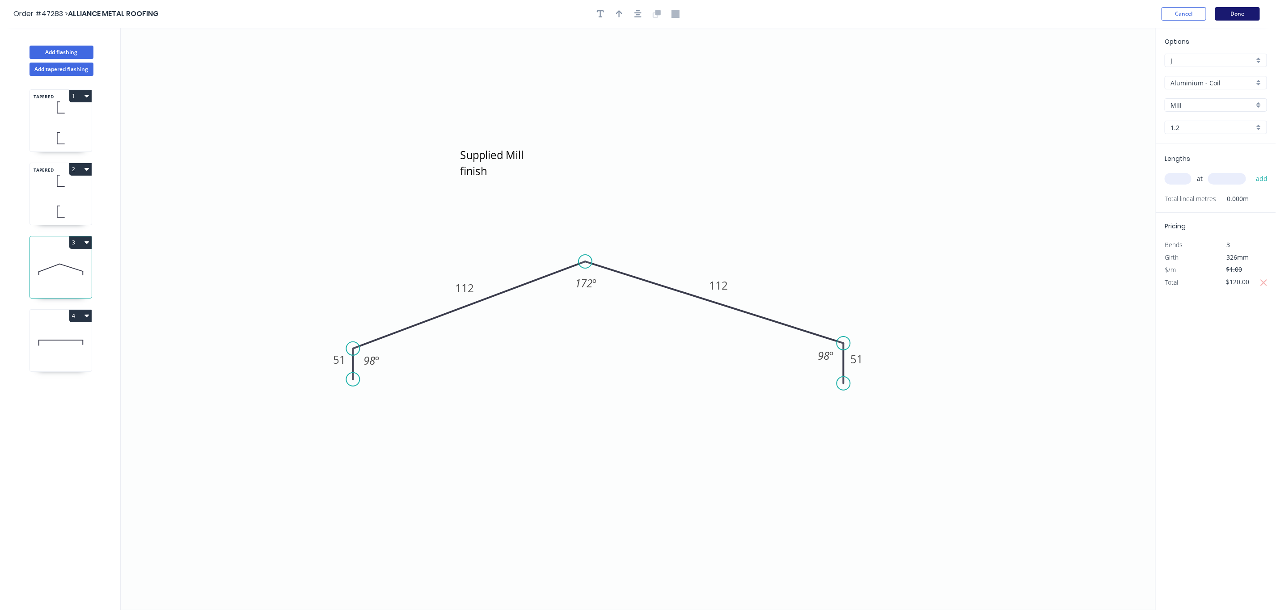
click at [1240, 17] on button "Done" at bounding box center [1238, 13] width 45 height 13
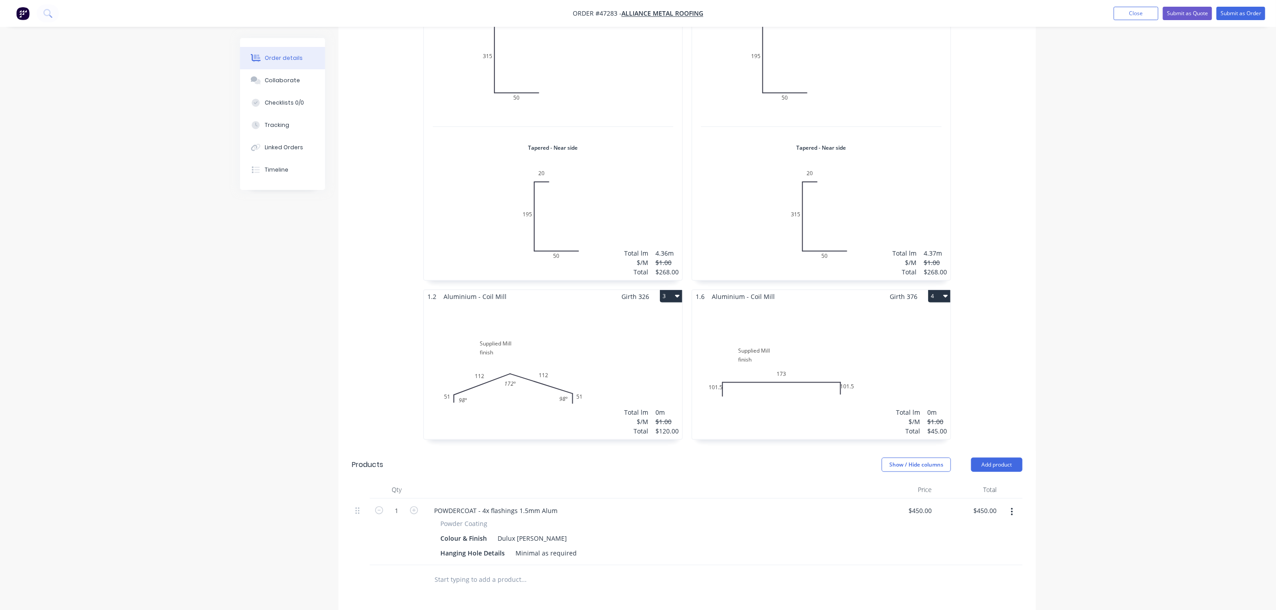
click at [841, 333] on div "Total lm $/M Total 0m $1.00 $45.00" at bounding box center [821, 371] width 258 height 136
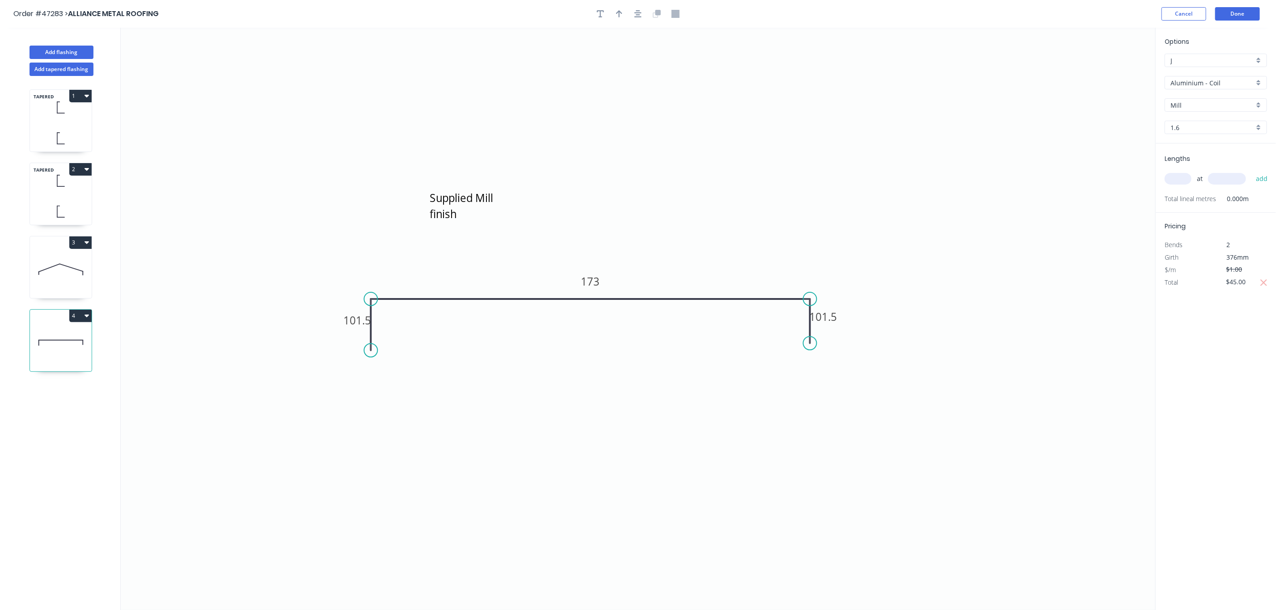
click at [1209, 133] on div "1.6" at bounding box center [1216, 127] width 102 height 13
click at [1192, 162] on div "1.2" at bounding box center [1216, 161] width 102 height 16
type input "1.2"
click at [1250, 11] on button "Done" at bounding box center [1238, 13] width 45 height 13
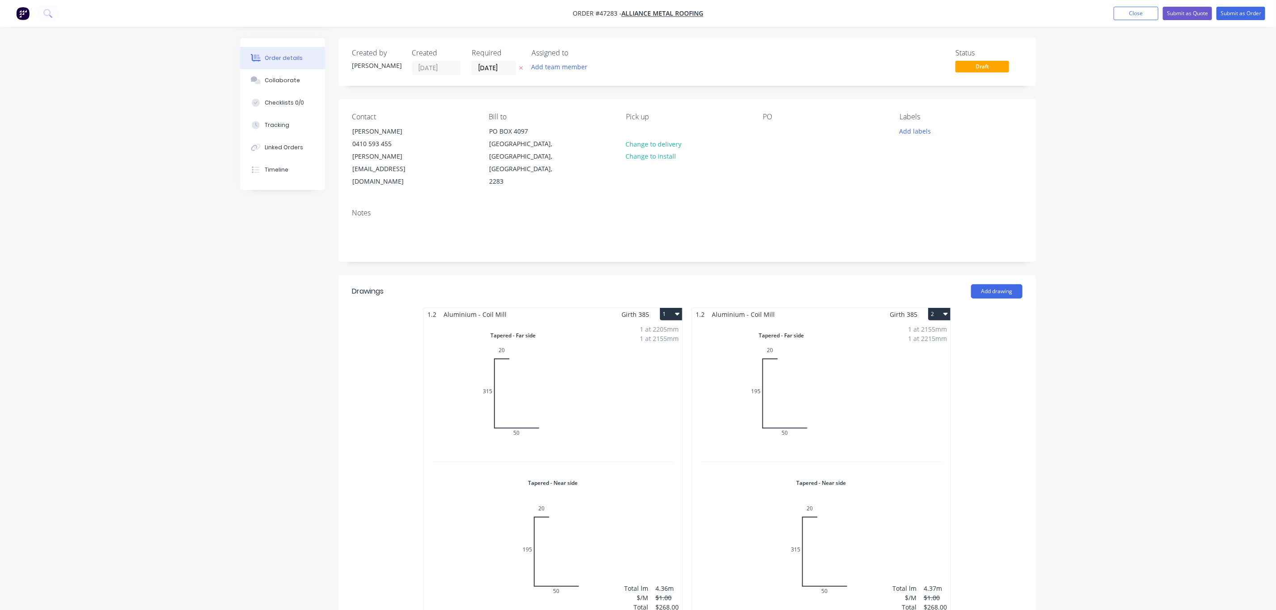
click at [755, 137] on div "Contact [PERSON_NAME] [PHONE_NUMBER] [PERSON_NAME][EMAIL_ADDRESS][DOMAIN_NAME] …" at bounding box center [688, 150] width 698 height 102
click at [762, 131] on div "Contact [PERSON_NAME] [PHONE_NUMBER] [PERSON_NAME][EMAIL_ADDRESS][DOMAIN_NAME] …" at bounding box center [688, 150] width 698 height 102
click at [752, 129] on div "Contact [PERSON_NAME] [PHONE_NUMBER] [PERSON_NAME][EMAIL_ADDRESS][DOMAIN_NAME] …" at bounding box center [688, 150] width 698 height 102
click at [763, 133] on div at bounding box center [770, 131] width 14 height 13
click at [1234, 19] on button "Submit as Order" at bounding box center [1241, 13] width 49 height 13
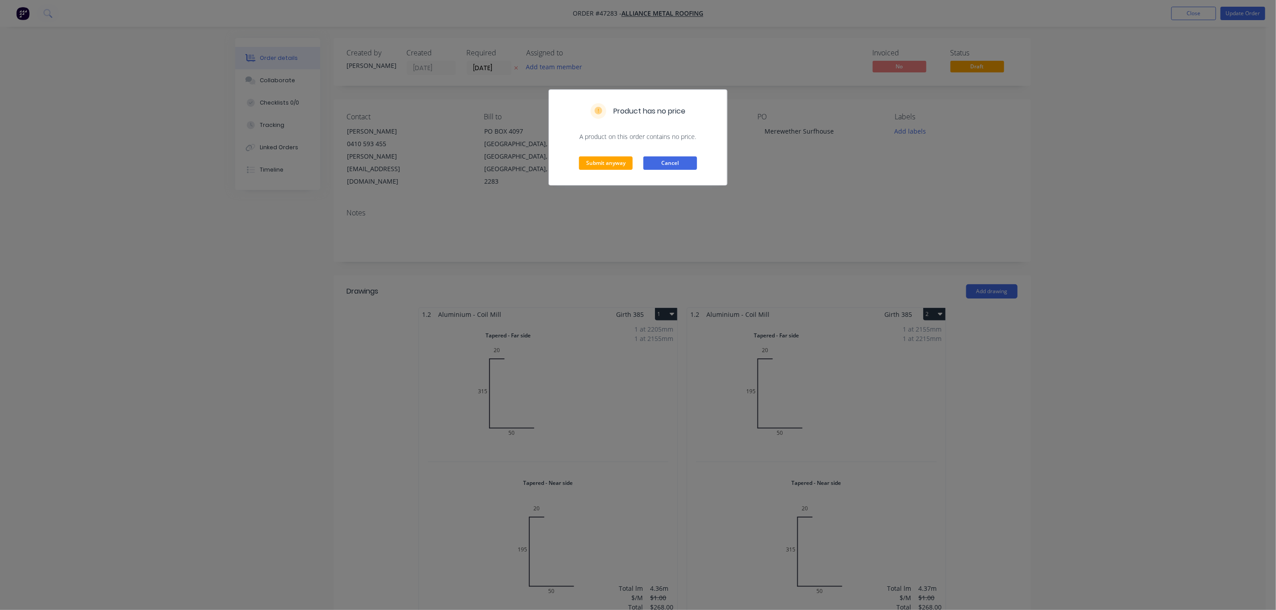
click at [662, 167] on button "Cancel" at bounding box center [671, 163] width 54 height 13
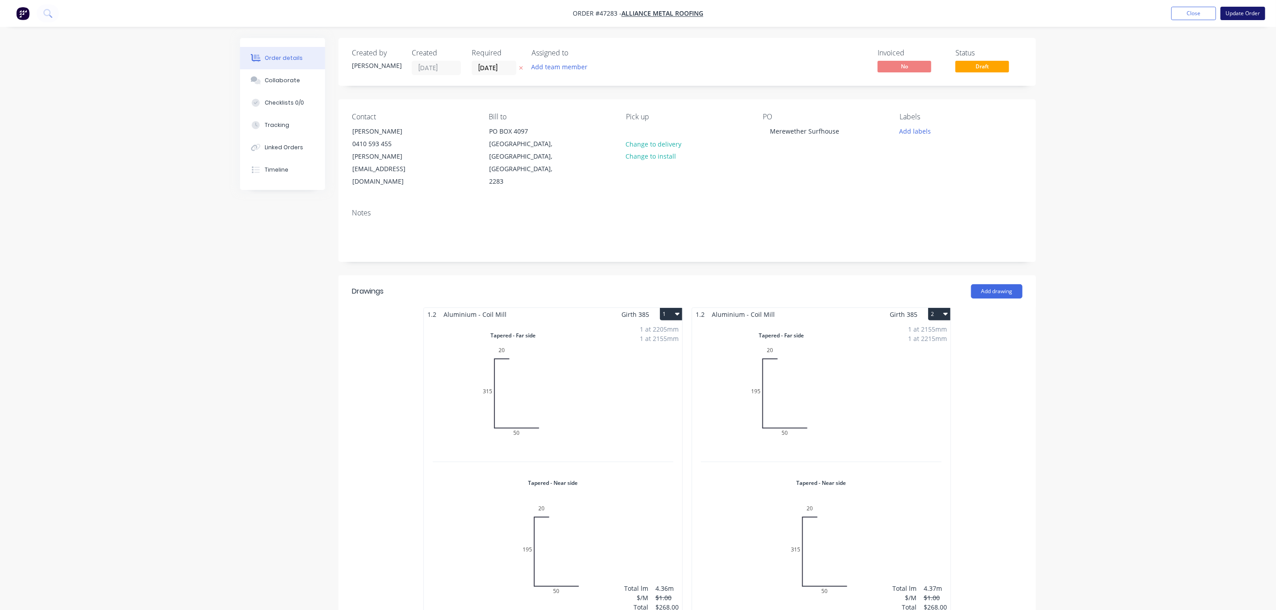
click at [1225, 12] on button "Update Order" at bounding box center [1243, 13] width 45 height 13
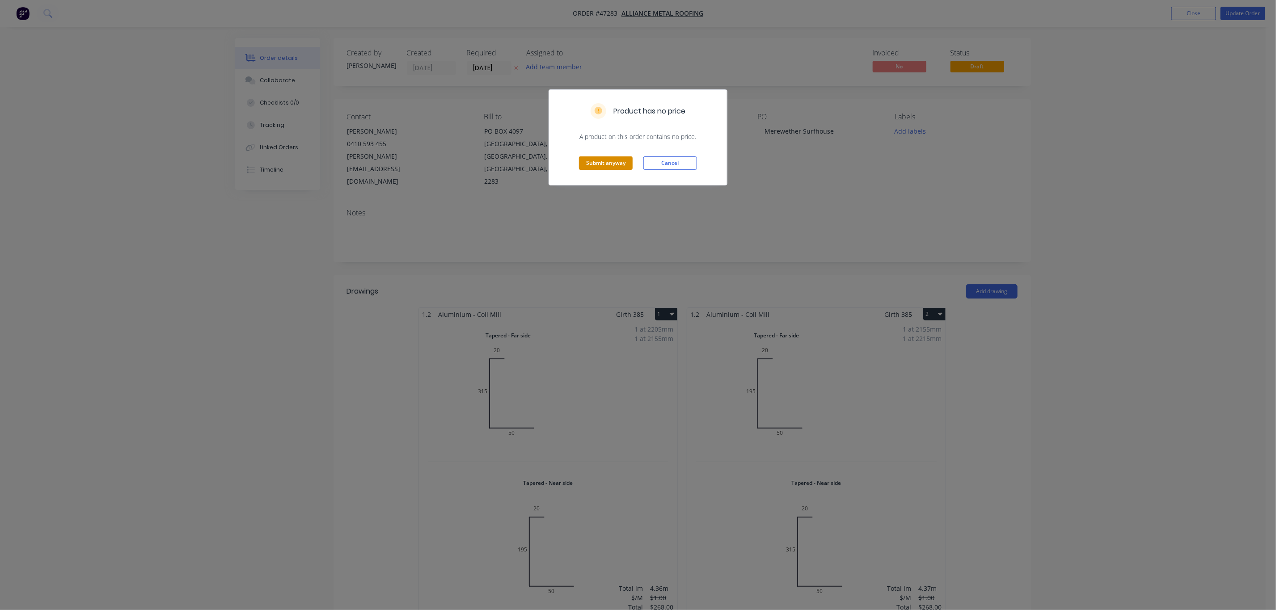
click at [587, 164] on button "Submit anyway" at bounding box center [606, 163] width 54 height 13
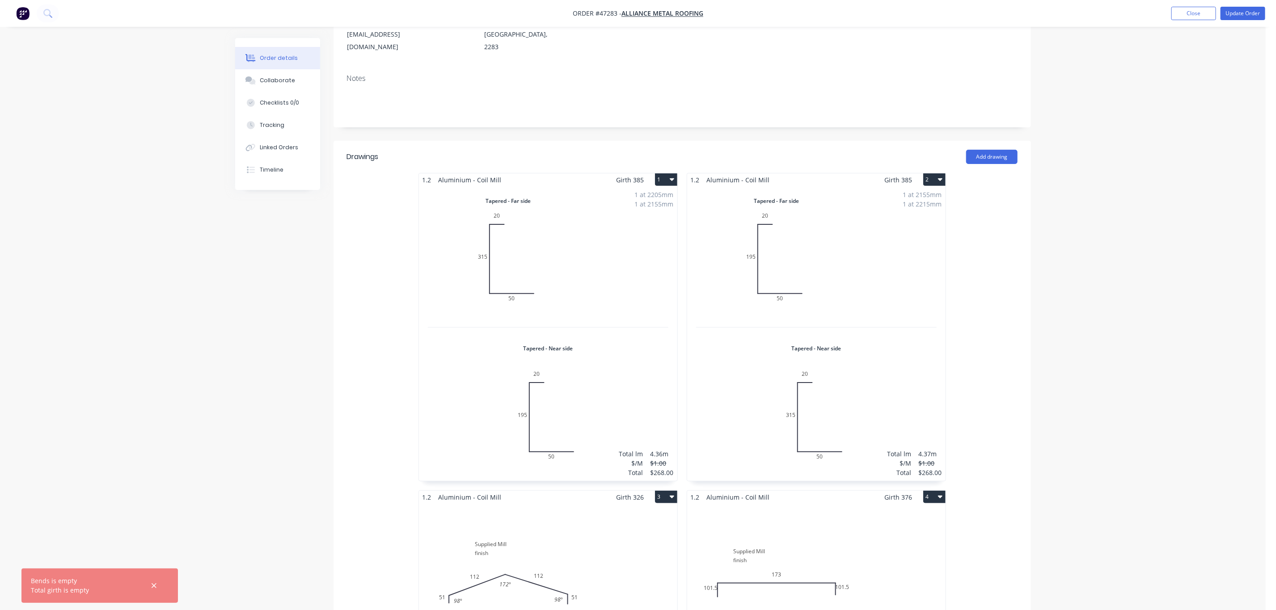
scroll to position [134, 0]
click at [1225, 8] on button "Update Order" at bounding box center [1243, 13] width 45 height 13
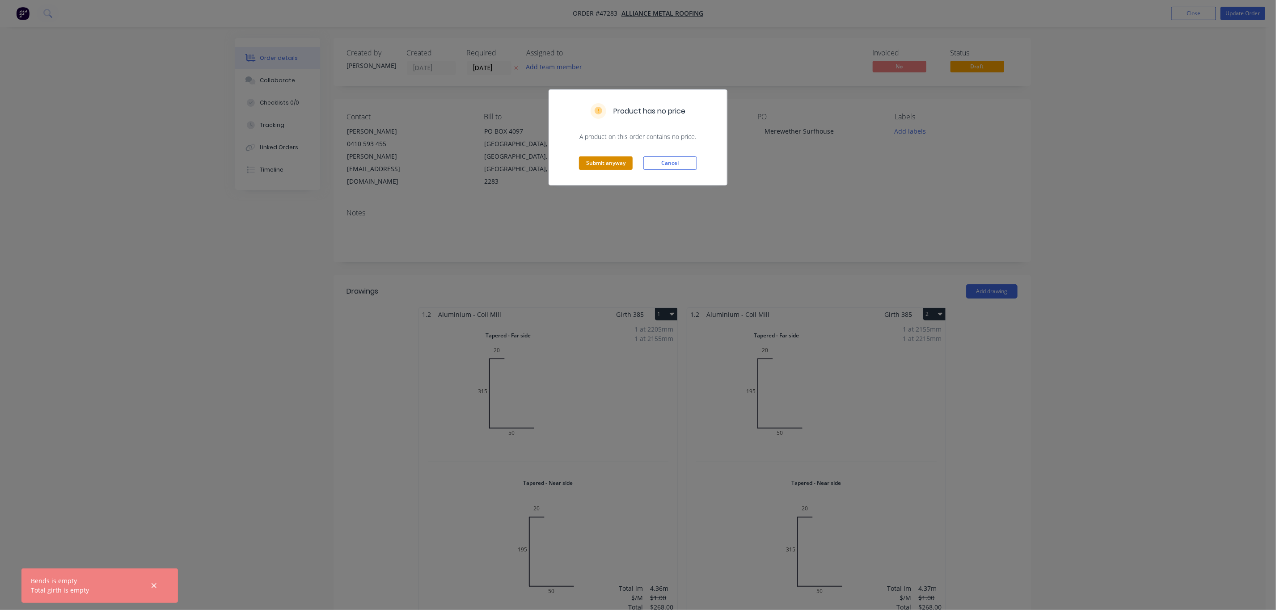
click at [614, 166] on button "Submit anyway" at bounding box center [606, 163] width 54 height 13
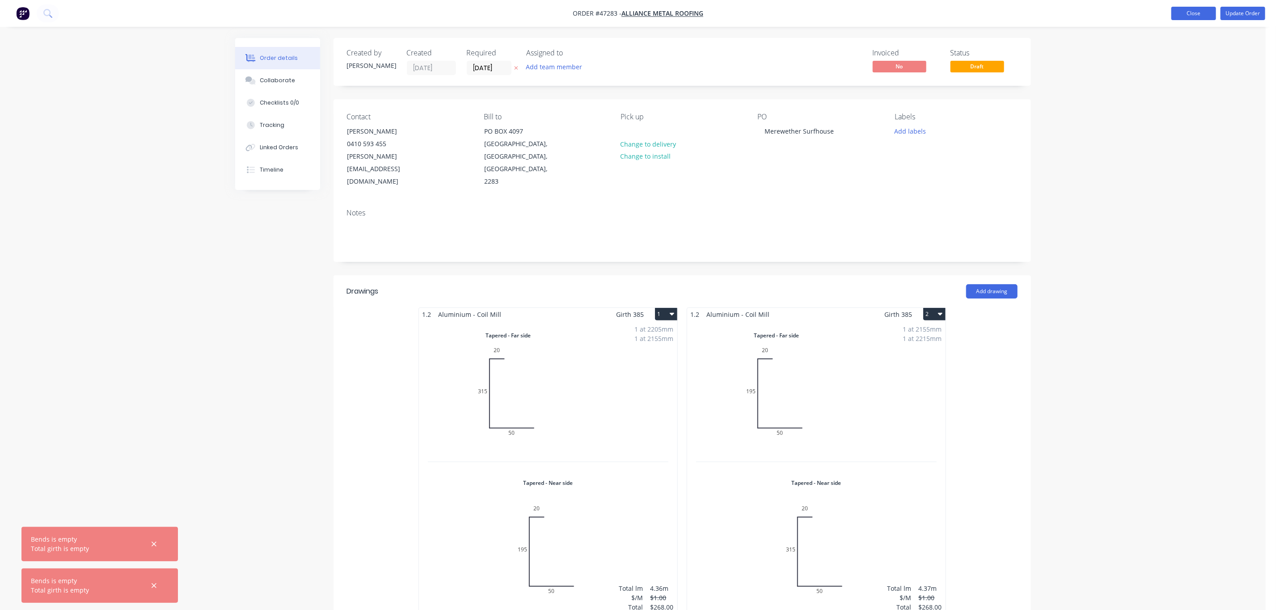
click at [1182, 17] on button "Close" at bounding box center [1194, 13] width 45 height 13
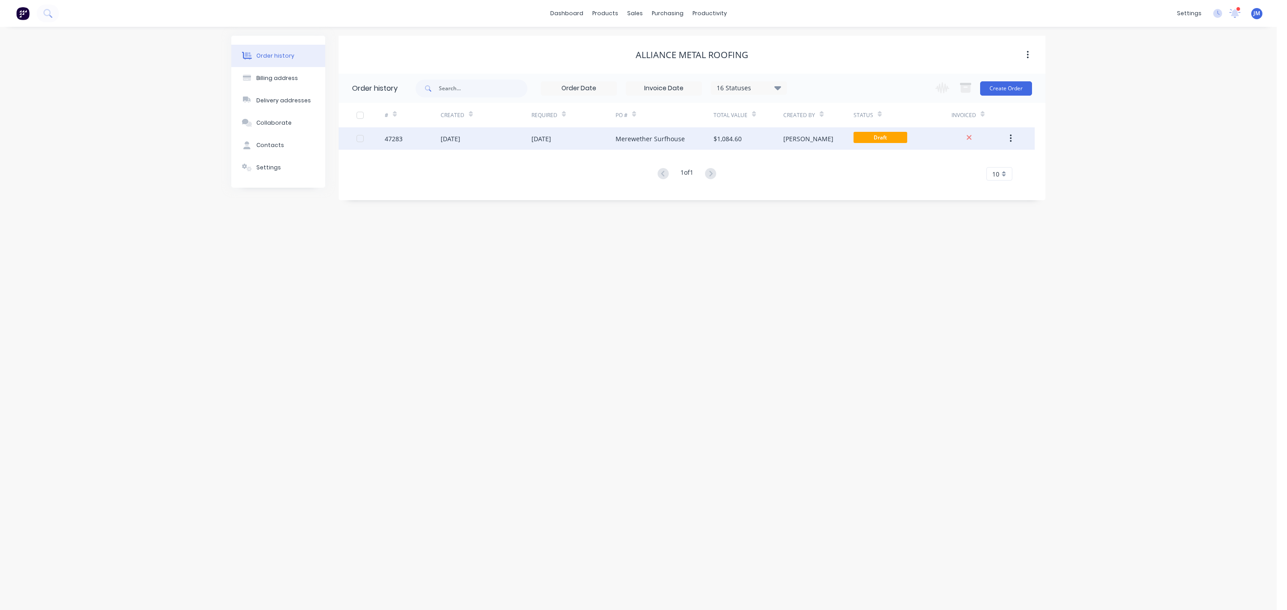
click at [690, 141] on div "Merewether Surfhouse" at bounding box center [664, 138] width 98 height 22
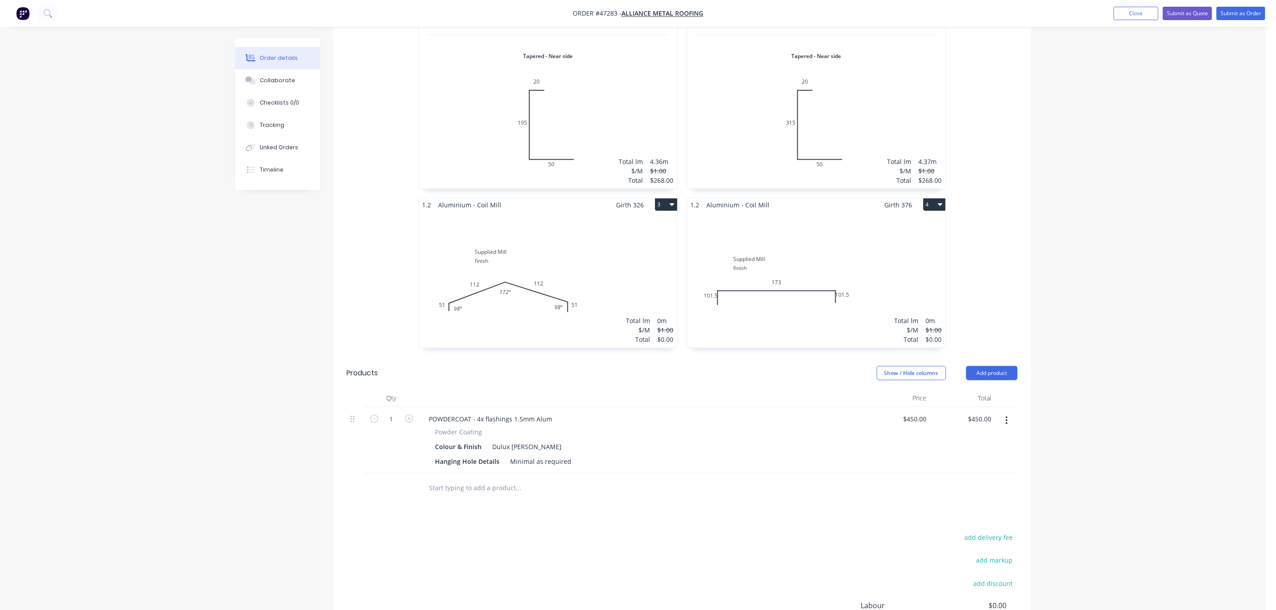
scroll to position [305, 0]
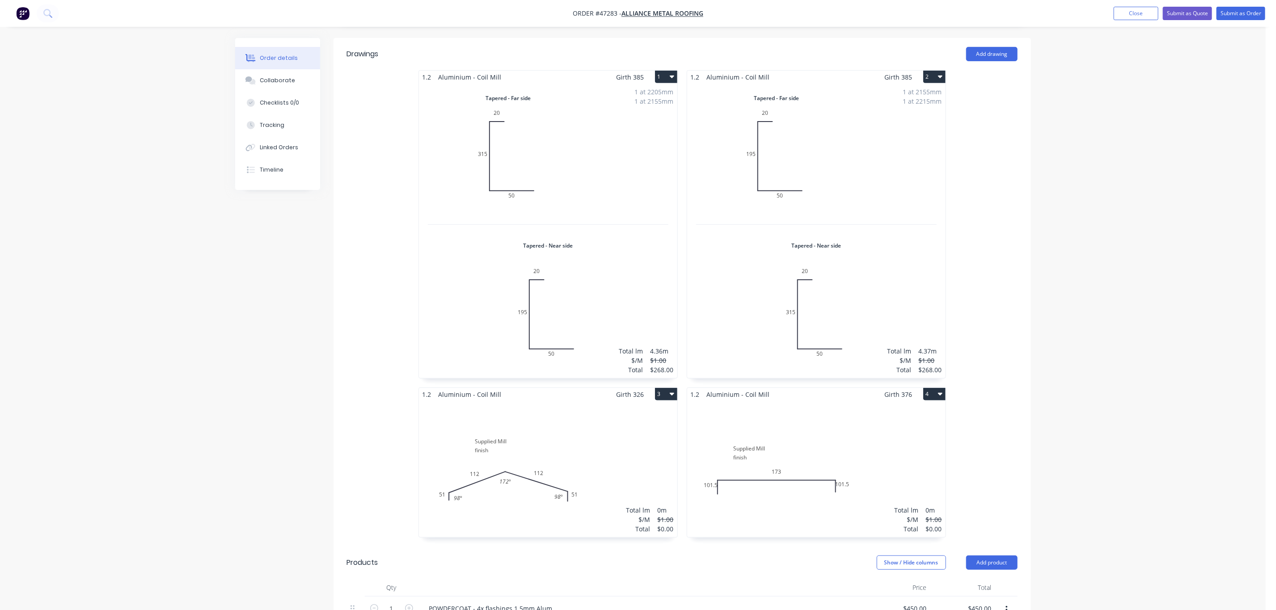
click at [643, 440] on div "Total lm $/M Total 0m $1.00 $0.00" at bounding box center [548, 469] width 258 height 136
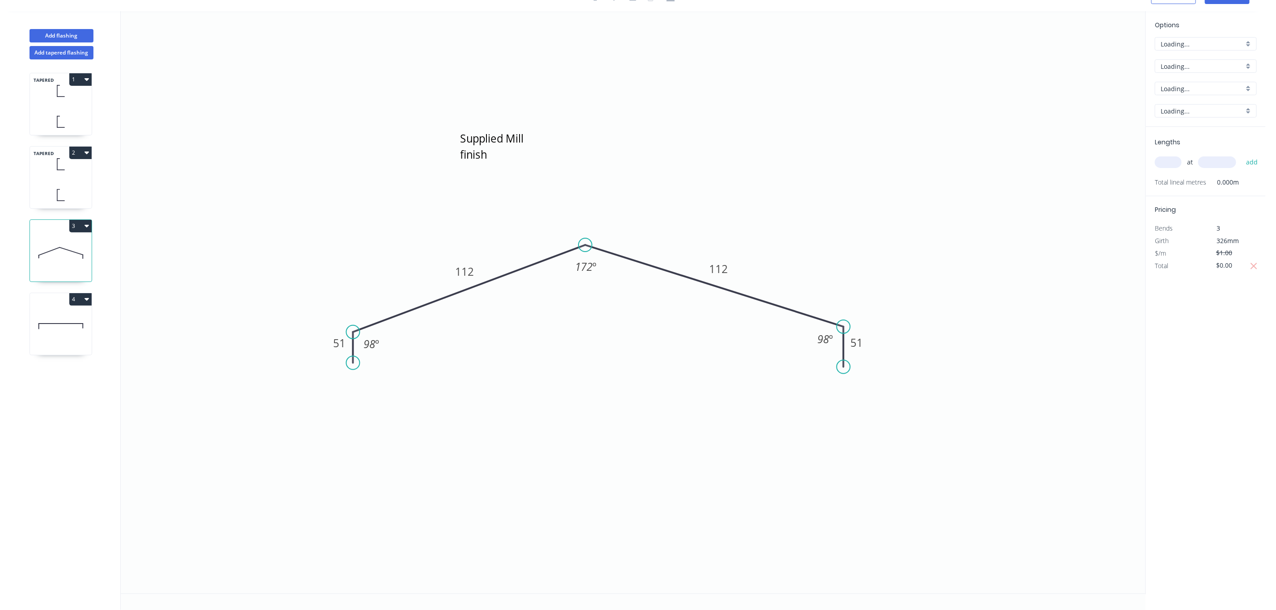
scroll to position [18, 0]
drag, startPoint x: 1237, startPoint y: 266, endPoint x: 1191, endPoint y: 260, distance: 47.3
click at [1197, 262] on div "Total $0.00" at bounding box center [1205, 266] width 115 height 13
click at [1173, 166] on input "text" at bounding box center [1168, 163] width 27 height 12
type input "6"
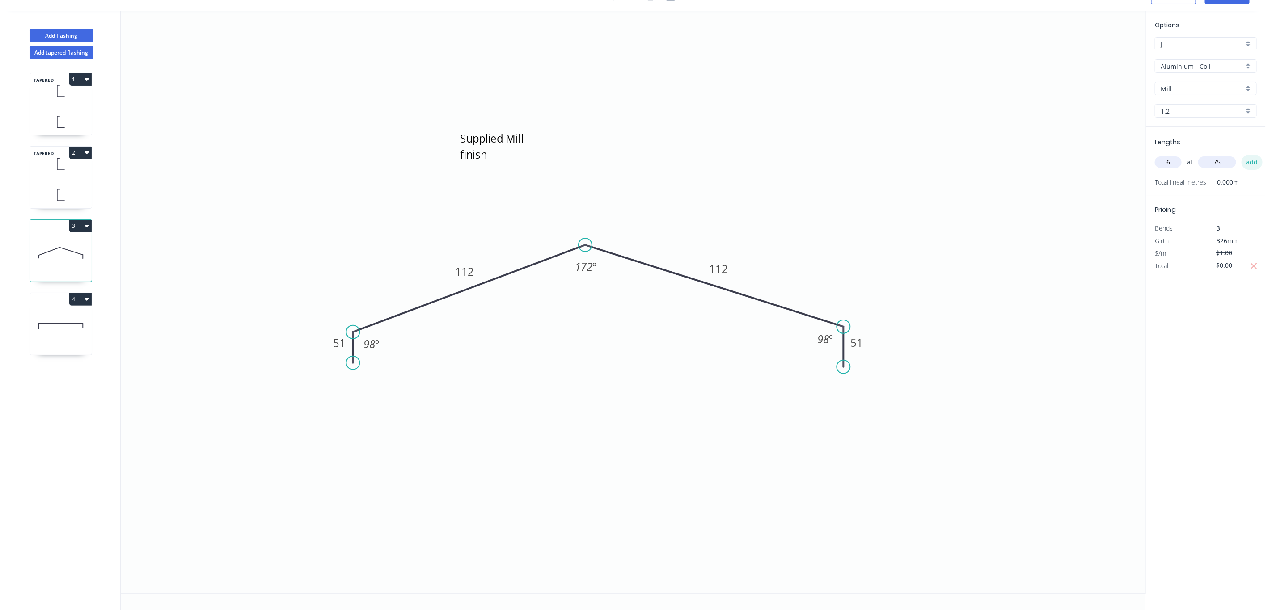
type input "75"
click at [1254, 161] on button "add" at bounding box center [1252, 162] width 21 height 15
click at [1224, 278] on input "$0.00" at bounding box center [1231, 278] width 30 height 13
type input "$7.00"
drag, startPoint x: 1233, startPoint y: 279, endPoint x: 1173, endPoint y: 282, distance: 60.4
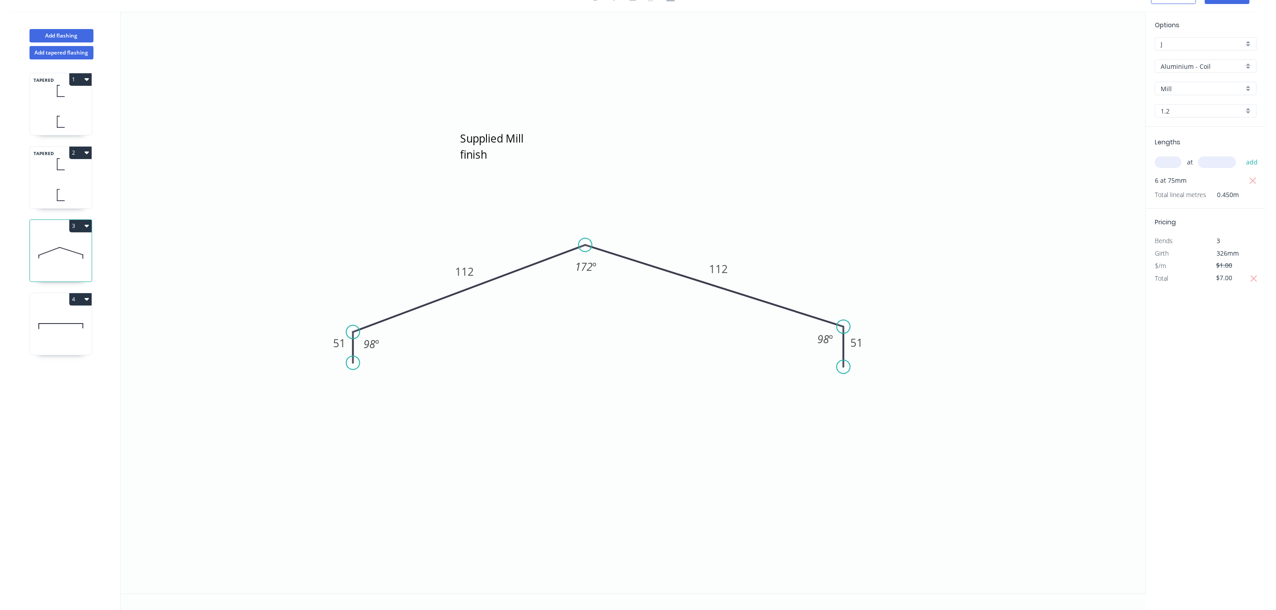
click at [1173, 282] on div "Total $7.00" at bounding box center [1205, 278] width 115 height 13
type input "$66.00"
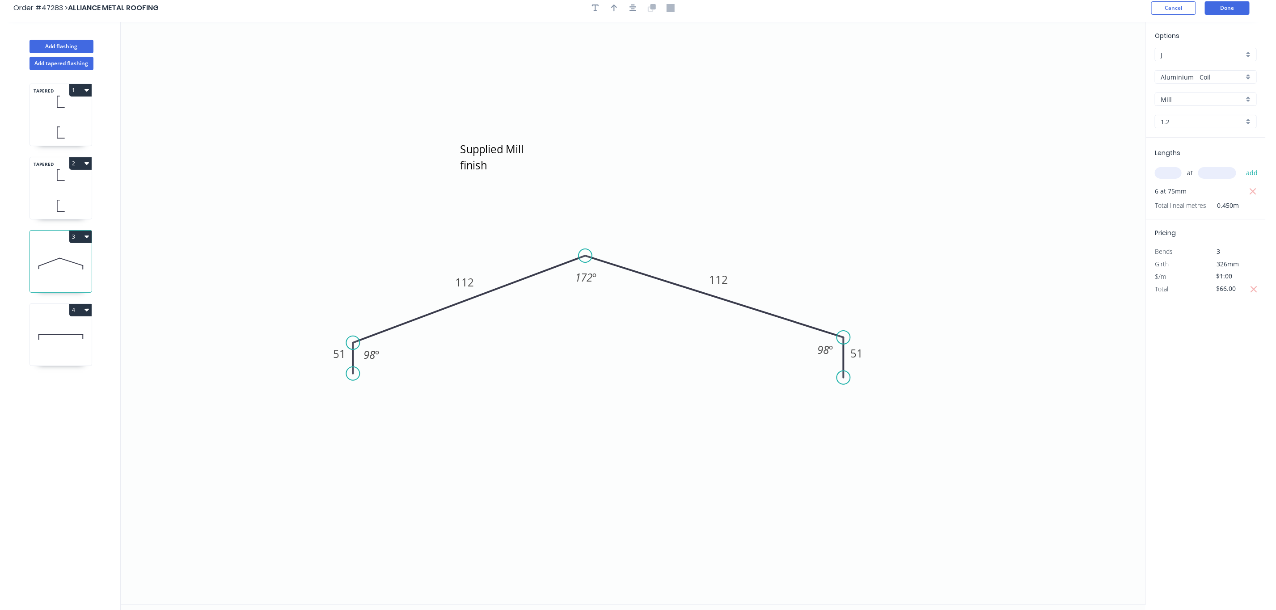
scroll to position [0, 0]
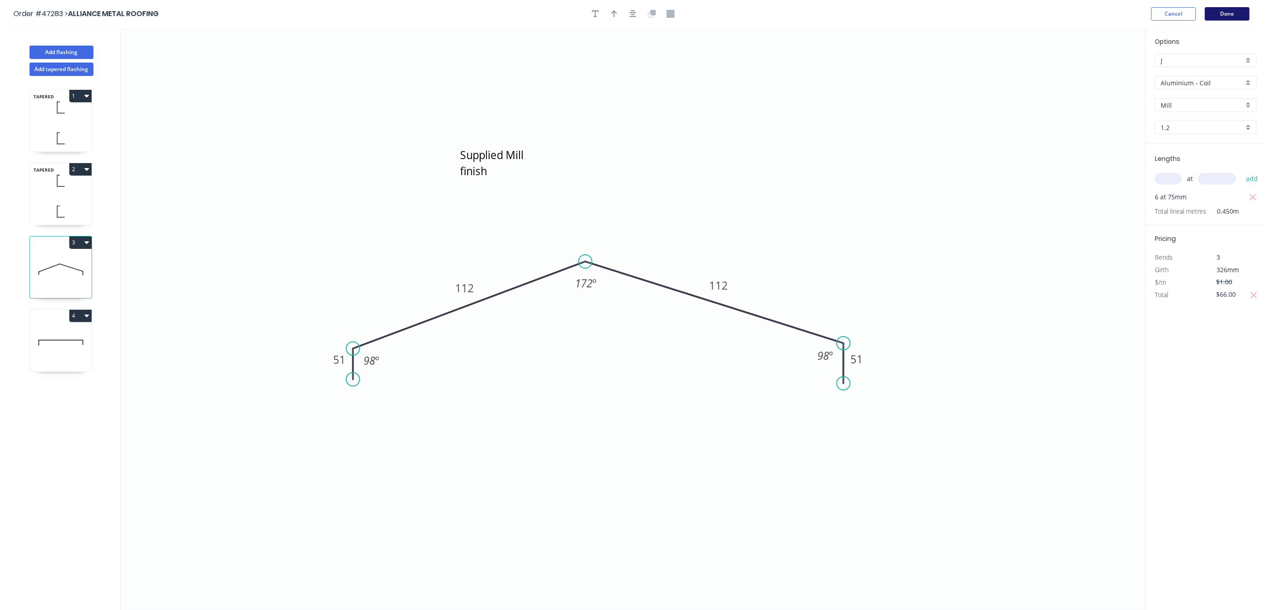
click at [1231, 10] on button "Done" at bounding box center [1227, 13] width 45 height 13
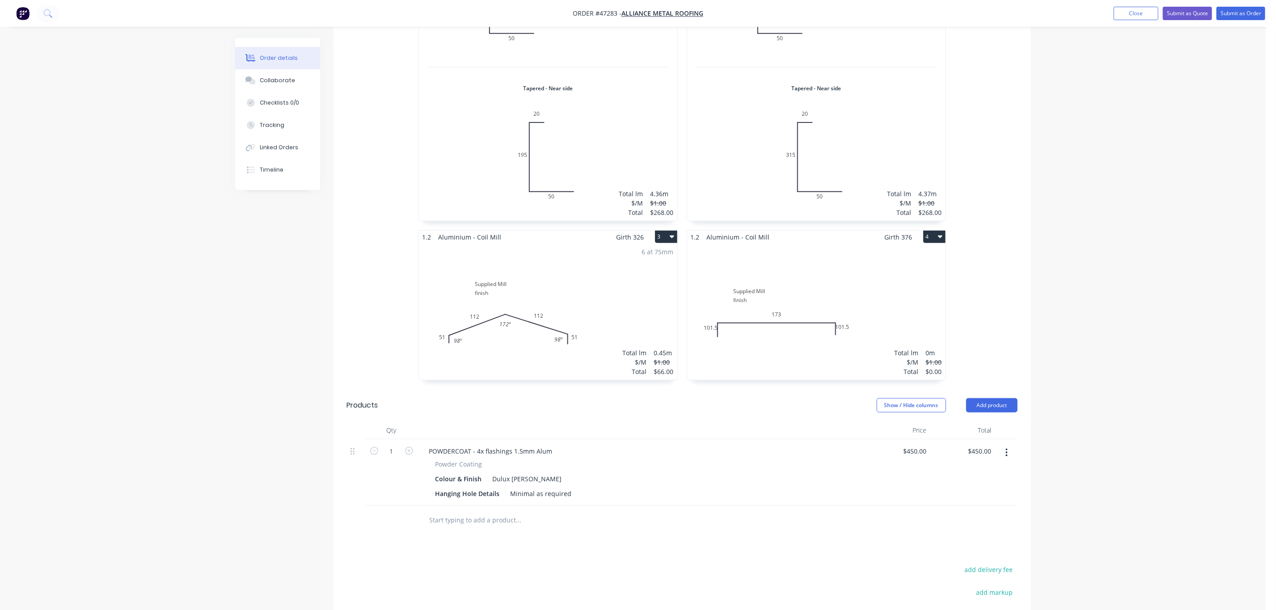
scroll to position [470, 0]
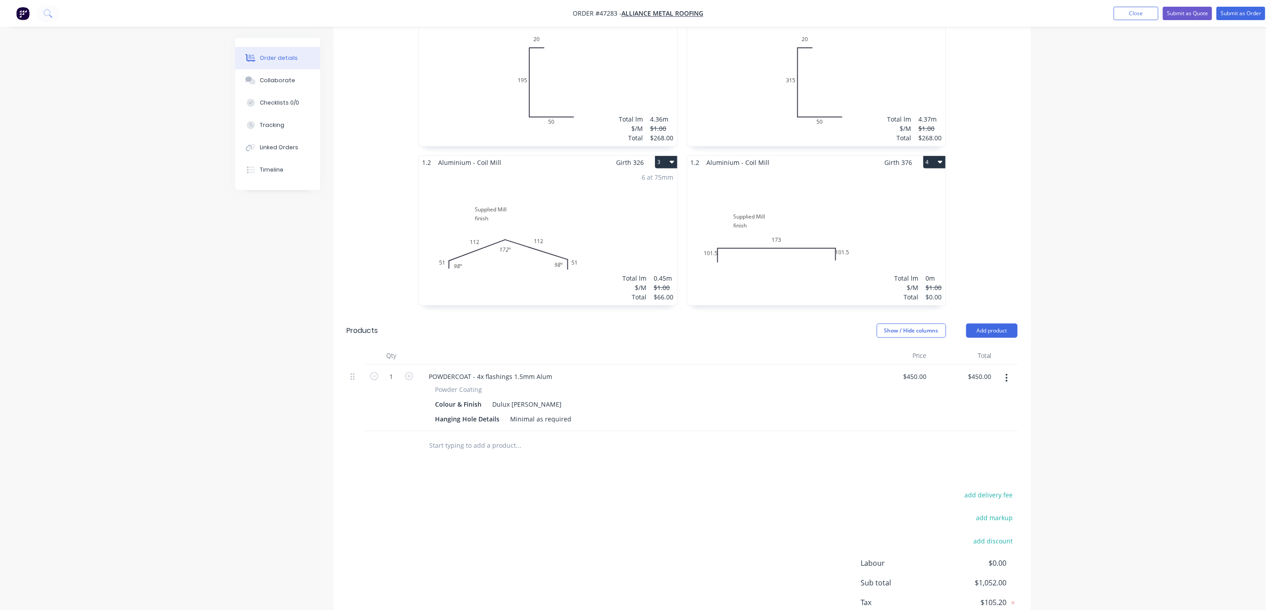
click at [753, 266] on div "Total lm $/M Total 0m $1.00 $0.00" at bounding box center [816, 237] width 258 height 136
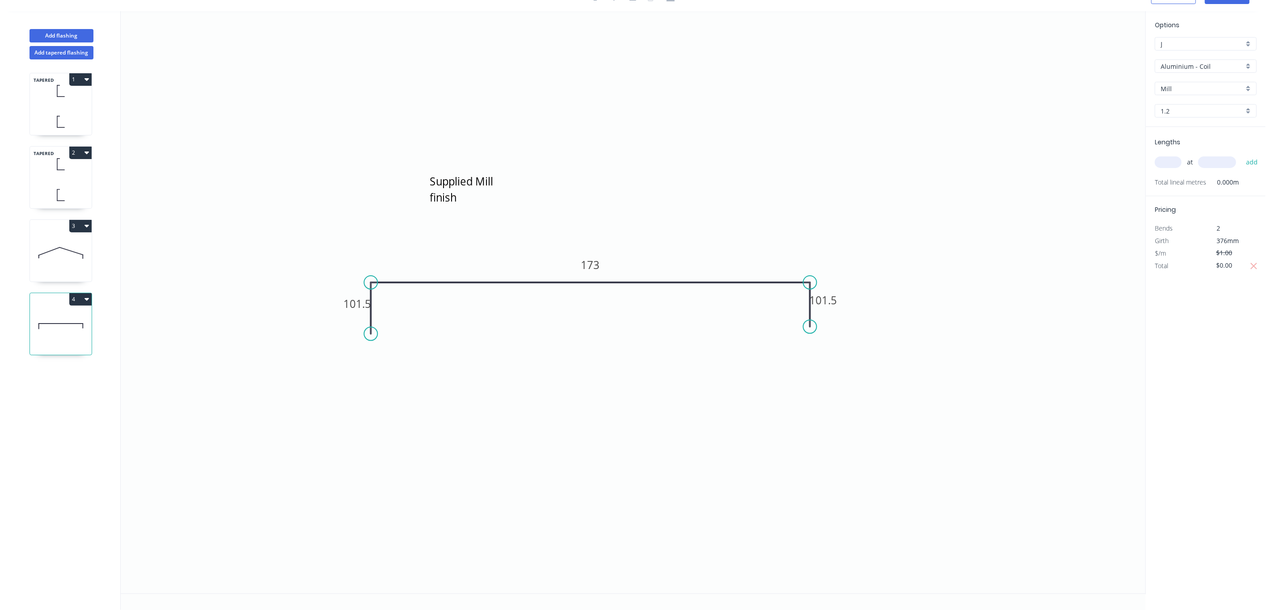
click at [1170, 165] on input "text" at bounding box center [1168, 163] width 27 height 12
type input "3"
type input "75"
click at [1251, 157] on button "add" at bounding box center [1252, 162] width 21 height 15
drag, startPoint x: 1233, startPoint y: 276, endPoint x: 1221, endPoint y: 275, distance: 12.1
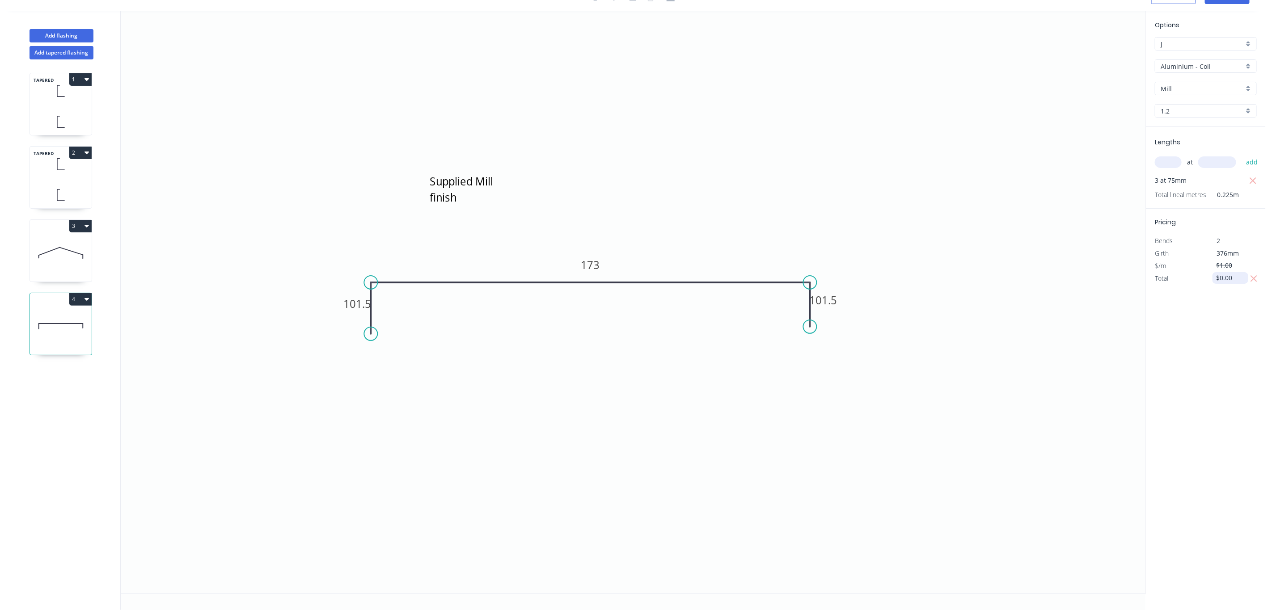
click at [1221, 275] on input "$0.00" at bounding box center [1231, 278] width 30 height 13
type input "$33.00"
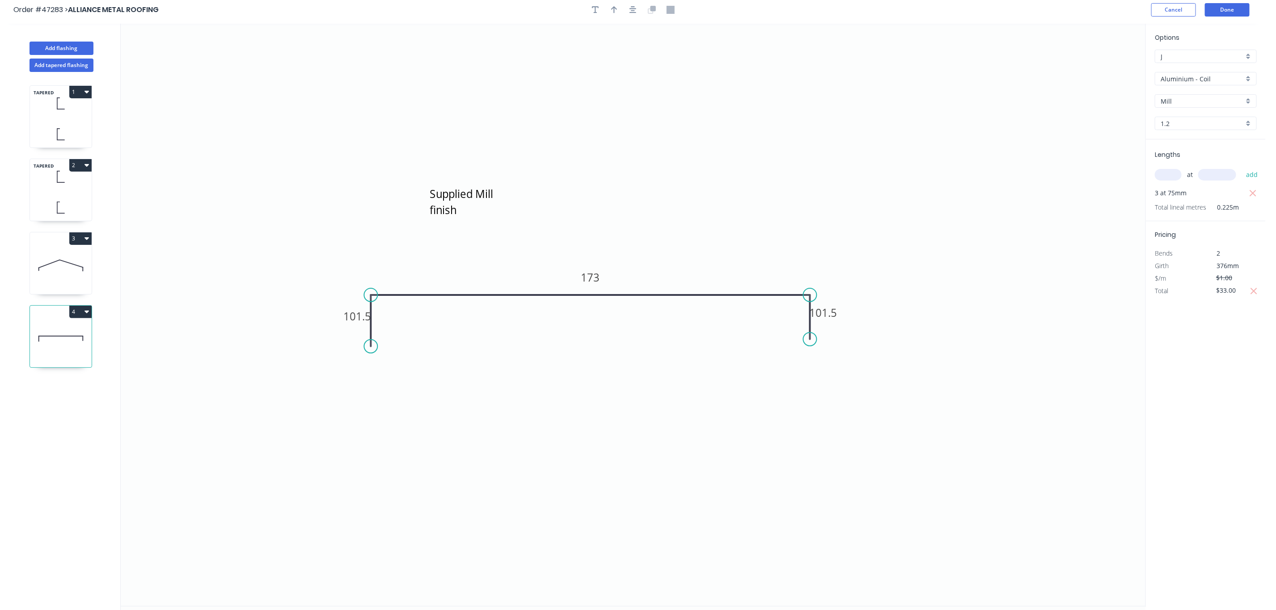
scroll to position [0, 0]
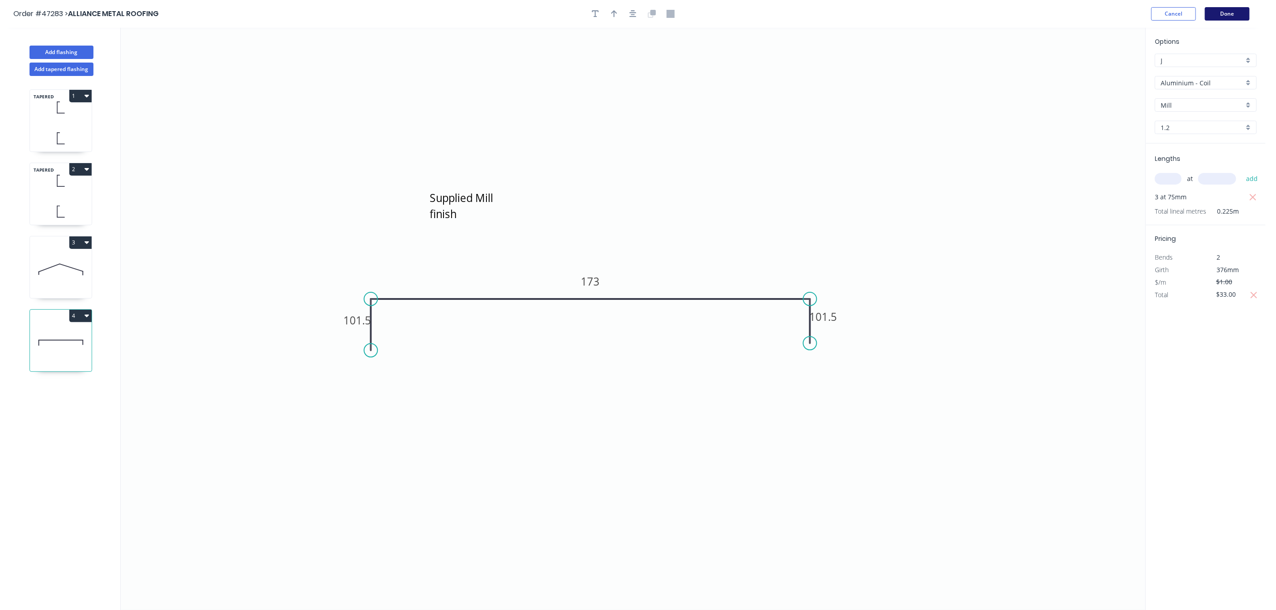
click at [1225, 15] on button "Done" at bounding box center [1227, 13] width 45 height 13
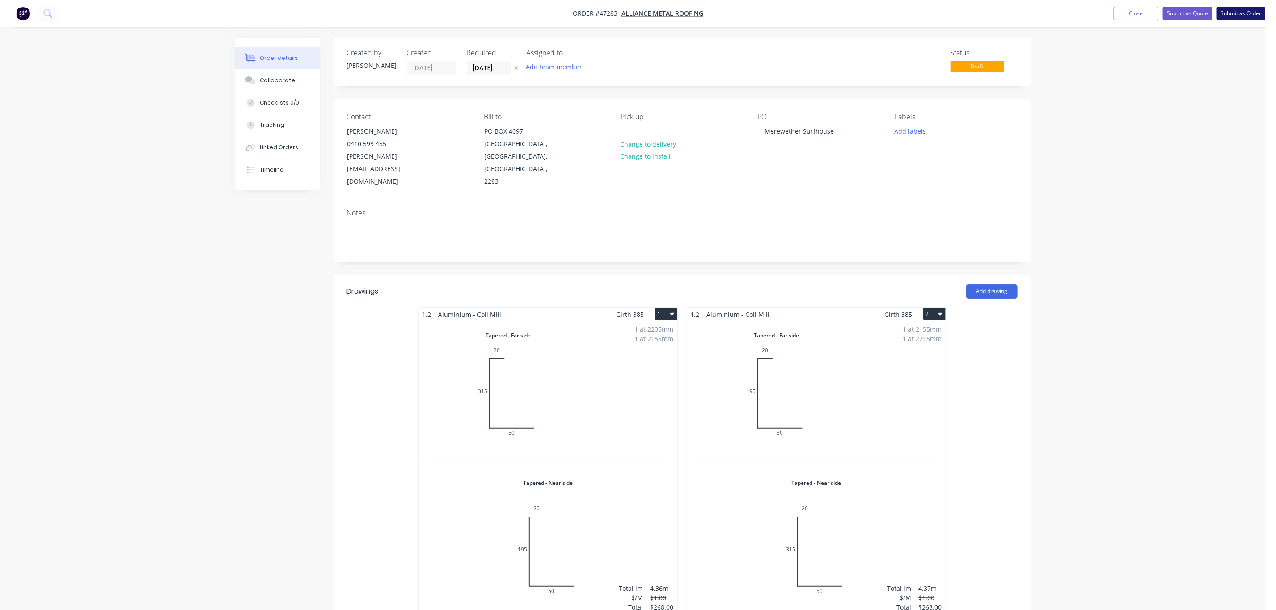
click at [1230, 7] on button "Submit as Order" at bounding box center [1241, 13] width 49 height 13
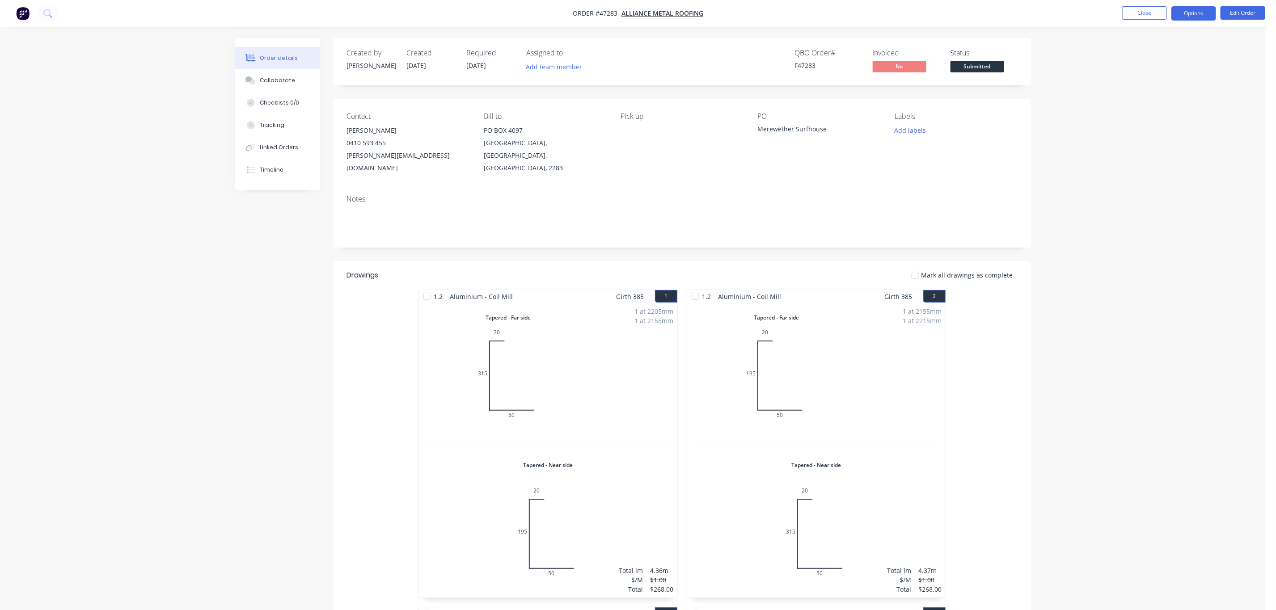
click at [1203, 7] on button "Options" at bounding box center [1194, 13] width 45 height 14
drag, startPoint x: 1170, startPoint y: 94, endPoint x: 1172, endPoint y: 100, distance: 5.5
drag, startPoint x: 1172, startPoint y: 100, endPoint x: 1185, endPoint y: 105, distance: 14.5
click at [1185, 105] on div "Work Order" at bounding box center [1167, 108] width 82 height 13
click at [1185, 84] on div "Without pricing" at bounding box center [1167, 90] width 82 height 13
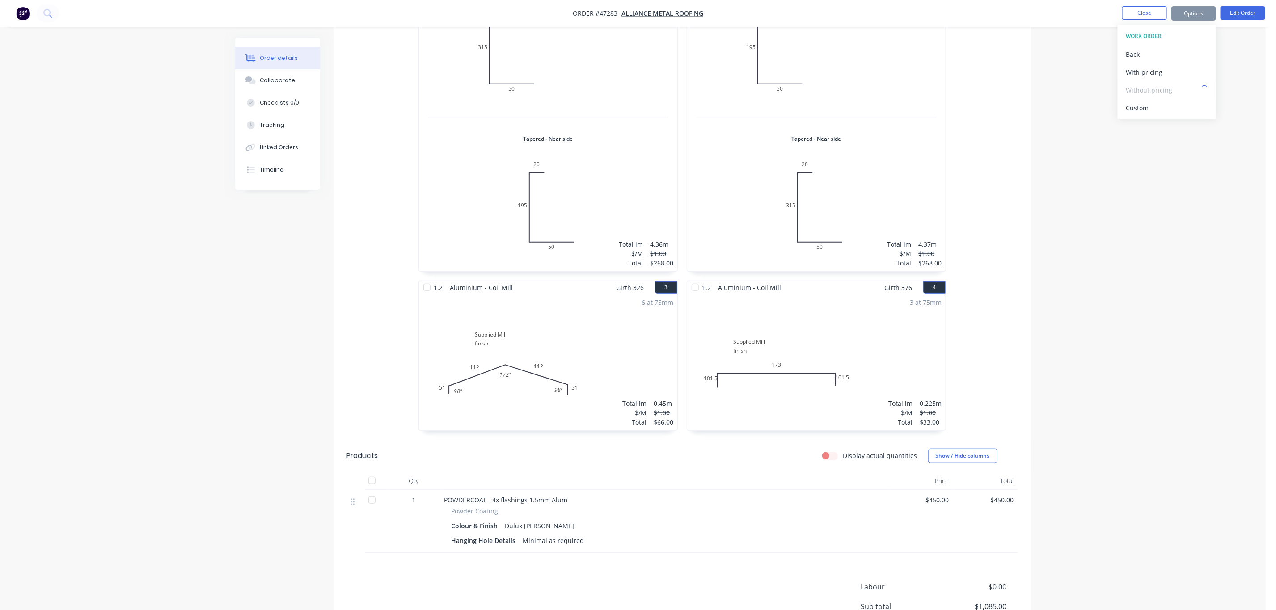
scroll to position [398, 0]
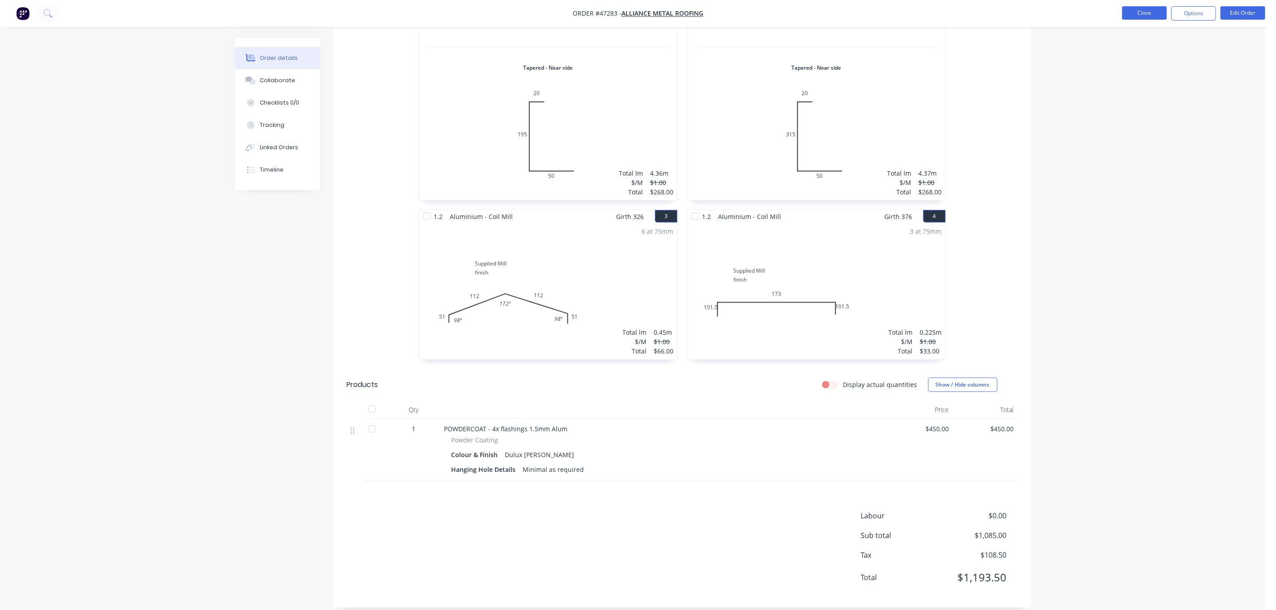
click at [1153, 13] on button "Close" at bounding box center [1145, 12] width 45 height 13
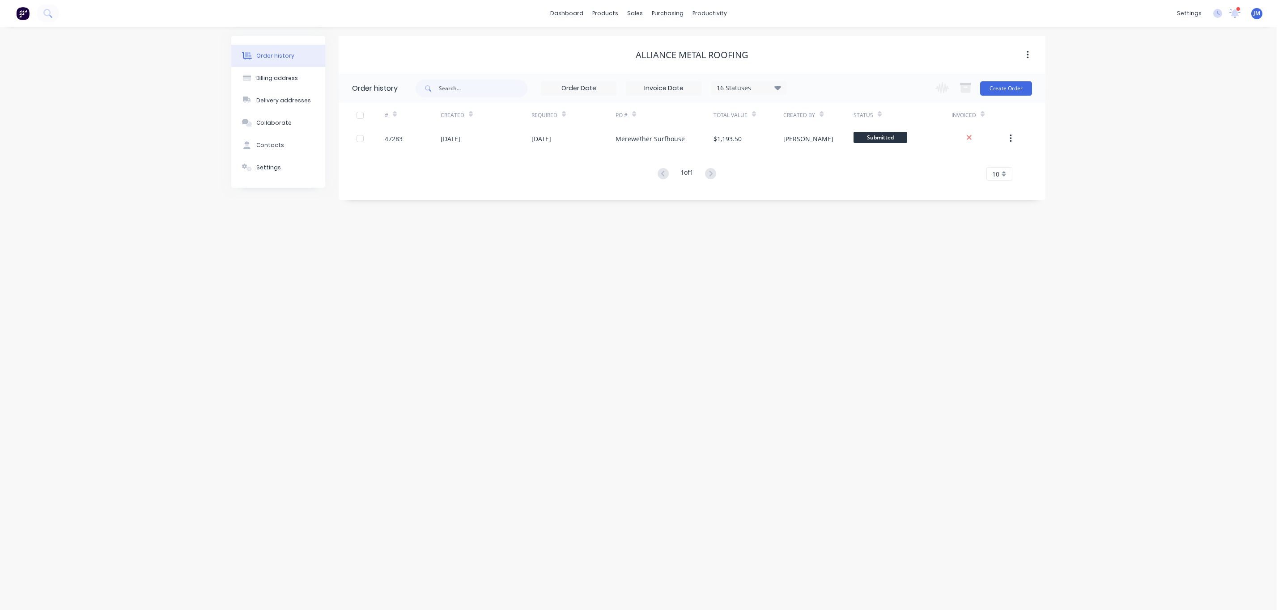
click at [551, 19] on div "dashboard" at bounding box center [567, 13] width 42 height 13
click at [566, 12] on link "dashboard" at bounding box center [567, 13] width 42 height 13
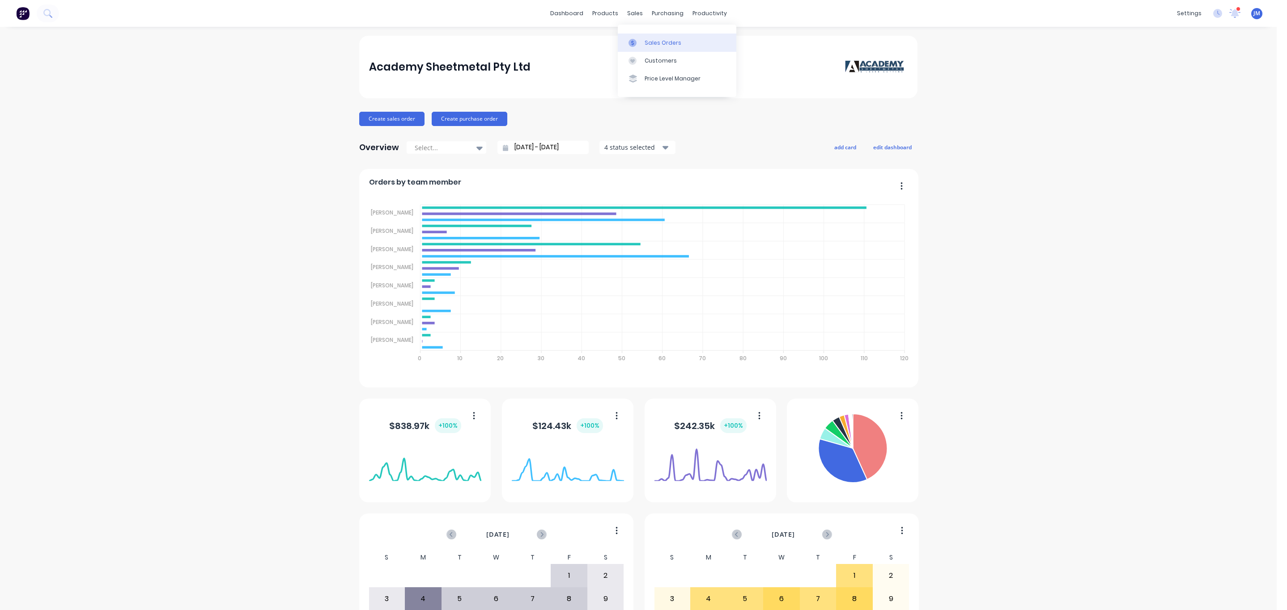
click at [663, 39] on div "Sales Orders" at bounding box center [662, 43] width 37 height 8
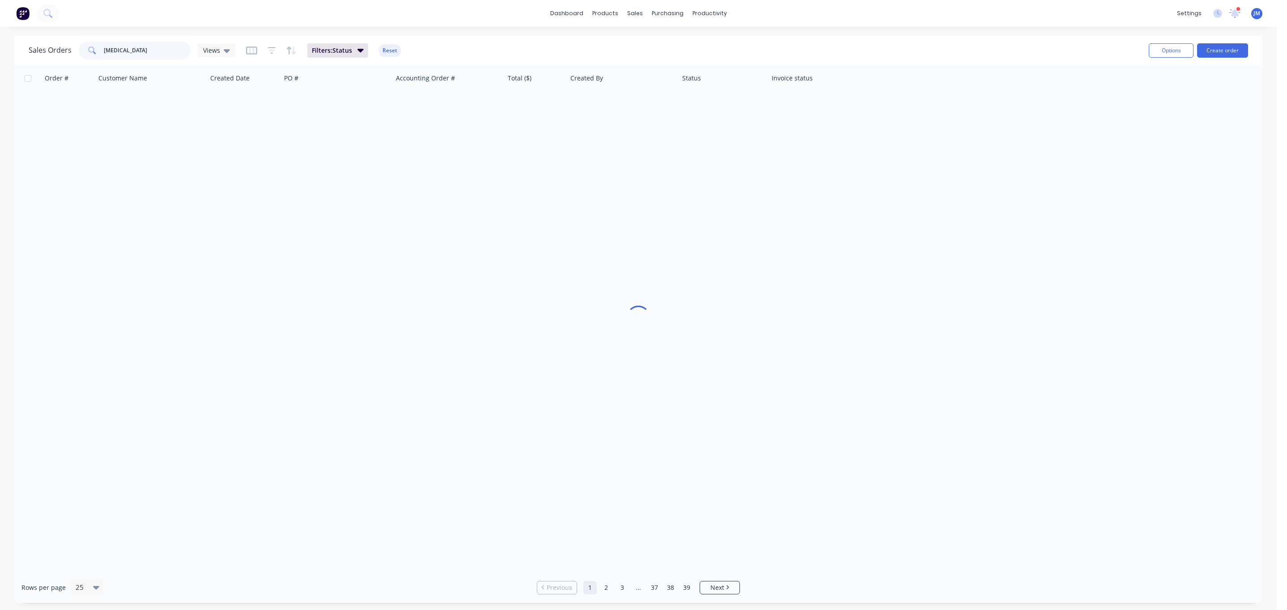
click at [0, 25] on html "dashboard products sales purchasing productivity dashboard products Product Cat…" at bounding box center [643, 305] width 1287 height 610
type input "imf"
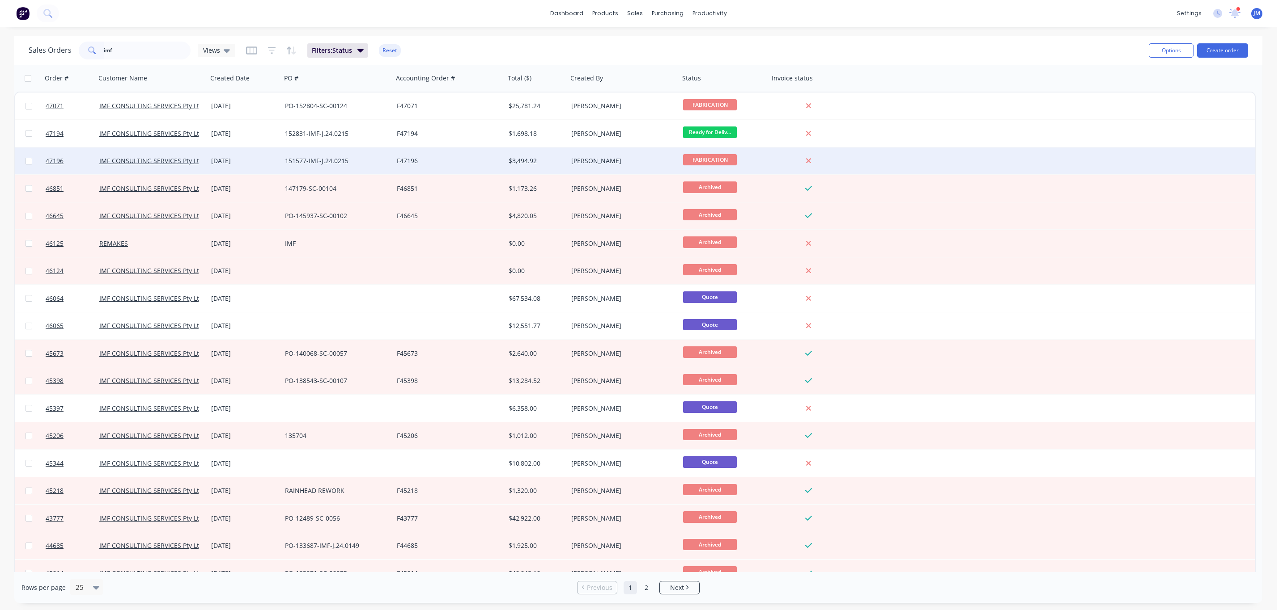
click at [434, 164] on div "F47196" at bounding box center [446, 161] width 99 height 9
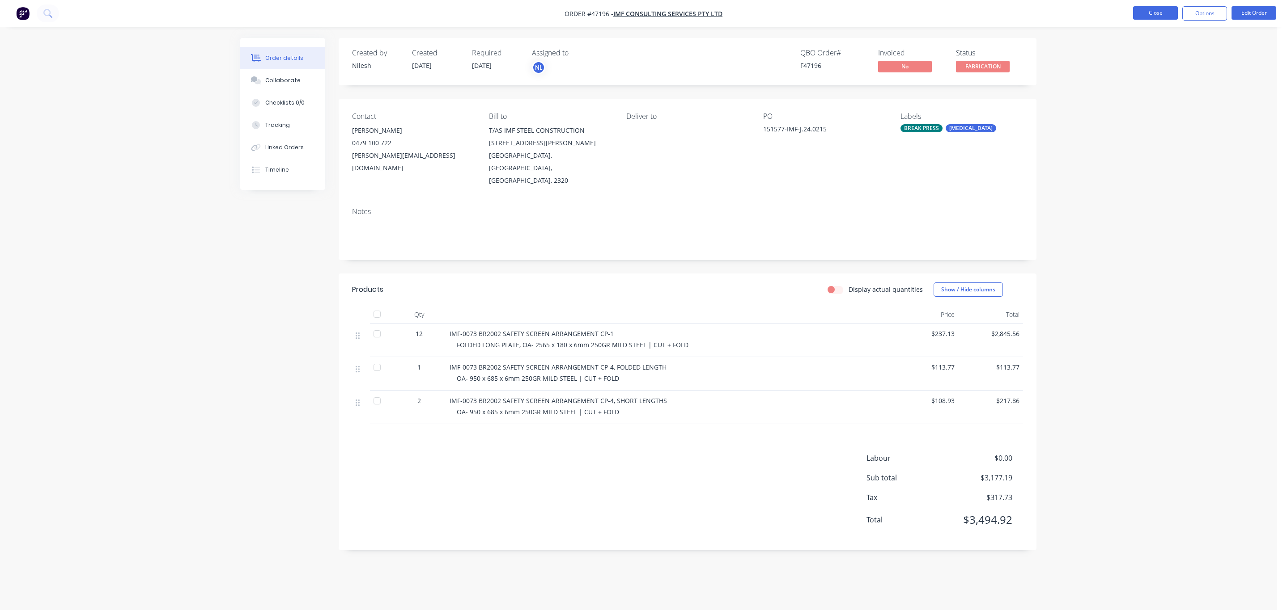
click at [1149, 13] on button "Close" at bounding box center [1155, 12] width 45 height 13
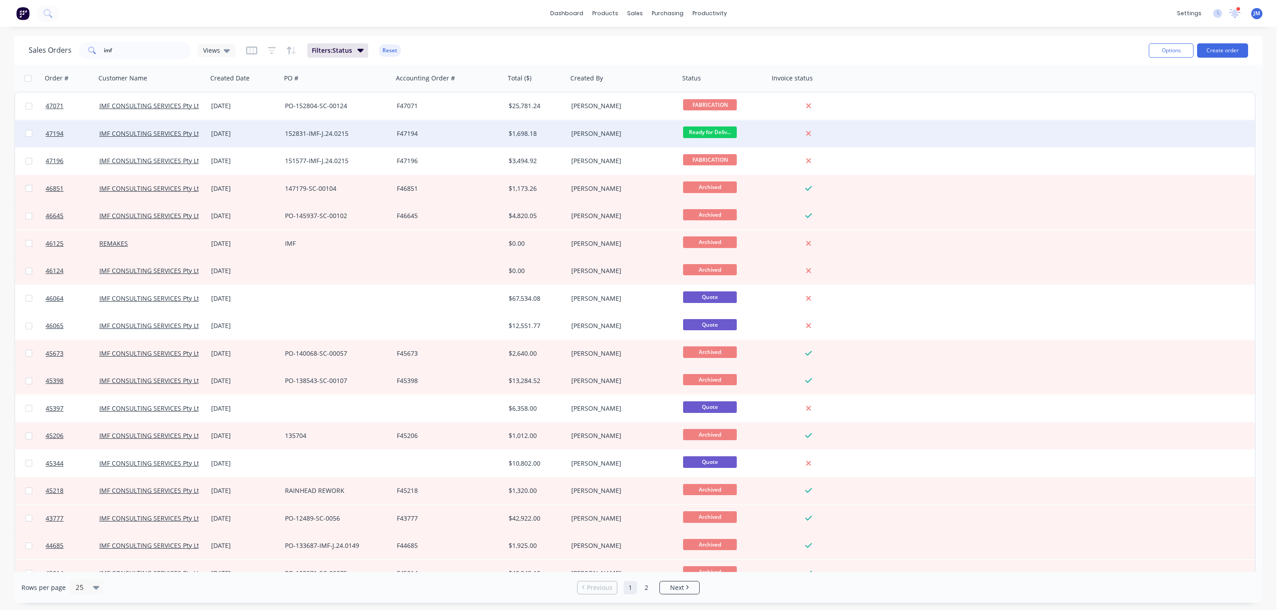
click at [313, 131] on div "152831-IMF-J.24.0215" at bounding box center [334, 133] width 99 height 9
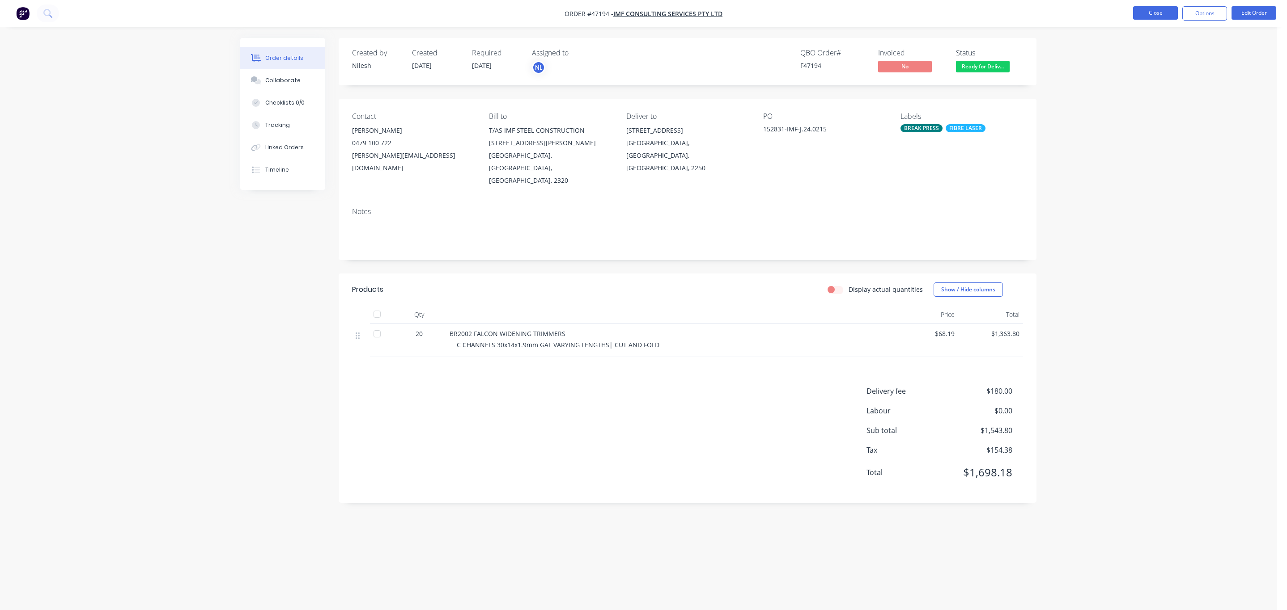
click at [1169, 13] on button "Close" at bounding box center [1155, 12] width 45 height 13
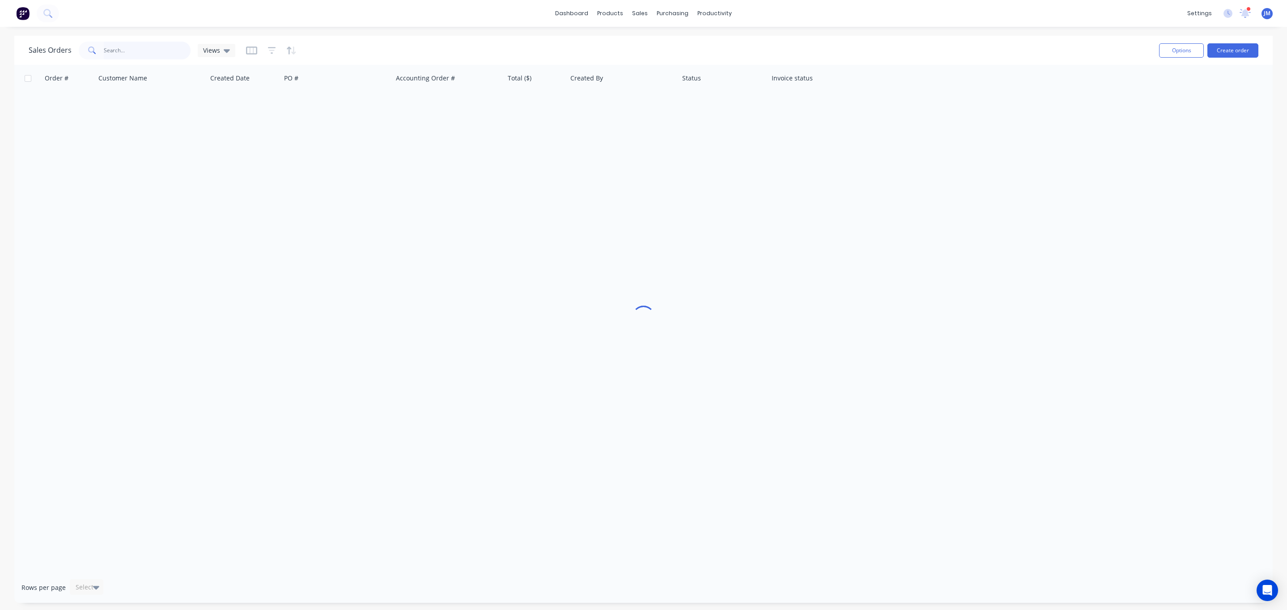
click at [124, 56] on input "text" at bounding box center [147, 51] width 87 height 18
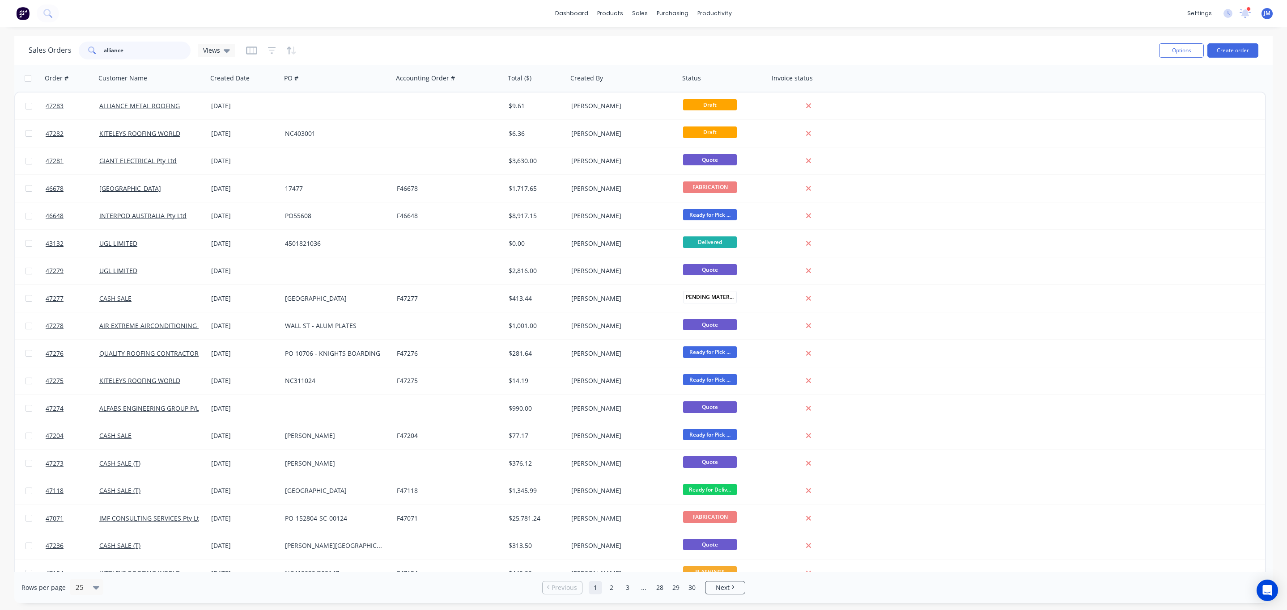
type input "alliance"
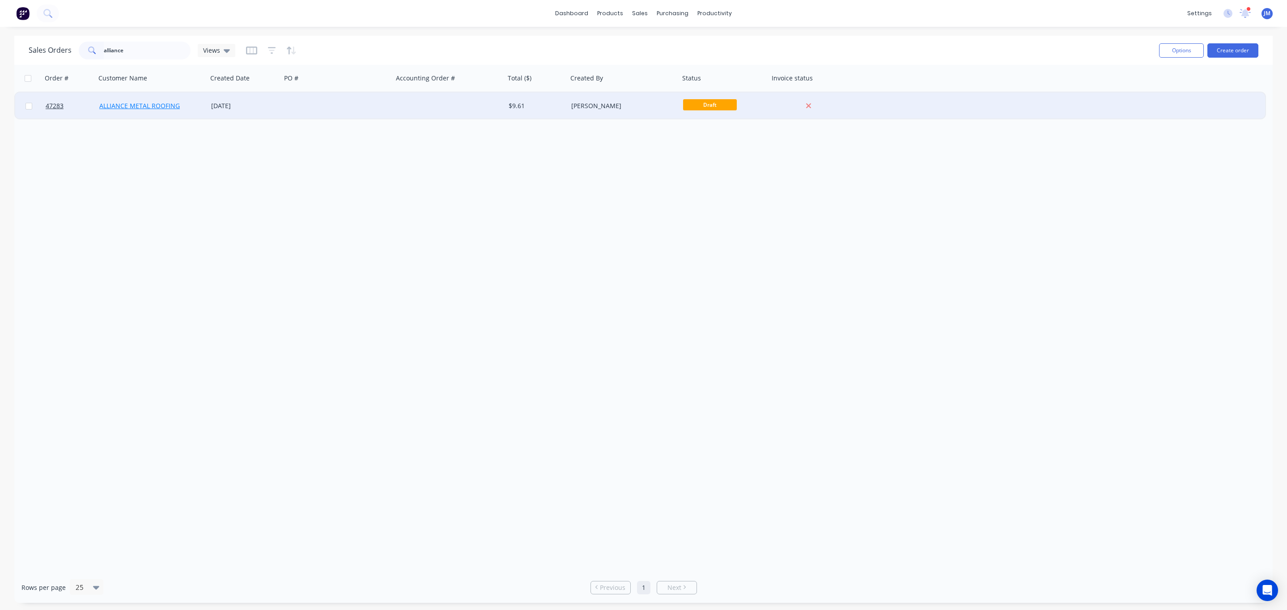
click at [157, 106] on link "ALLIANCE METAL ROOFING" at bounding box center [139, 106] width 80 height 8
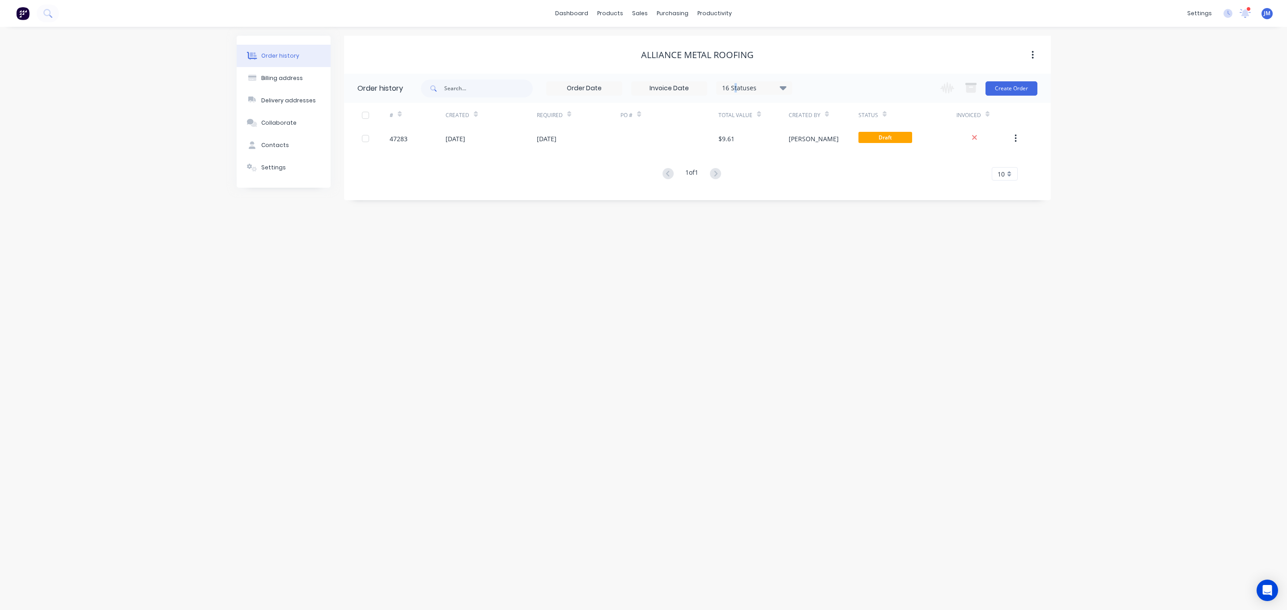
click at [737, 88] on div "16 Statuses" at bounding box center [753, 88] width 75 height 10
click at [803, 196] on div "All" at bounding box center [772, 195] width 112 height 18
click at [813, 195] on div "All" at bounding box center [772, 195] width 112 height 18
click at [828, 191] on label at bounding box center [828, 191] width 0 height 0
click at [828, 197] on input "checkbox" at bounding box center [831, 195] width 7 height 8
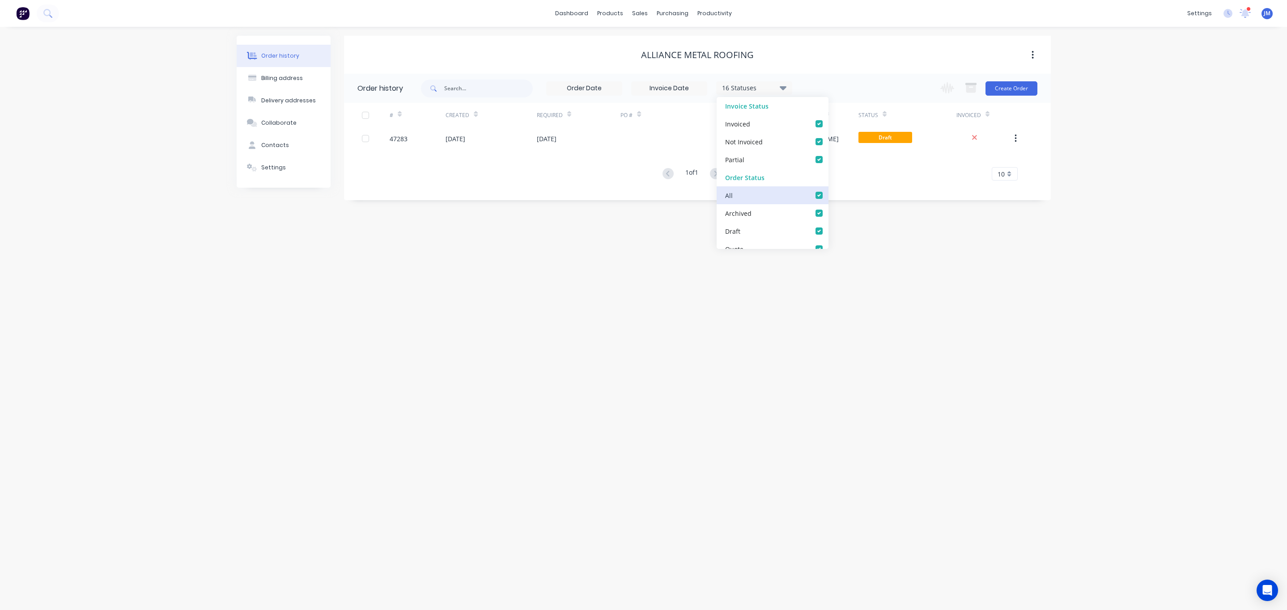
checkbox input "true"
click at [907, 261] on div "Order history Billing address Delivery addresses Collaborate Contacts Settings …" at bounding box center [643, 319] width 1287 height 584
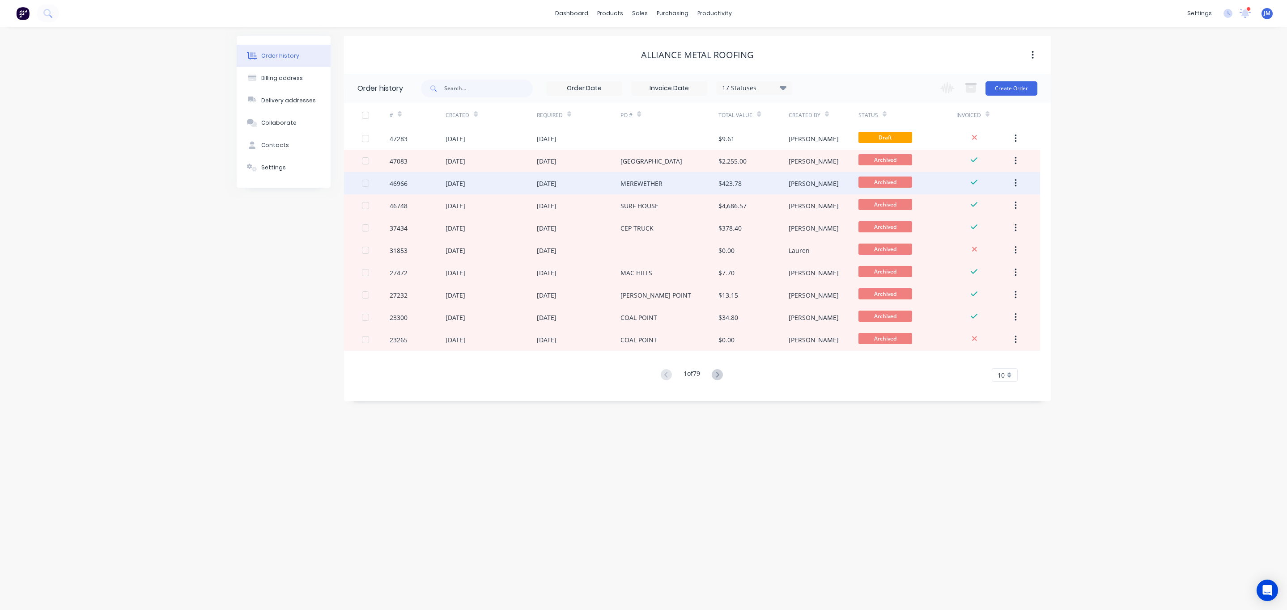
click at [747, 183] on div "$423.78" at bounding box center [753, 183] width 70 height 22
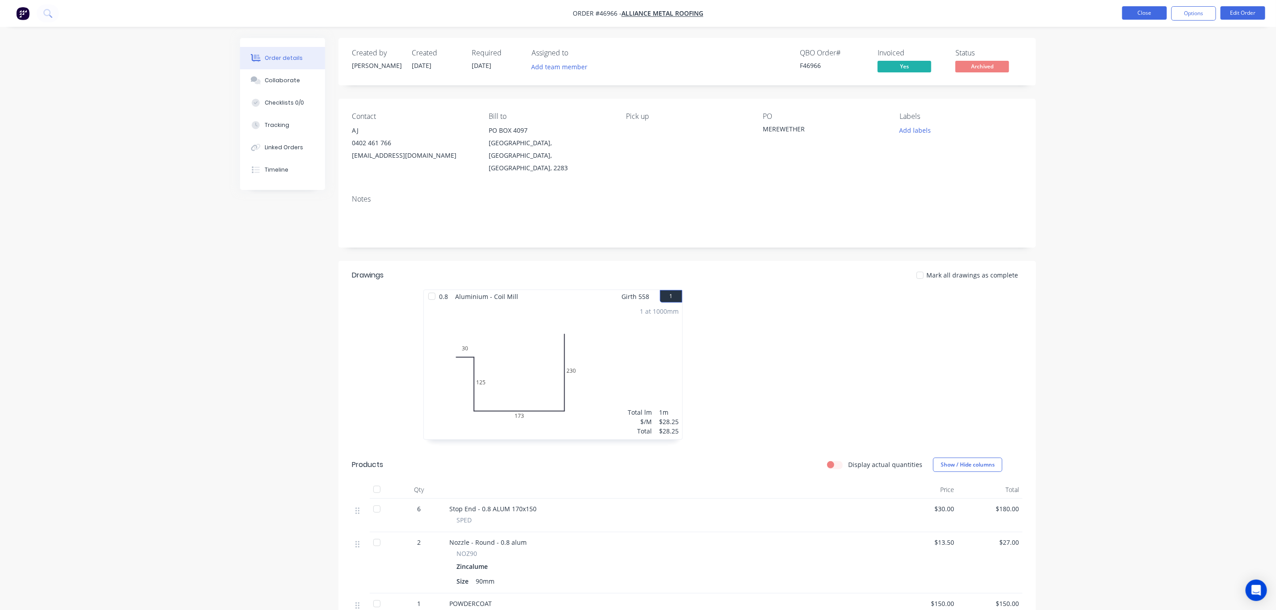
click at [1137, 9] on button "Close" at bounding box center [1145, 12] width 45 height 13
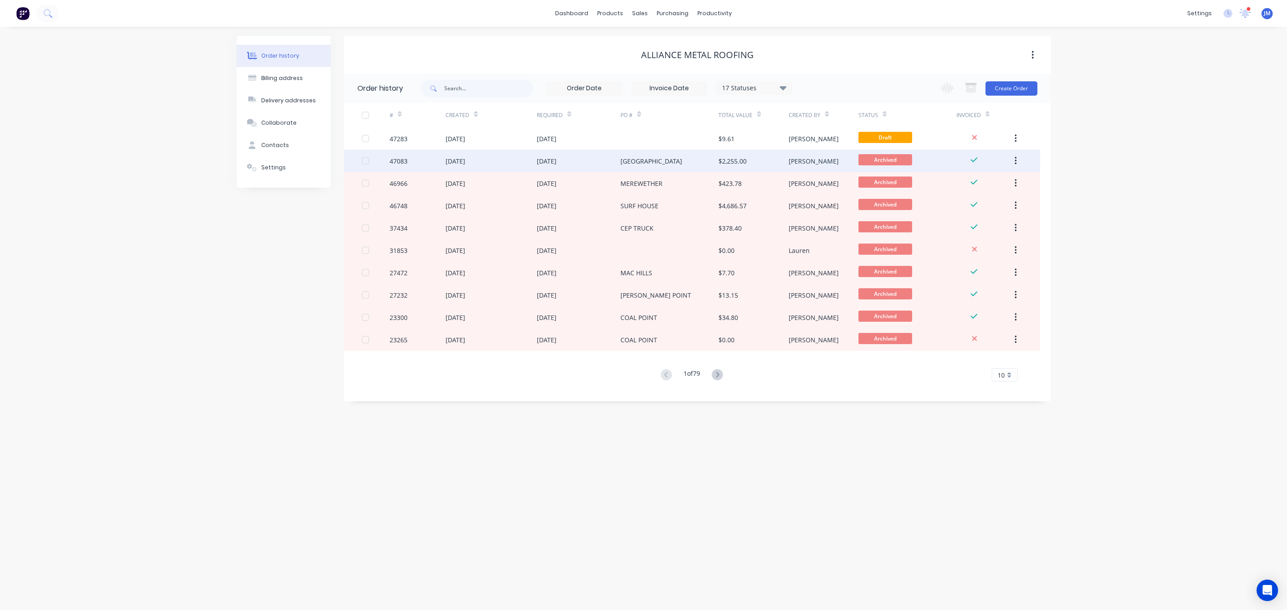
click at [682, 157] on div "[GEOGRAPHIC_DATA]" at bounding box center [651, 161] width 62 height 9
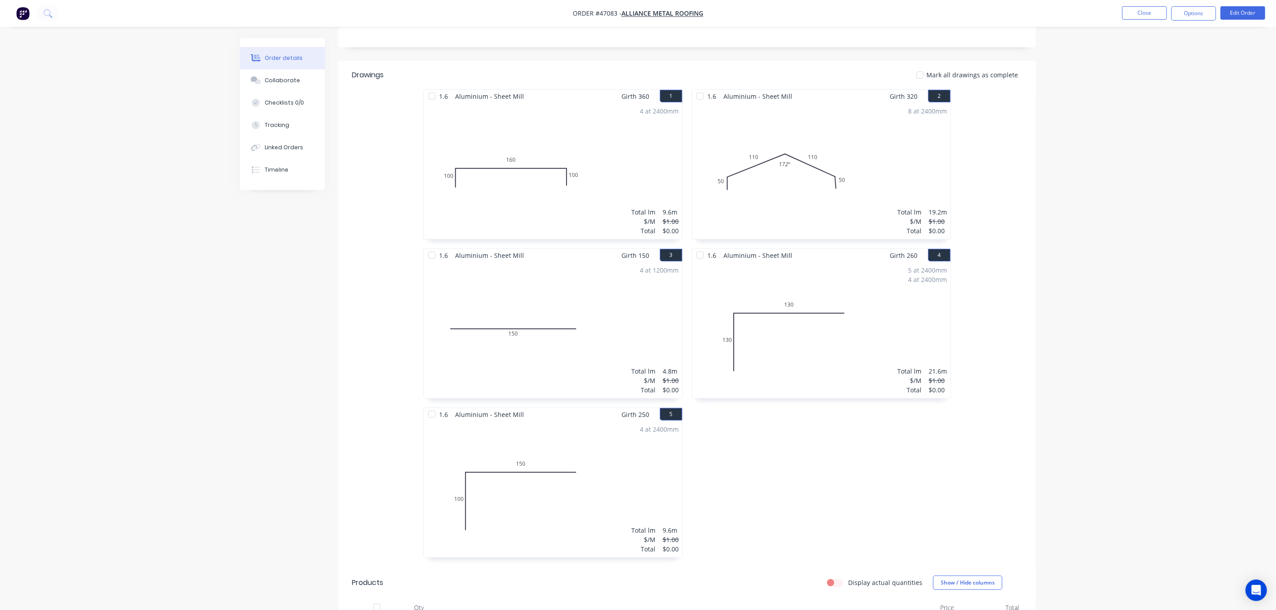
scroll to position [201, 0]
